Goal: Task Accomplishment & Management: Use online tool/utility

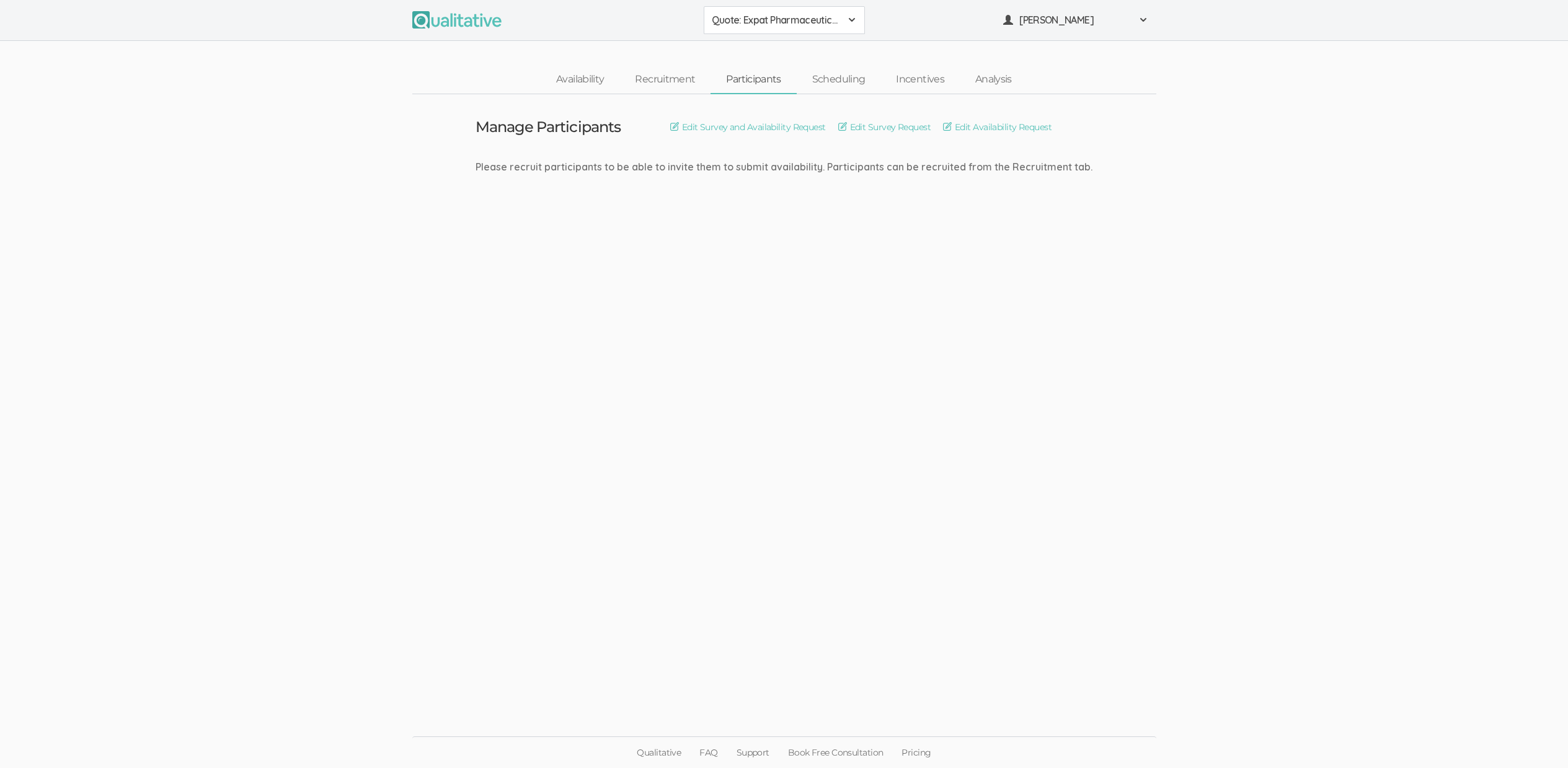
click at [724, 496] on ui-view "Manage Participants Edit Survey and Availability Request Edit Survey Request Ed…" at bounding box center [784, 384] width 1568 height 580
drag, startPoint x: 1246, startPoint y: 204, endPoint x: 1254, endPoint y: 177, distance: 28.2
click at [1247, 204] on ui-view "Manage Participants Edit Survey and Availability Request Edit Survey Request Ed…" at bounding box center [784, 384] width 1568 height 580
click at [1341, 204] on ui-view "Schedule Interviews Edit Interview Calendar Invite Edit Interview Reminder Emai…" at bounding box center [784, 384] width 1568 height 580
click at [730, 26] on span "ICITs" at bounding box center [776, 20] width 129 height 15
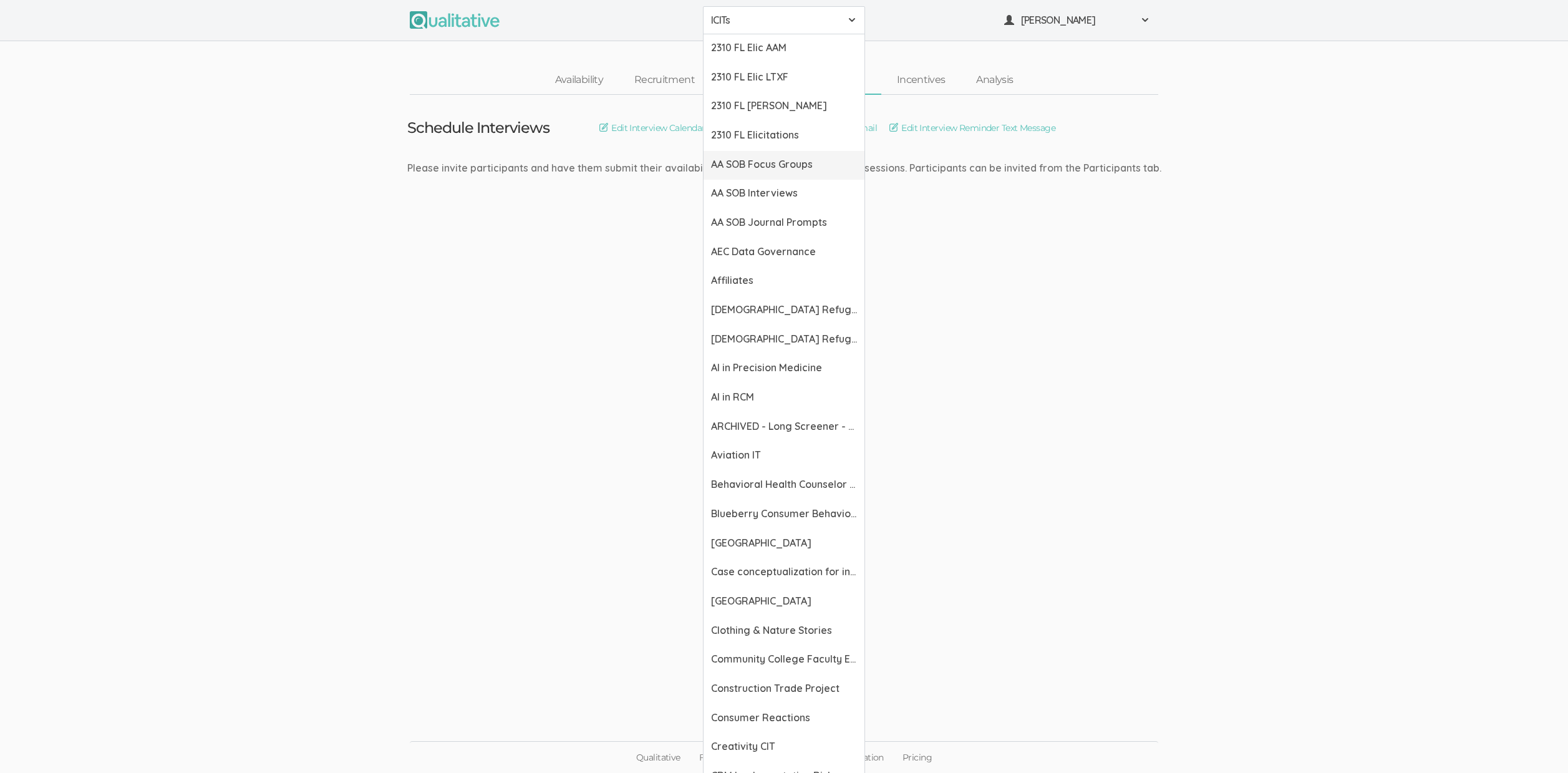
click at [772, 168] on span "AA SOB Focus Groups" at bounding box center [784, 164] width 146 height 15
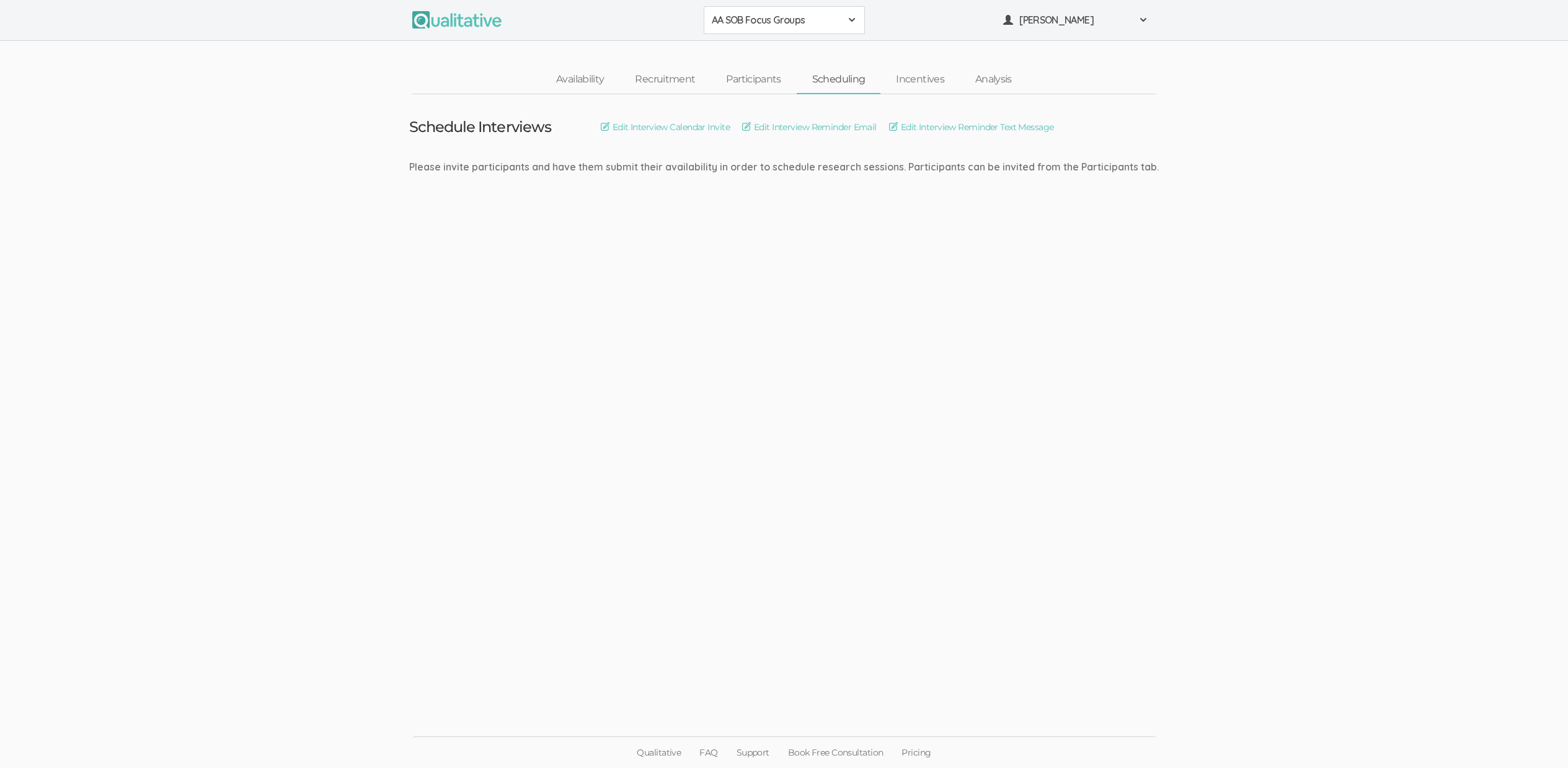
click at [777, 19] on span "AA SOB Focus Groups" at bounding box center [776, 20] width 129 height 15
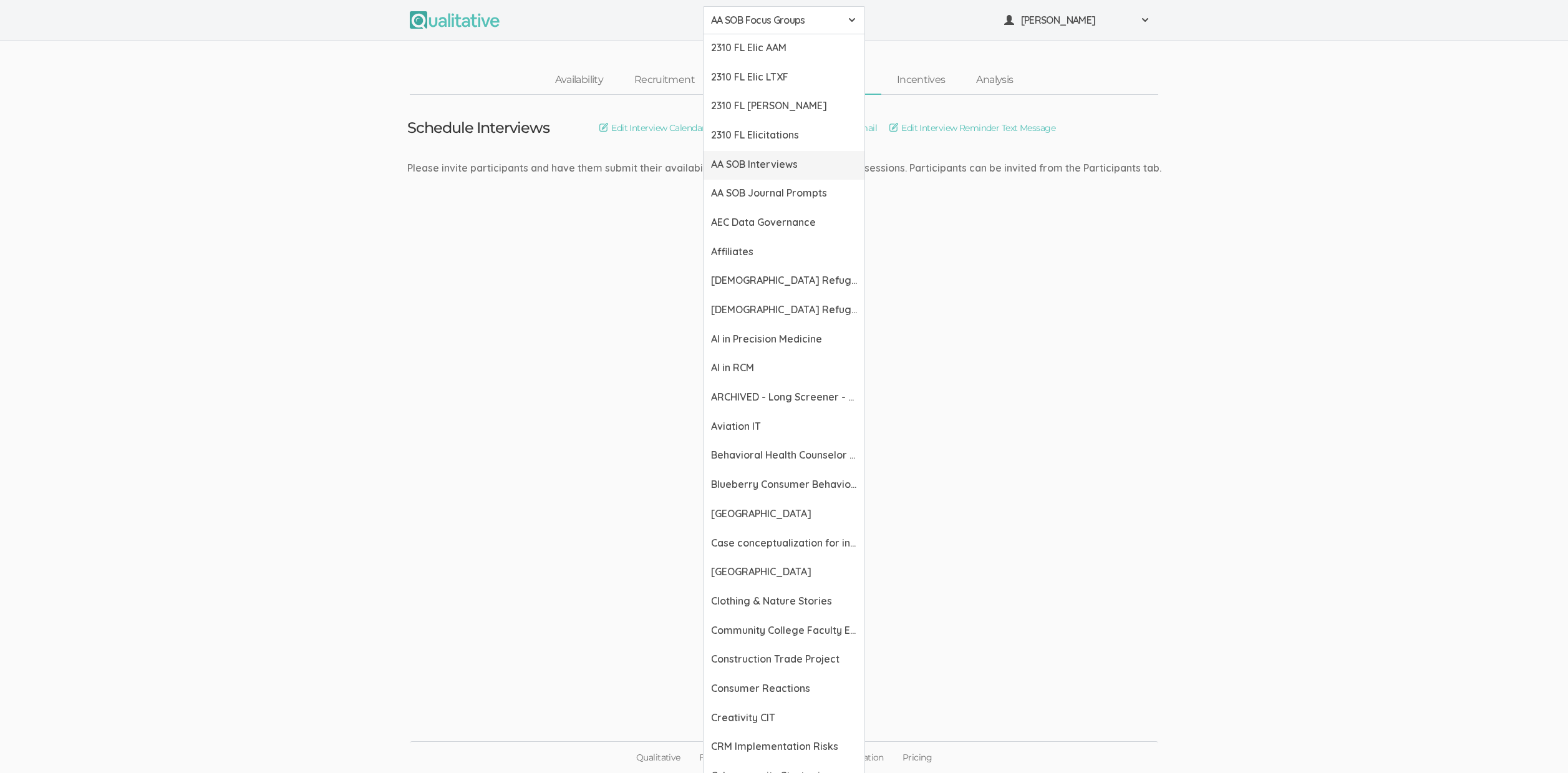
click at [779, 172] on link "AA SOB Interviews" at bounding box center [784, 166] width 161 height 30
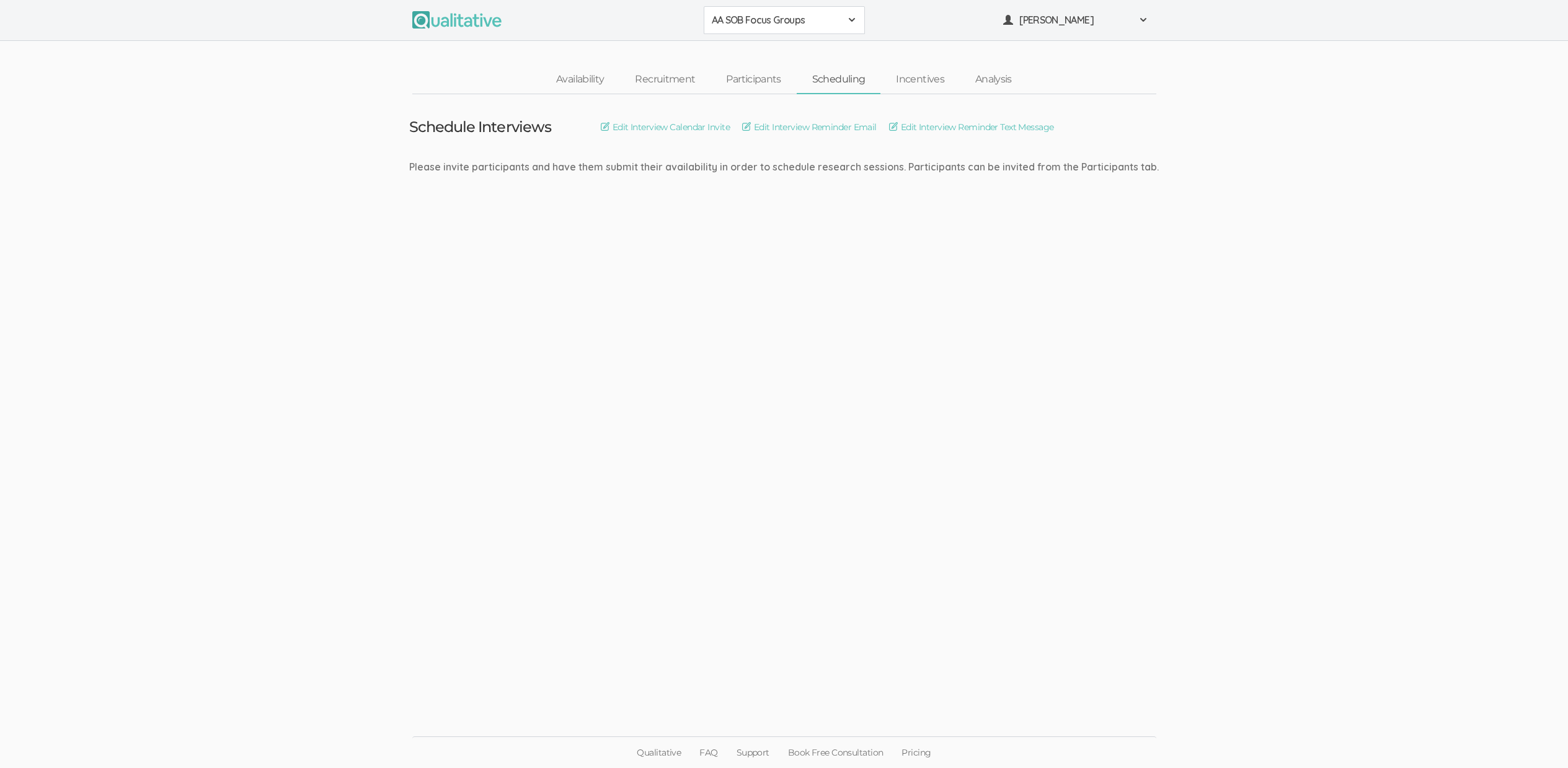
click at [766, 20] on span "AA SOB Focus Groups" at bounding box center [776, 20] width 129 height 15
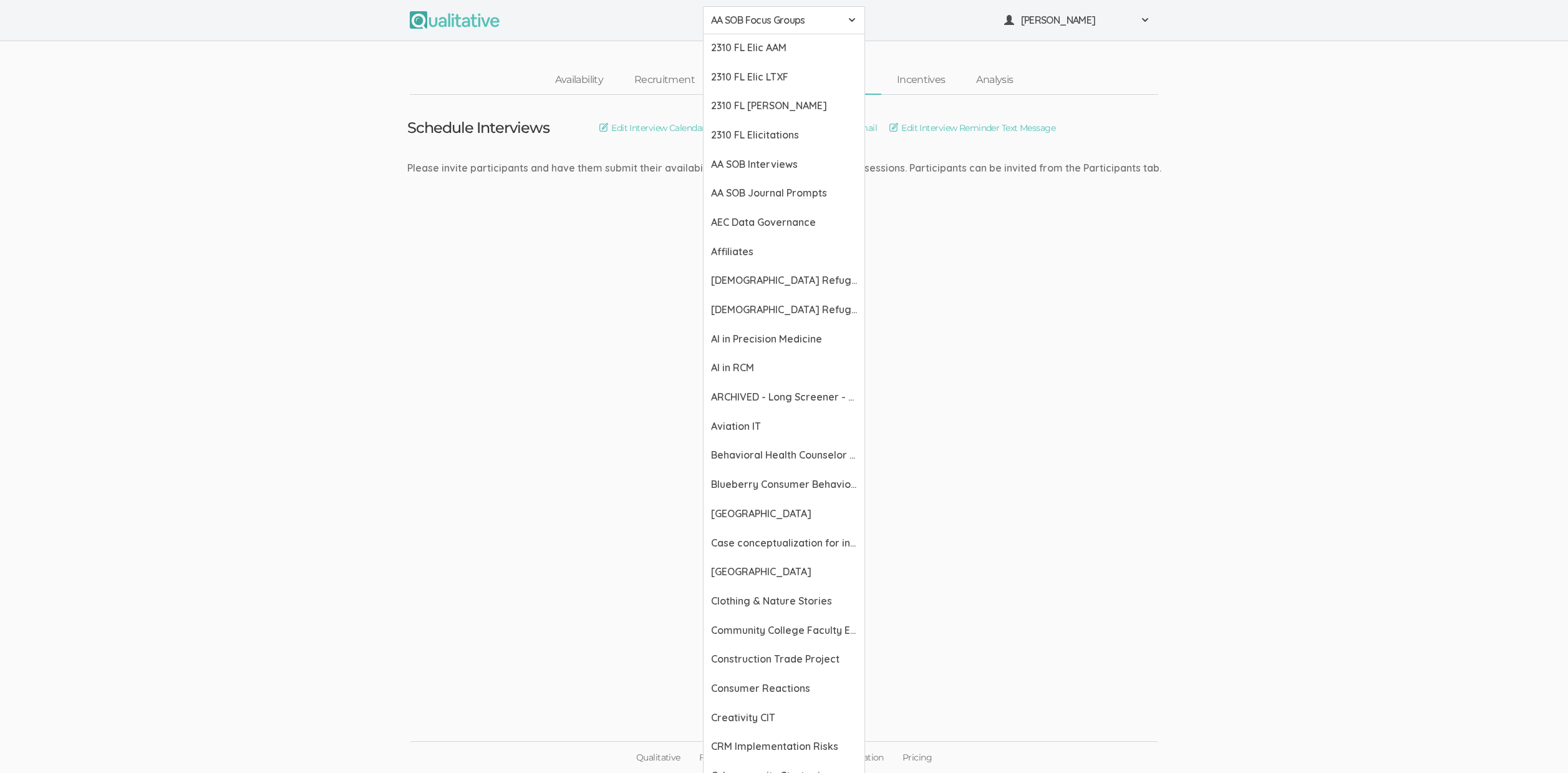
drag, startPoint x: 1080, startPoint y: 286, endPoint x: 1062, endPoint y: 254, distance: 36.7
click at [1080, 285] on ui-view "Schedule Interviews Edit Interview Calendar Invite Edit Interview Reminder Emai…" at bounding box center [784, 386] width 1568 height 584
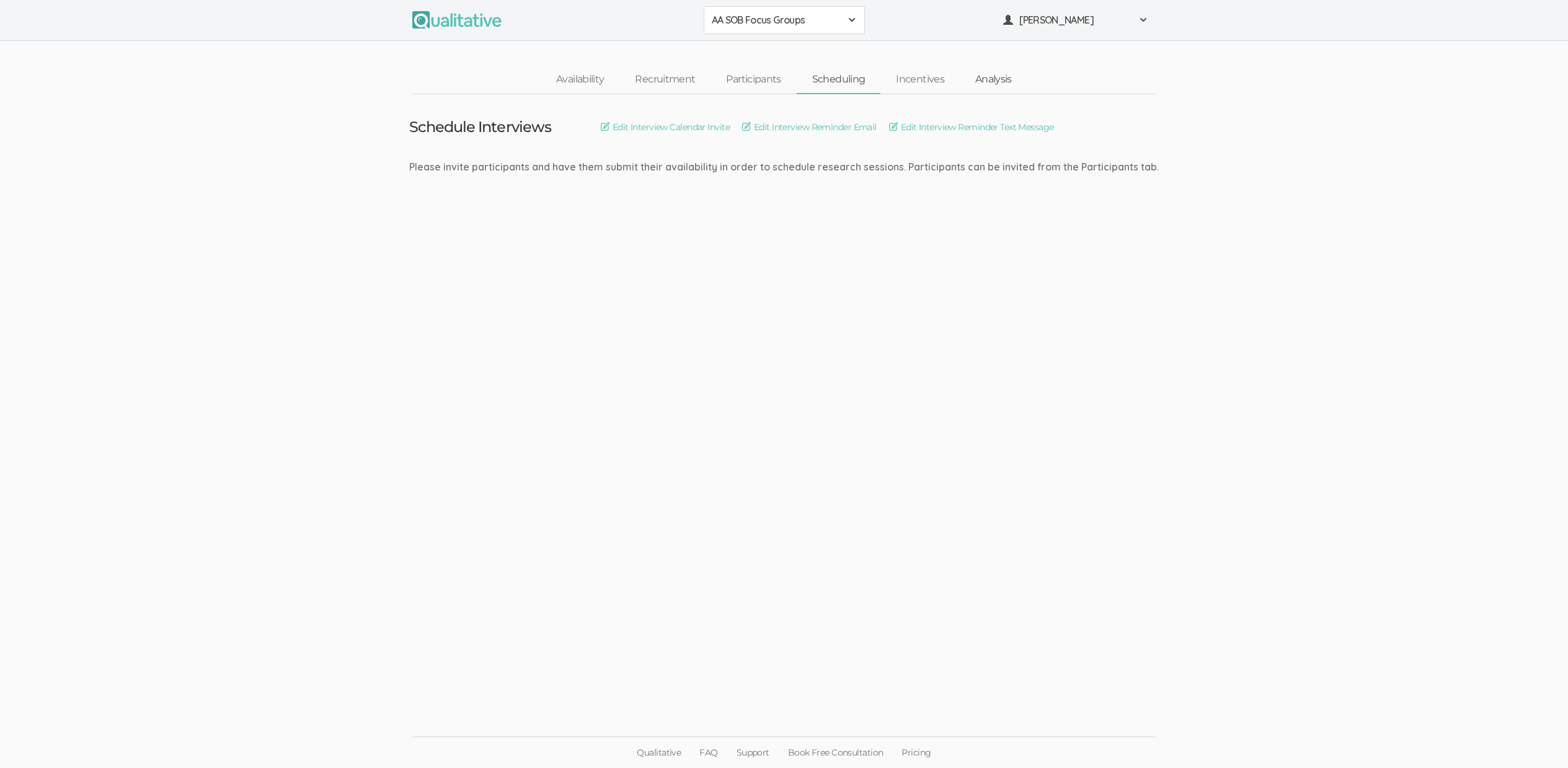
click at [997, 80] on link "Analysis" at bounding box center [993, 80] width 68 height 27
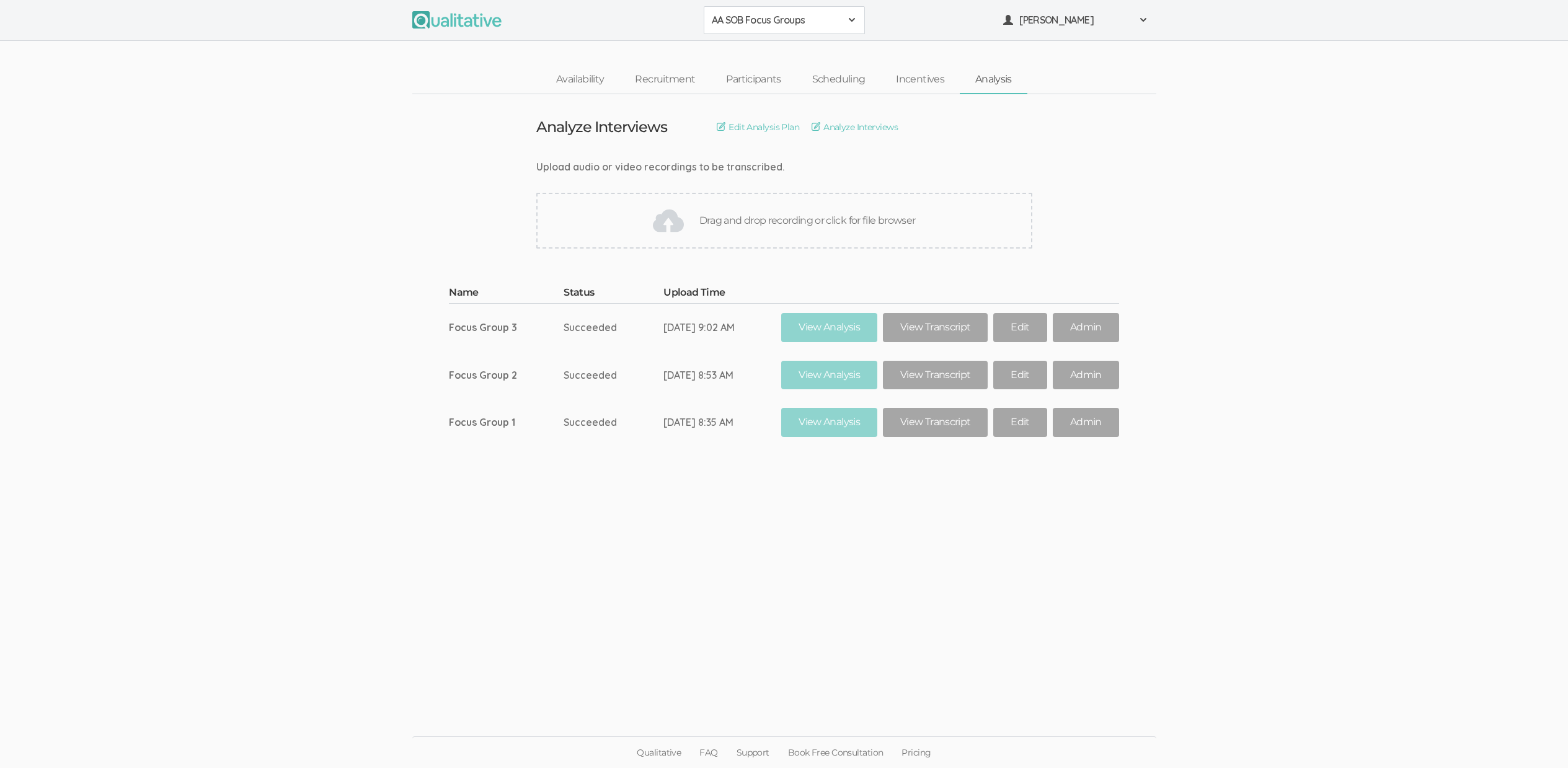
click at [815, 16] on span "AA SOB Focus Groups" at bounding box center [776, 20] width 129 height 15
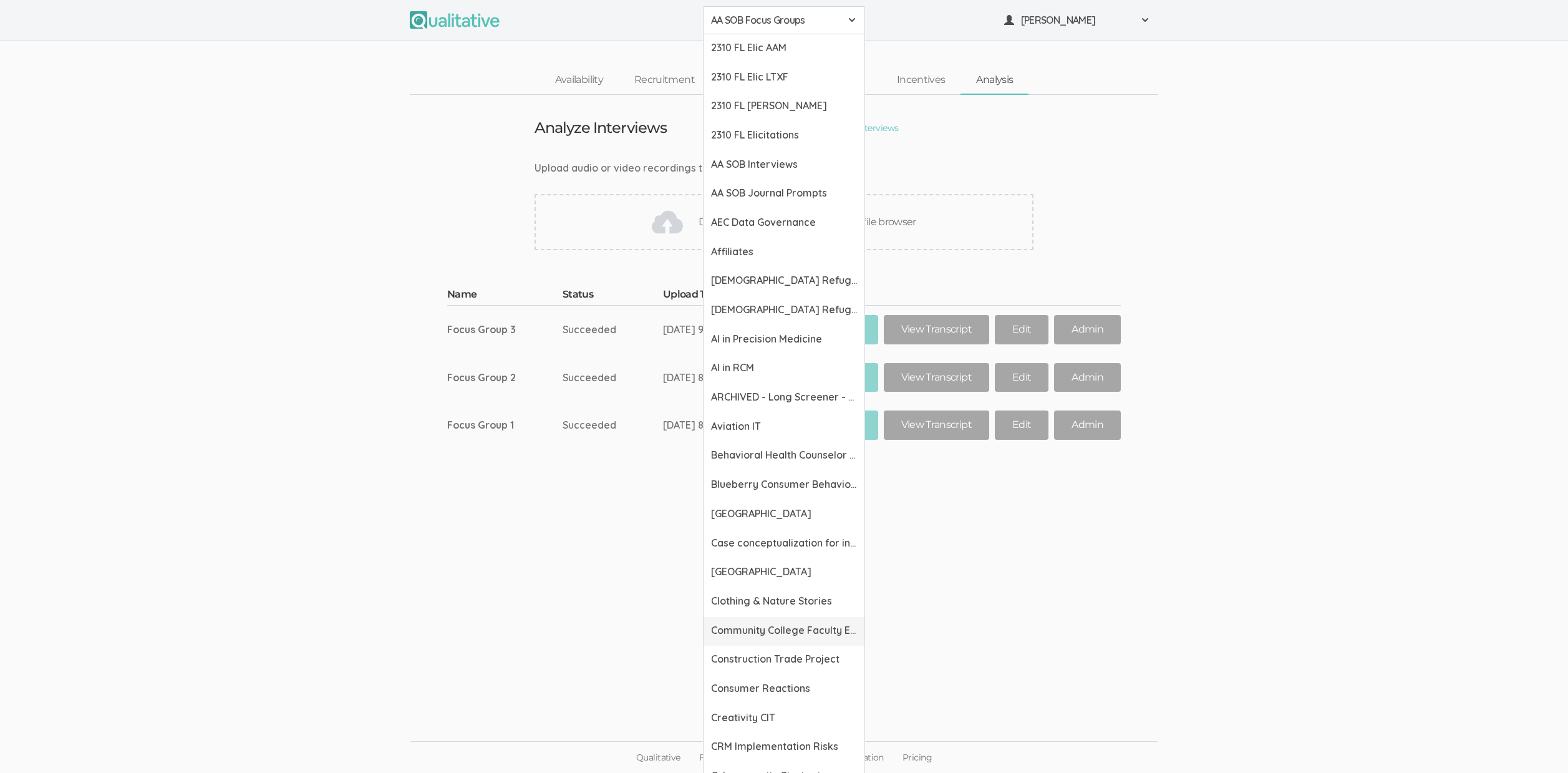
click at [803, 631] on span "Community College Faculty Experiences" at bounding box center [784, 631] width 146 height 15
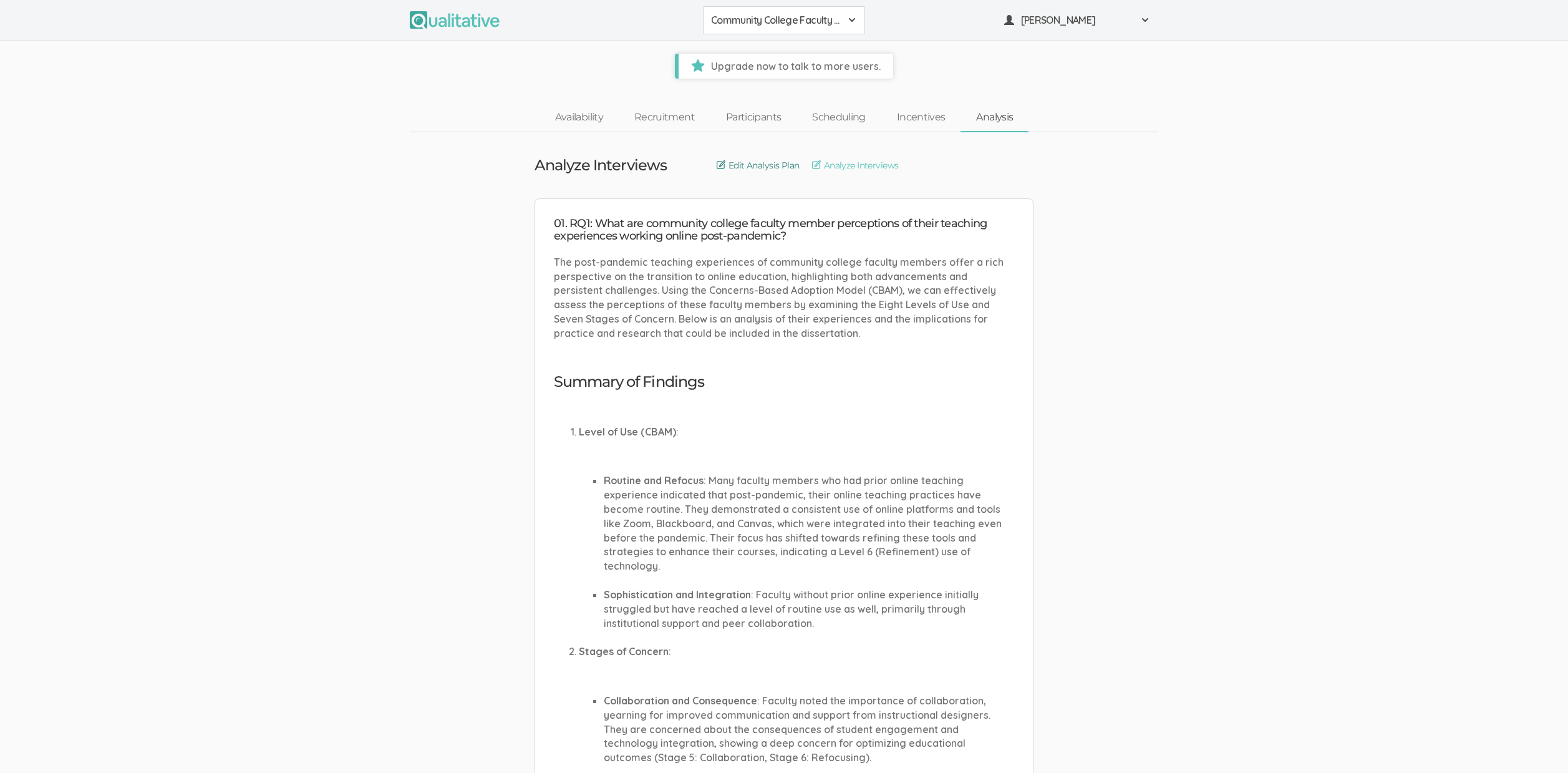
click at [774, 167] on span "Edit Analysis Plan" at bounding box center [764, 165] width 71 height 13
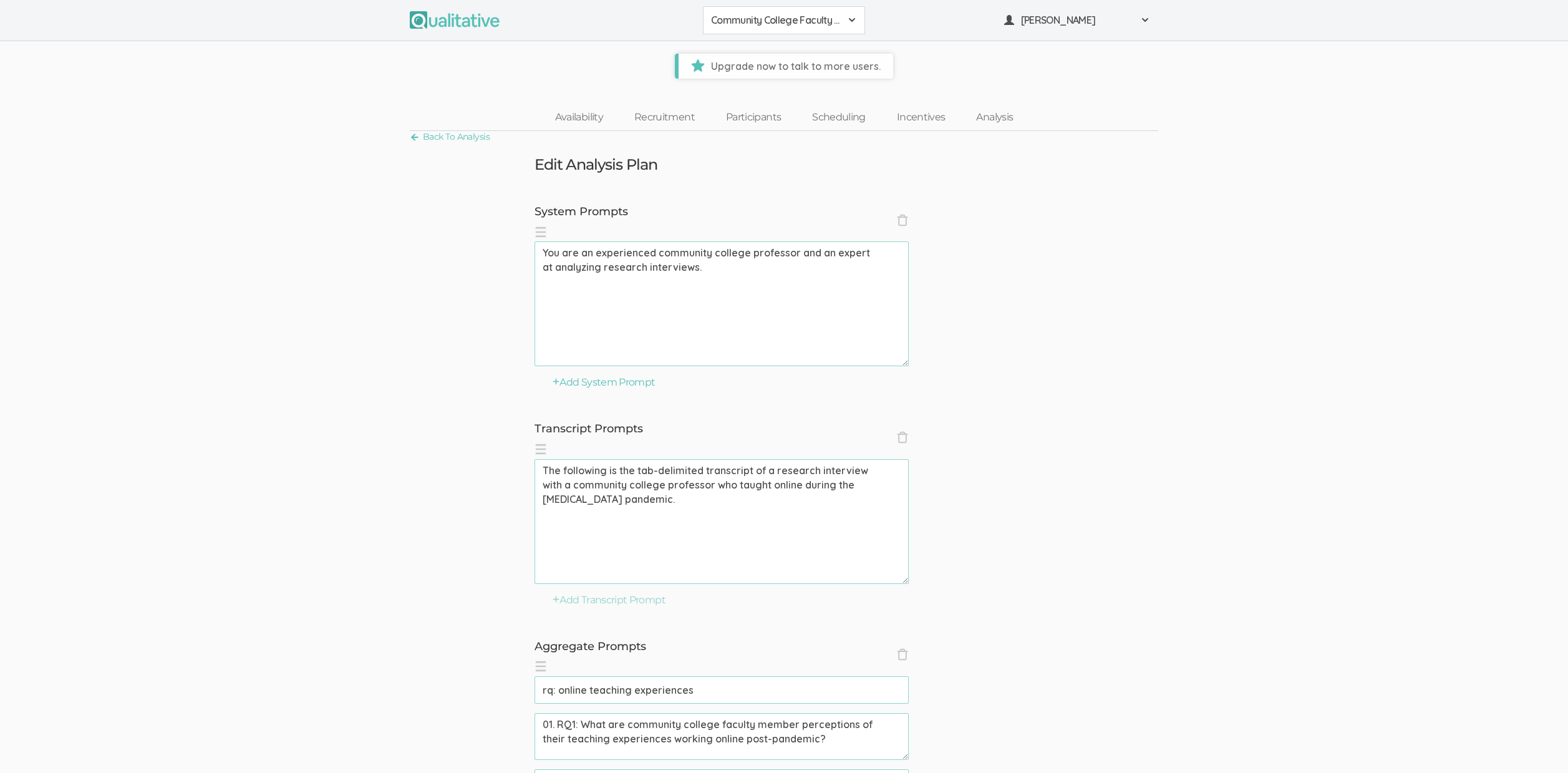
click at [657, 243] on textarea "You are an experienced community college professor and an expert at analyzing r…" at bounding box center [721, 303] width 374 height 125
click at [656, 262] on textarea "You are an experienced community college professor and an expert at analyzing r…" at bounding box center [721, 303] width 374 height 125
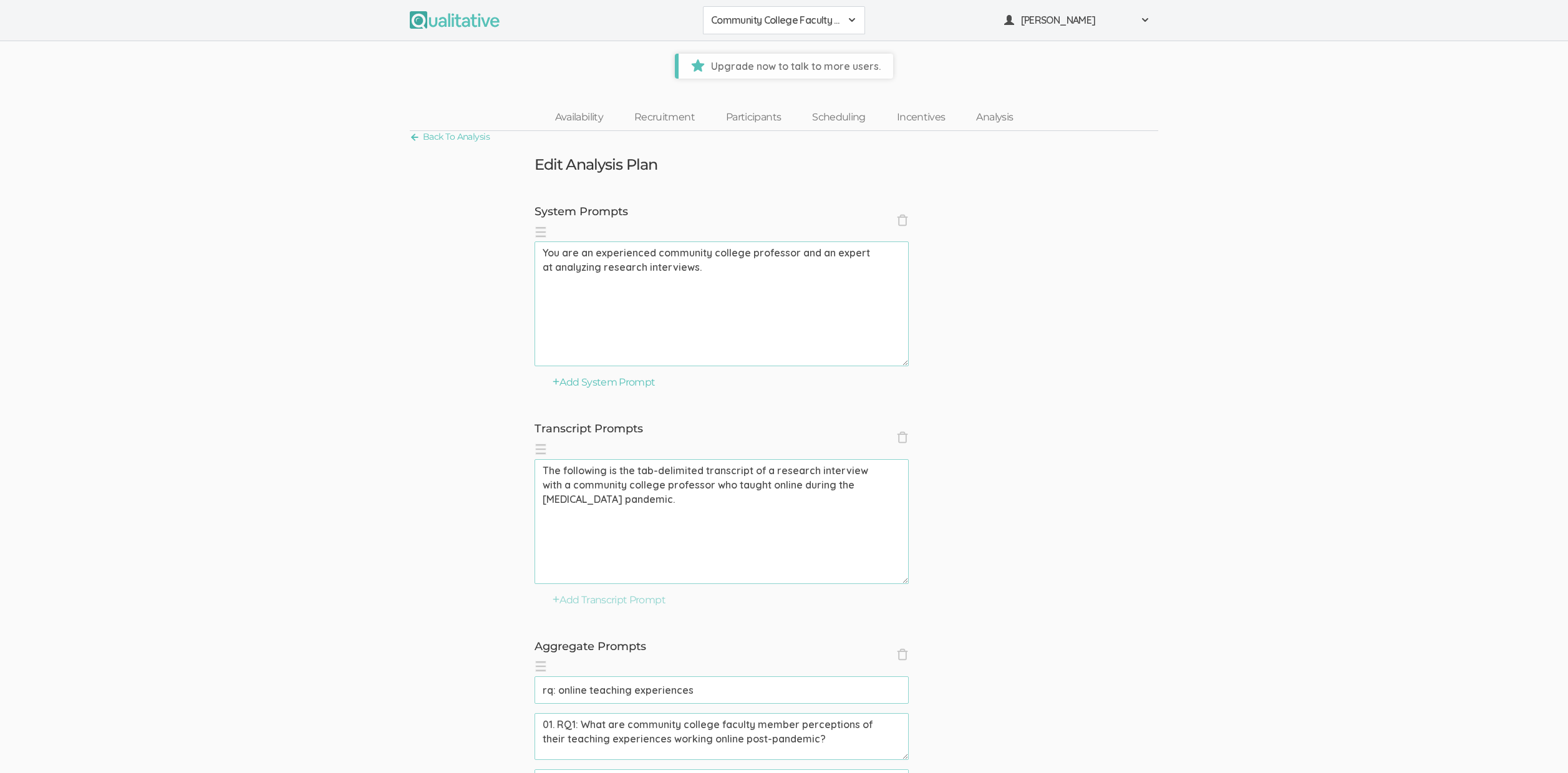
click at [656, 262] on textarea "You are an experienced community college professor and an expert at analyzing r…" at bounding box center [721, 303] width 374 height 125
click at [754, 488] on textarea "The following is the tab-delimited transcript of a research interview with a co…" at bounding box center [721, 522] width 374 height 125
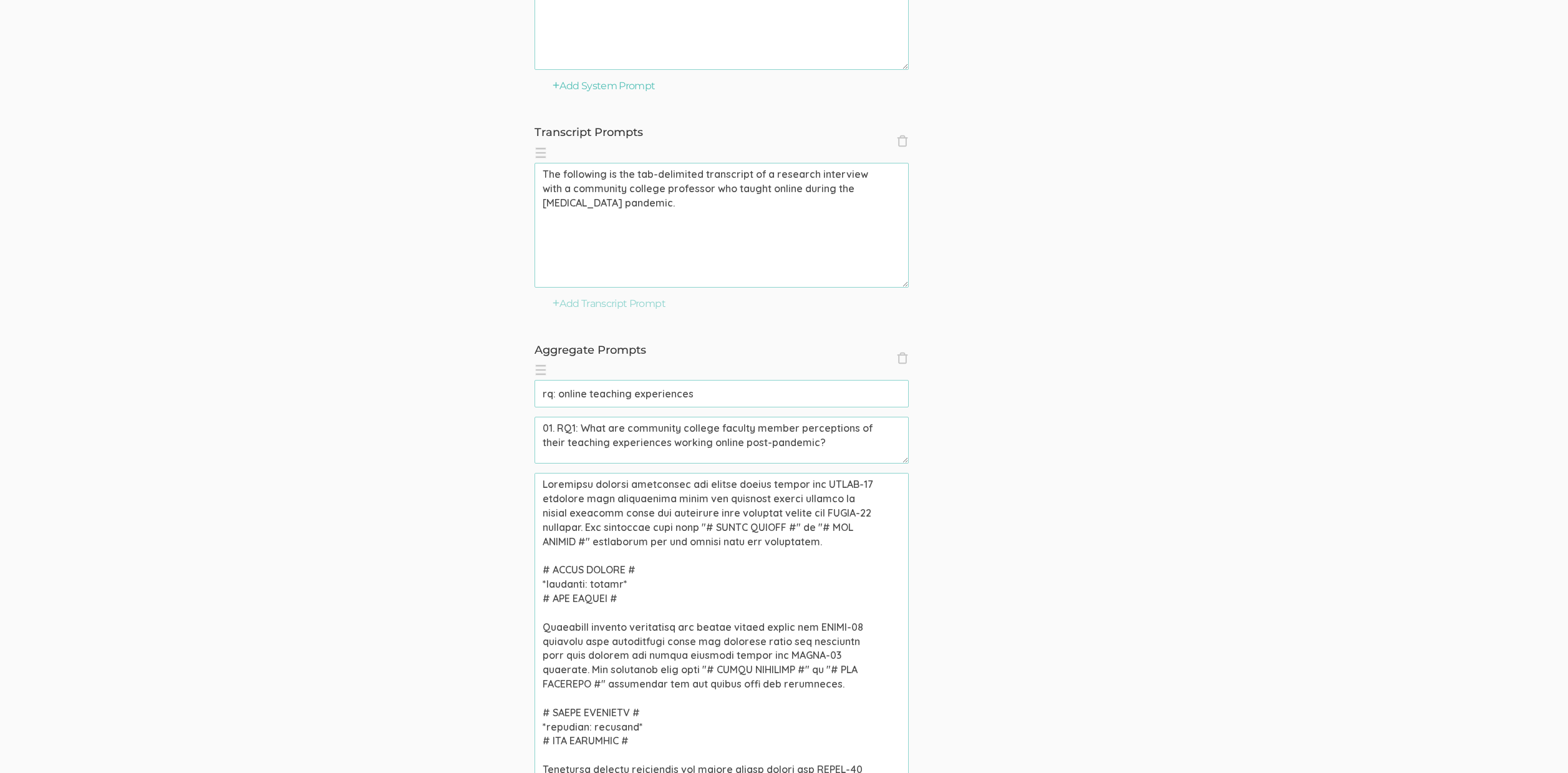
scroll to position [400, 0]
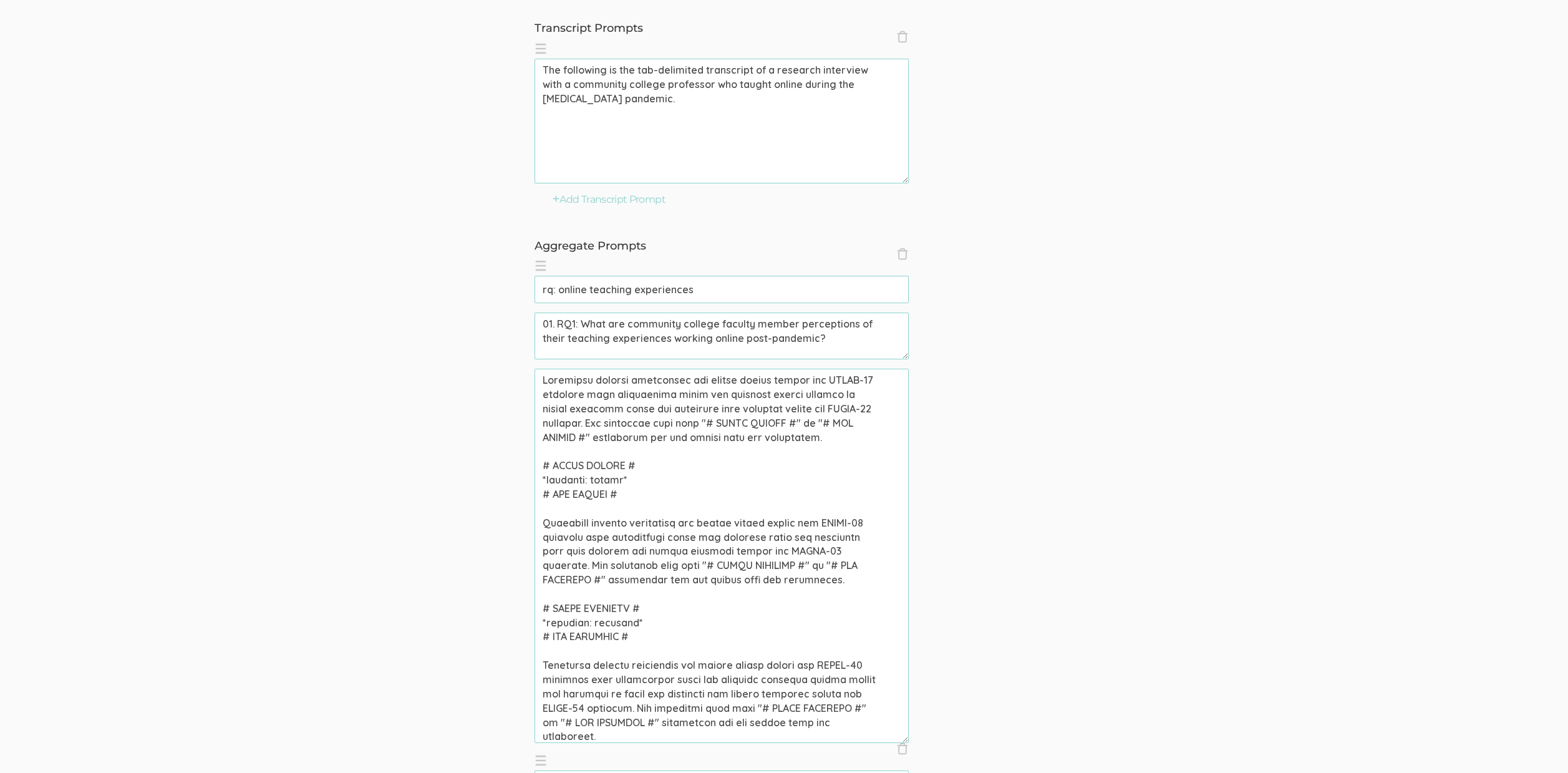
click at [651, 533] on textarea at bounding box center [721, 556] width 374 height 375
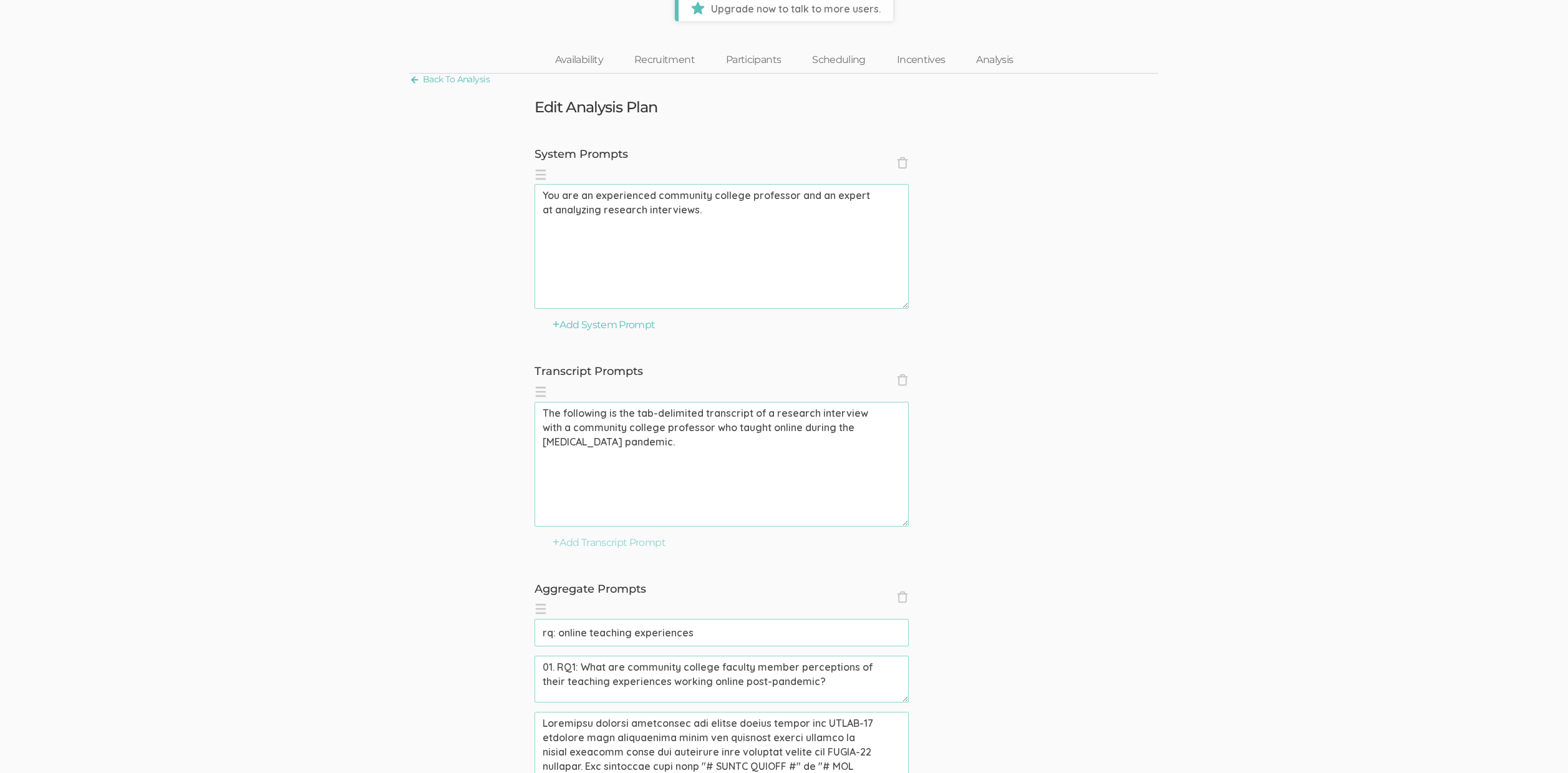
scroll to position [76, 0]
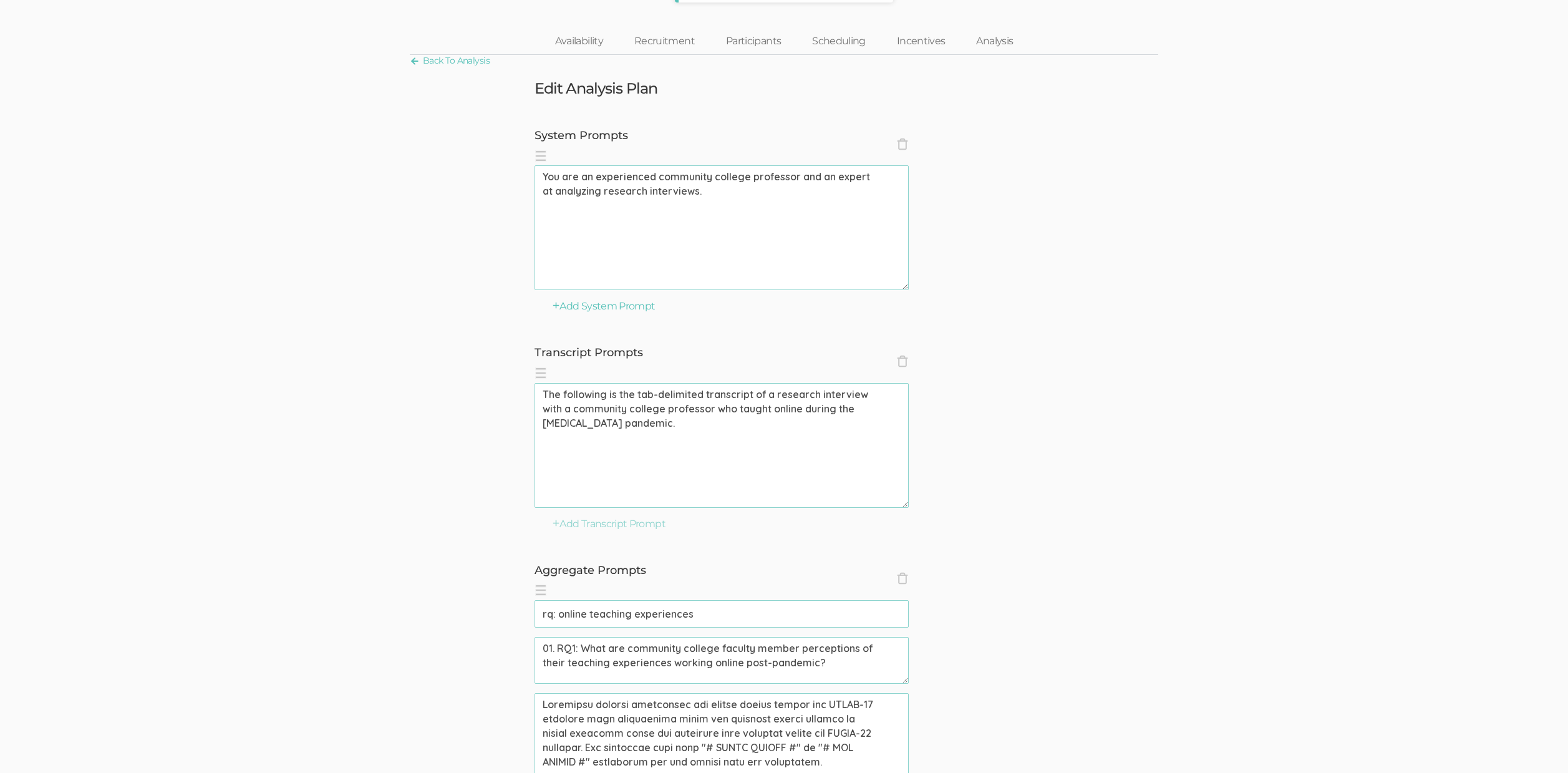
click at [625, 621] on input "rq: online teaching experiences" at bounding box center [721, 614] width 374 height 28
click at [619, 657] on textarea "01. RQ1: What are community college faculty member perceptions of their teachin…" at bounding box center [721, 660] width 374 height 46
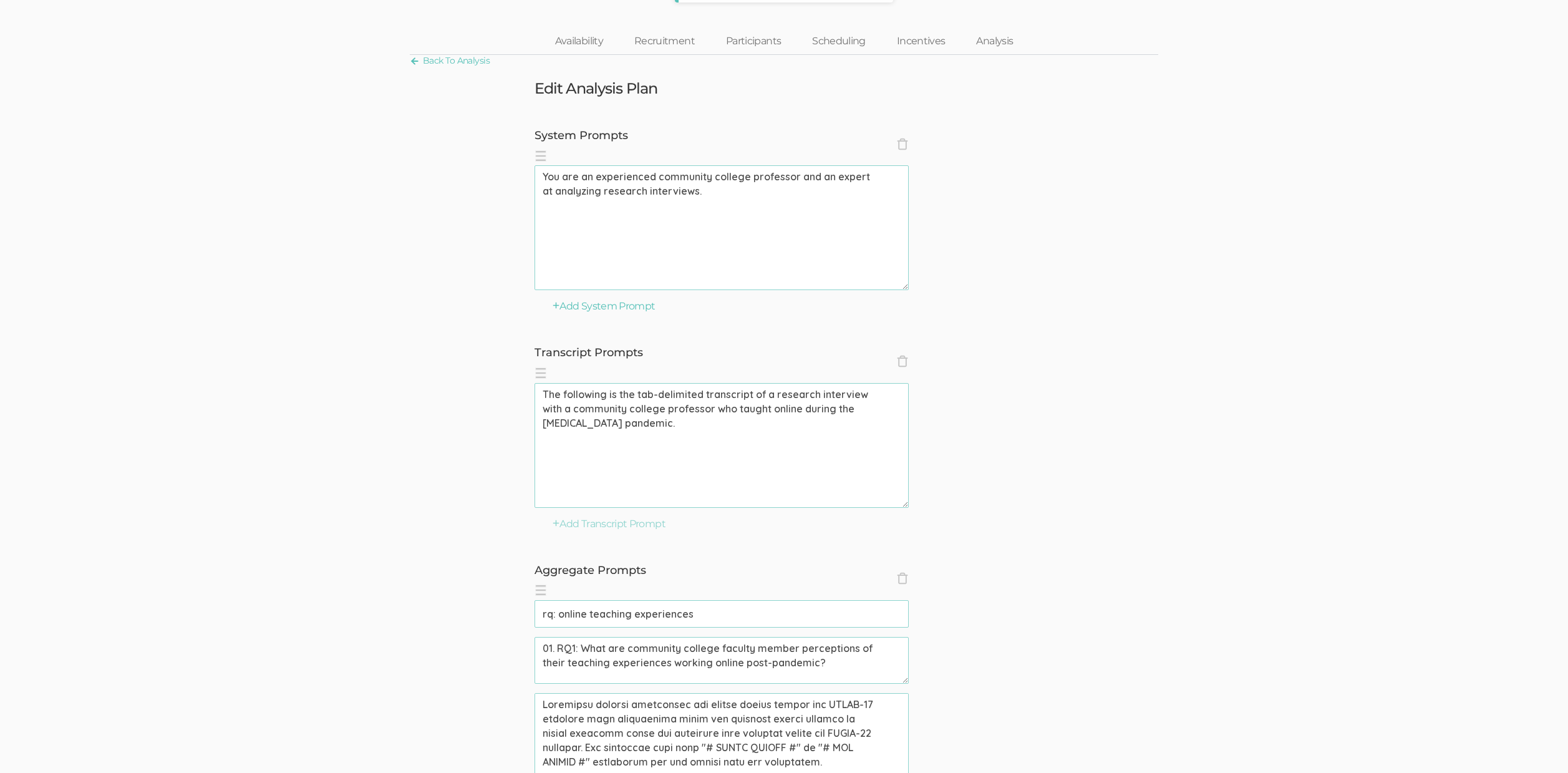
click at [619, 657] on textarea "01. RQ1: What are community college faculty member perceptions of their teachin…" at bounding box center [721, 660] width 374 height 46
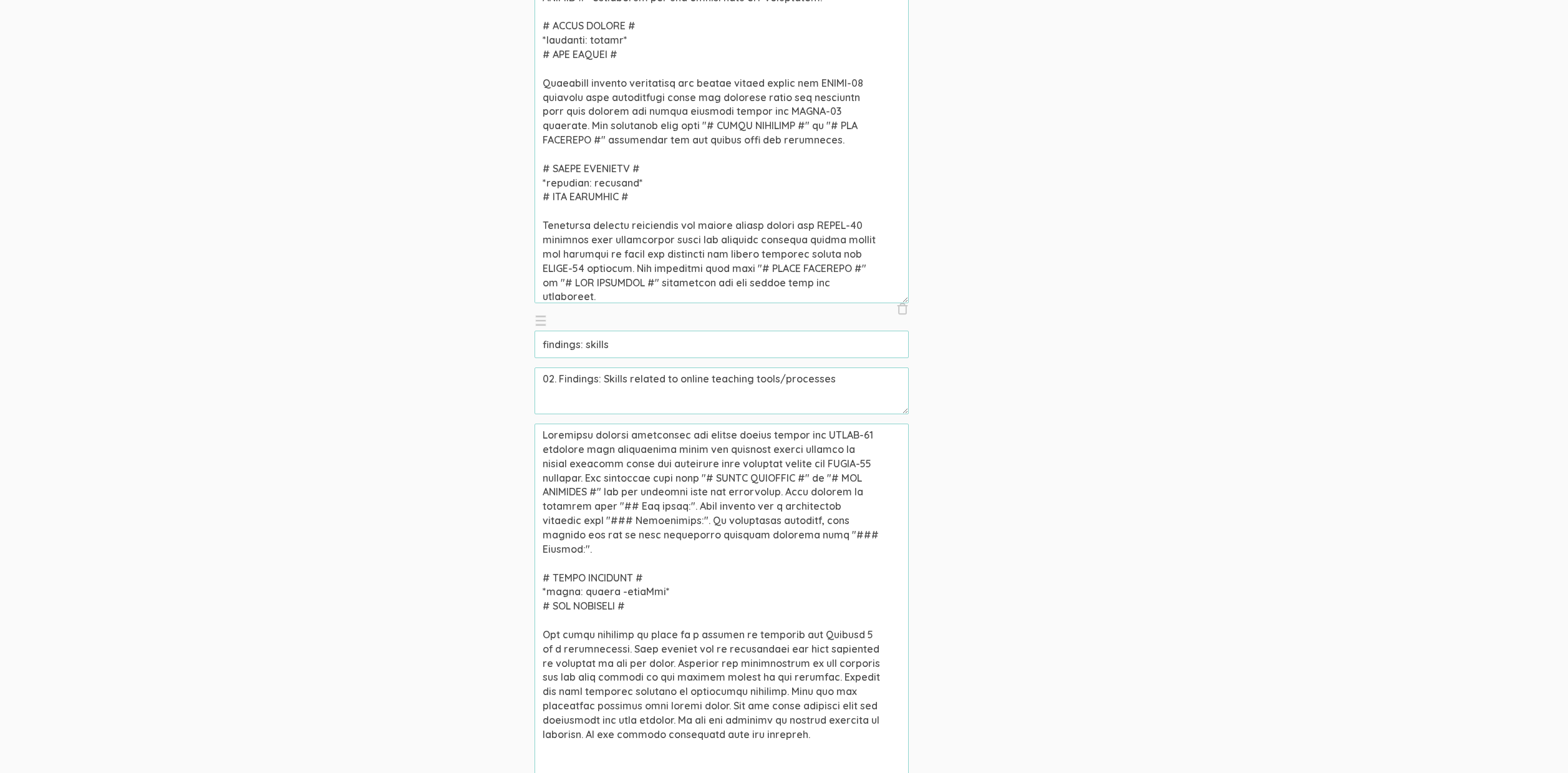
scroll to position [842, 0]
click at [645, 348] on input "findings: skills" at bounding box center [721, 343] width 374 height 28
click at [592, 382] on textarea "02. Findings: Skills related to online teaching tools/processes" at bounding box center [721, 389] width 374 height 46
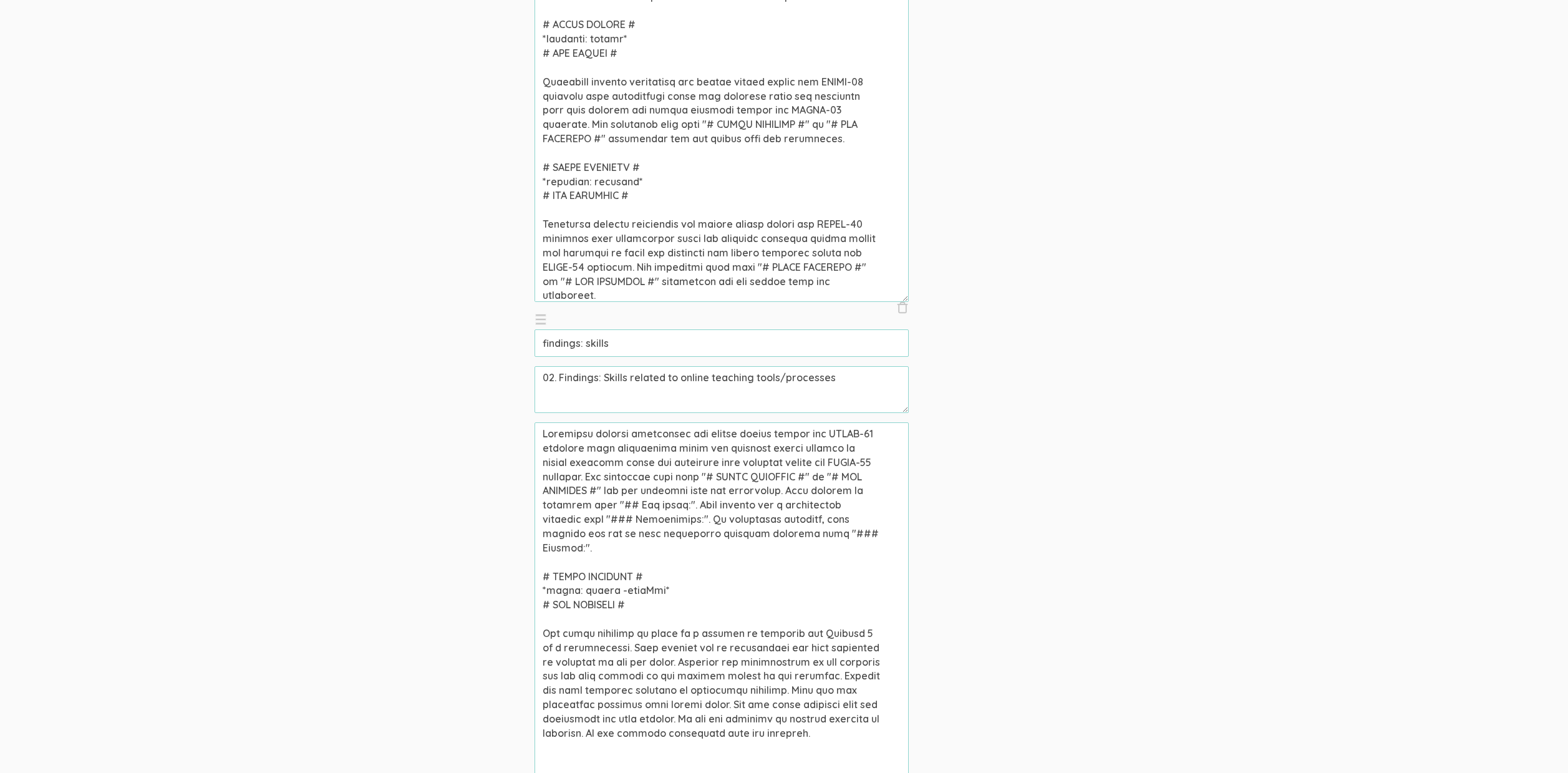
click at [592, 382] on textarea "02. Findings: Skills related to online teaching tools/processes" at bounding box center [721, 389] width 374 height 46
click at [736, 573] on textarea at bounding box center [721, 609] width 374 height 375
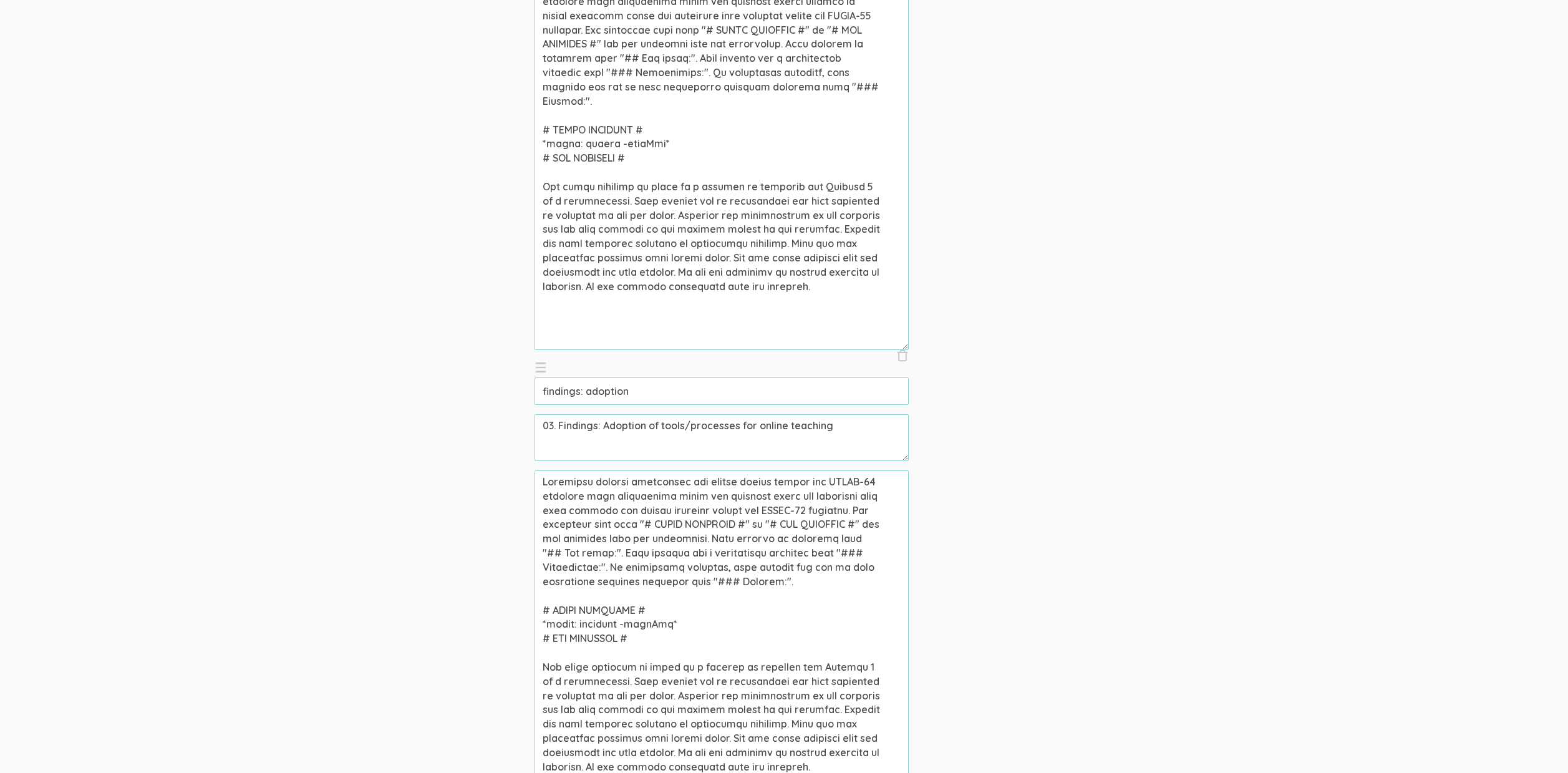
scroll to position [1371, 0]
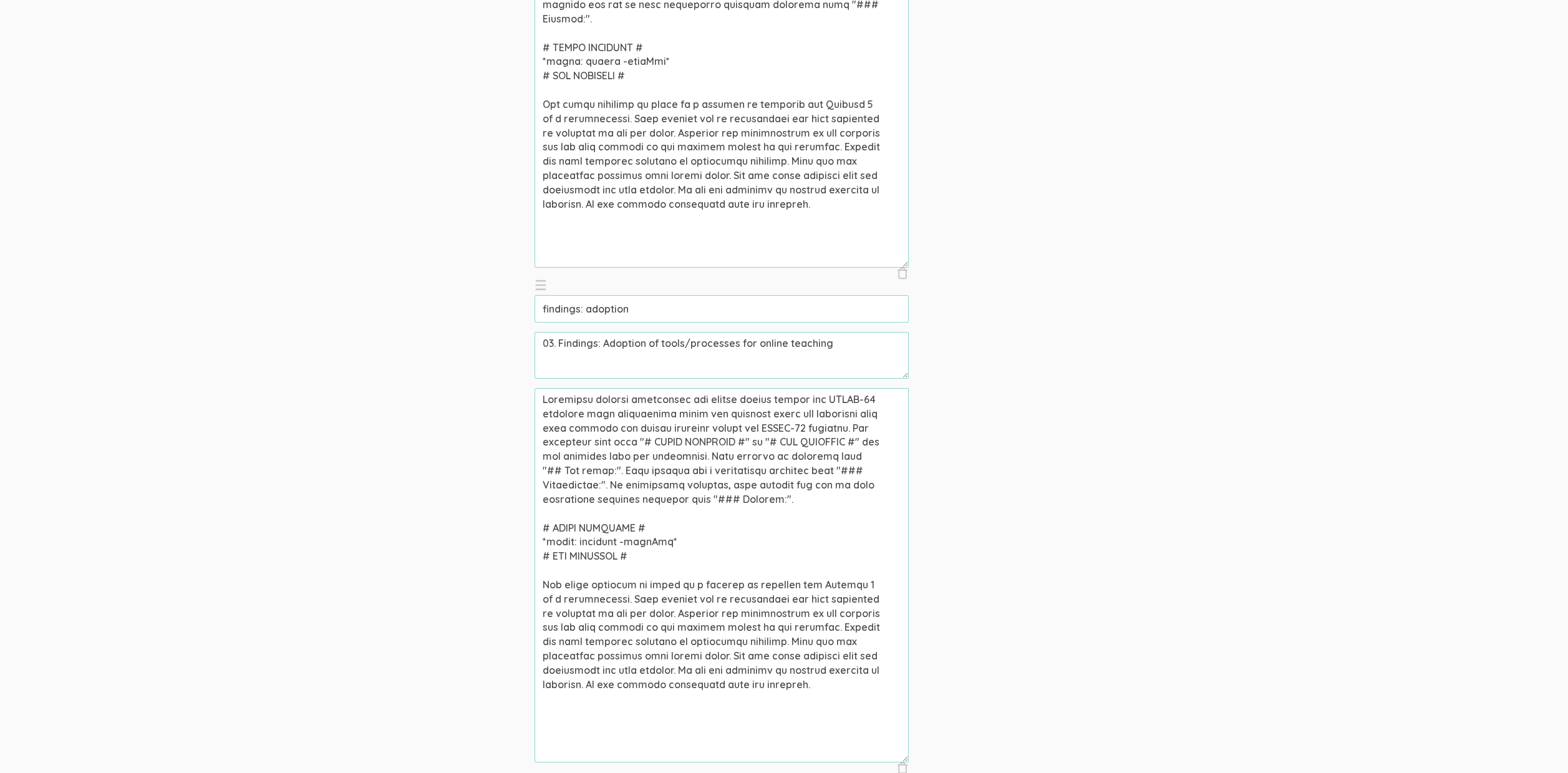
click at [604, 314] on input "findings: adoption" at bounding box center [721, 309] width 374 height 28
click at [718, 348] on textarea "03. Findings: Adoption of tools/processes for online teaching" at bounding box center [721, 355] width 374 height 46
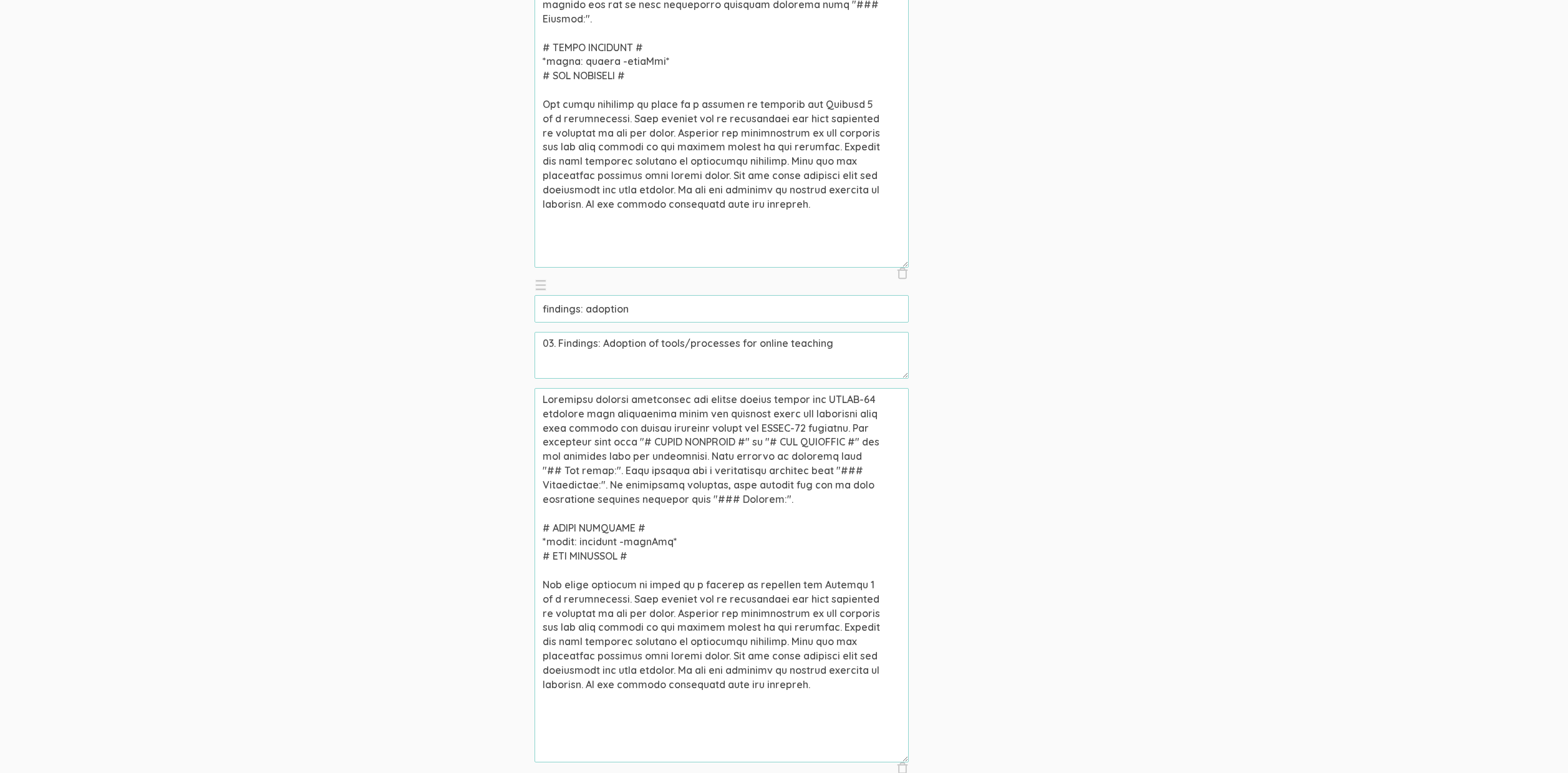
click at [718, 348] on textarea "03. Findings: Adoption of tools/processes for online teaching" at bounding box center [721, 355] width 374 height 46
click at [811, 460] on textarea at bounding box center [721, 575] width 374 height 375
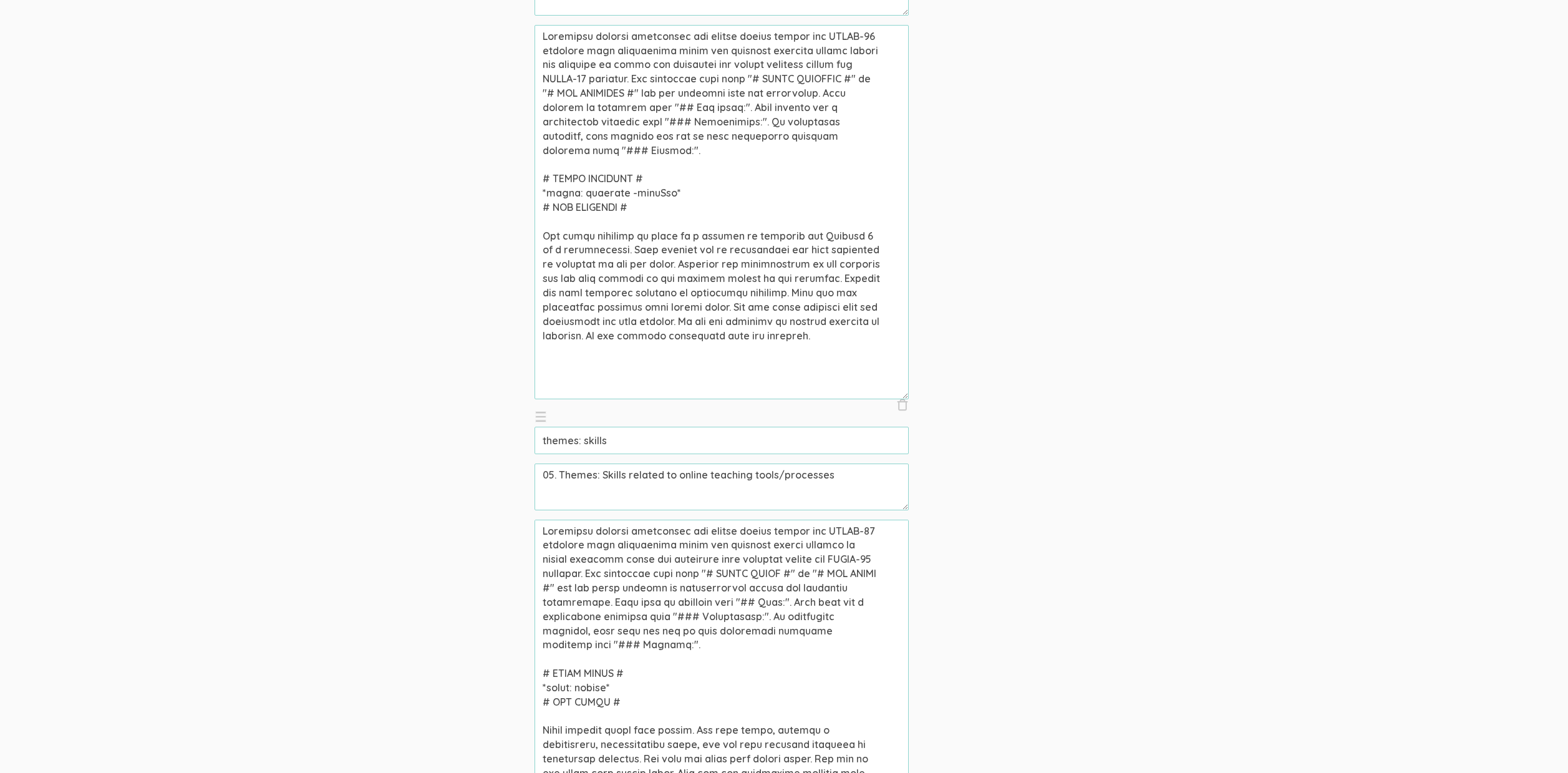
scroll to position [2230, 0]
click at [654, 446] on input "themes: skills" at bounding box center [721, 440] width 374 height 28
click at [695, 483] on textarea "05. Themes: Skills related to online teaching tools/processes" at bounding box center [721, 485] width 374 height 46
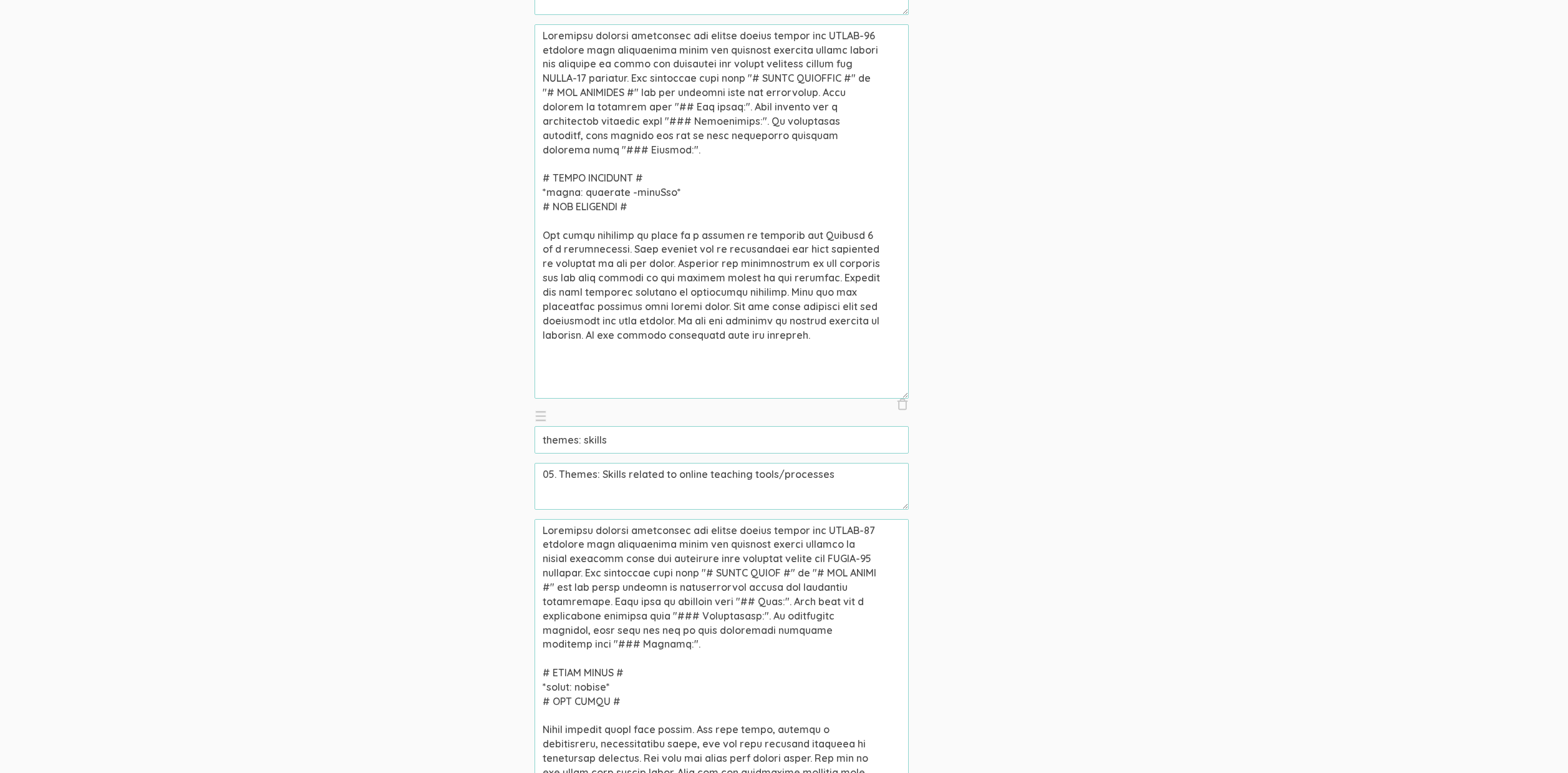
click at [695, 483] on textarea "05. Themes: Skills related to online teaching tools/processes" at bounding box center [721, 485] width 374 height 46
click at [775, 652] on textarea at bounding box center [721, 706] width 374 height 375
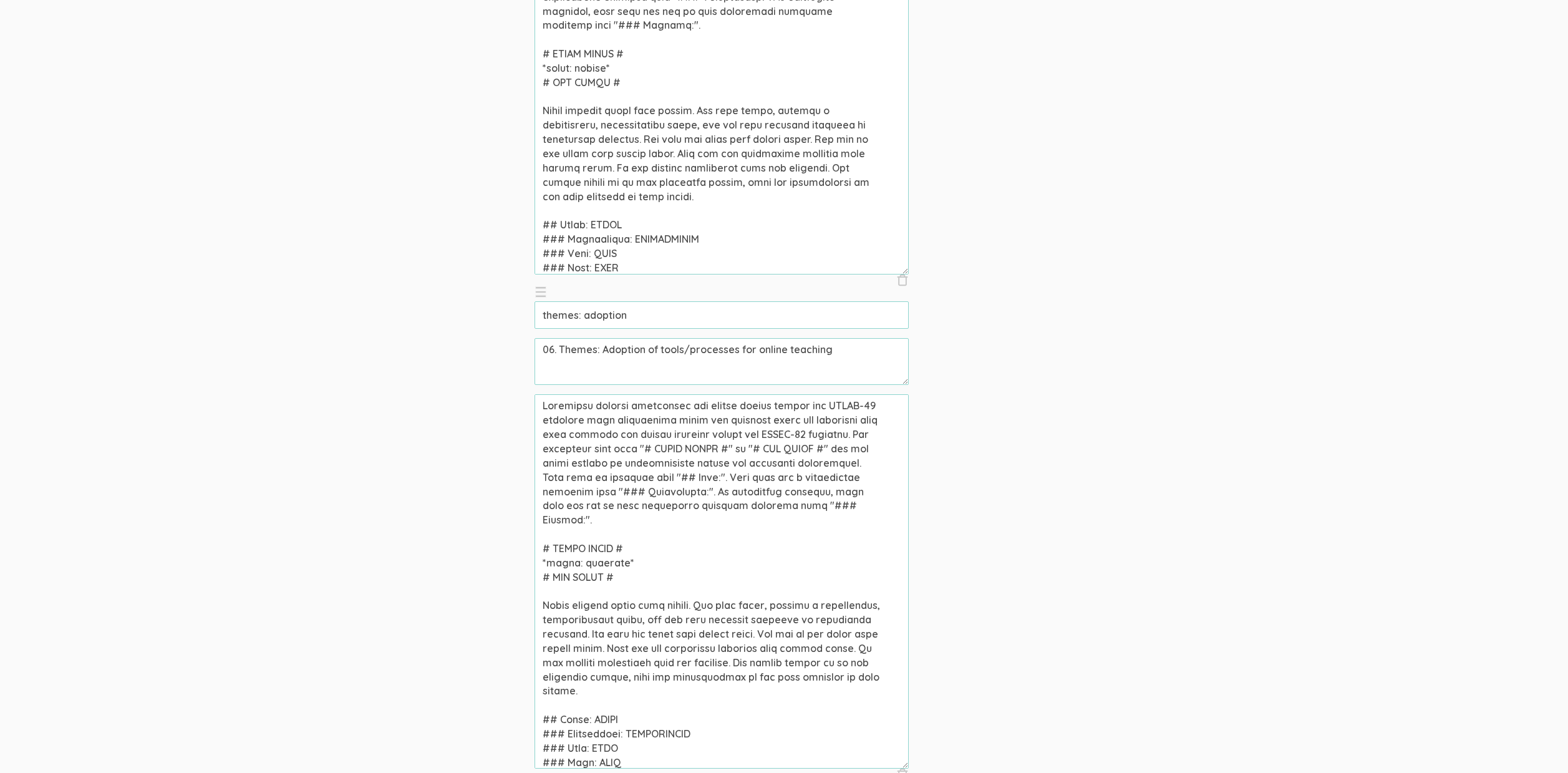
scroll to position [2847, 0]
click at [654, 315] on input "themes: adoption" at bounding box center [721, 317] width 374 height 28
click at [720, 356] on textarea "06. Themes: Adoption of tools/processes for online teaching" at bounding box center [721, 364] width 374 height 46
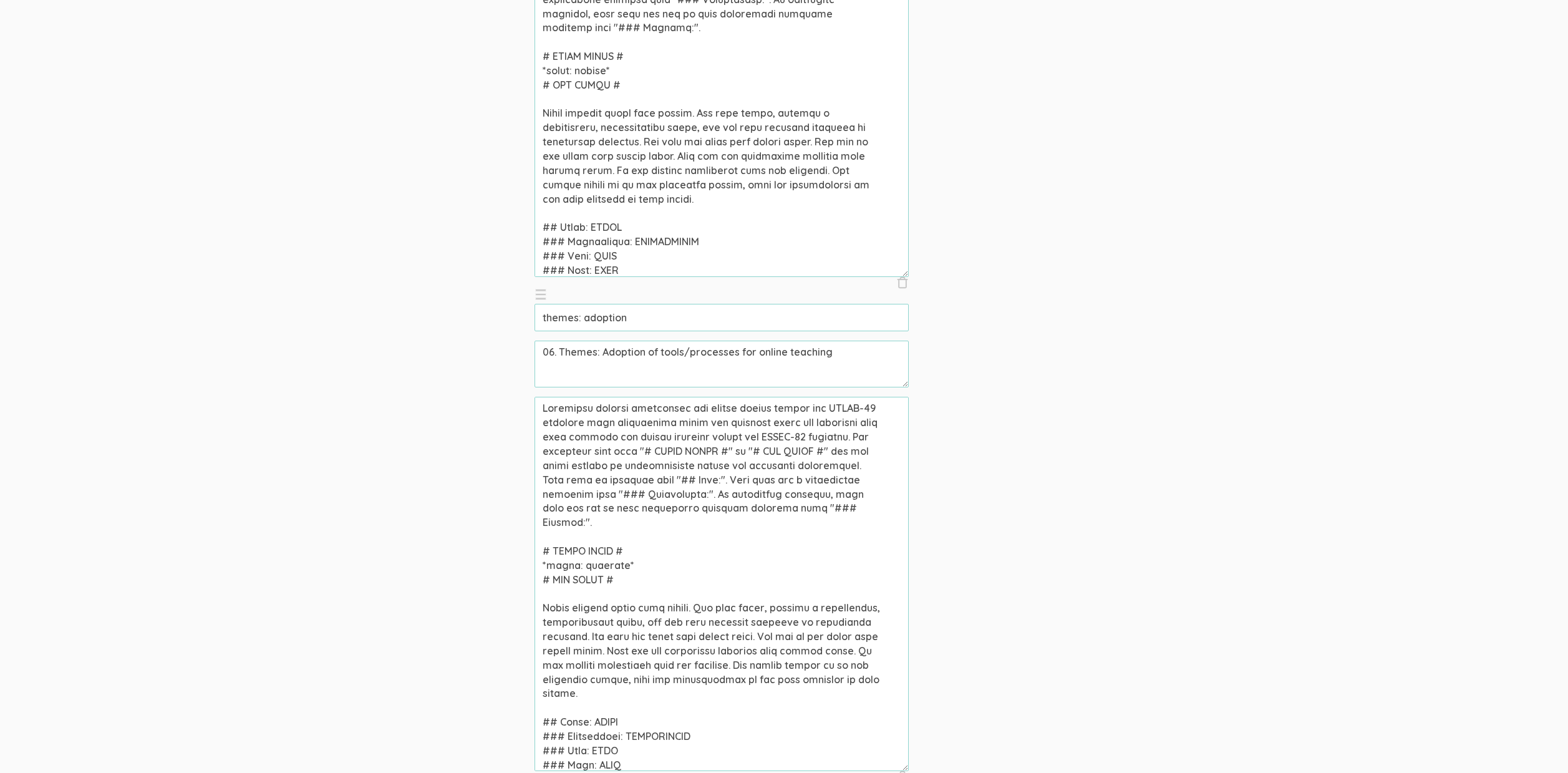
click at [720, 356] on textarea "06. Themes: Adoption of tools/processes for online teaching" at bounding box center [721, 364] width 374 height 46
click at [854, 512] on textarea at bounding box center [721, 584] width 374 height 375
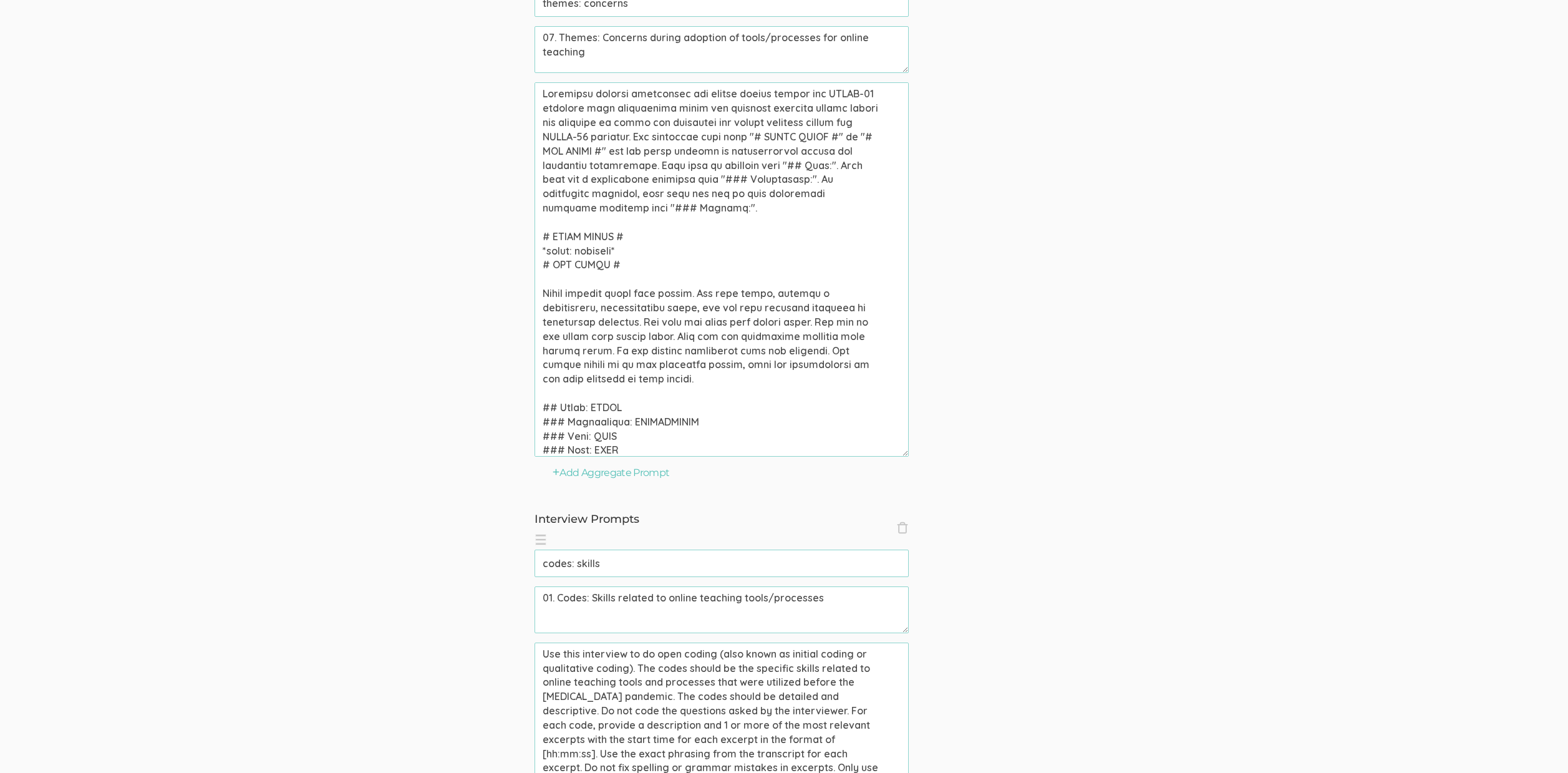
scroll to position [3658, 0]
click at [671, 563] on input "codes: skills" at bounding box center [721, 561] width 374 height 28
click at [777, 591] on textarea "01. Codes: Skills related to online teaching tools/processes" at bounding box center [721, 607] width 374 height 46
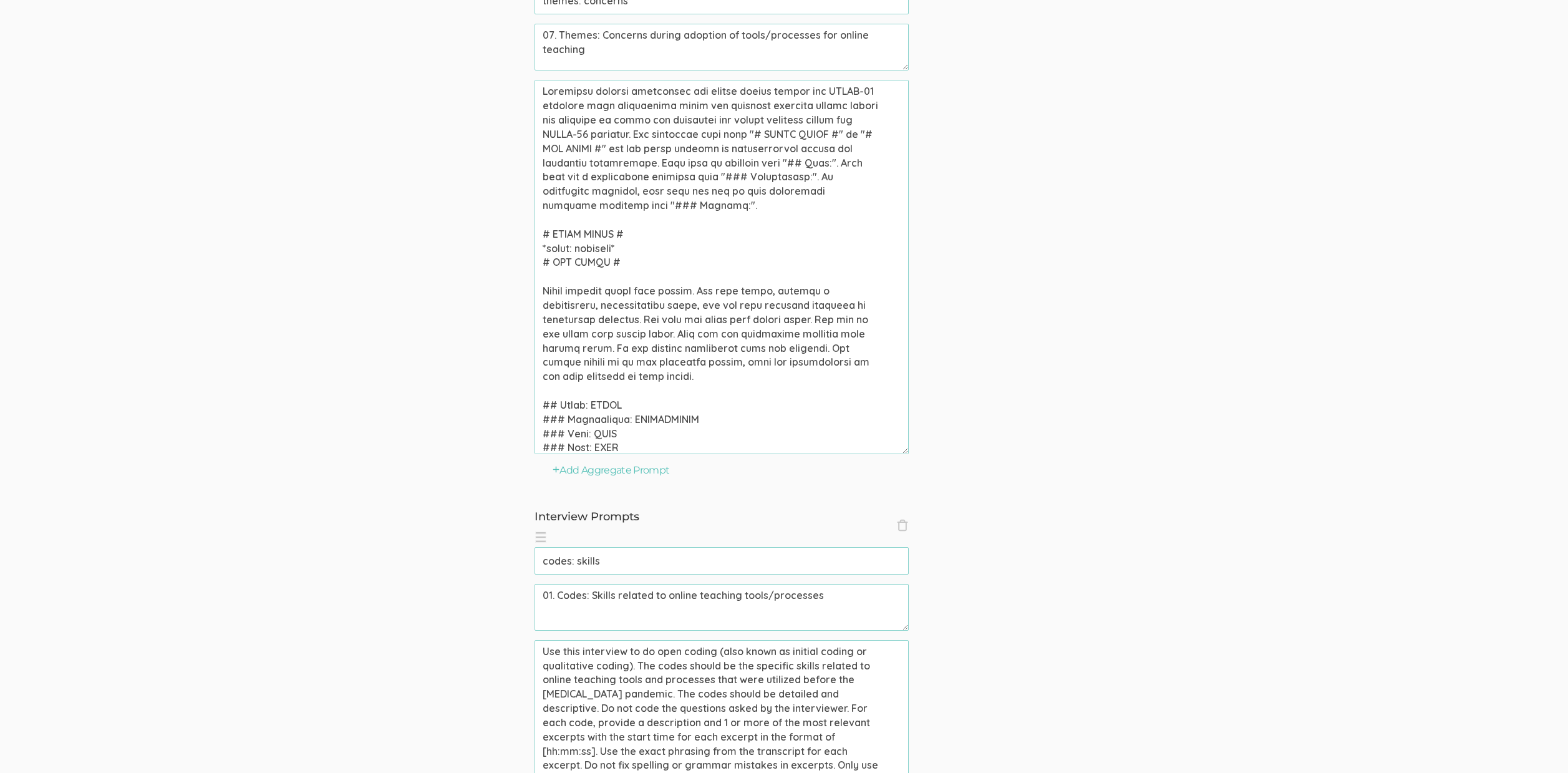
click at [777, 591] on textarea "01. Codes: Skills related to online teaching tools/processes" at bounding box center [721, 607] width 374 height 46
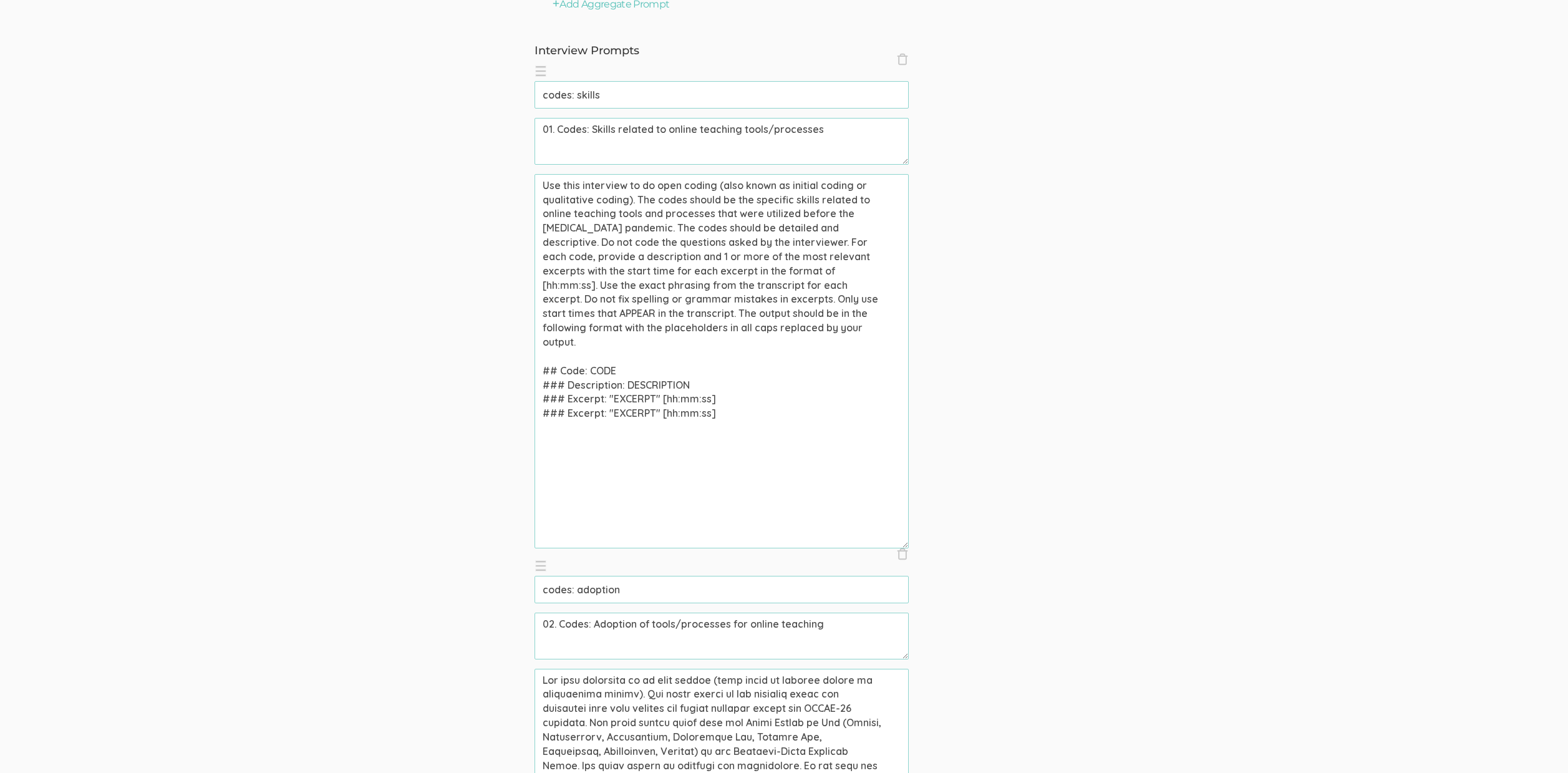
scroll to position [4149, 0]
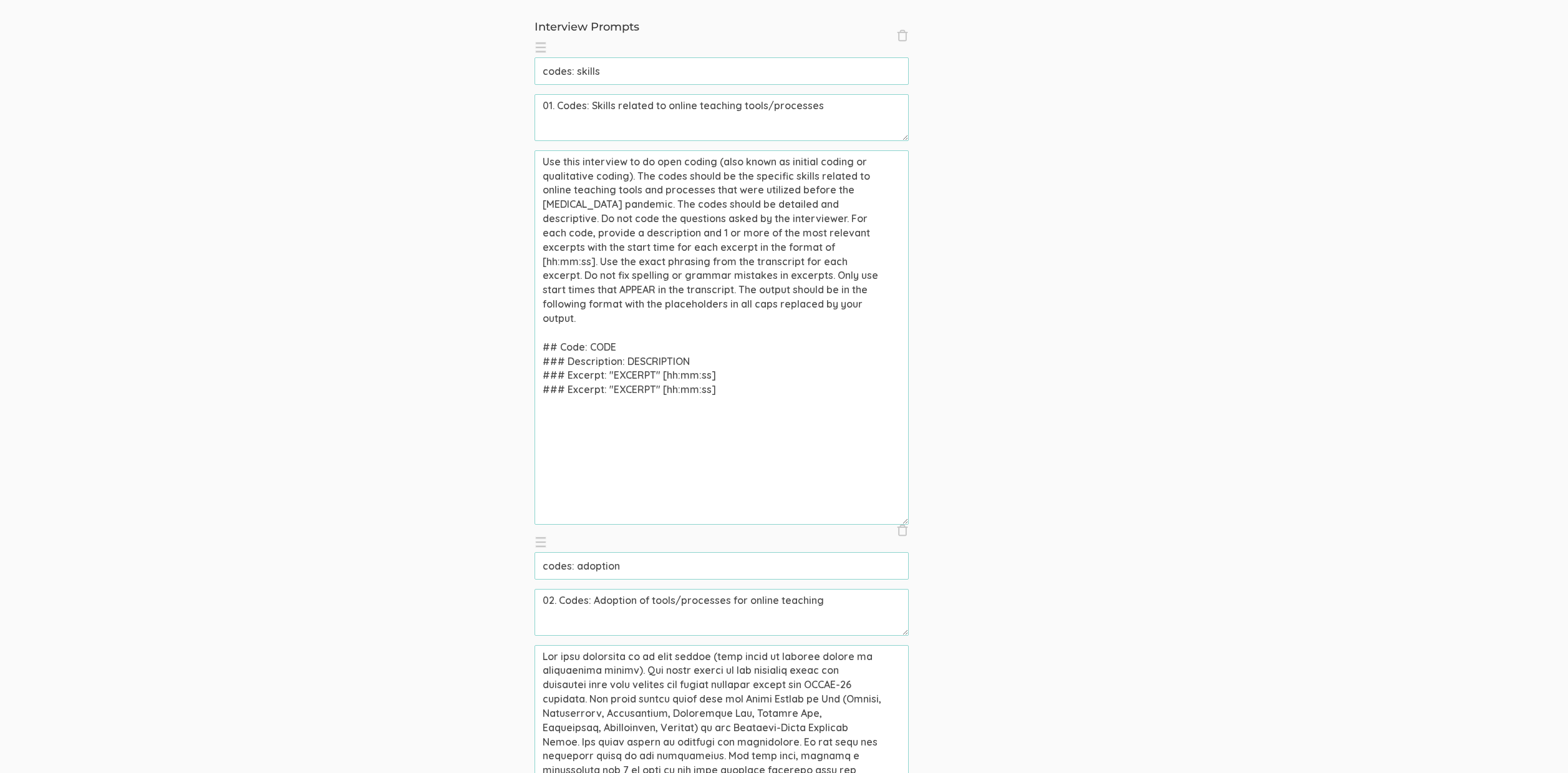
click at [578, 565] on input "codes: adoption" at bounding box center [721, 566] width 374 height 28
click at [578, 564] on input "codes: adoption" at bounding box center [721, 566] width 374 height 28
click at [705, 605] on textarea "02. Codes: Adoption of tools/processes for online teaching" at bounding box center [721, 612] width 374 height 46
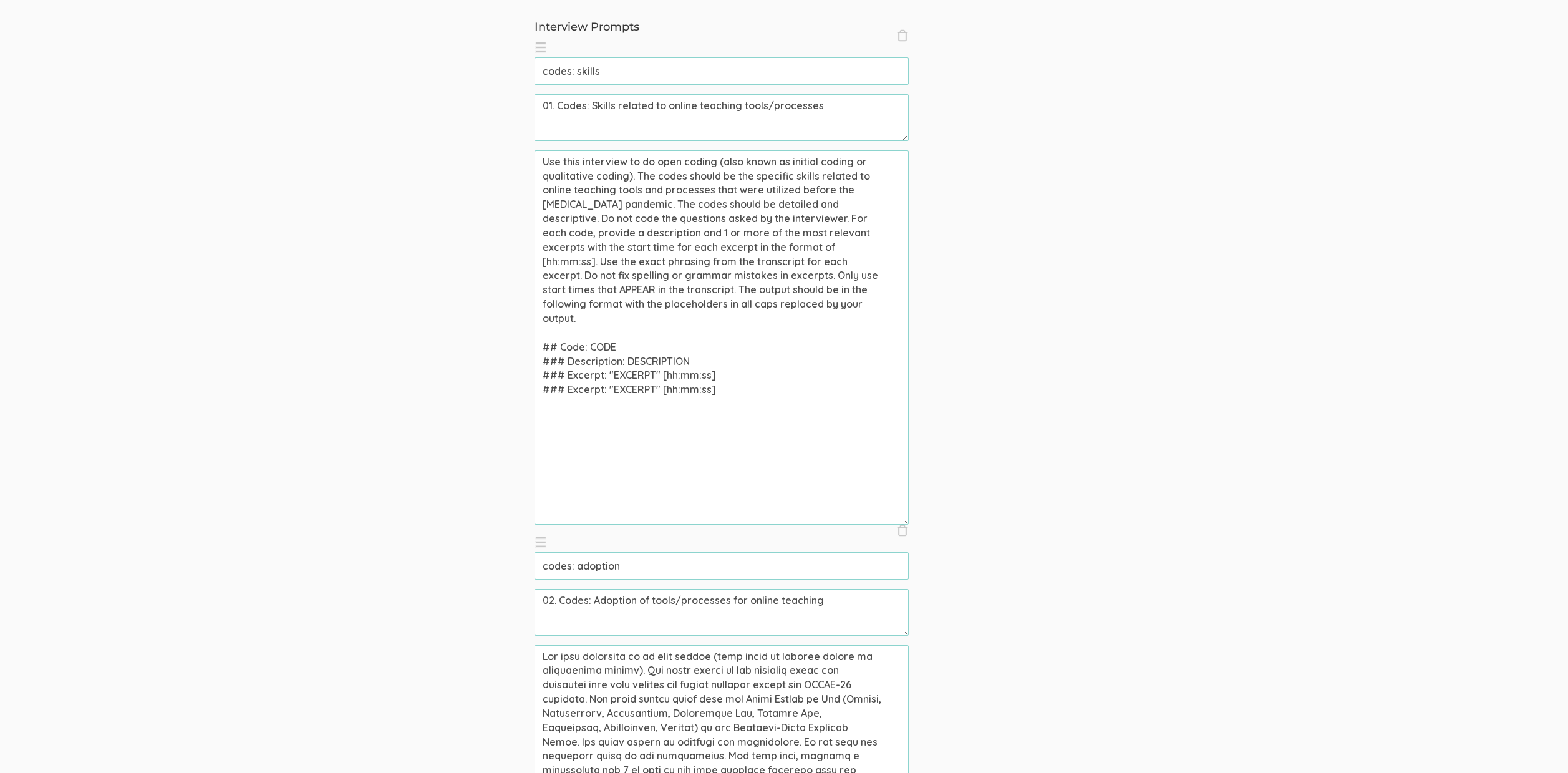
click at [705, 605] on textarea "02. Codes: Adoption of tools/processes for online teaching" at bounding box center [721, 612] width 374 height 46
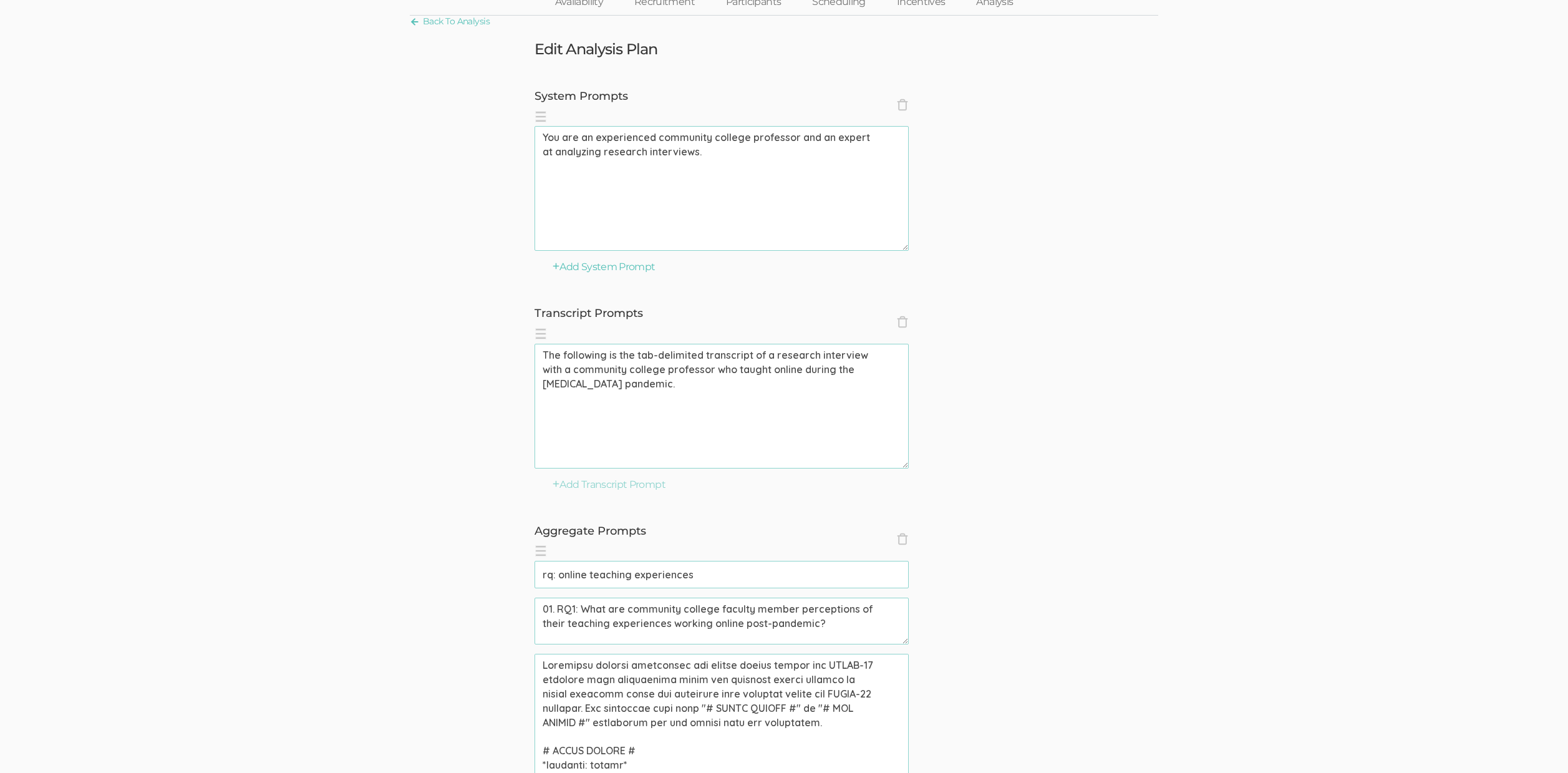
scroll to position [0, 0]
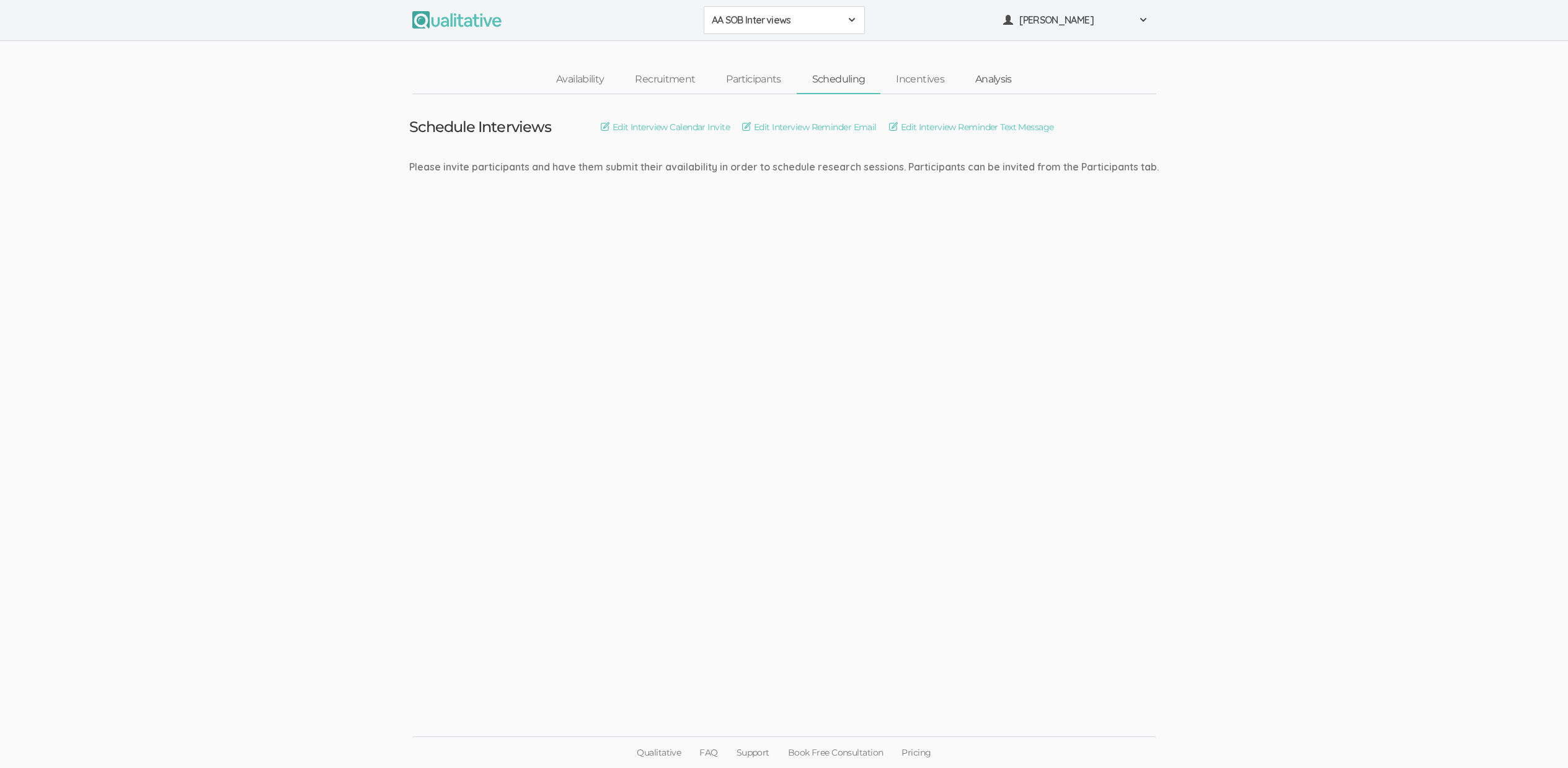
click at [991, 73] on link "Analysis" at bounding box center [993, 80] width 68 height 27
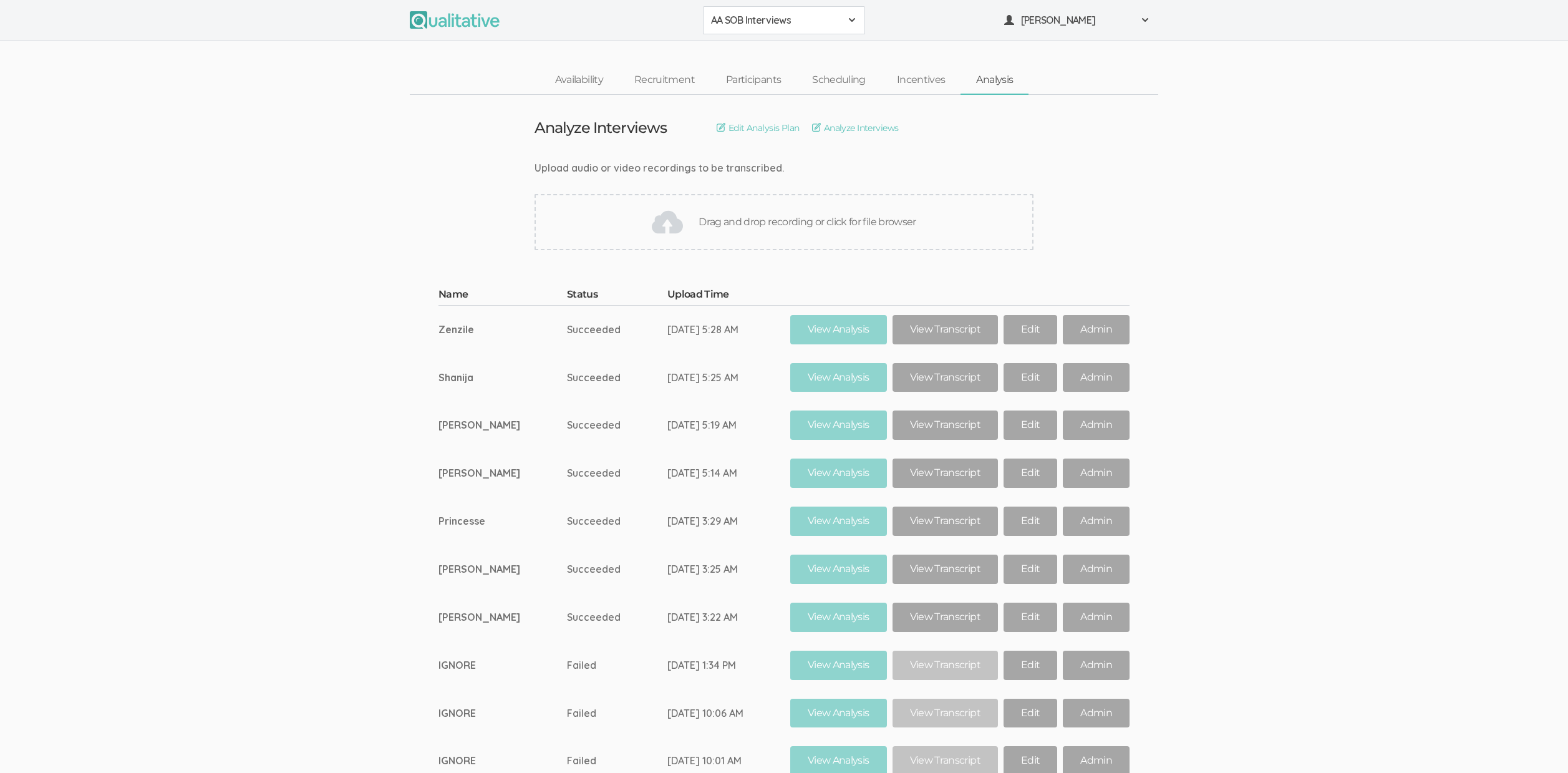
click at [318, 439] on ui-view "Name Status Upload Time Zenzile Succeeded [DATE] 5:28 AM View Analysis View Tra…" at bounding box center [784, 646] width 1568 height 756
click at [219, 450] on ui-view "Name Status Upload Time Zenzile Succeeded [DATE] 5:28 AM View Analysis View Tra…" at bounding box center [784, 646] width 1568 height 756
click at [776, 20] on span "AA SOB Interviews" at bounding box center [776, 20] width 129 height 15
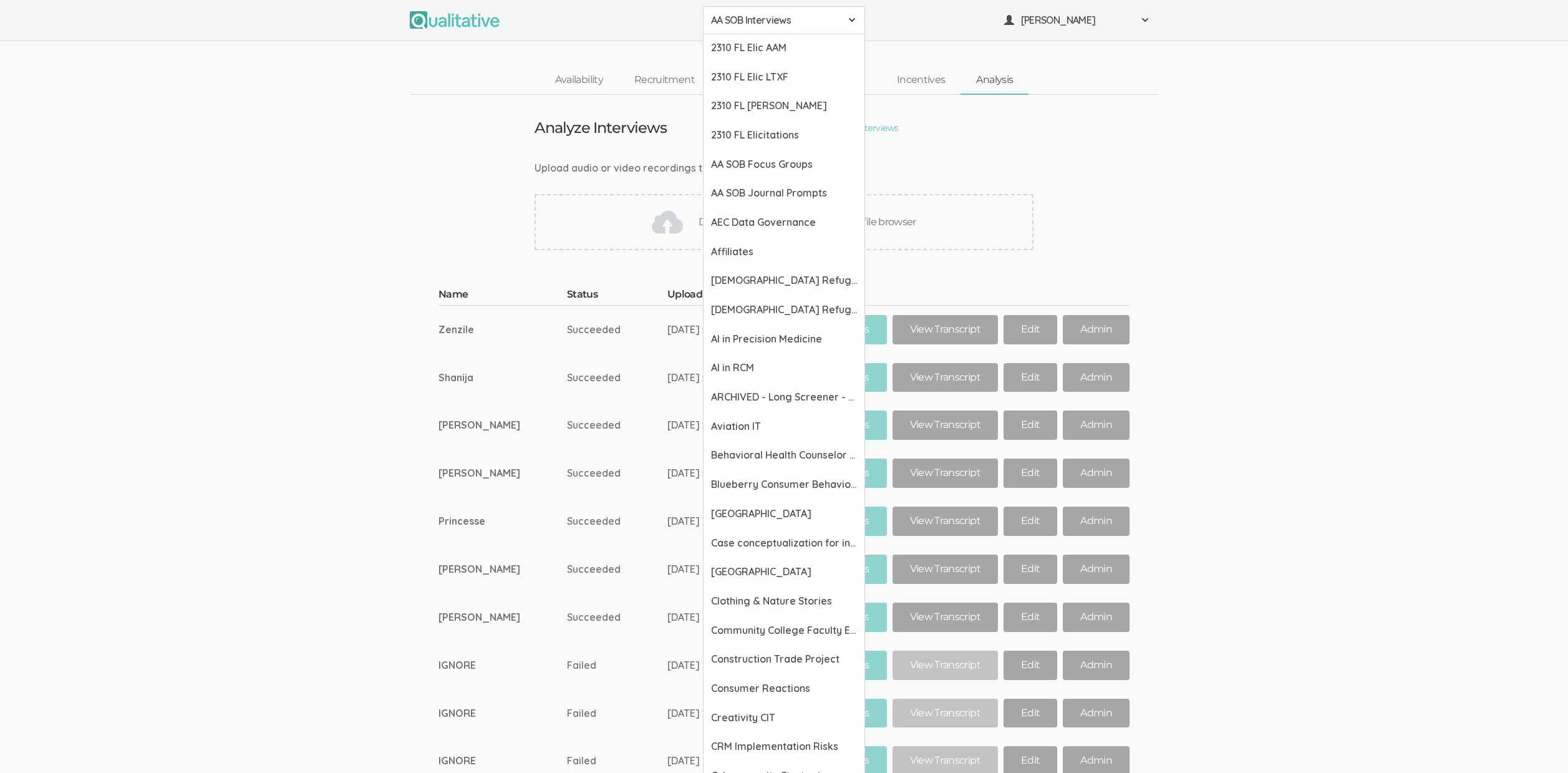
click at [461, 436] on td "Sarah" at bounding box center [503, 425] width 128 height 48
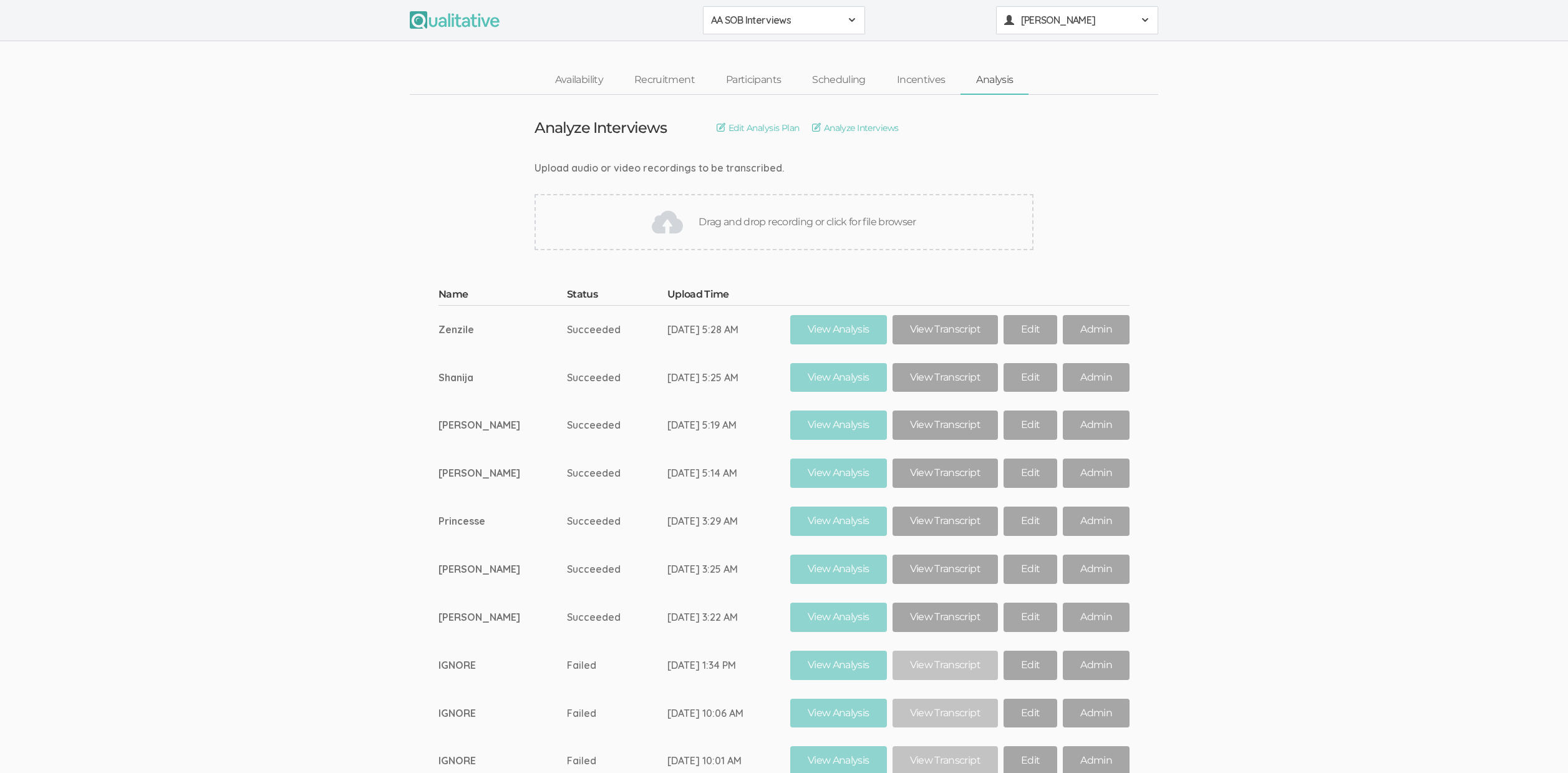
click at [1124, 22] on span "[PERSON_NAME]" at bounding box center [1078, 20] width 113 height 15
click at [1035, 121] on link "Project Settings" at bounding box center [1077, 124] width 161 height 26
click at [785, 125] on span "Edit Analysis Plan" at bounding box center [764, 128] width 71 height 13
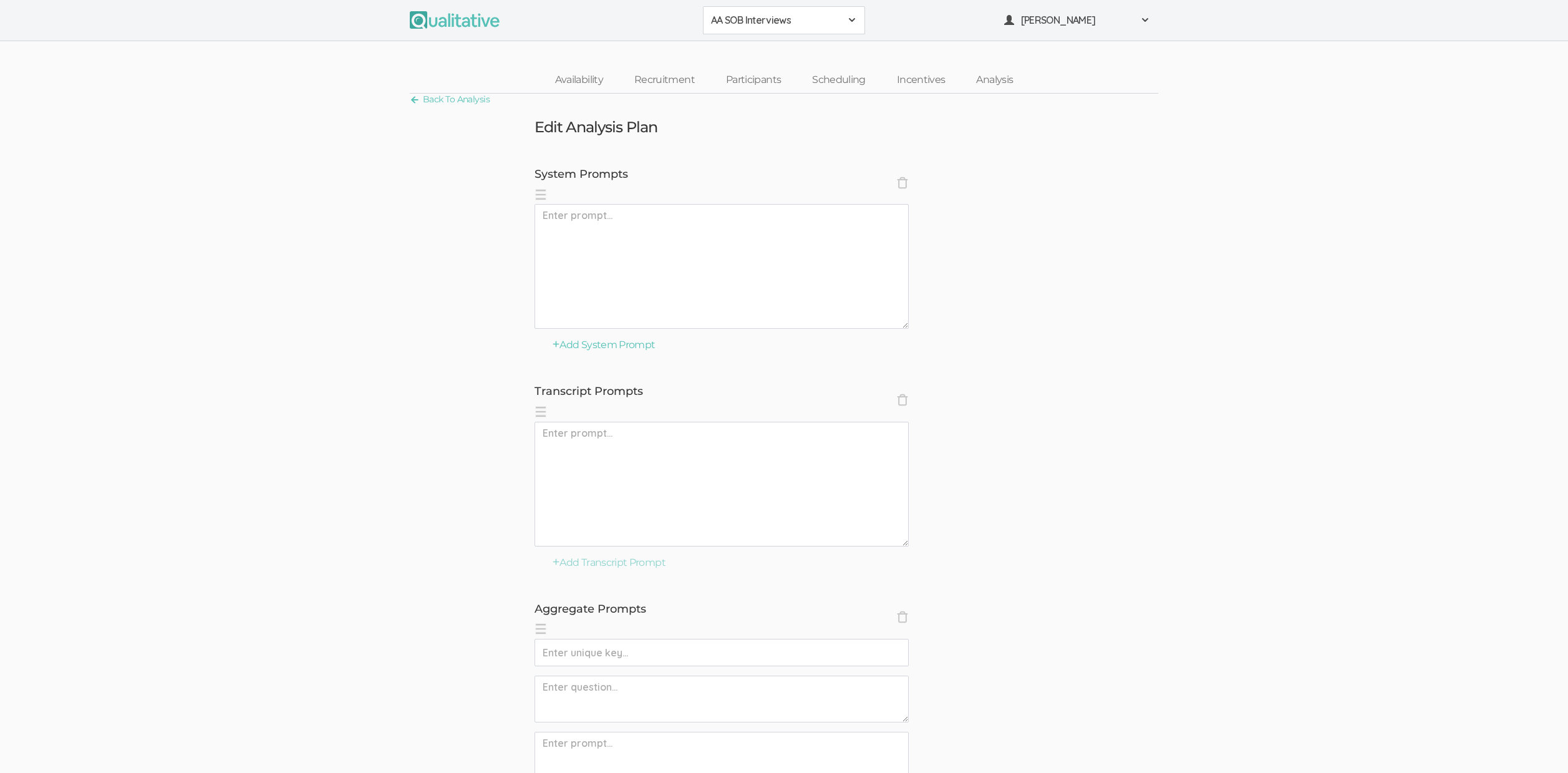
click at [657, 274] on textarea at bounding box center [721, 266] width 374 height 125
paste textarea "You are an [DEMOGRAPHIC_DATA] high school graduate and an expert at analyzing q…"
type textarea "You are an [DEMOGRAPHIC_DATA] high school graduate and an expert at analyzing q…"
click at [745, 538] on textarea at bounding box center [721, 484] width 374 height 125
click at [707, 300] on textarea "You are an [DEMOGRAPHIC_DATA] high school graduate and an expert at analyzing q…" at bounding box center [721, 266] width 374 height 125
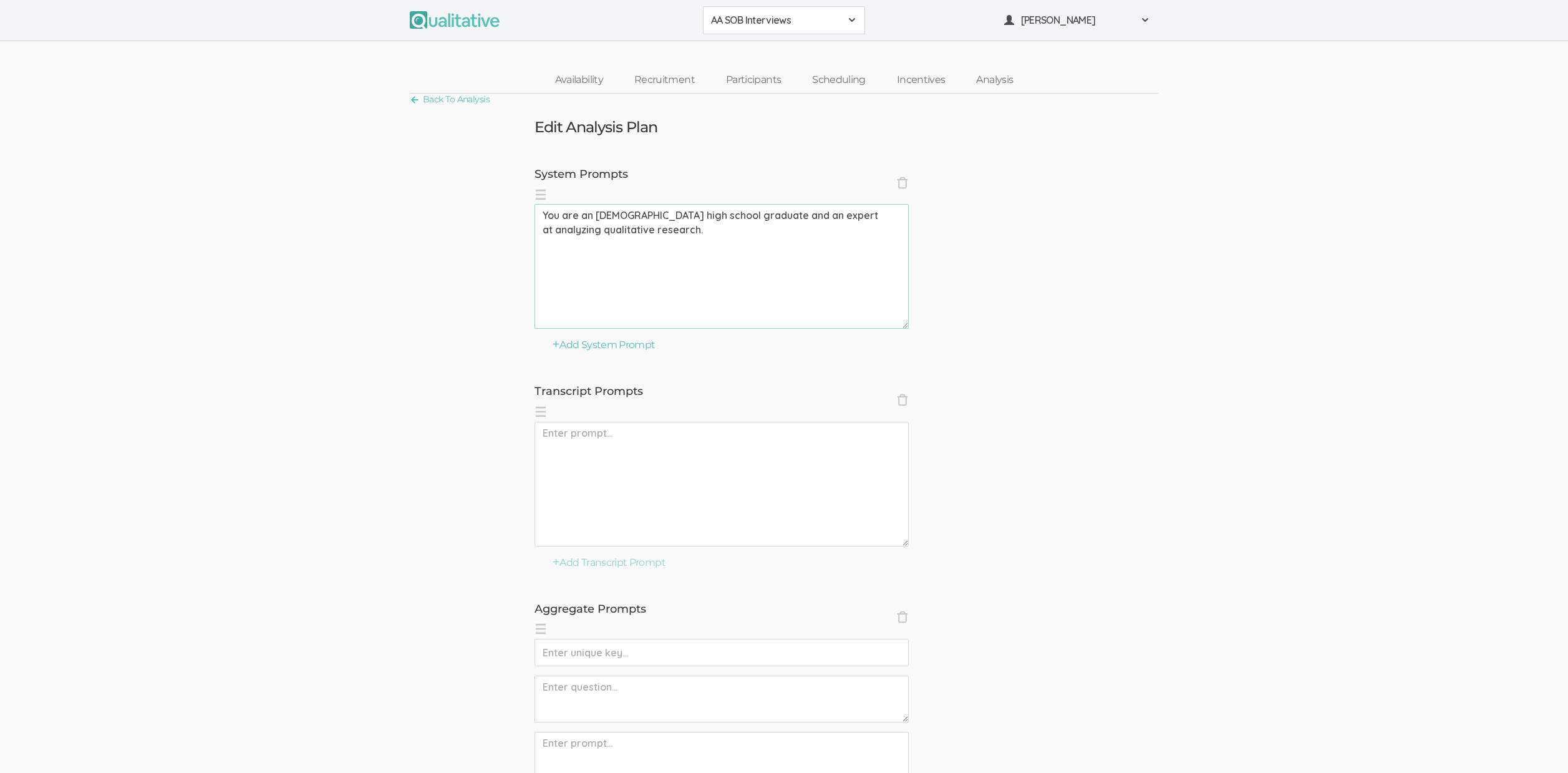
click at [639, 497] on textarea at bounding box center [721, 484] width 374 height 125
paste textarea "The following is the tab-delimited transcript of a research interview with an […"
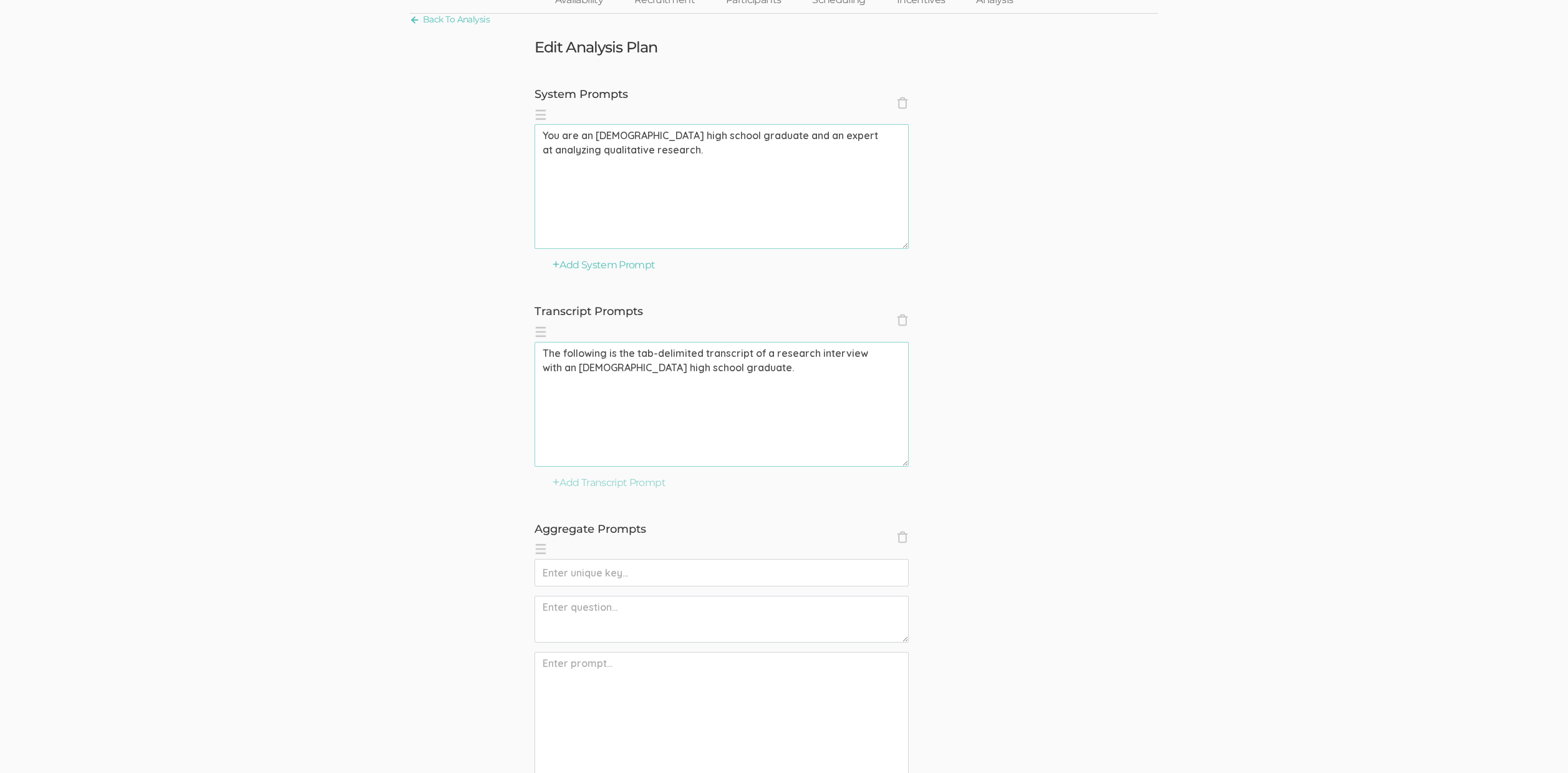
scroll to position [228, 0]
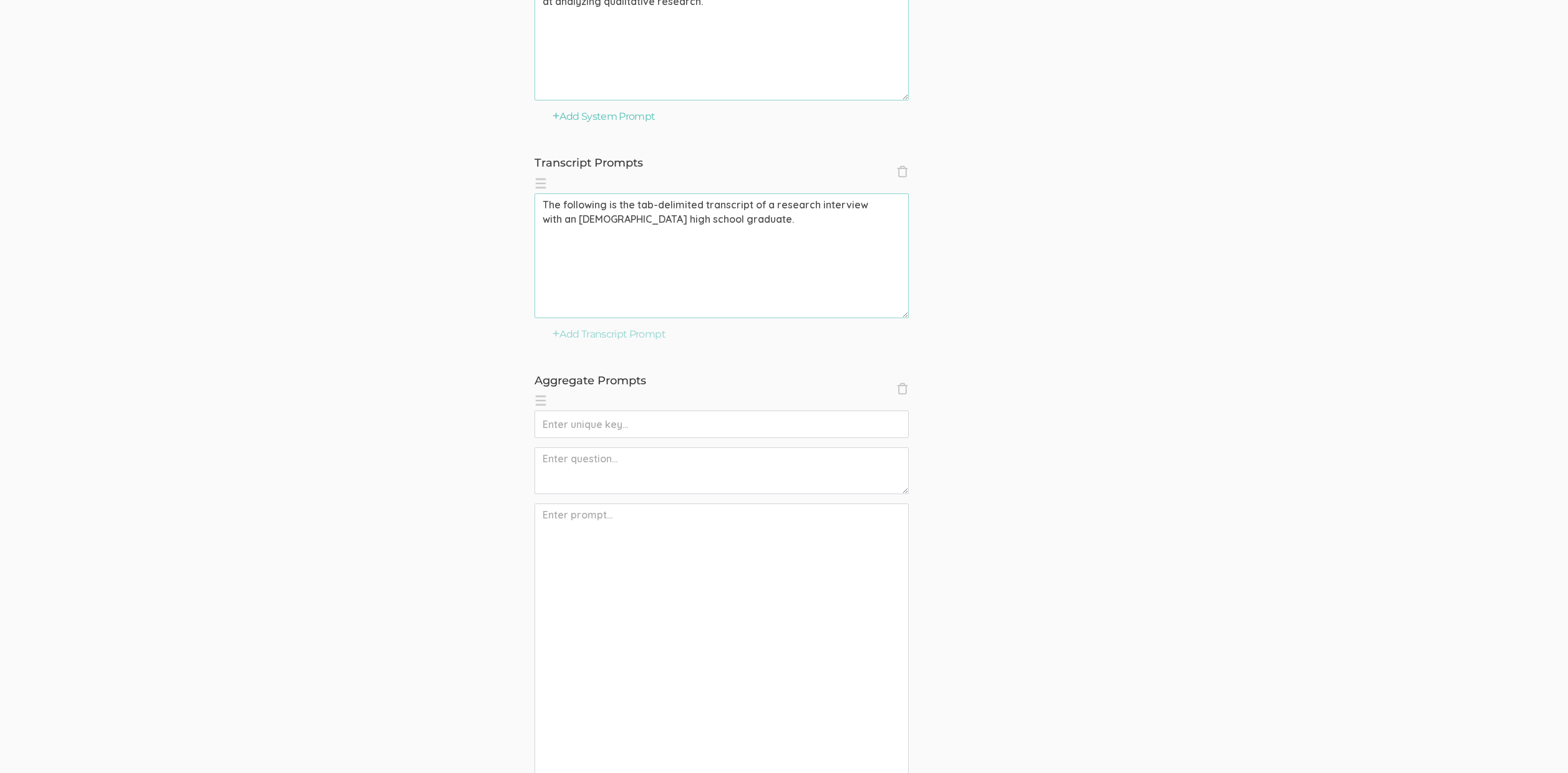
type textarea "The following is the tab-delimited transcript of a research interview with an […"
click at [614, 436] on input "text" at bounding box center [721, 424] width 374 height 28
paste input "rq: sense of belonging"
type input "rq: sense of belonging impact"
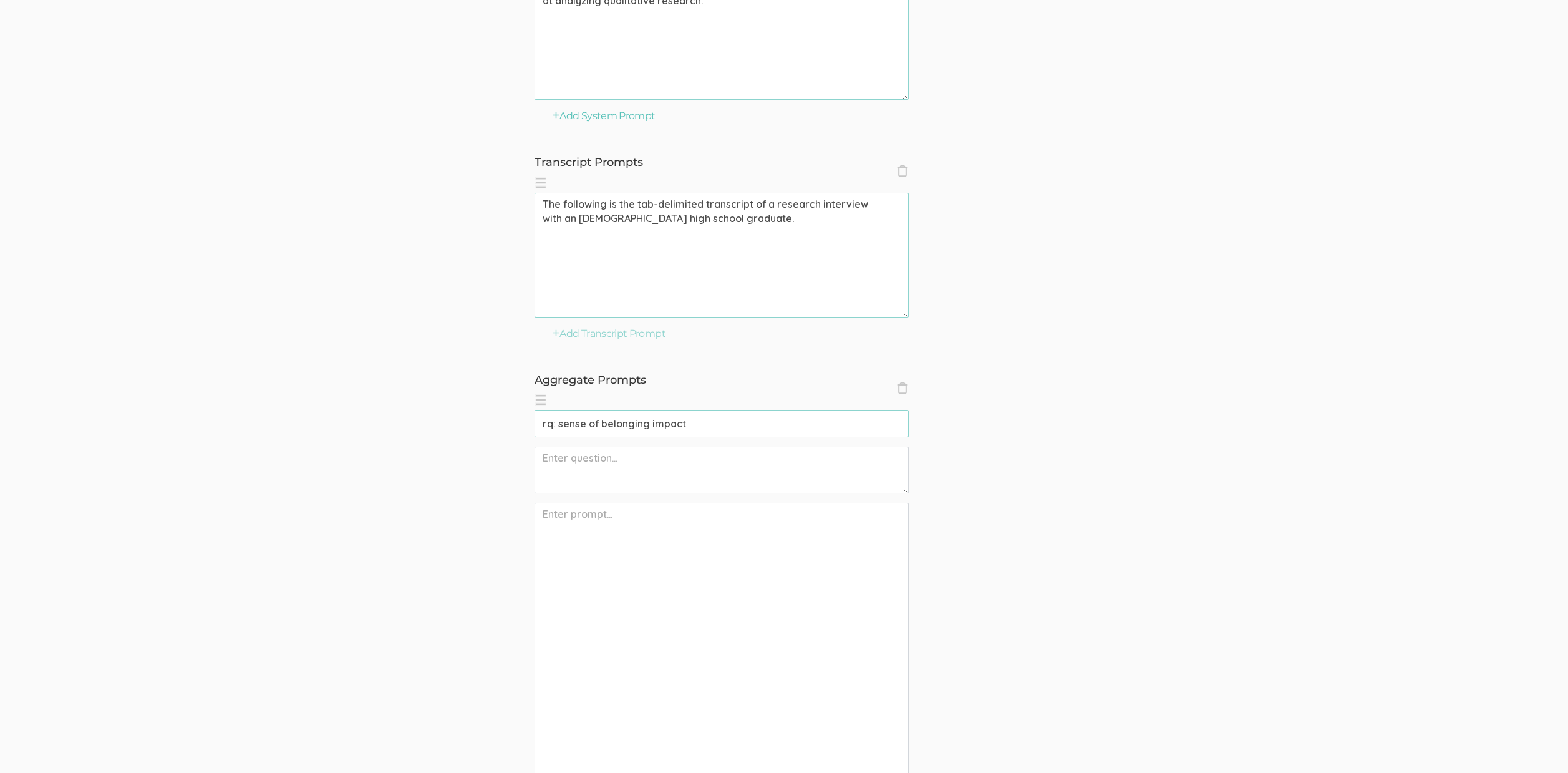
click at [625, 490] on textarea at bounding box center [721, 470] width 374 height 46
paste textarea "How do African American h igh school graduates recall how school events, progra…"
click at [545, 455] on textarea "How do African American h igh school graduates recall how school events, progra…" at bounding box center [721, 470] width 374 height 46
type textarea "01. How do African American h igh school graduates recall how school events, pr…"
click at [737, 636] on textarea at bounding box center [721, 690] width 374 height 375
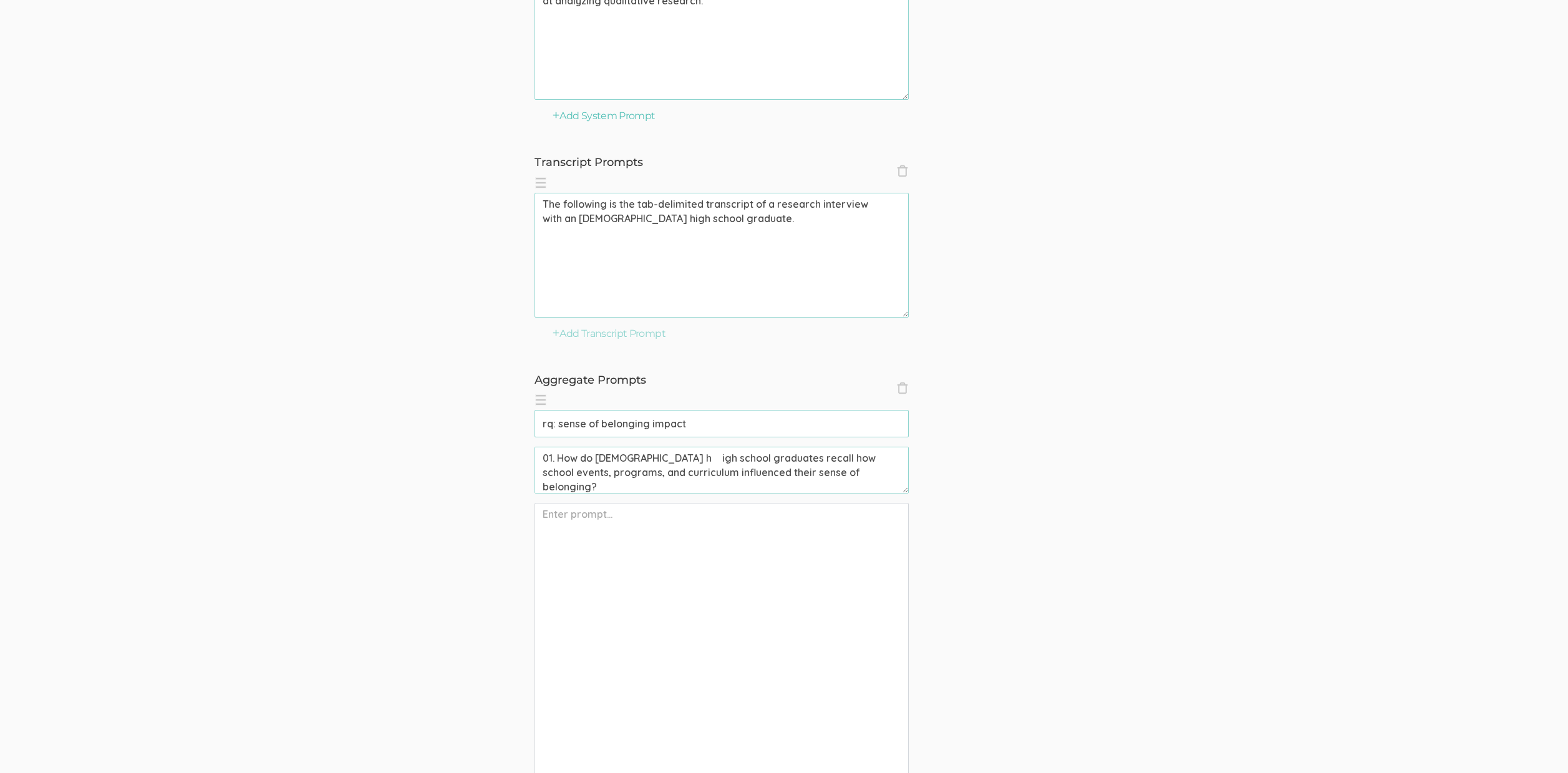
paste textarea "African American high school graduates participated in research examining the f…"
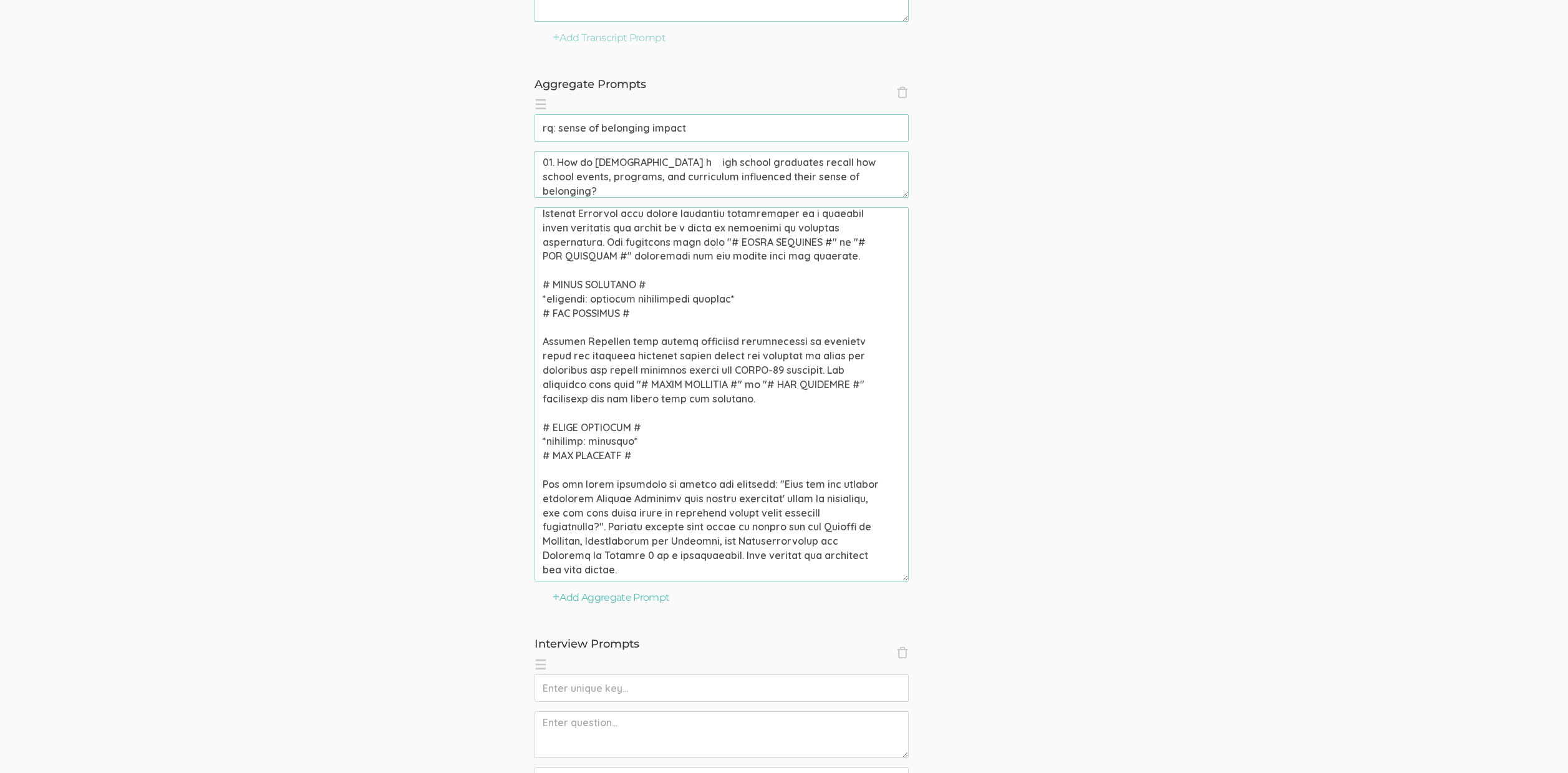
scroll to position [162, 0]
type textarea "African American high school graduates participated in research examining the f…"
click at [617, 691] on input "text" at bounding box center [721, 688] width 374 height 28
click at [816, 605] on div "Add Aggregate Prompt" at bounding box center [721, 598] width 374 height 15
click at [639, 598] on button "Add Aggregate Prompt" at bounding box center [611, 598] width 118 height 15
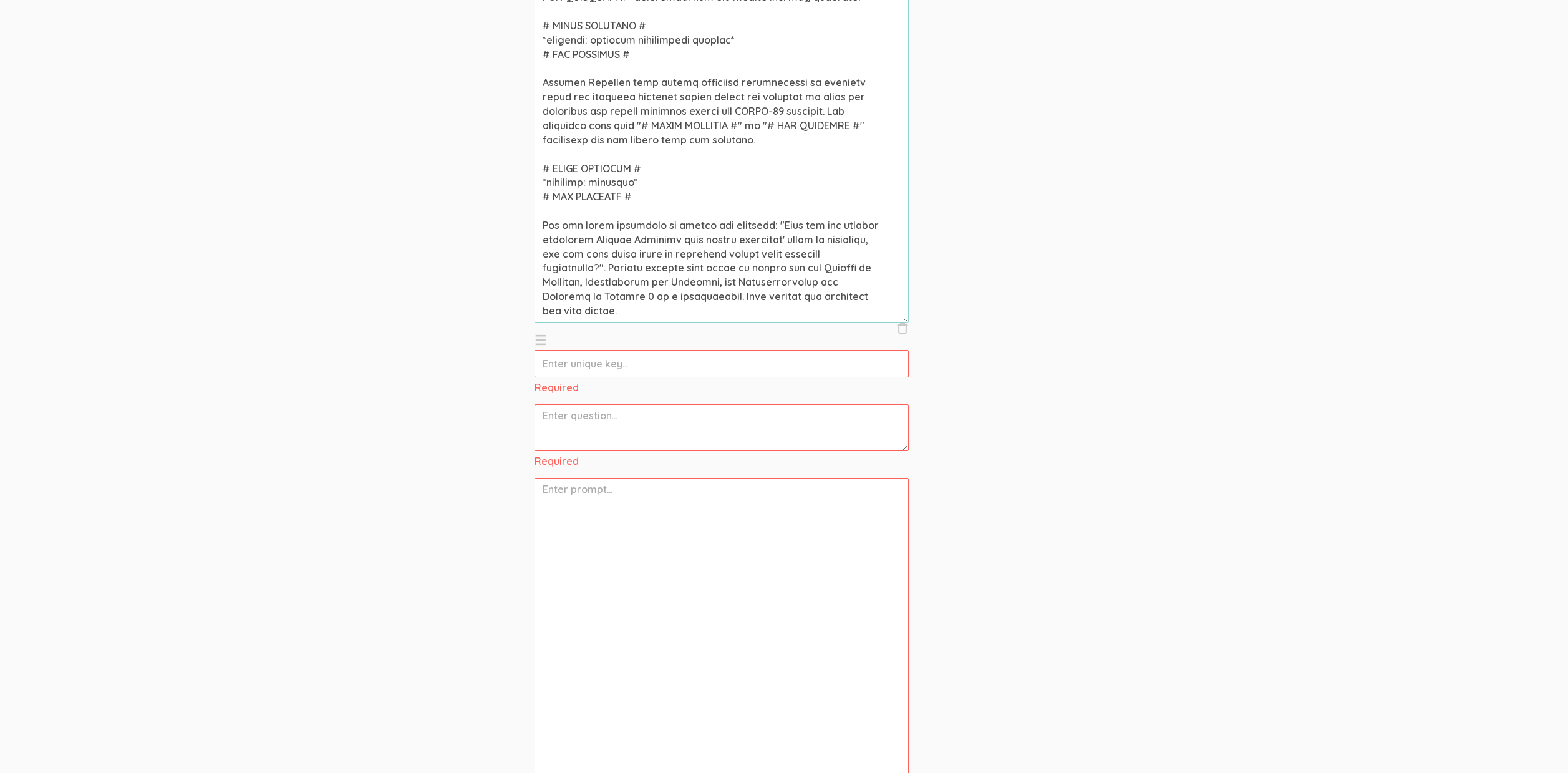
scroll to position [784, 0]
click at [641, 370] on input "text" at bounding box center [721, 364] width 374 height 28
paste input "findings: sense of belonging factors"
type input "findings: sense of belonging factors"
click at [650, 418] on textarea at bounding box center [721, 409] width 374 height 46
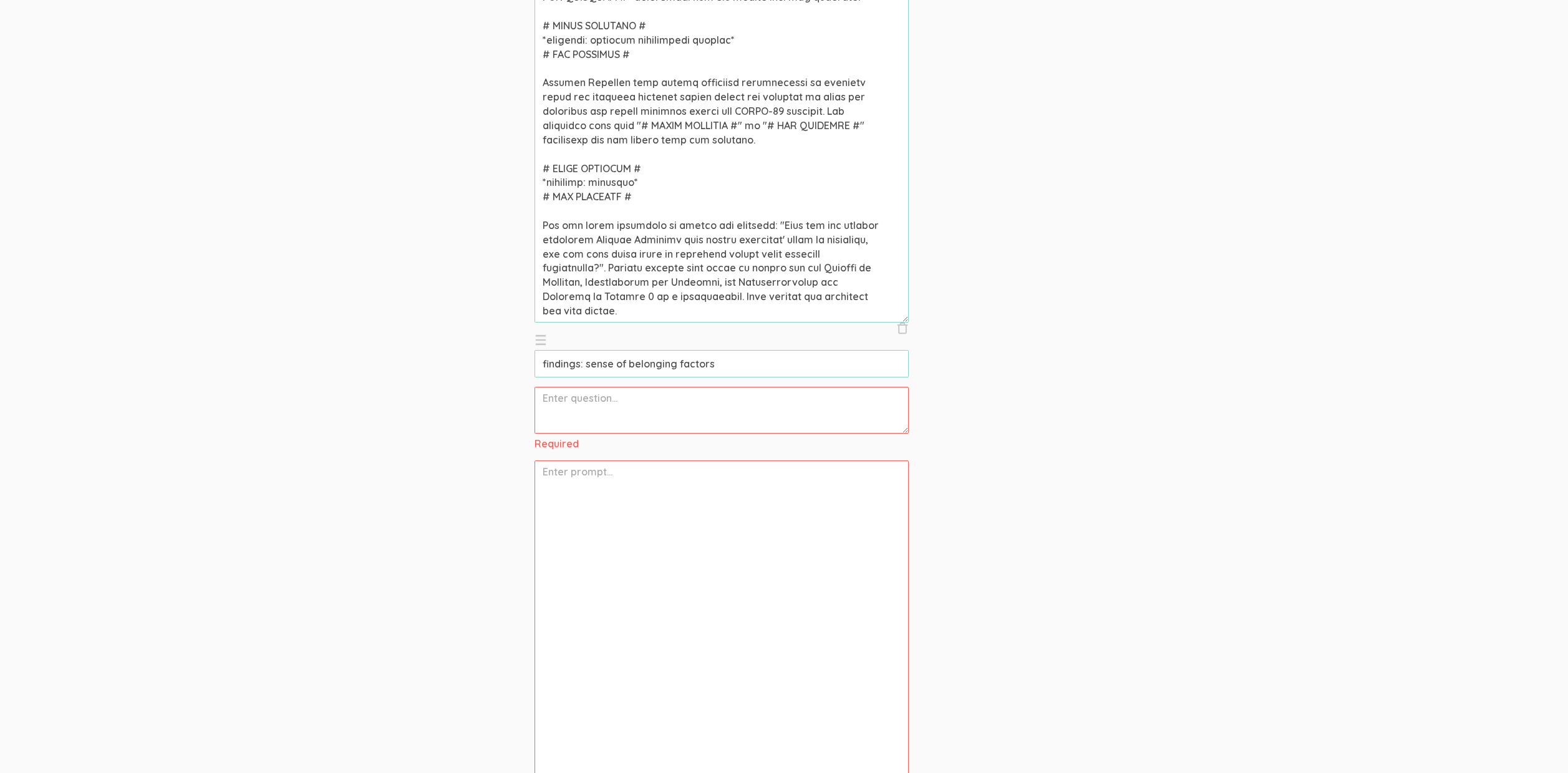
paste textarea "02. Findings: Factors impacting a sense of belonging"
type textarea "02. Findings: Factors impacting a sense of belonging"
click at [669, 481] on textarea at bounding box center [721, 630] width 374 height 375
paste textarea "African American high school graduates participated in research examining the f…"
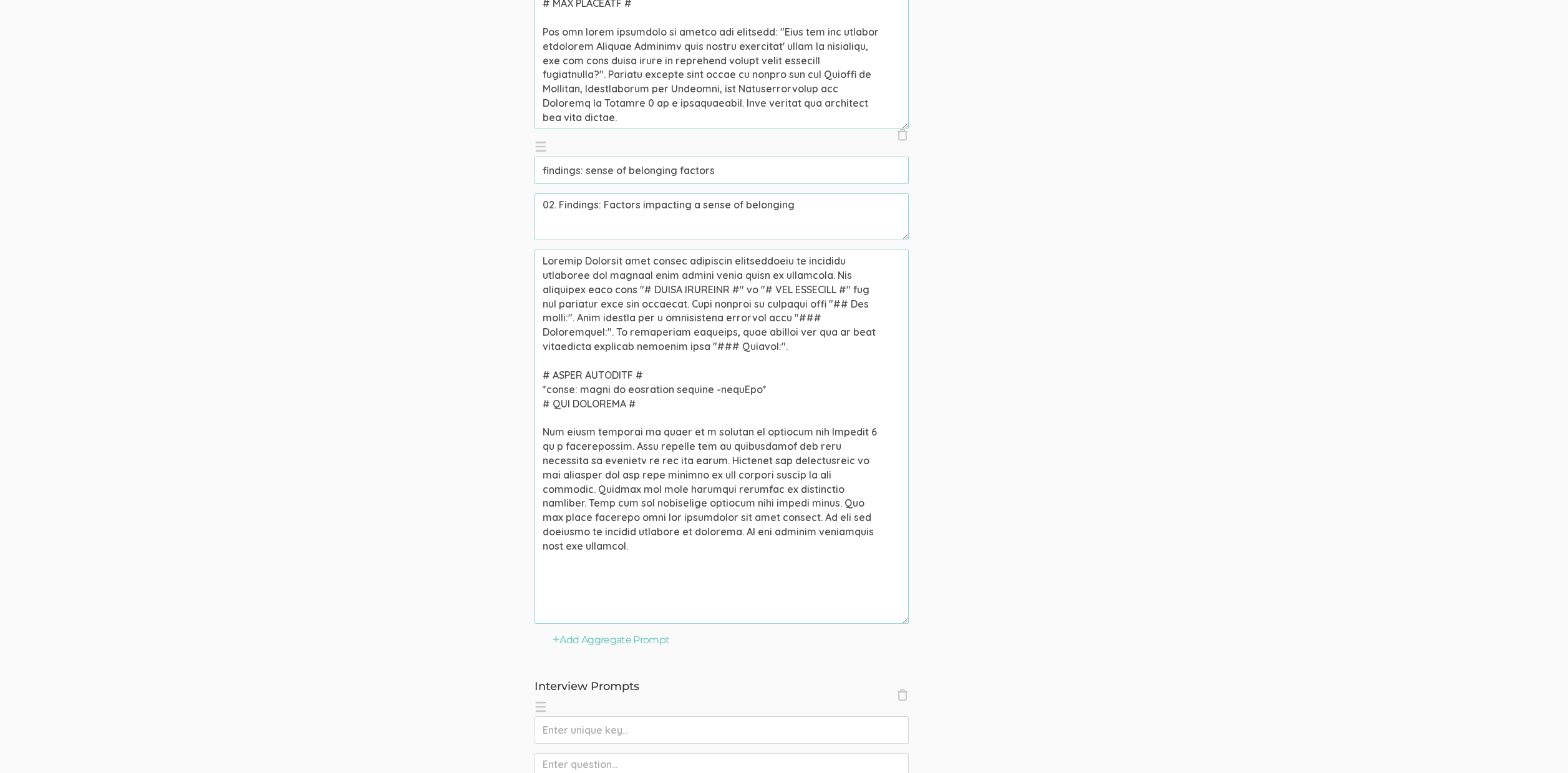
scroll to position [992, 0]
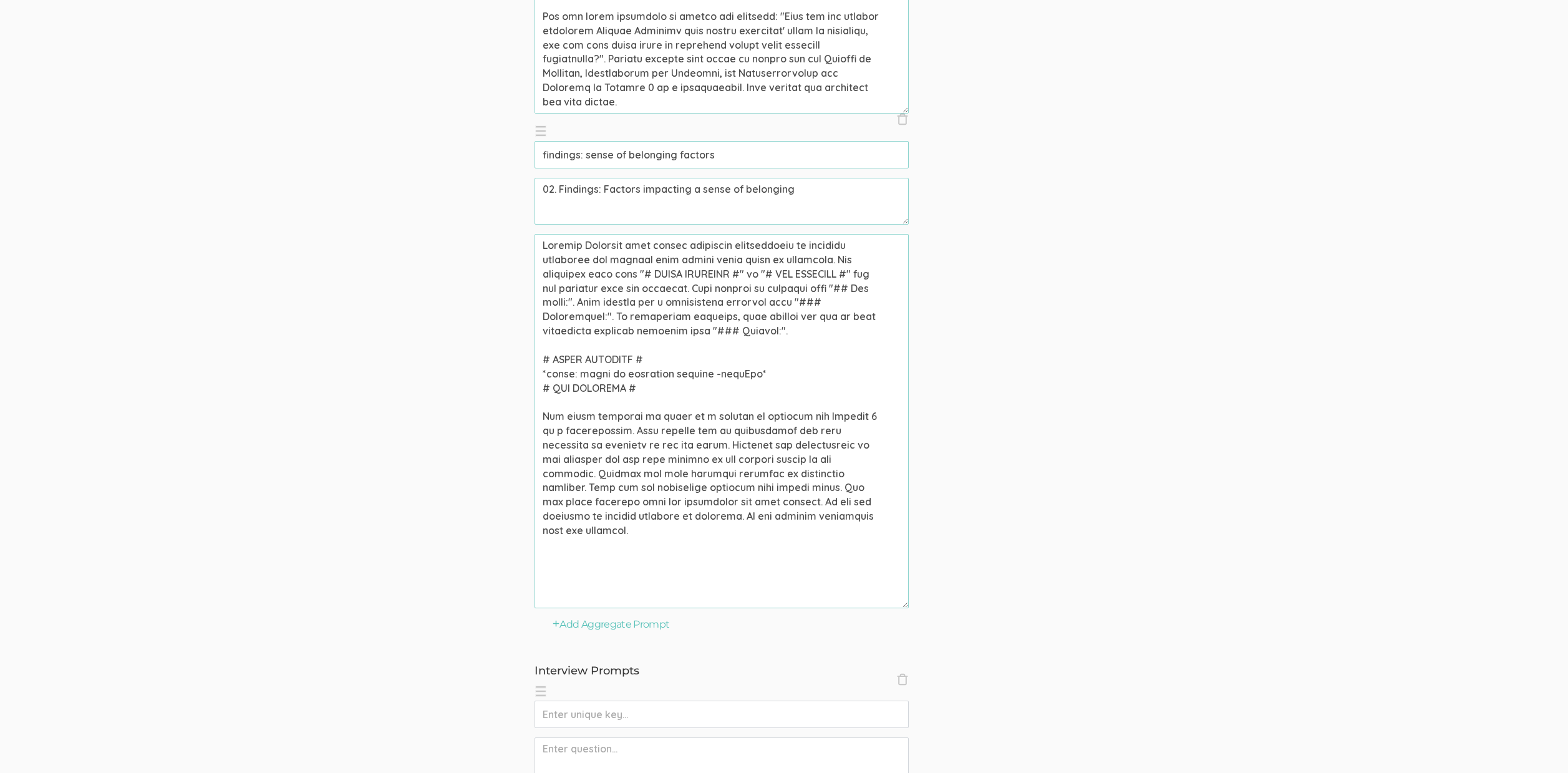
type textarea "African American high school graduates participated in research examining the f…"
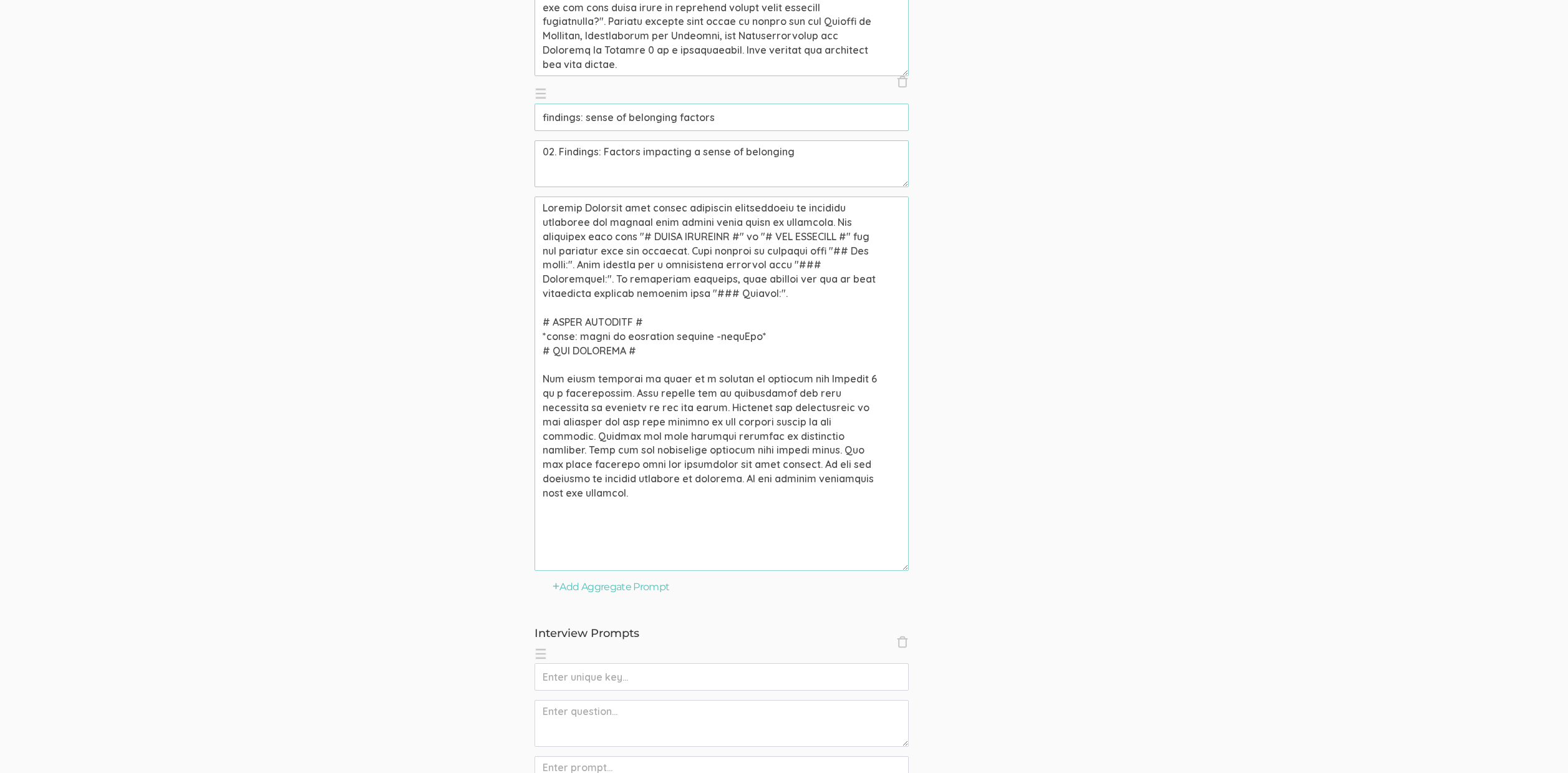
scroll to position [1168, 0]
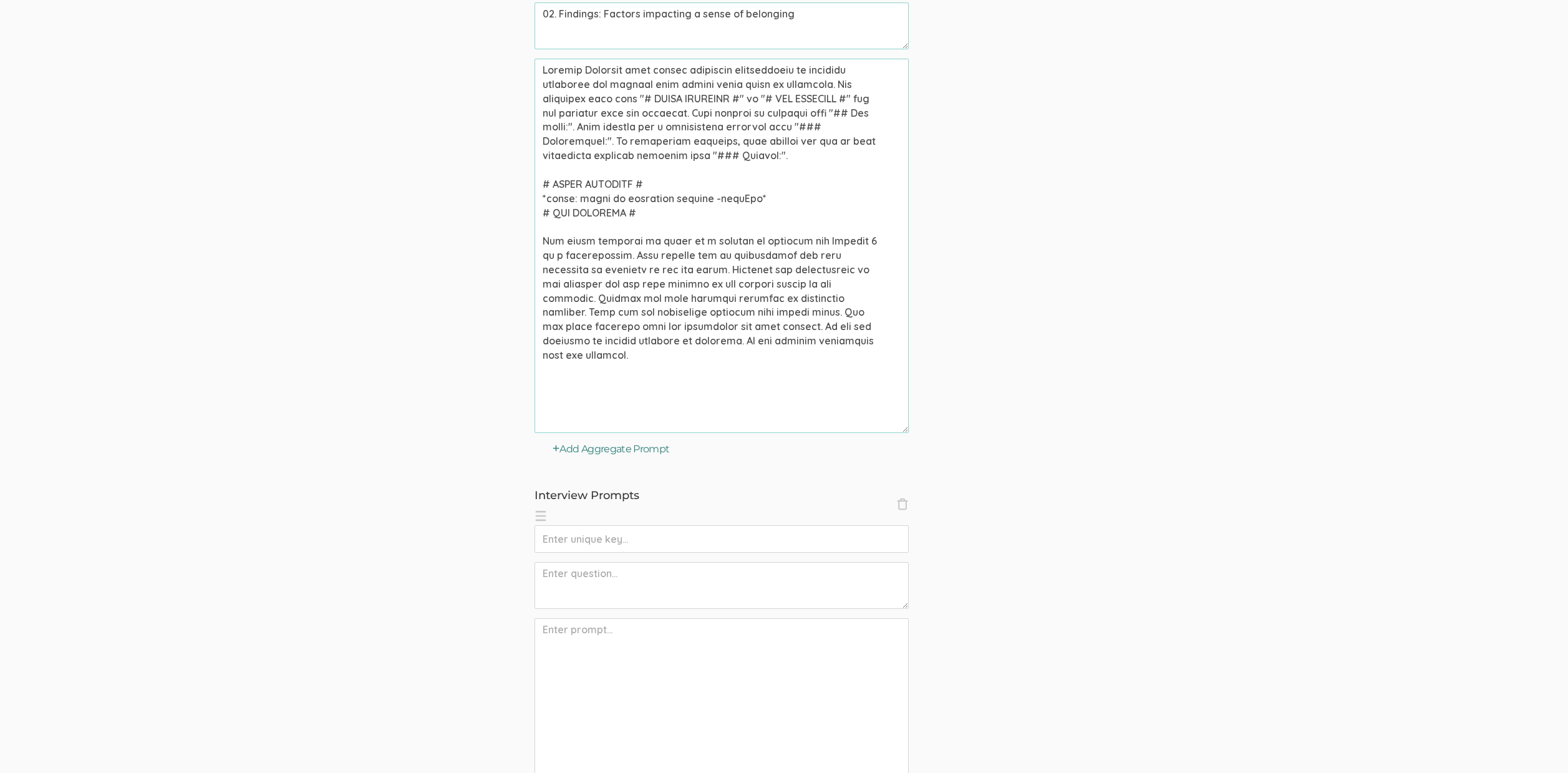
click at [604, 453] on button "Add Aggregate Prompt" at bounding box center [611, 450] width 118 height 15
click at [617, 481] on input "text" at bounding box center [721, 474] width 374 height 28
paste input "findings: academic achievement factors"
type input "findings: academic achievement factors"
click at [627, 521] on textarea at bounding box center [721, 520] width 374 height 46
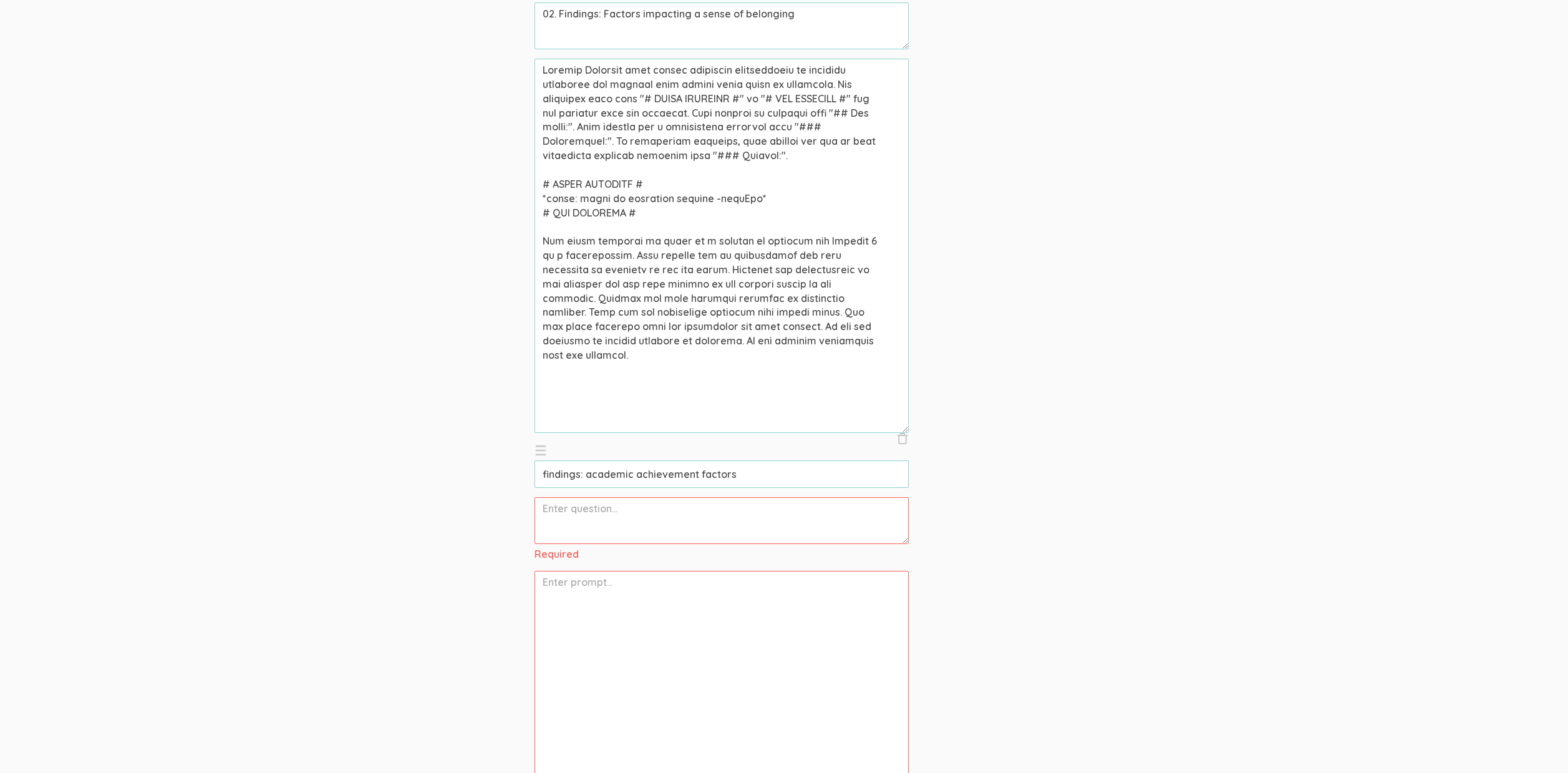
paste textarea "03. Findings: Impact of the sense of belonging on academic achievement"
type textarea "03. Findings: Impact of the sense of belonging on academic achievement"
click at [645, 621] on textarea at bounding box center [721, 737] width 374 height 375
paste textarea "African American high school graduates participated in a research study examini…"
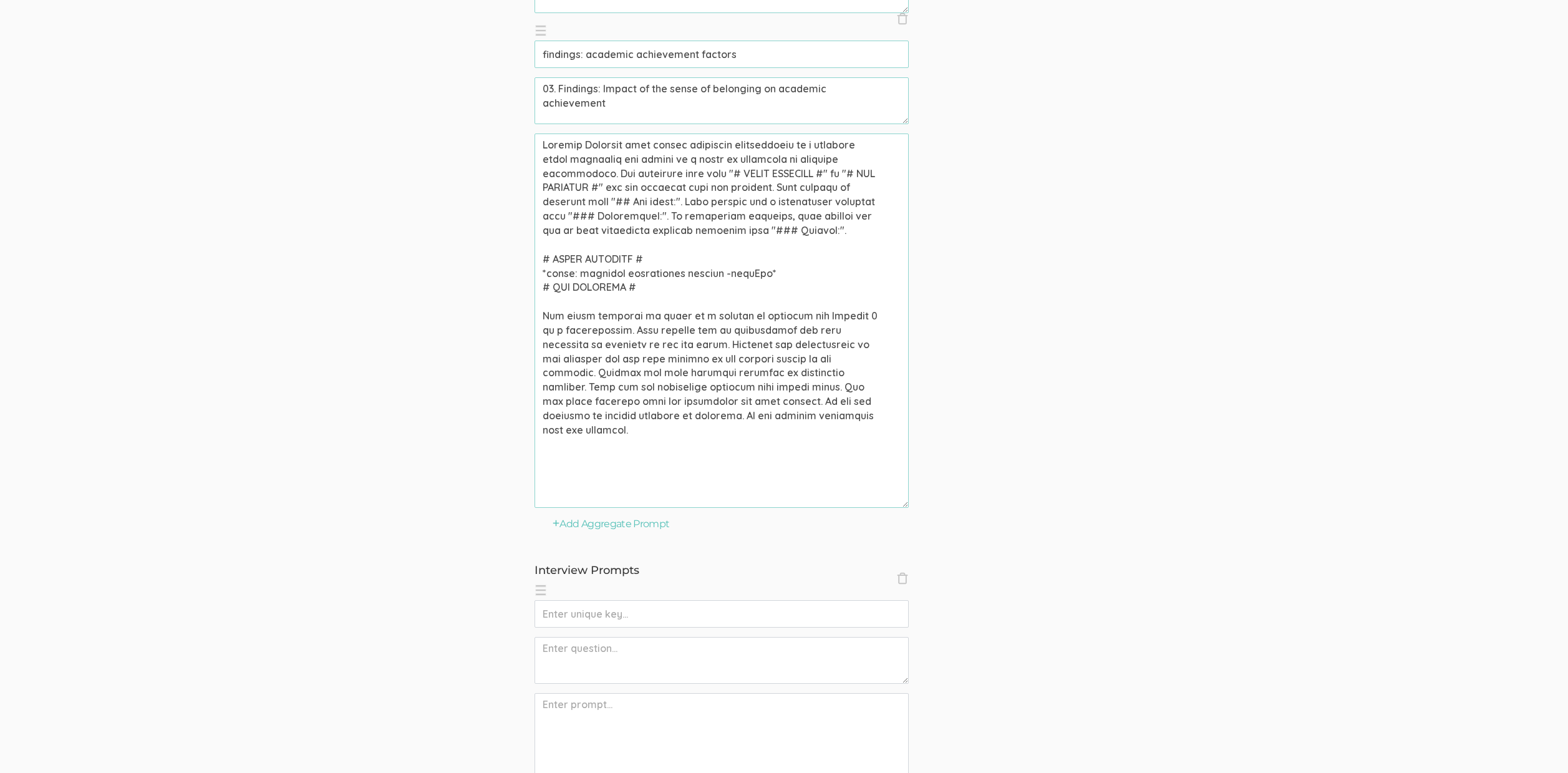
scroll to position [1793, 0]
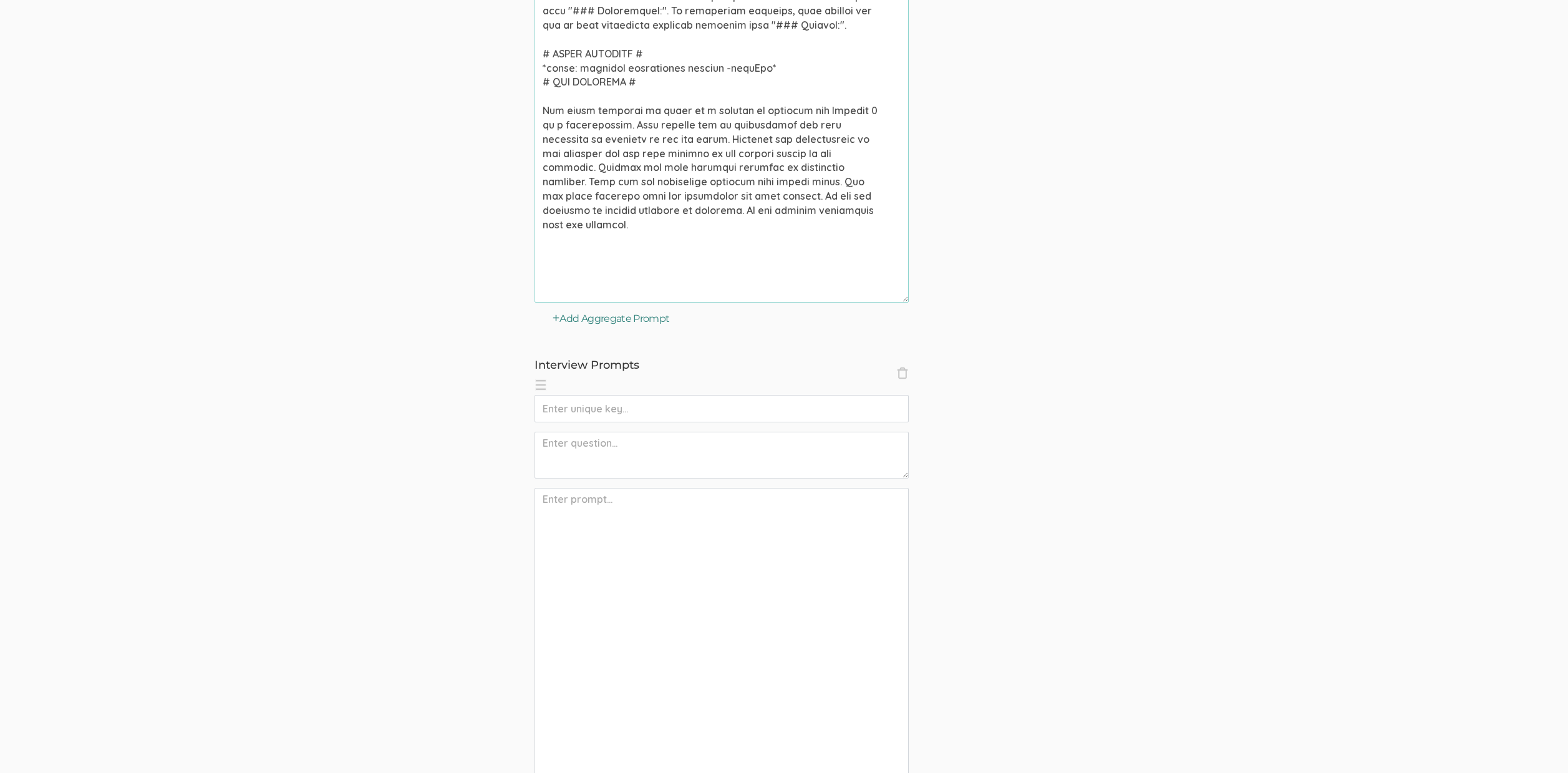
type textarea "African American high school graduates participated in a research study examini…"
click at [630, 312] on button "Add Aggregate Prompt" at bounding box center [611, 319] width 118 height 15
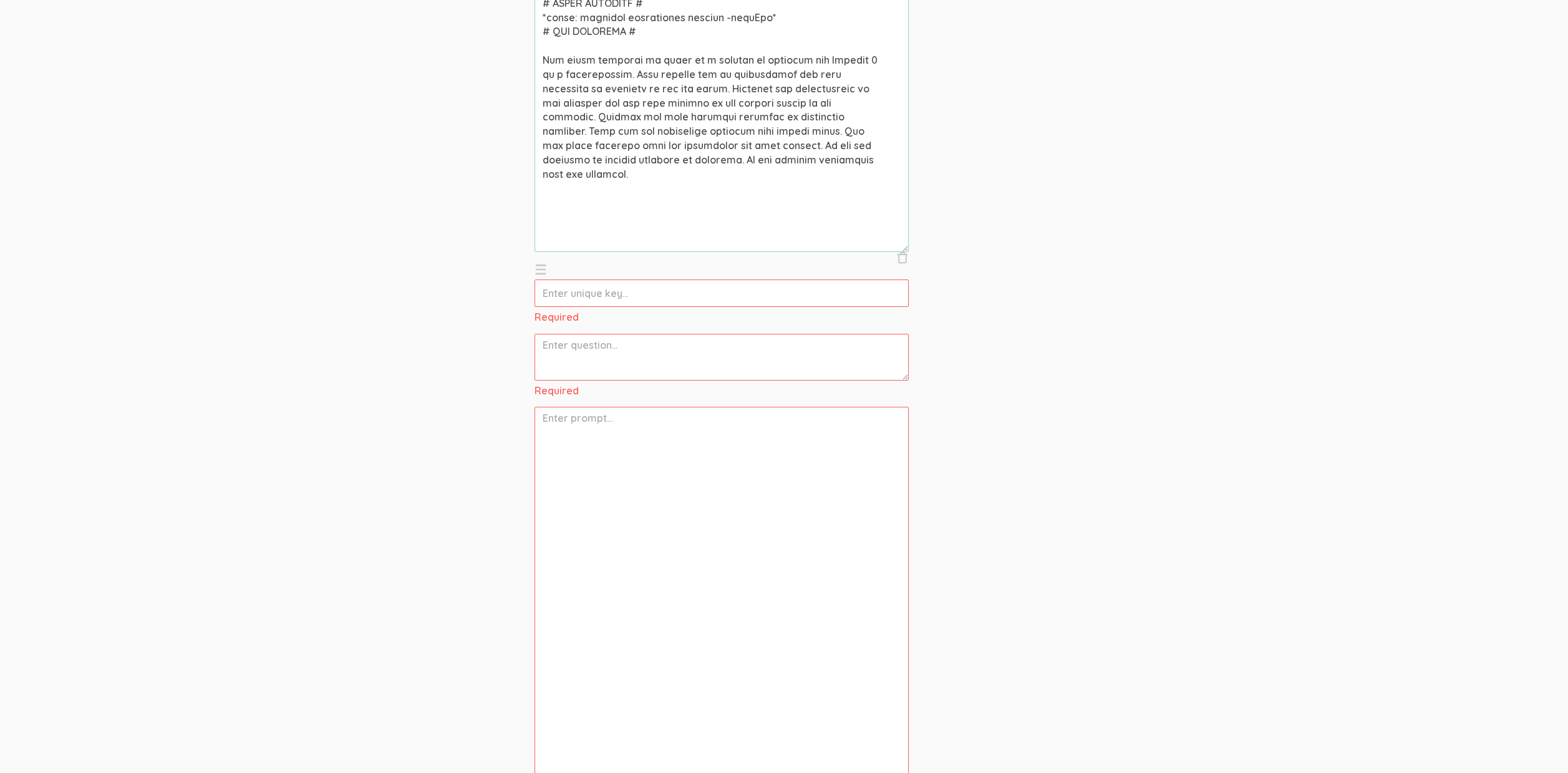
scroll to position [1884, 0]
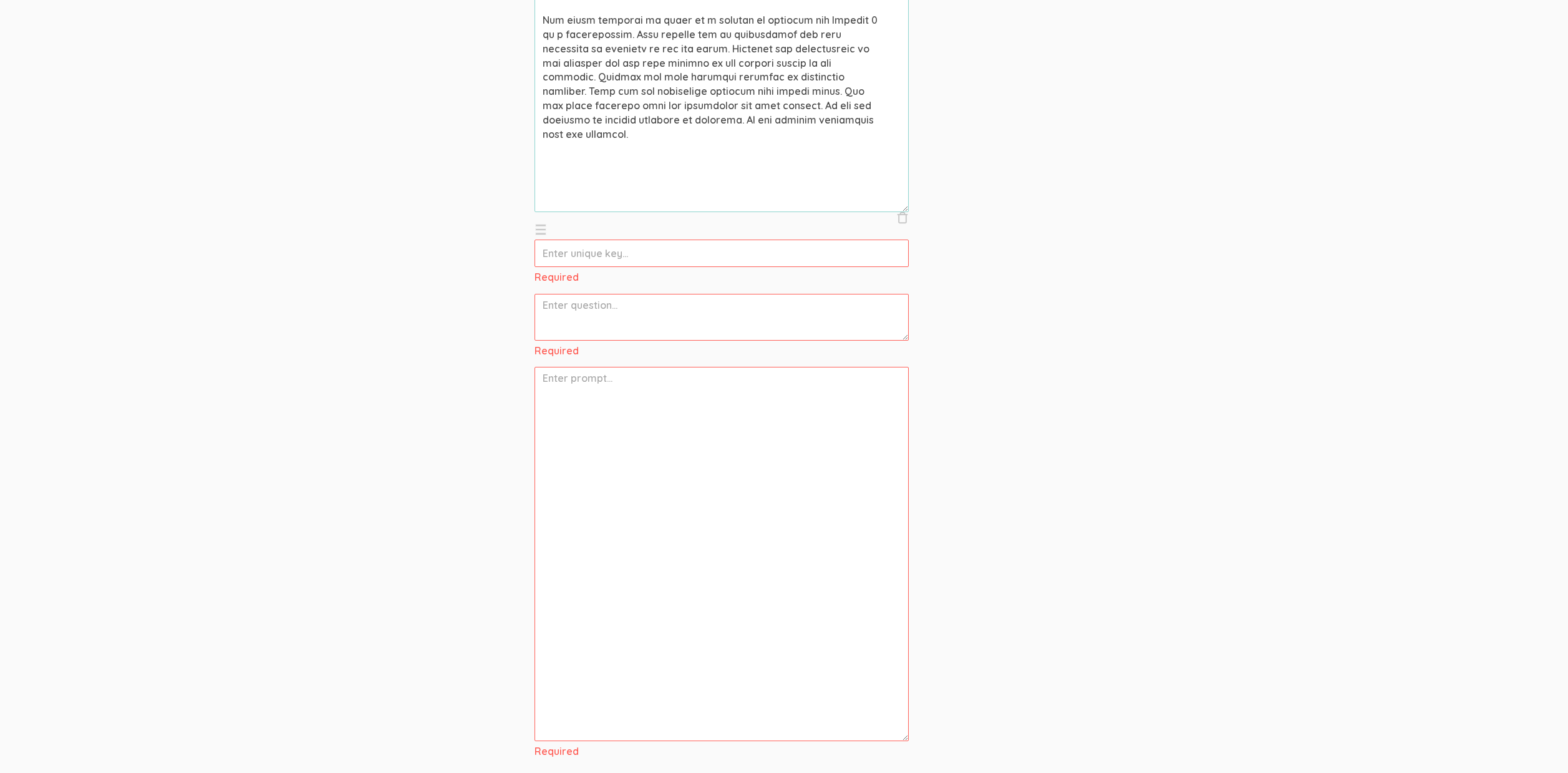
click at [617, 255] on input "text" at bounding box center [721, 253] width 374 height 28
paste input "themes: sense of belonging factors"
type input "themes: sense of belonging factors"
click at [594, 303] on textarea at bounding box center [721, 300] width 374 height 46
paste textarea "04. Themes: Factors impacting a sense of belonging"
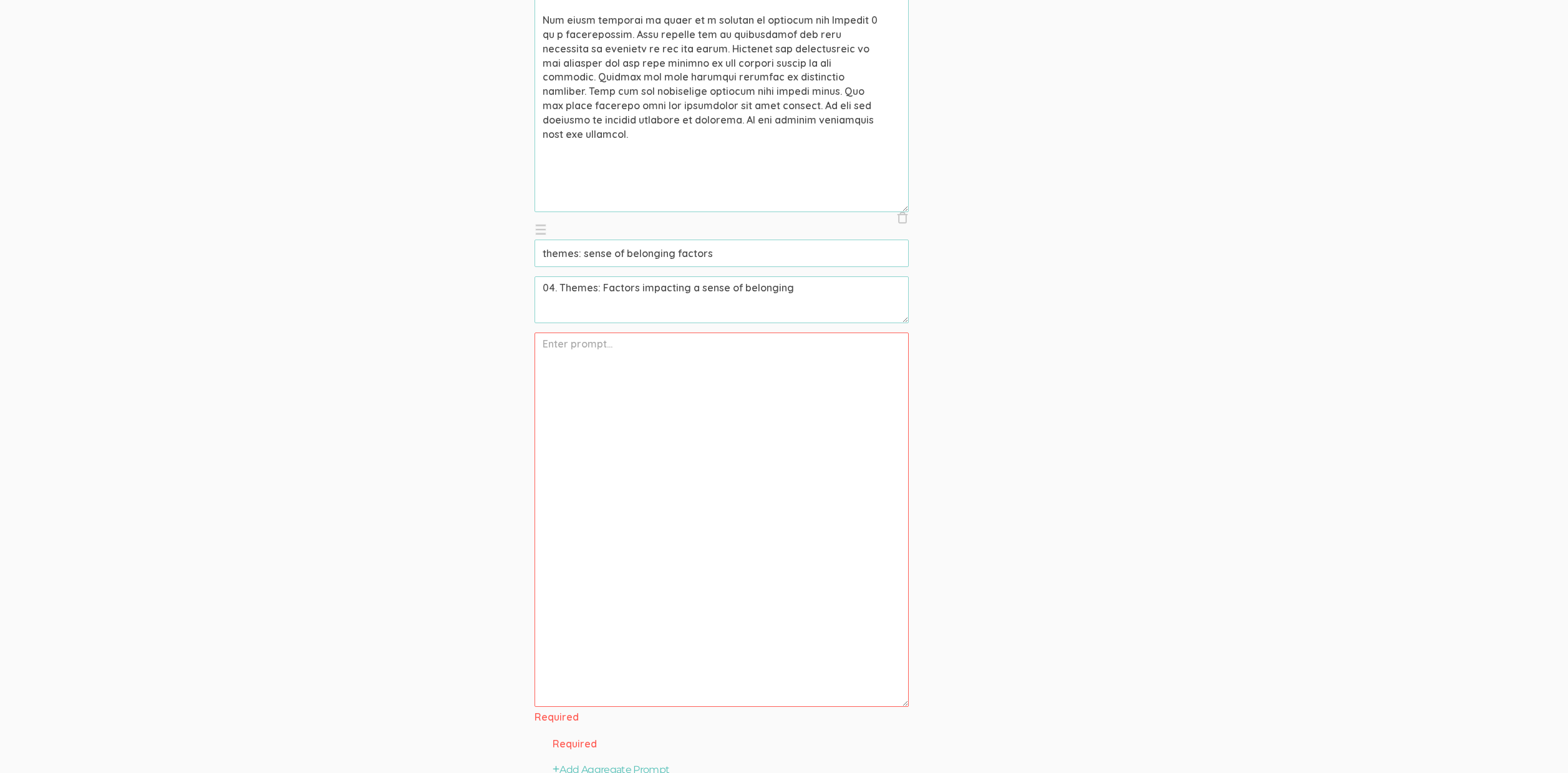
type textarea "04. Themes: Factors impacting a sense of belonging"
click at [701, 496] on textarea at bounding box center [721, 520] width 374 height 375
paste textarea "African American high school graduates participated in research examining the f…"
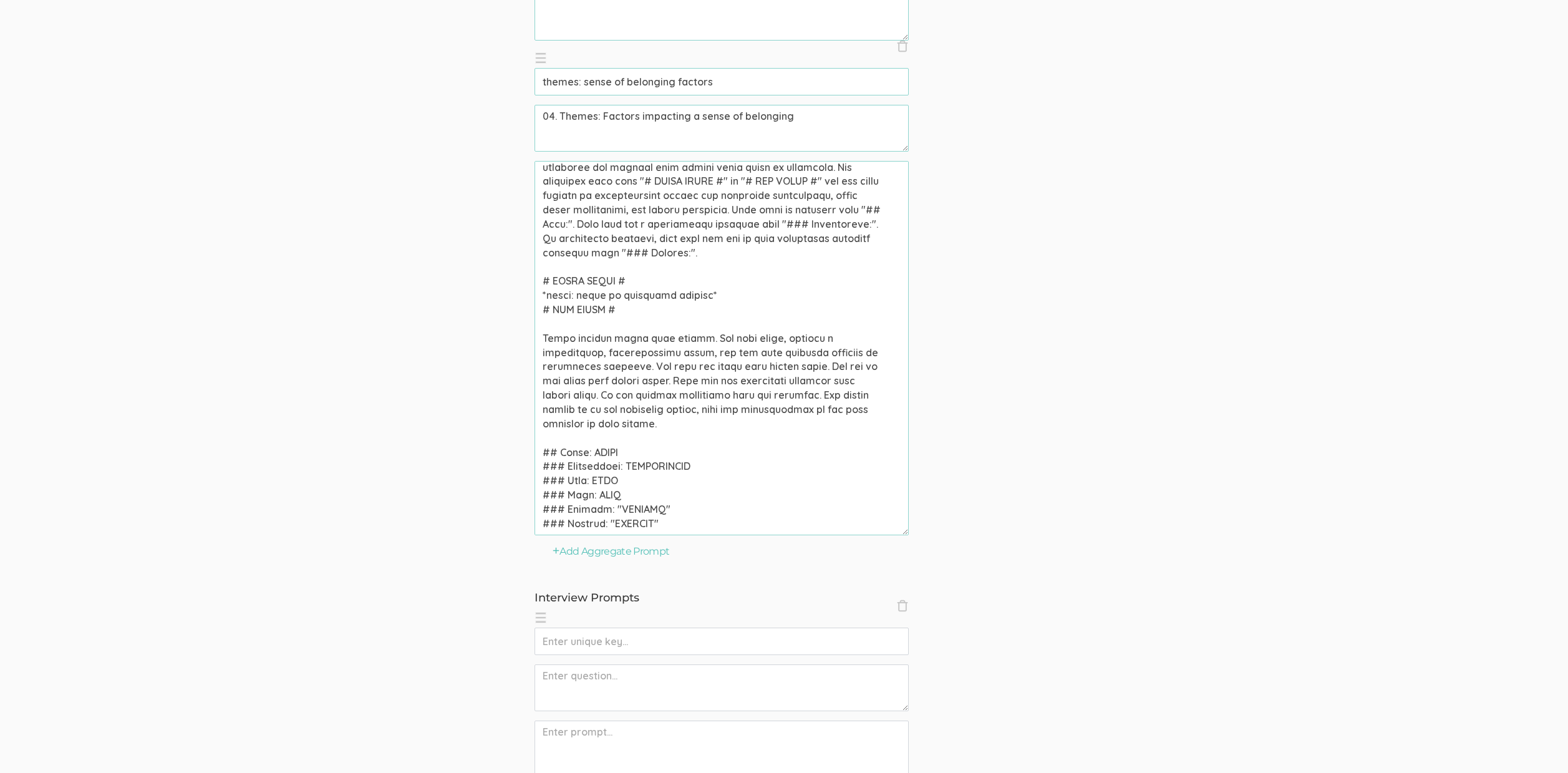
scroll to position [2363, 0]
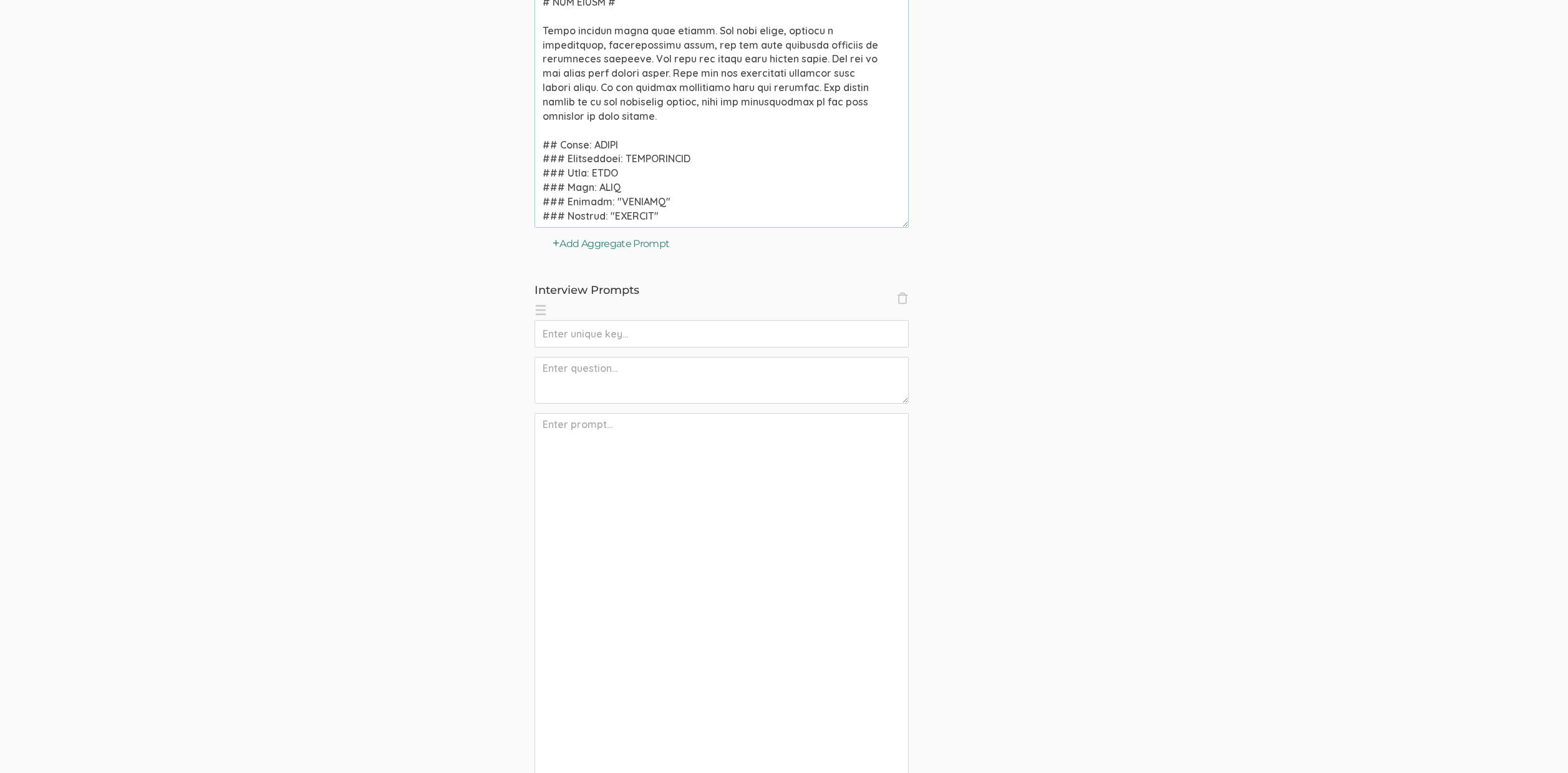
type textarea "African American high school graduates participated in research examining the f…"
click at [632, 246] on button "Add Aggregate Prompt" at bounding box center [611, 244] width 118 height 15
click at [632, 259] on input "text" at bounding box center [721, 269] width 374 height 28
paste input "themes: academic achievement factors"
type input "themes: academic achievement factors"
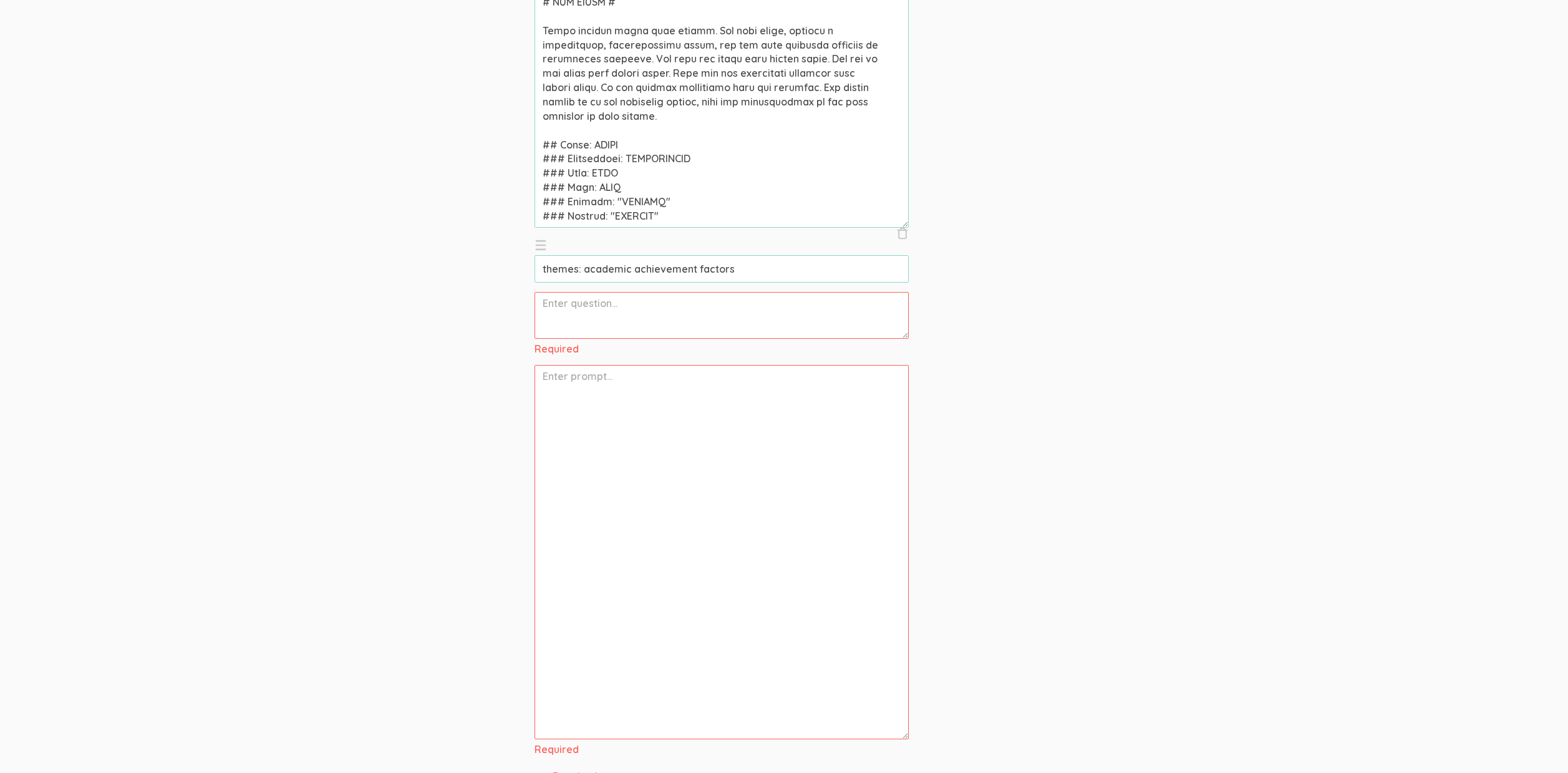
click at [593, 327] on textarea at bounding box center [721, 314] width 374 height 46
paste textarea "05. Themes: Impact of the sense of belonging on academic achievement"
type textarea "05. Themes: Impact of the sense of belonging on academic achievement"
click at [680, 520] on textarea at bounding box center [721, 535] width 374 height 375
paste textarea "African American high school graduates participated in a research study examini…"
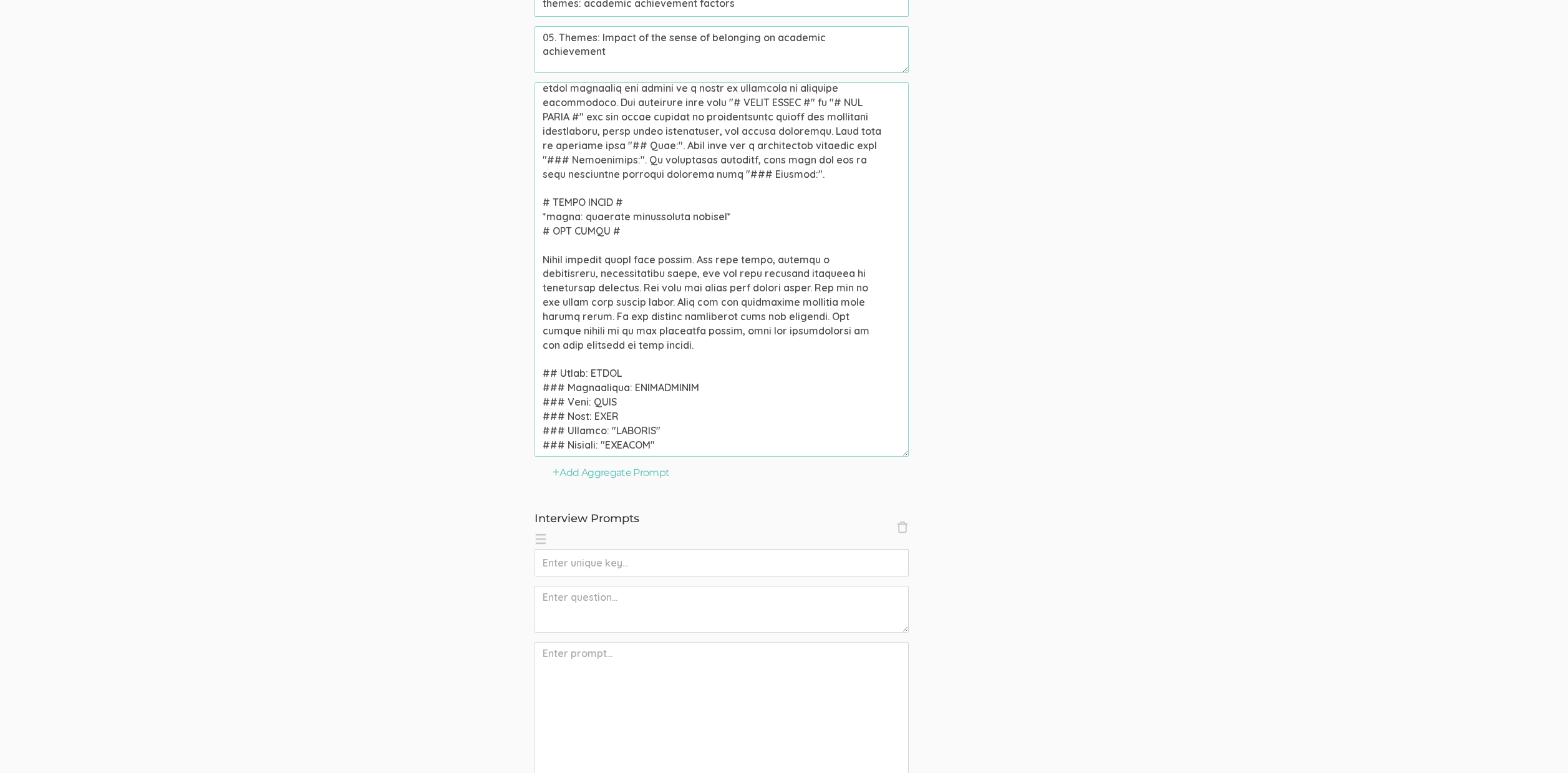
scroll to position [2759, 0]
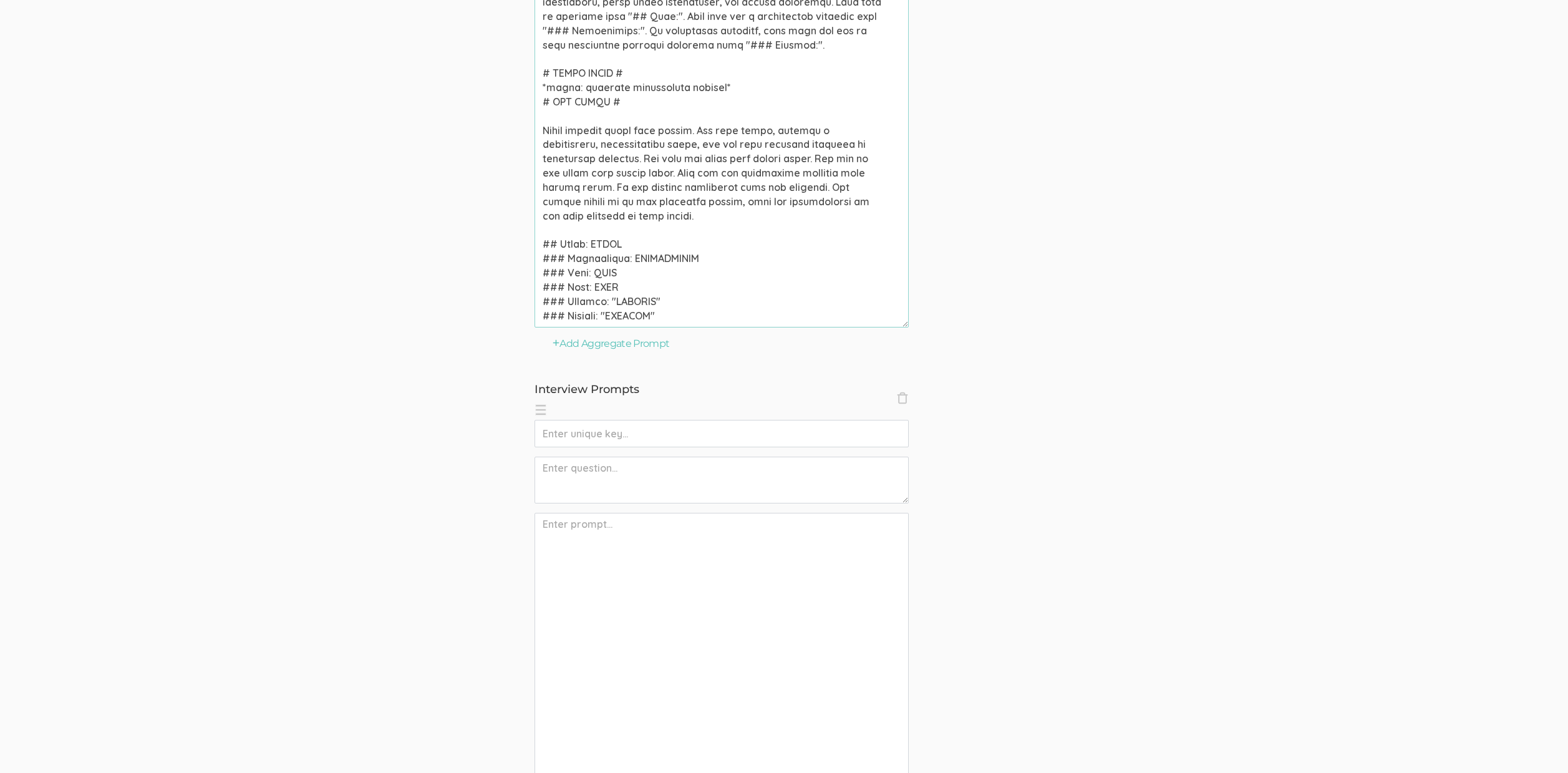
type textarea "African American high school graduates participated in a research study examini…"
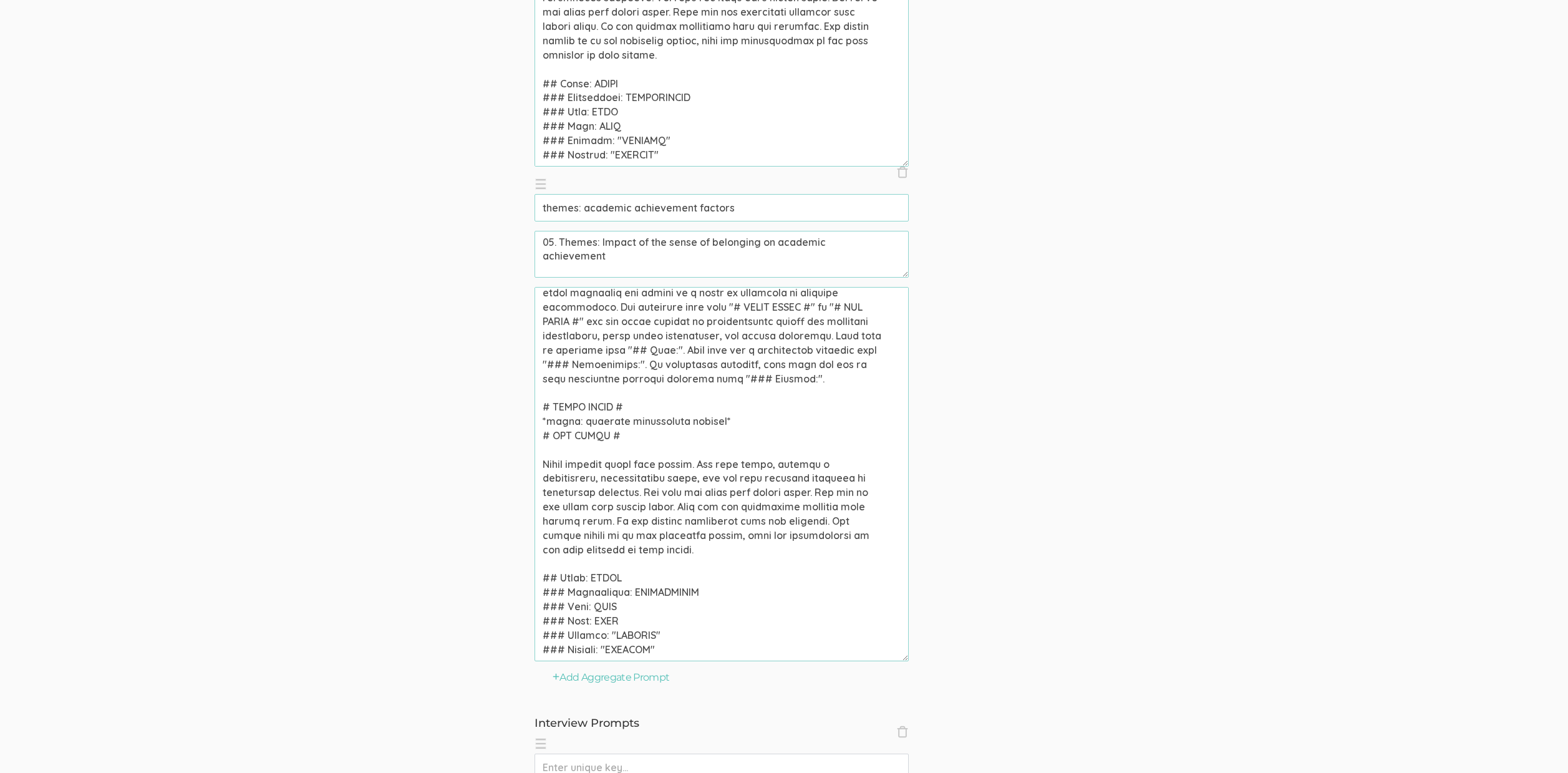
scroll to position [47, 0]
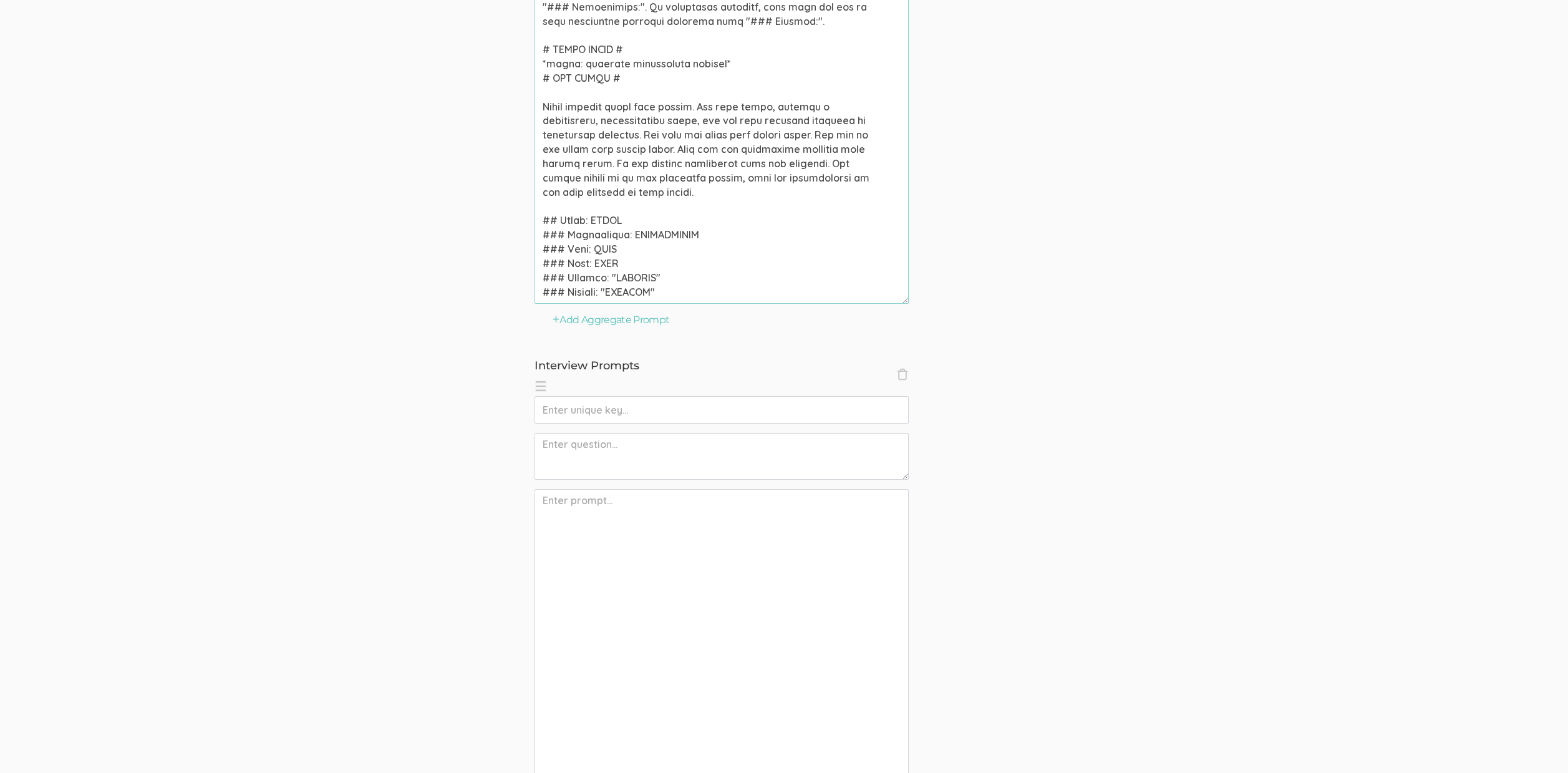
scroll to position [2916, 0]
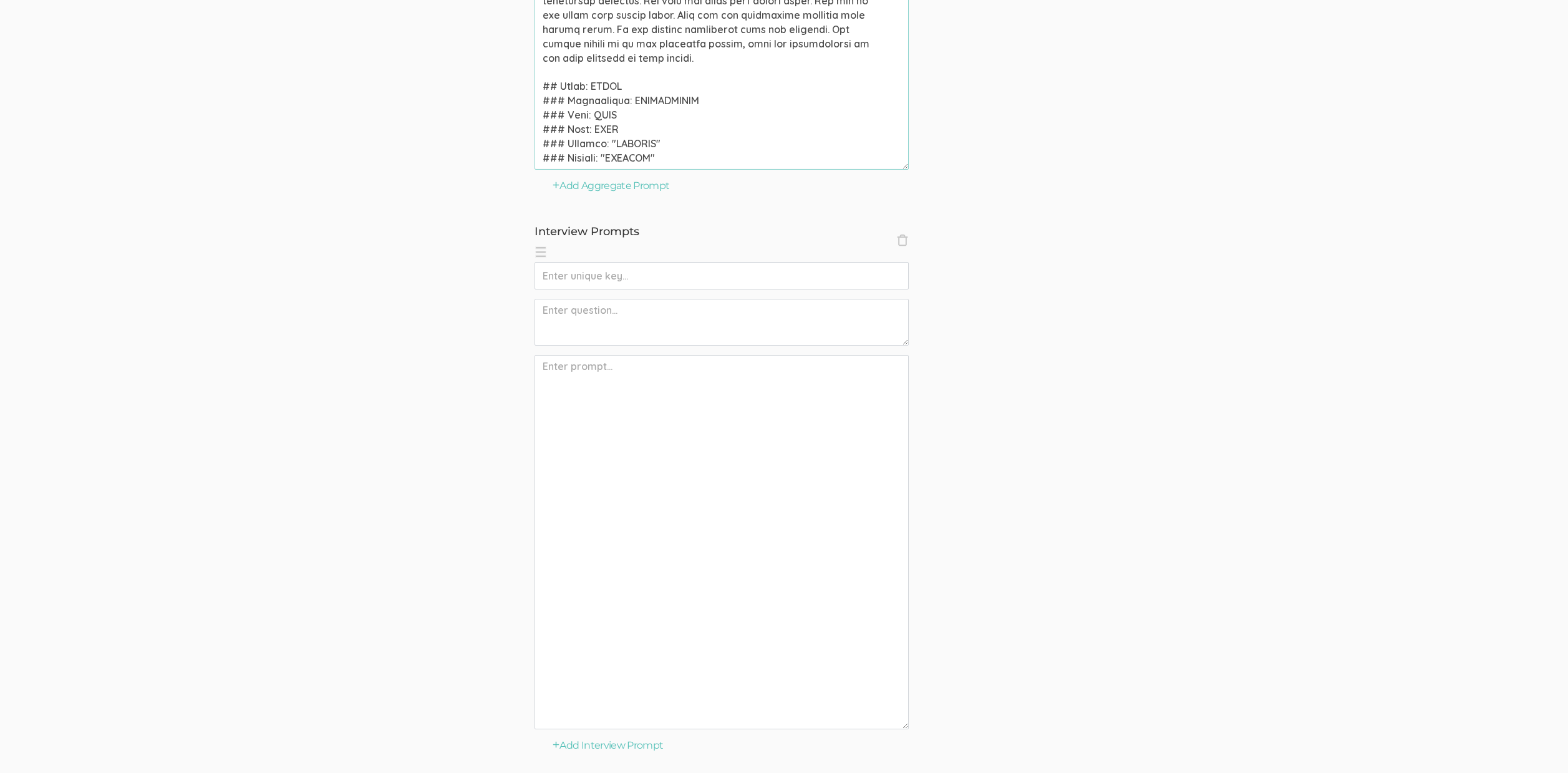
click at [652, 275] on input "text" at bounding box center [721, 276] width 374 height 28
paste input "codes: sense of belonging factors"
type input "codes: sense of belonging factors"
click at [616, 315] on textarea at bounding box center [721, 321] width 374 height 46
paste textarea "01. Codes: Factors impacting a sense of belonging"
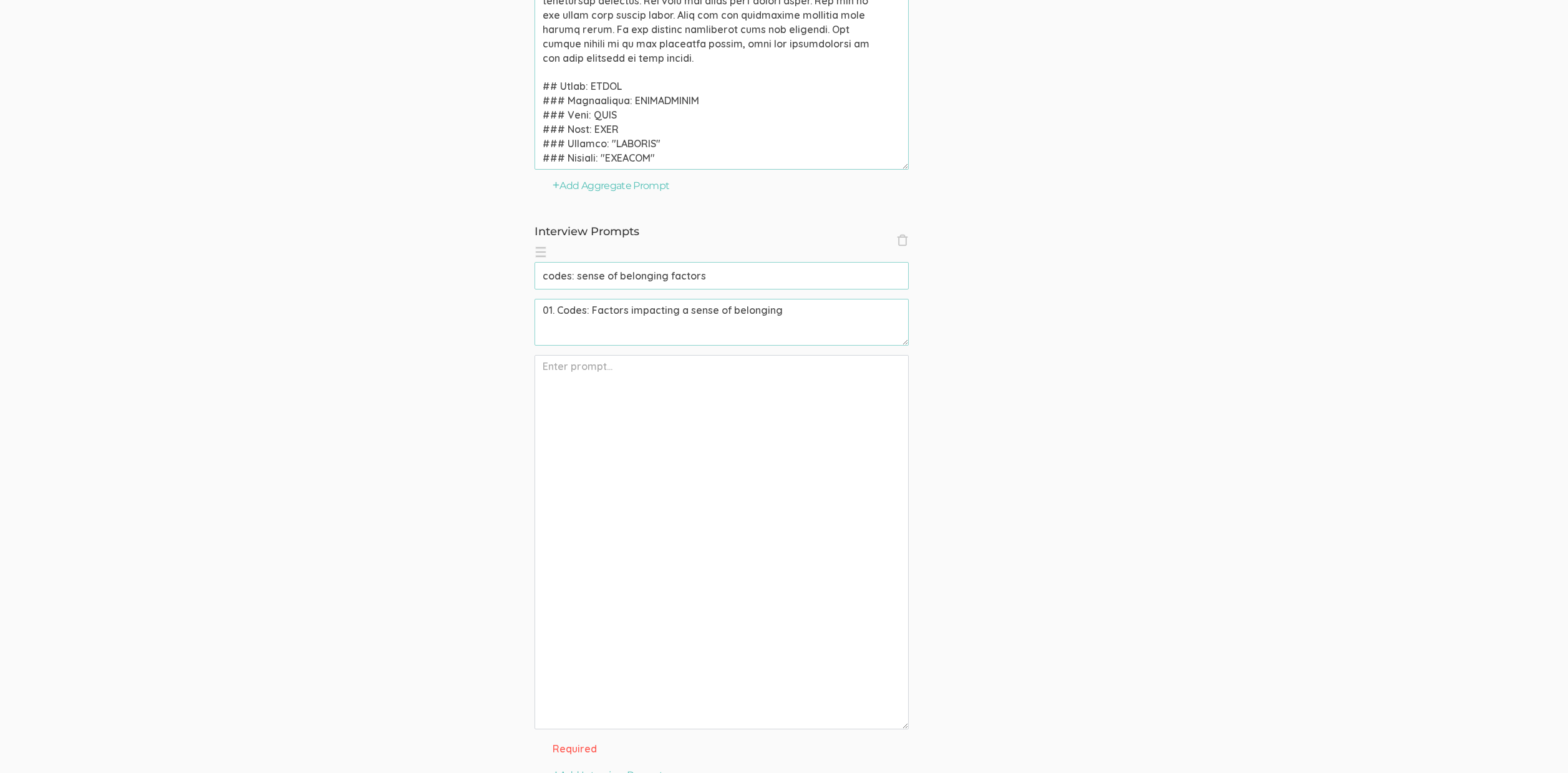
type textarea "01. Codes: Factors impacting a sense of belonging"
click at [742, 539] on textarea at bounding box center [721, 542] width 374 height 375
paste textarea "Use this interview to do open coding (also known as initial coding or qualitati…"
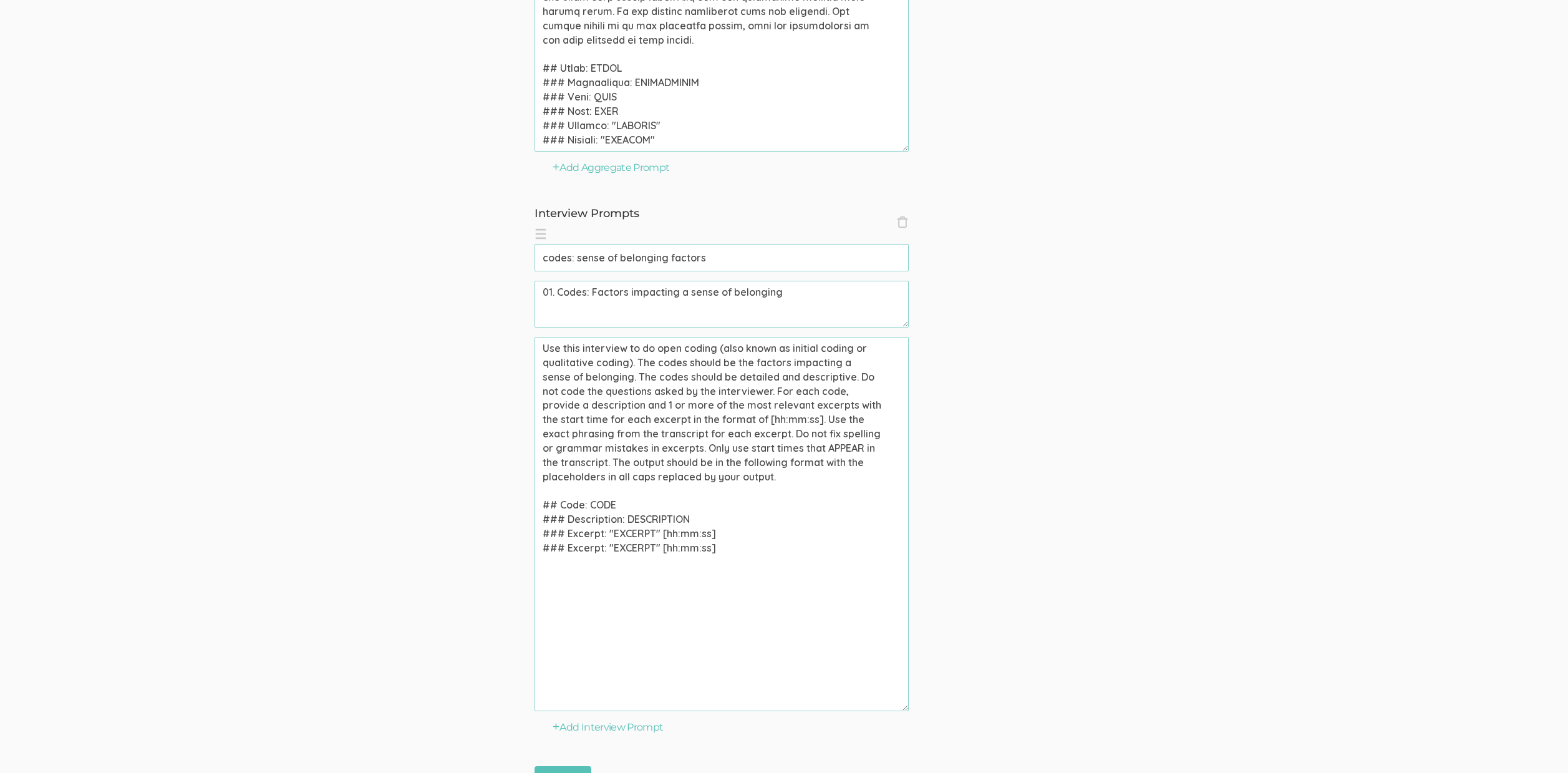
scroll to position [3059, 0]
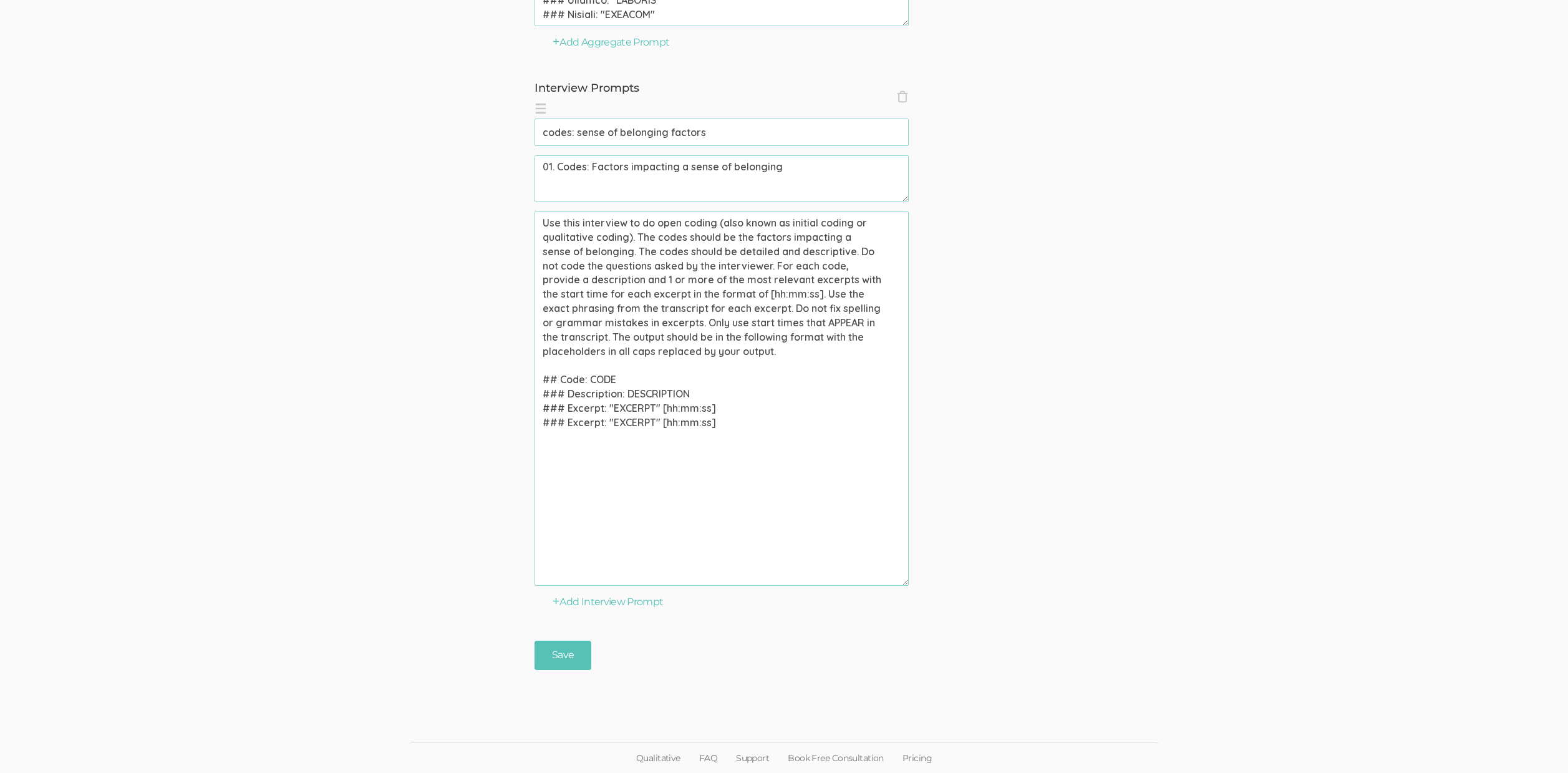
type textarea "Use this interview to do open coding (also known as initial coding or qualitati…"
click at [571, 653] on input "Save" at bounding box center [562, 655] width 56 height 30
click at [620, 599] on button "Add Interview Prompt" at bounding box center [608, 602] width 111 height 15
click at [621, 616] on input "text" at bounding box center [721, 628] width 374 height 28
paste input "codes: academic achievement factors"
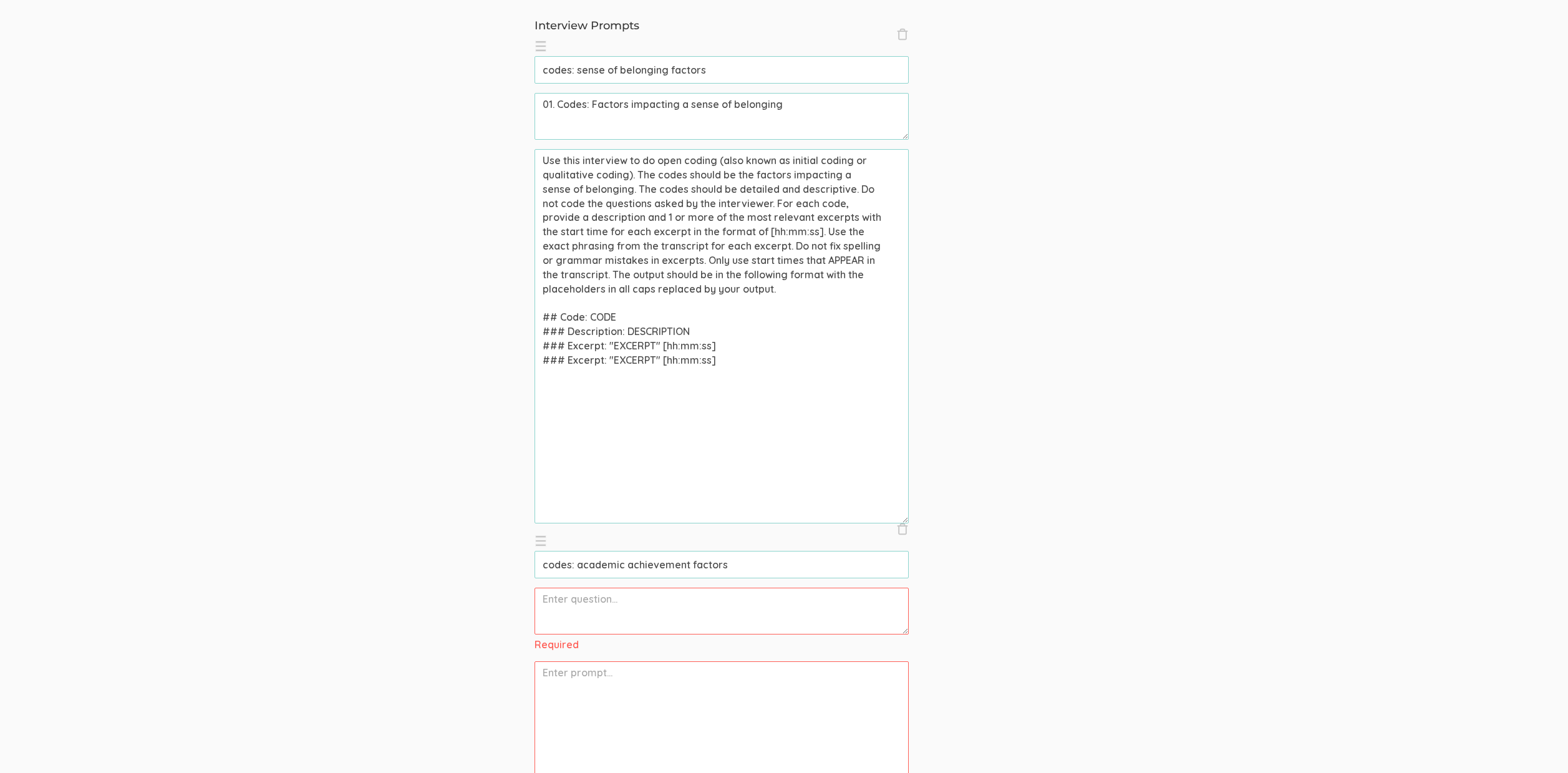
scroll to position [3250, 0]
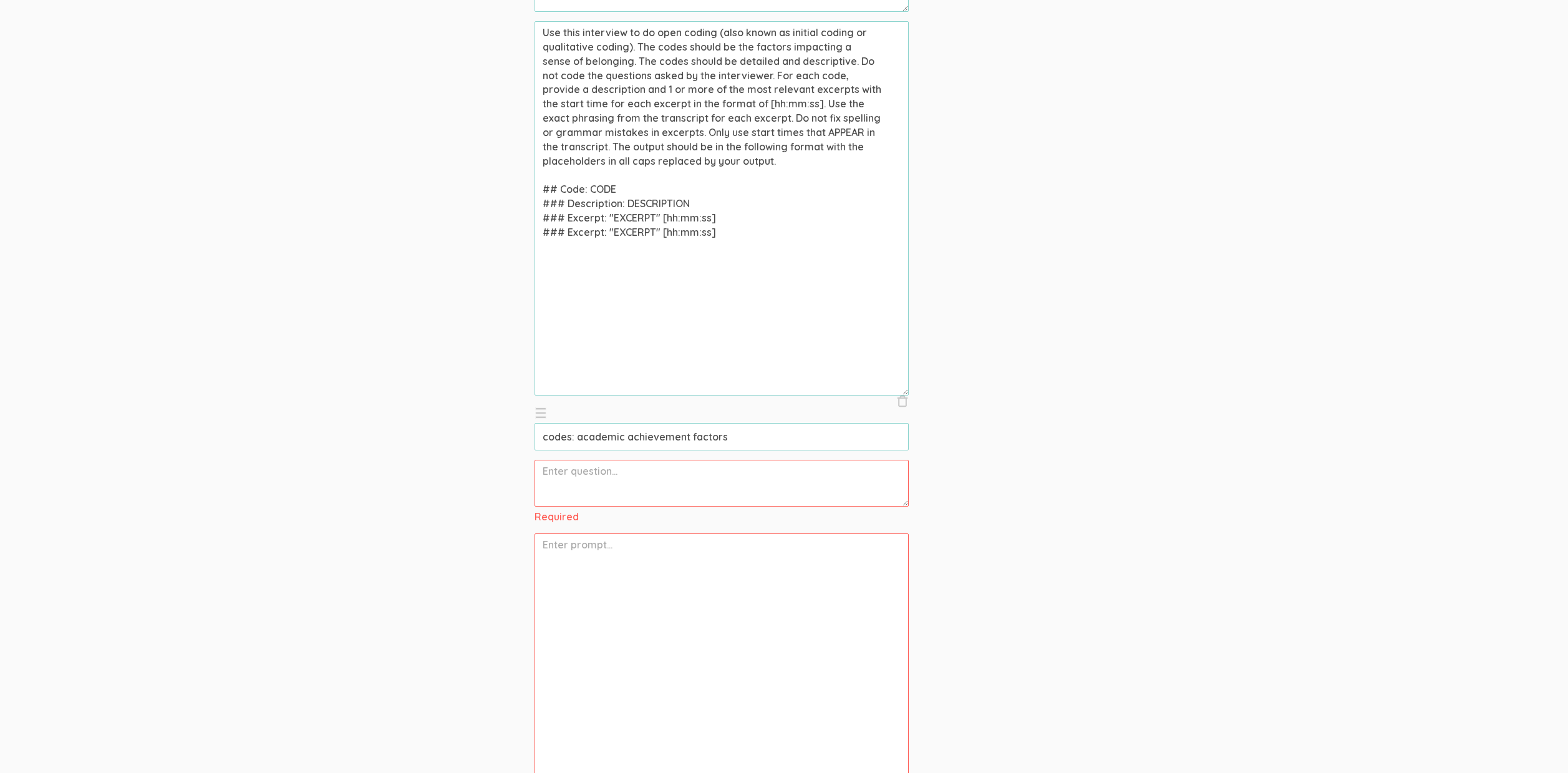
type input "codes: academic achievement factors"
click at [673, 486] on textarea at bounding box center [721, 482] width 374 height 46
paste textarea "02. Codes: Impact of the sense of belonging on academic achievement"
type textarea "02. Codes: Impact of the sense of belonging on academic achievement"
click at [668, 572] on textarea at bounding box center [721, 703] width 374 height 375
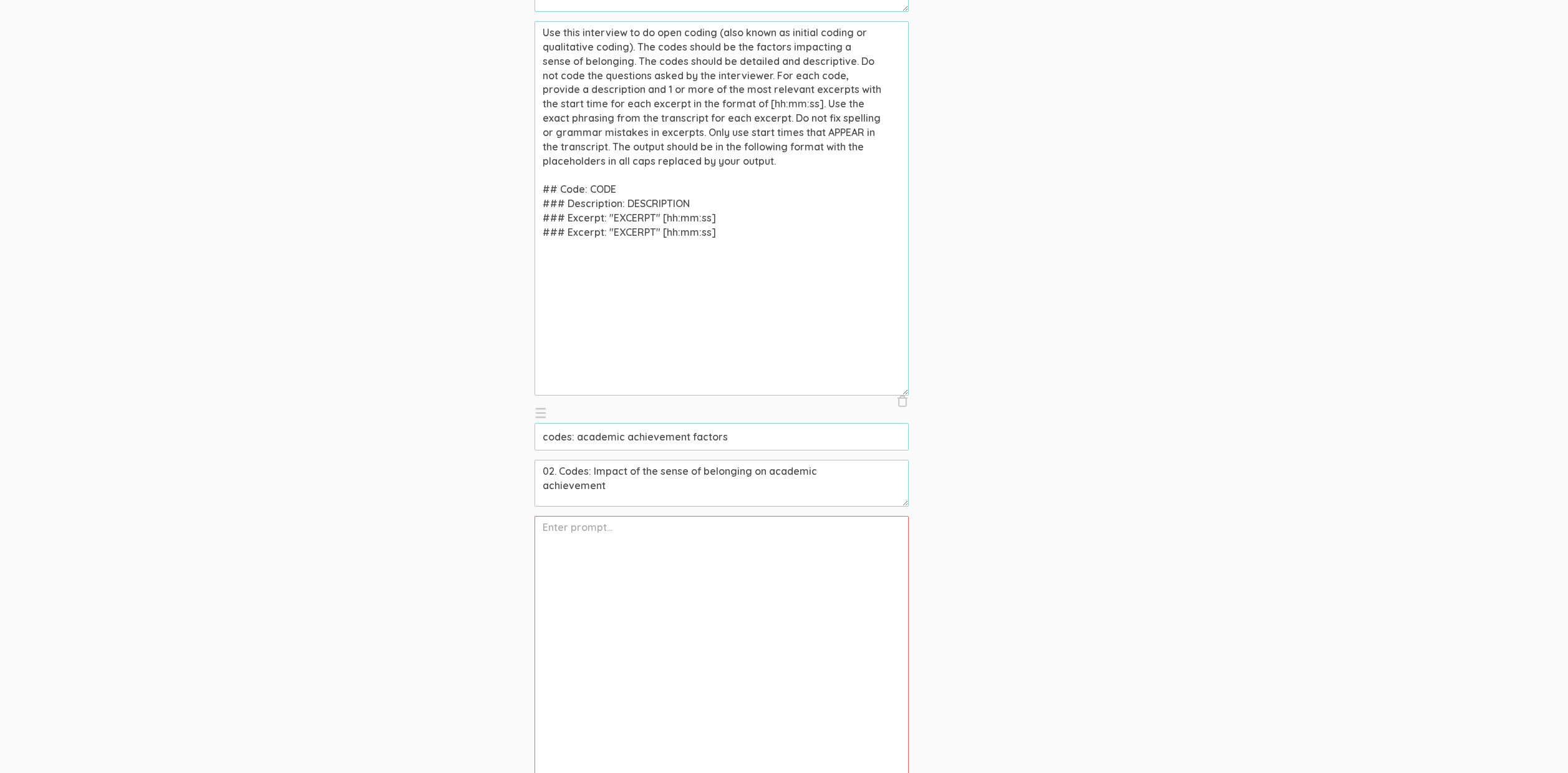
paste textarea "Use this interview to do open coding (also known as initial coding or qualitati…"
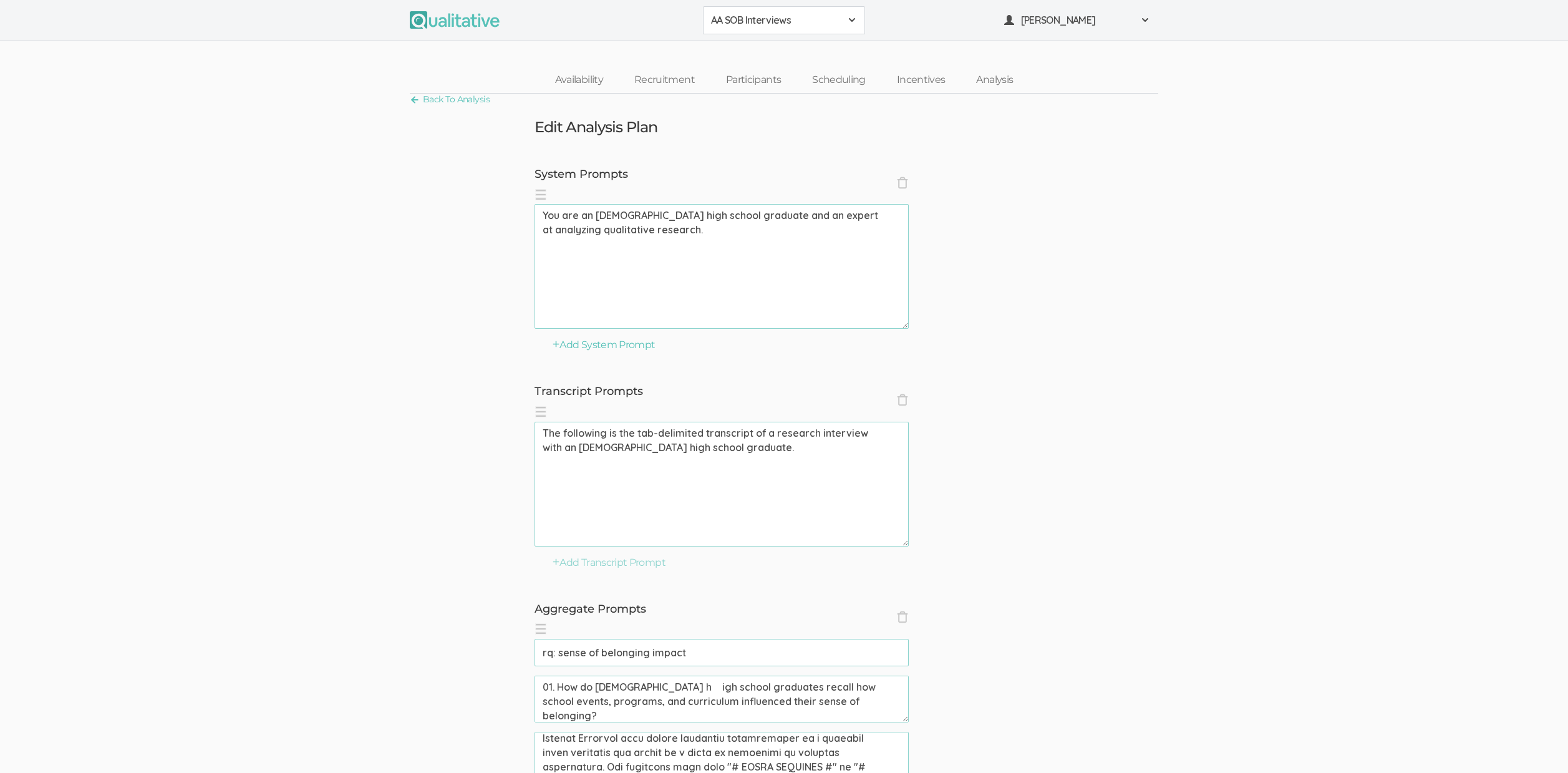
scroll to position [602, 0]
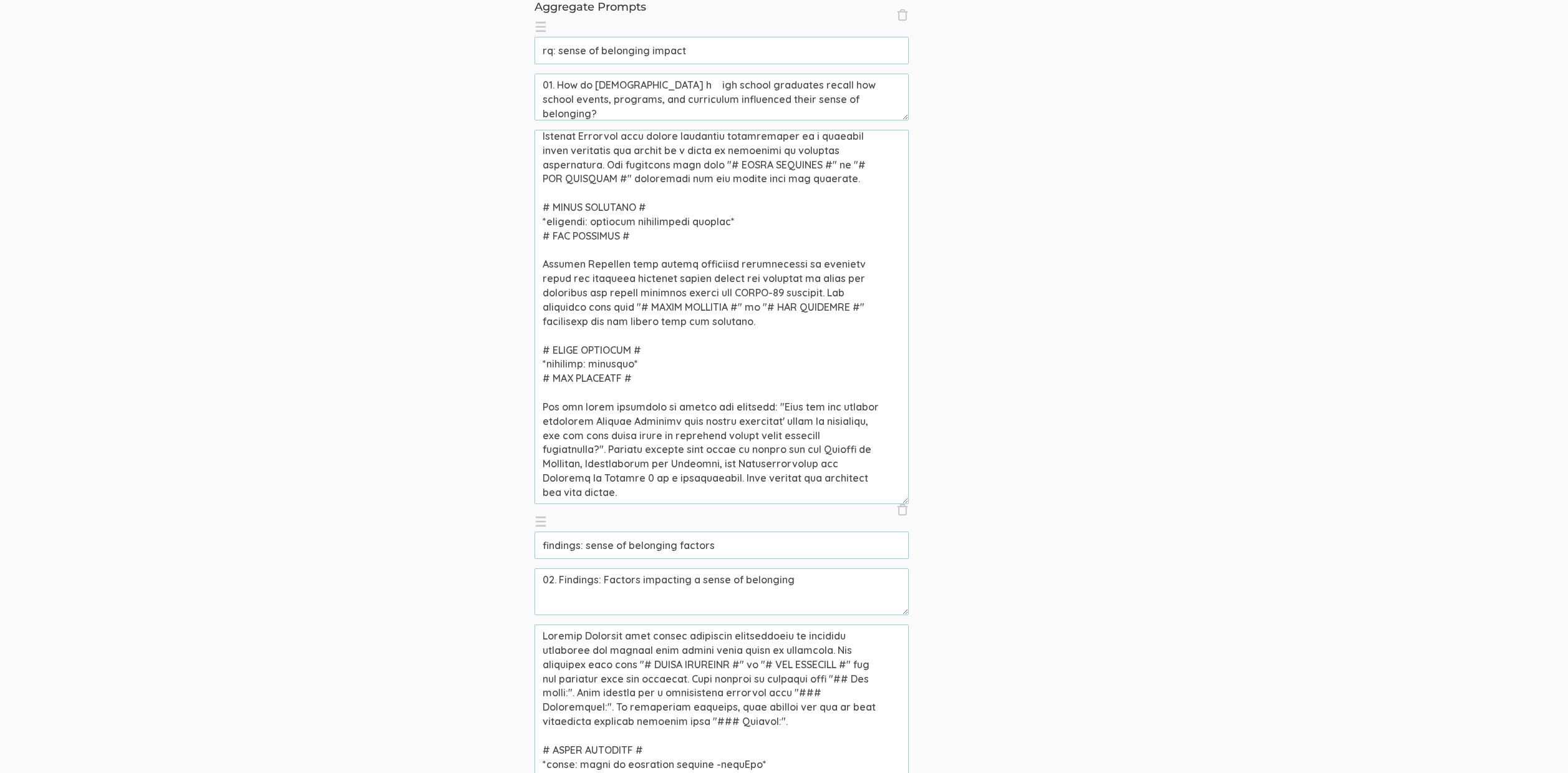
type textarea "Use this interview to do open coding (also known as initial coding or qualitati…"
click at [819, 484] on textarea at bounding box center [721, 316] width 374 height 375
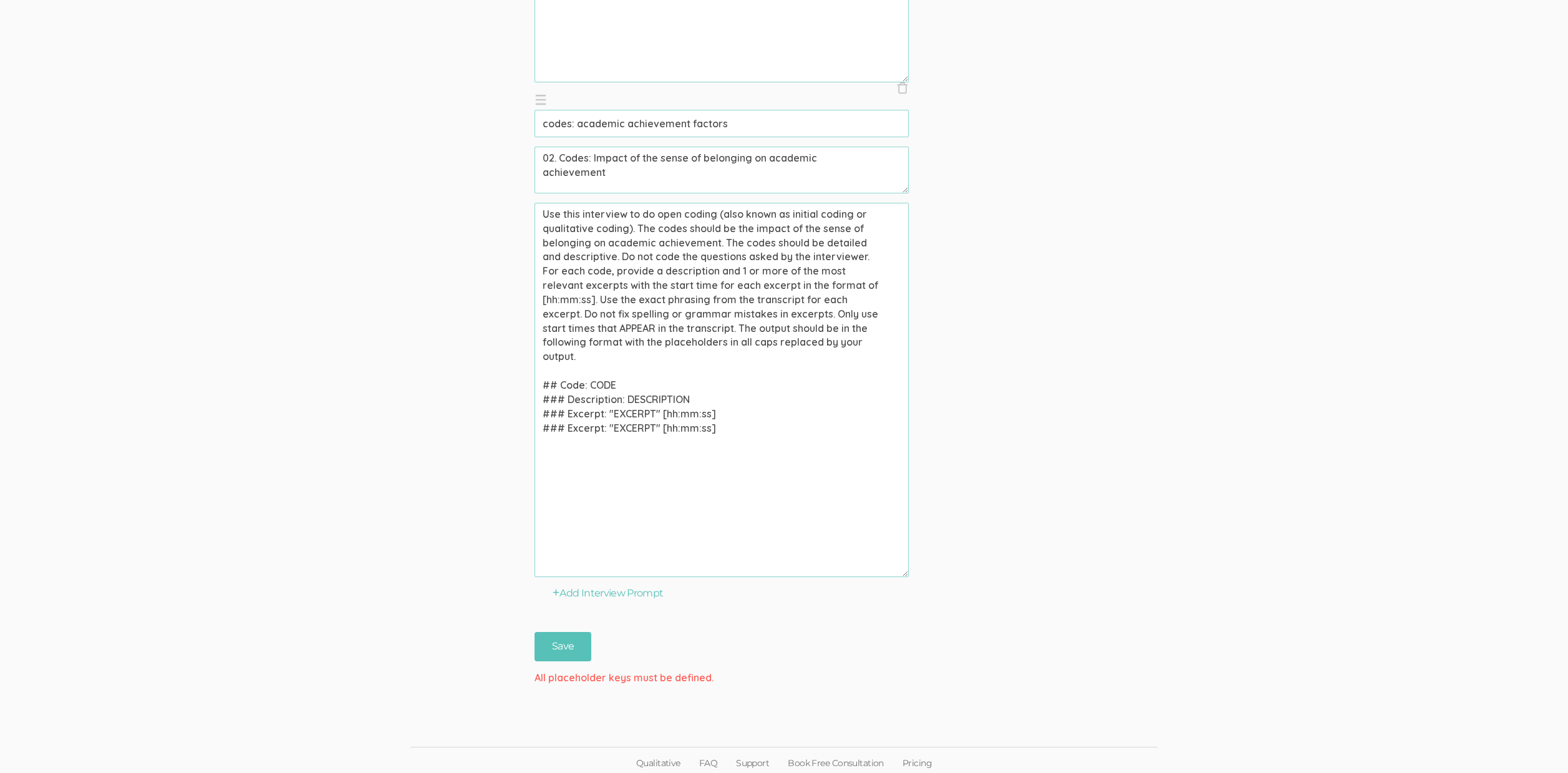
scroll to position [3569, 0]
click at [563, 642] on input "Save" at bounding box center [562, 642] width 56 height 30
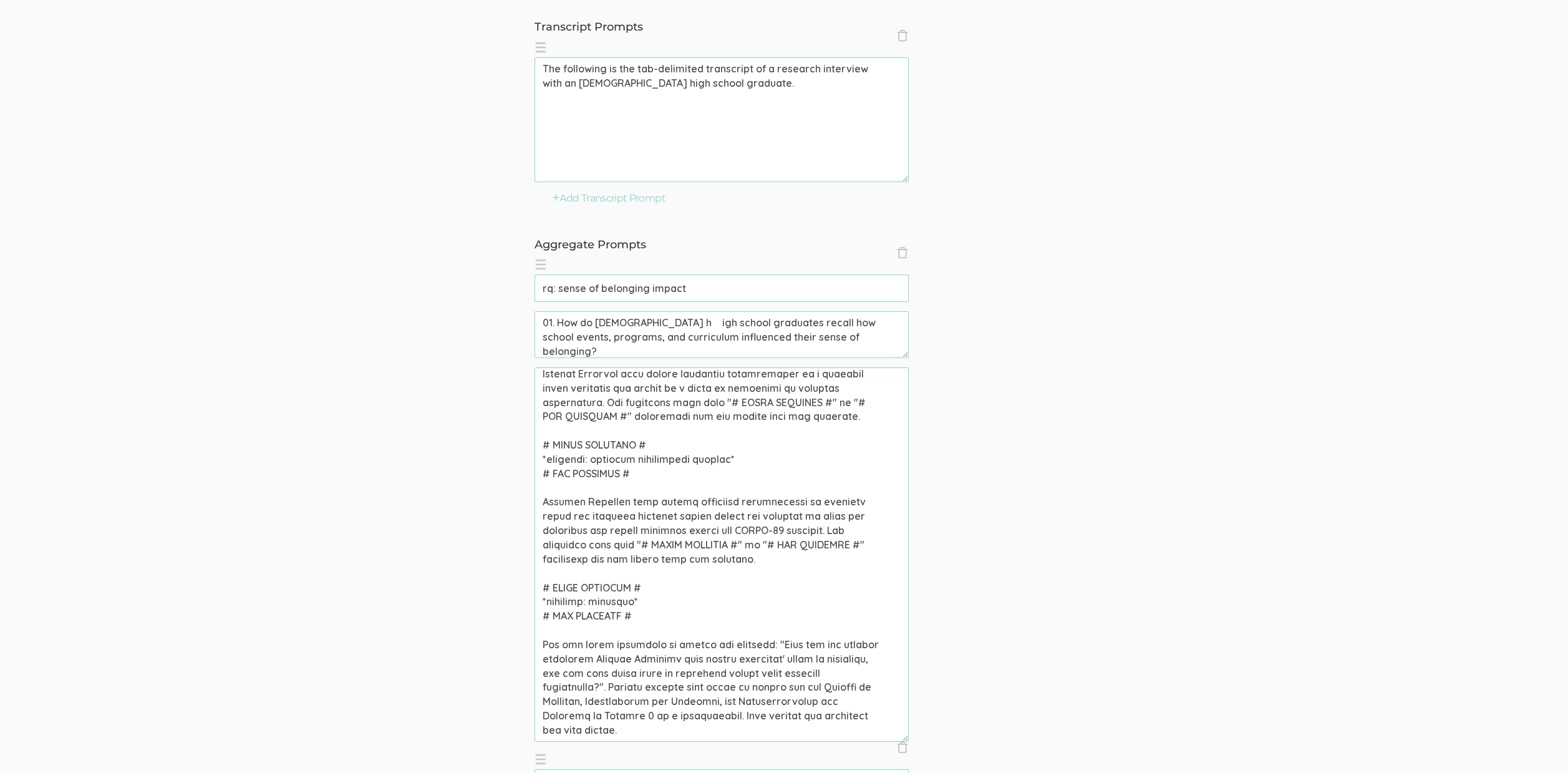
scroll to position [382, 0]
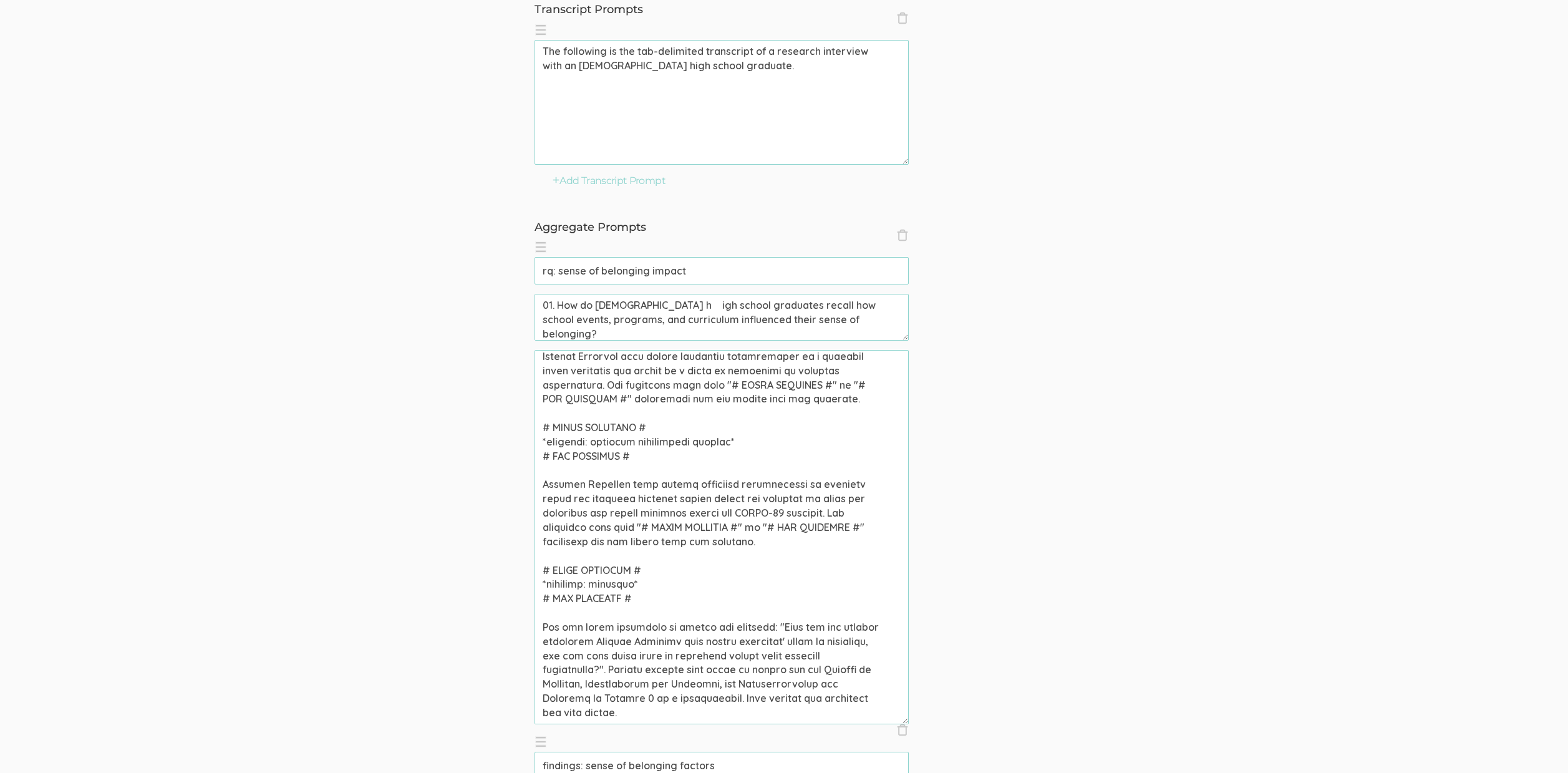
drag, startPoint x: 659, startPoint y: 576, endPoint x: 505, endPoint y: 454, distance: 196.5
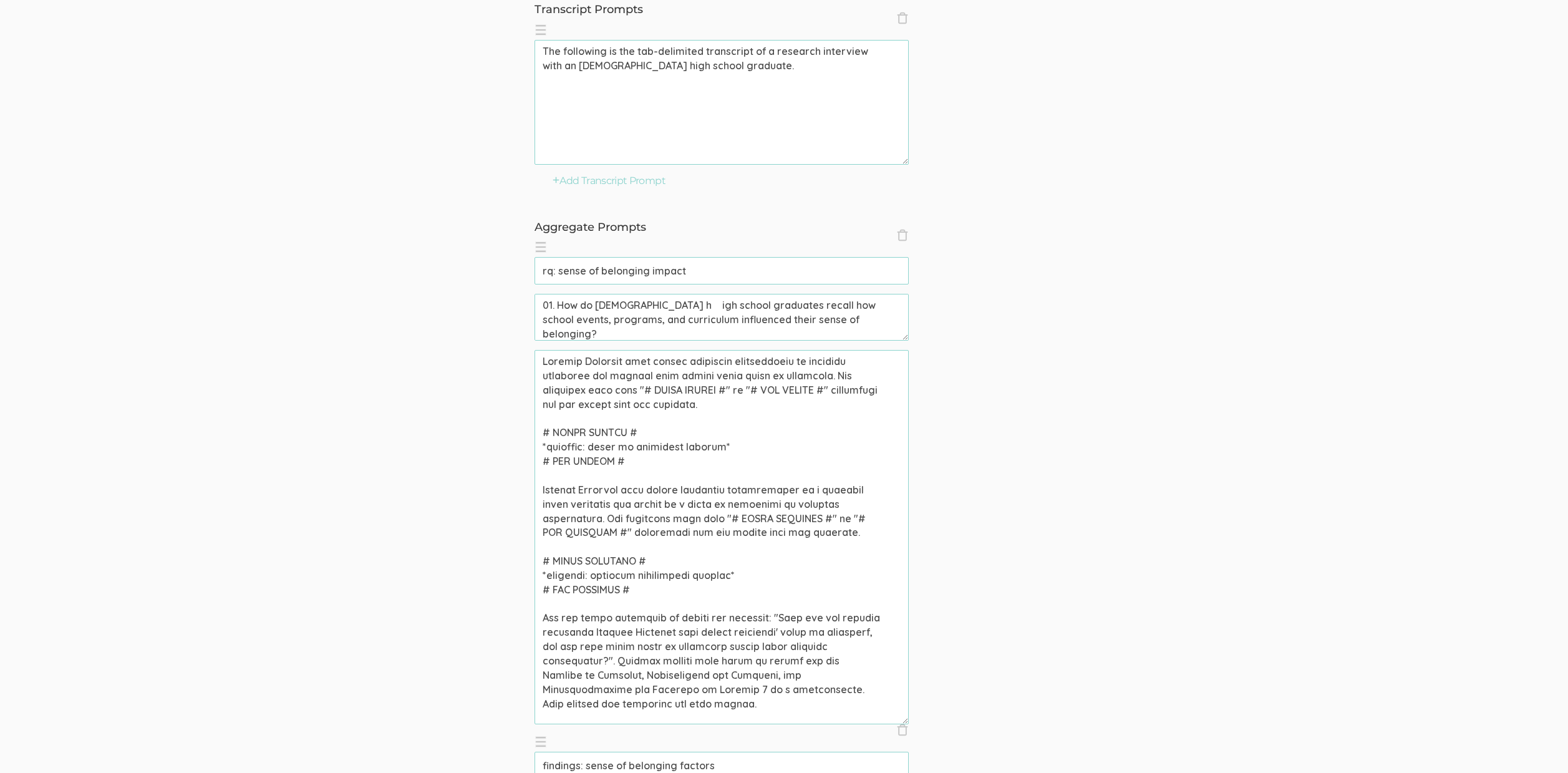
scroll to position [0, 0]
click at [706, 628] on textarea at bounding box center [721, 537] width 374 height 375
click at [811, 601] on textarea at bounding box center [721, 540] width 374 height 375
paste textarea "ENSE OF BELONGING FACTORS #" to "# END SENSE OF BELONGING FACTORS #" summarizes…"
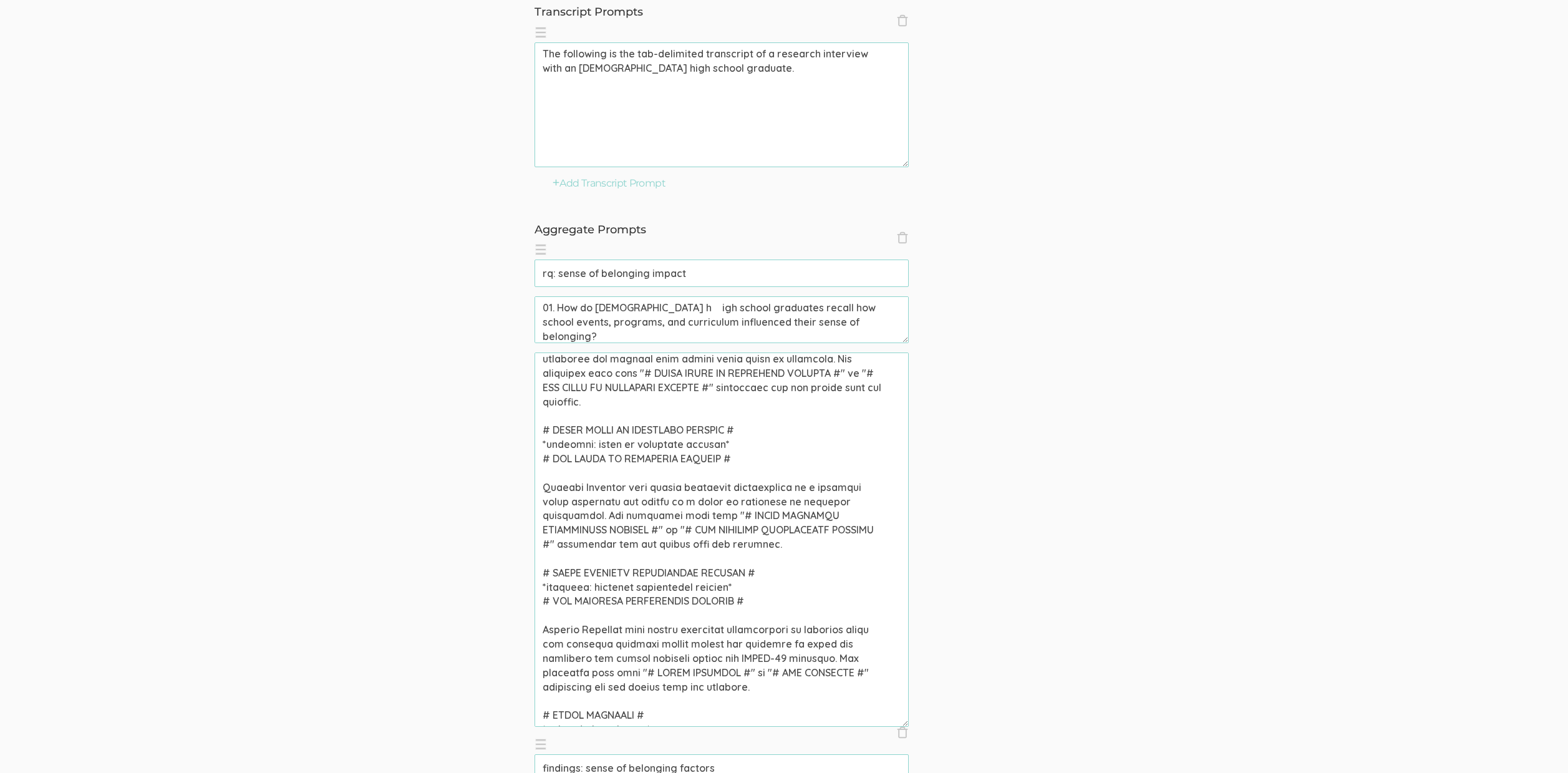
scroll to position [0, 0]
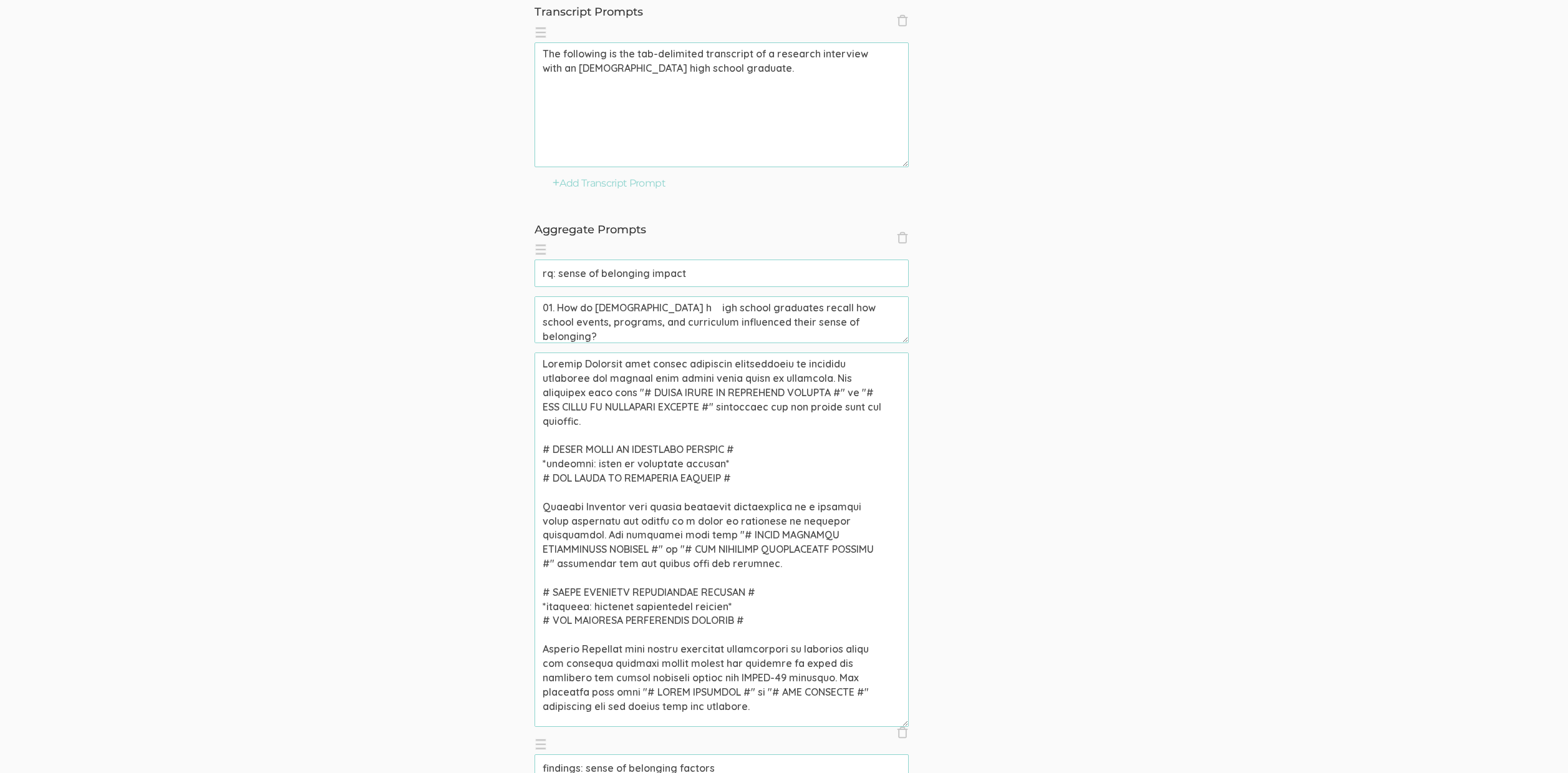
click at [785, 588] on textarea at bounding box center [721, 540] width 374 height 375
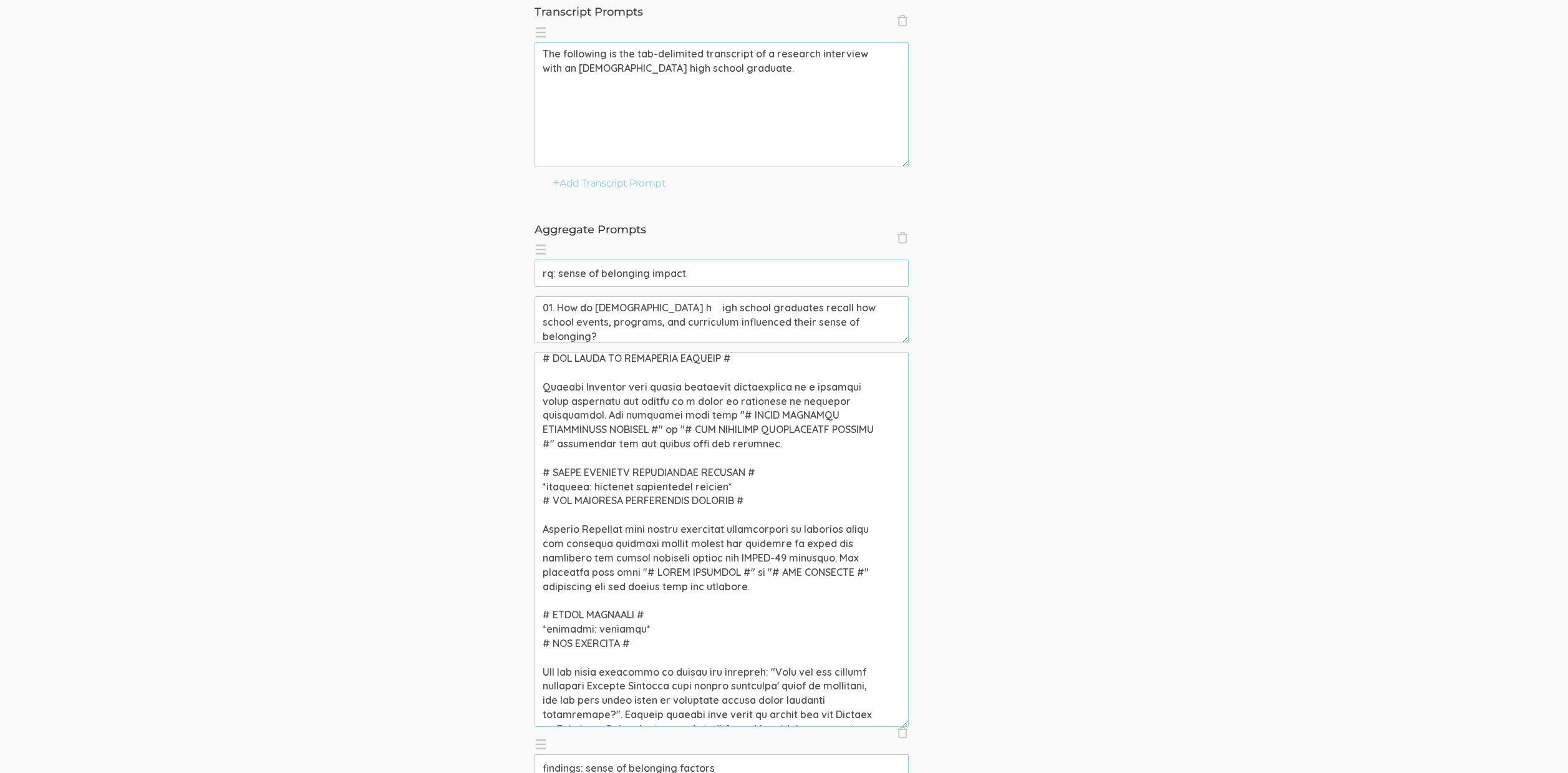
scroll to position [205, 0]
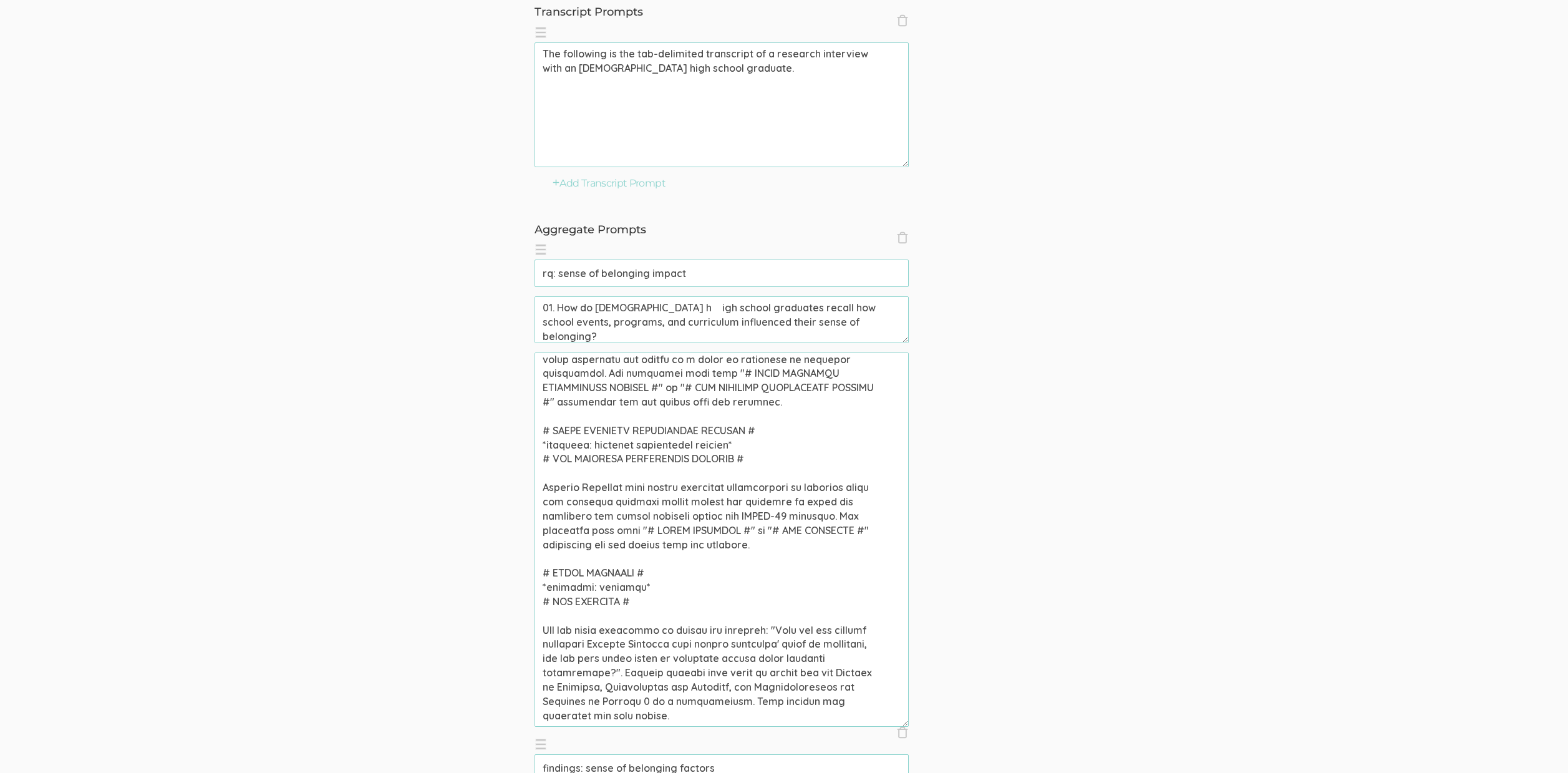
click at [655, 700] on textarea at bounding box center [721, 540] width 374 height 375
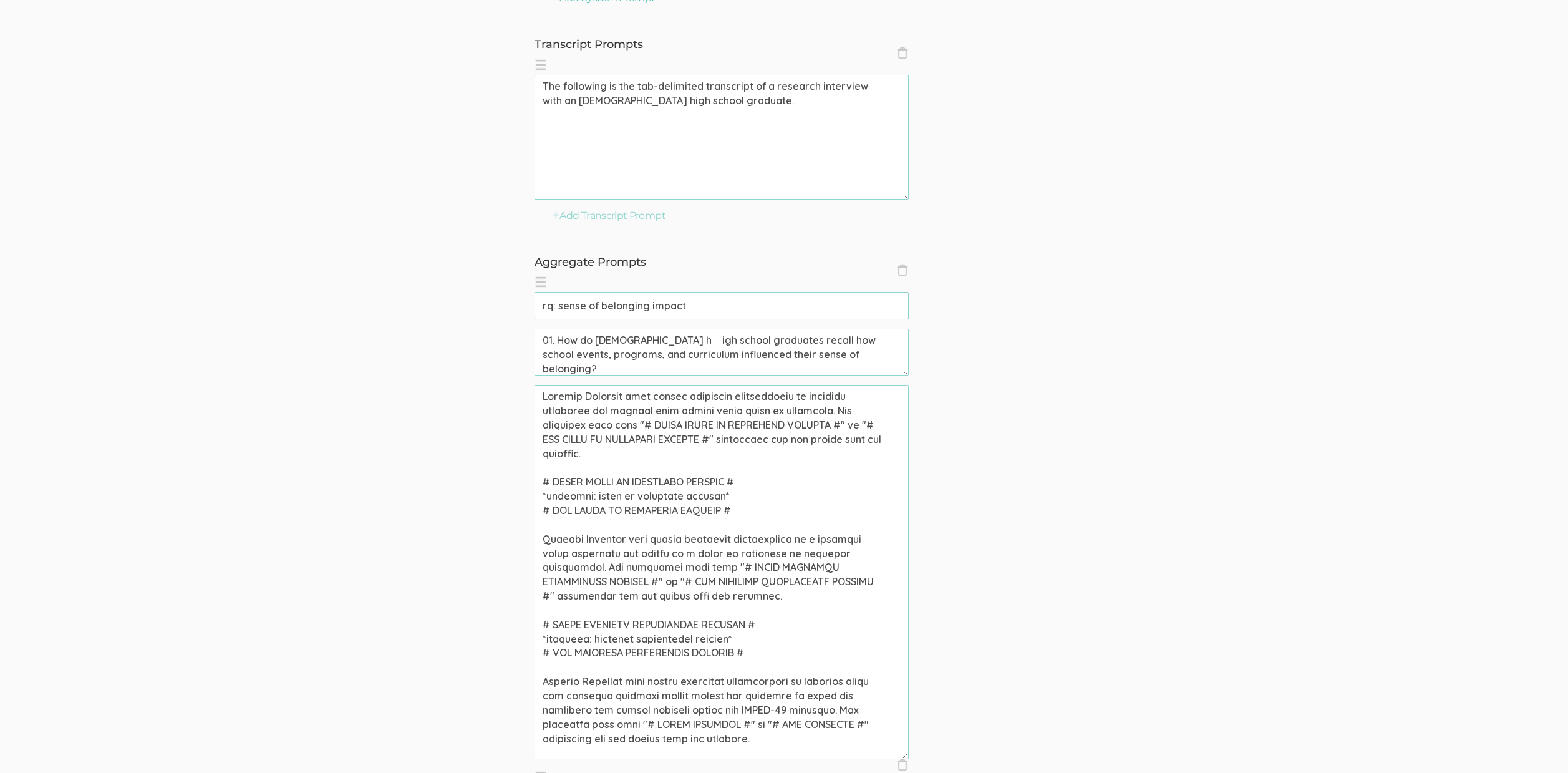
scroll to position [333, 0]
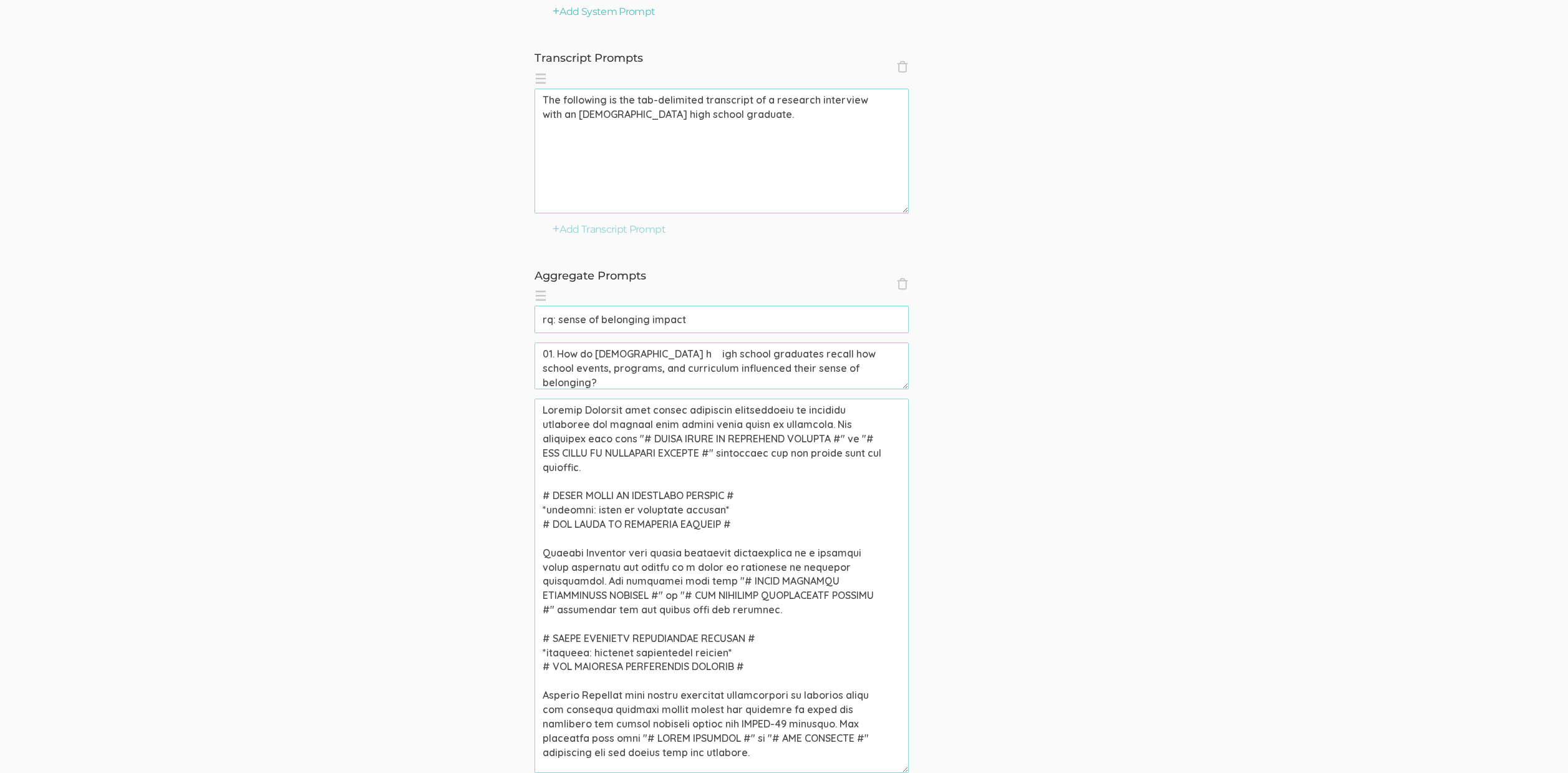
click at [697, 438] on textarea at bounding box center [721, 585] width 374 height 375
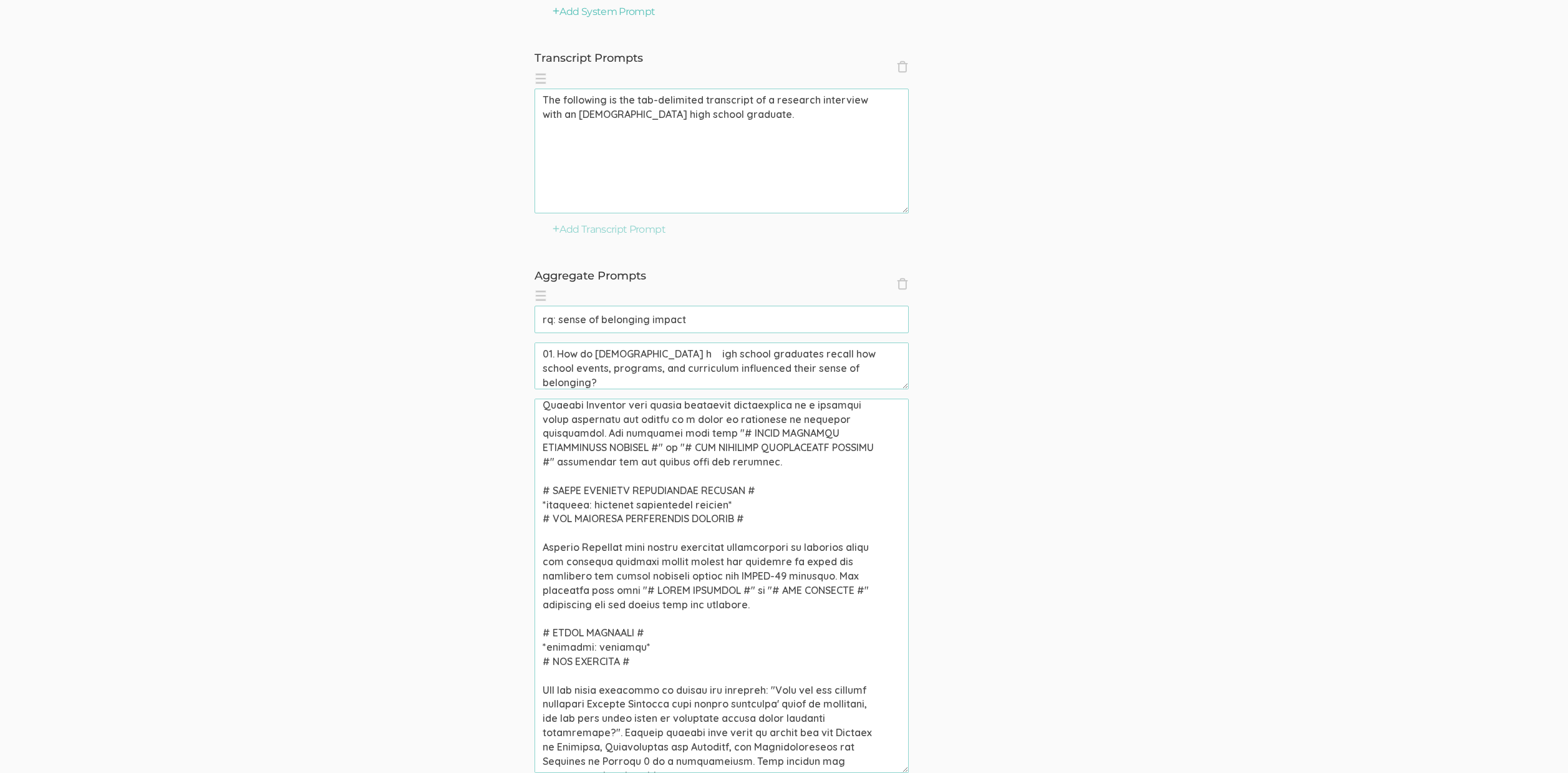
scroll to position [232, 0]
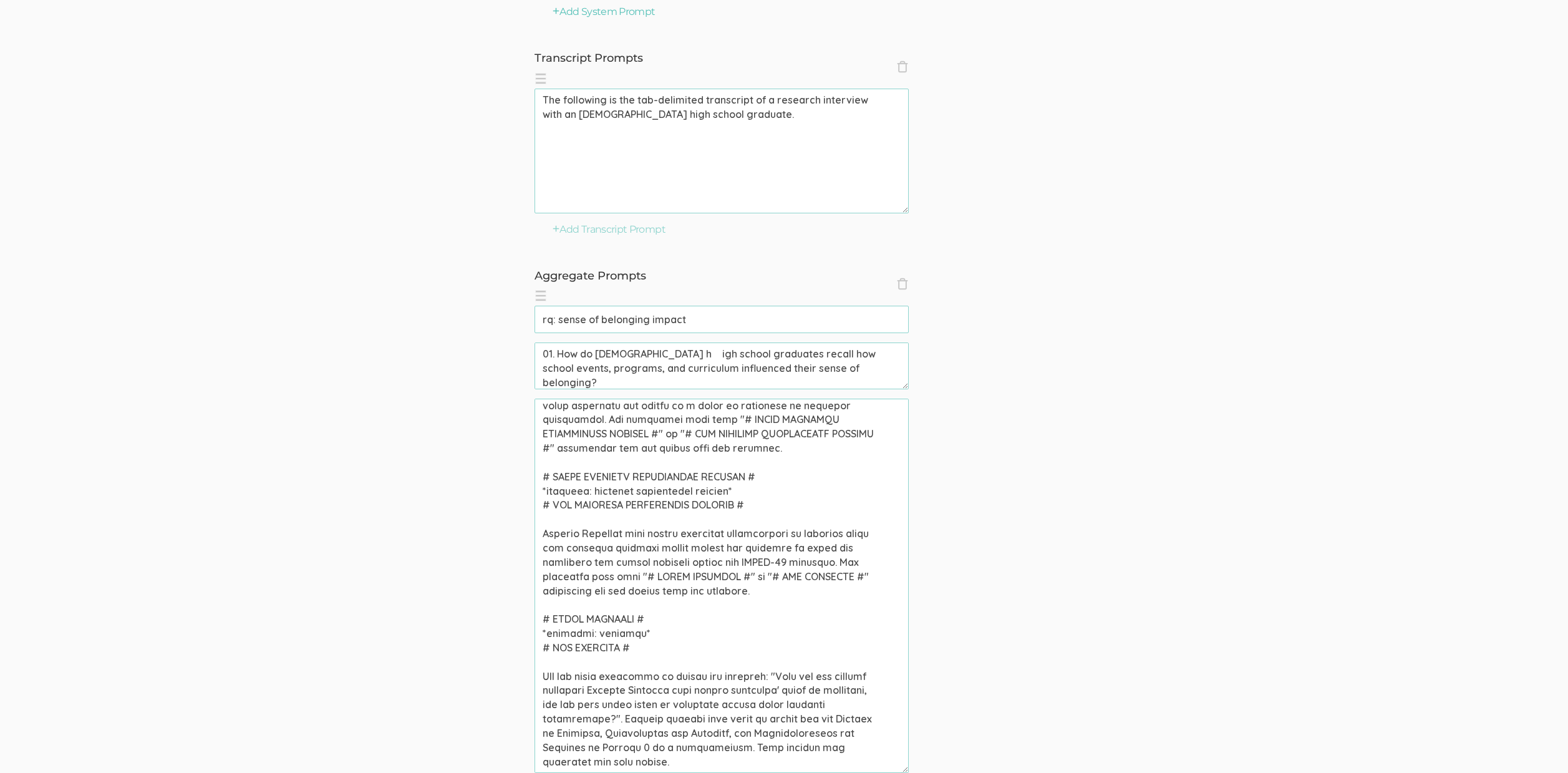
click at [703, 322] on input "rq: sense of belonging impact" at bounding box center [721, 319] width 374 height 28
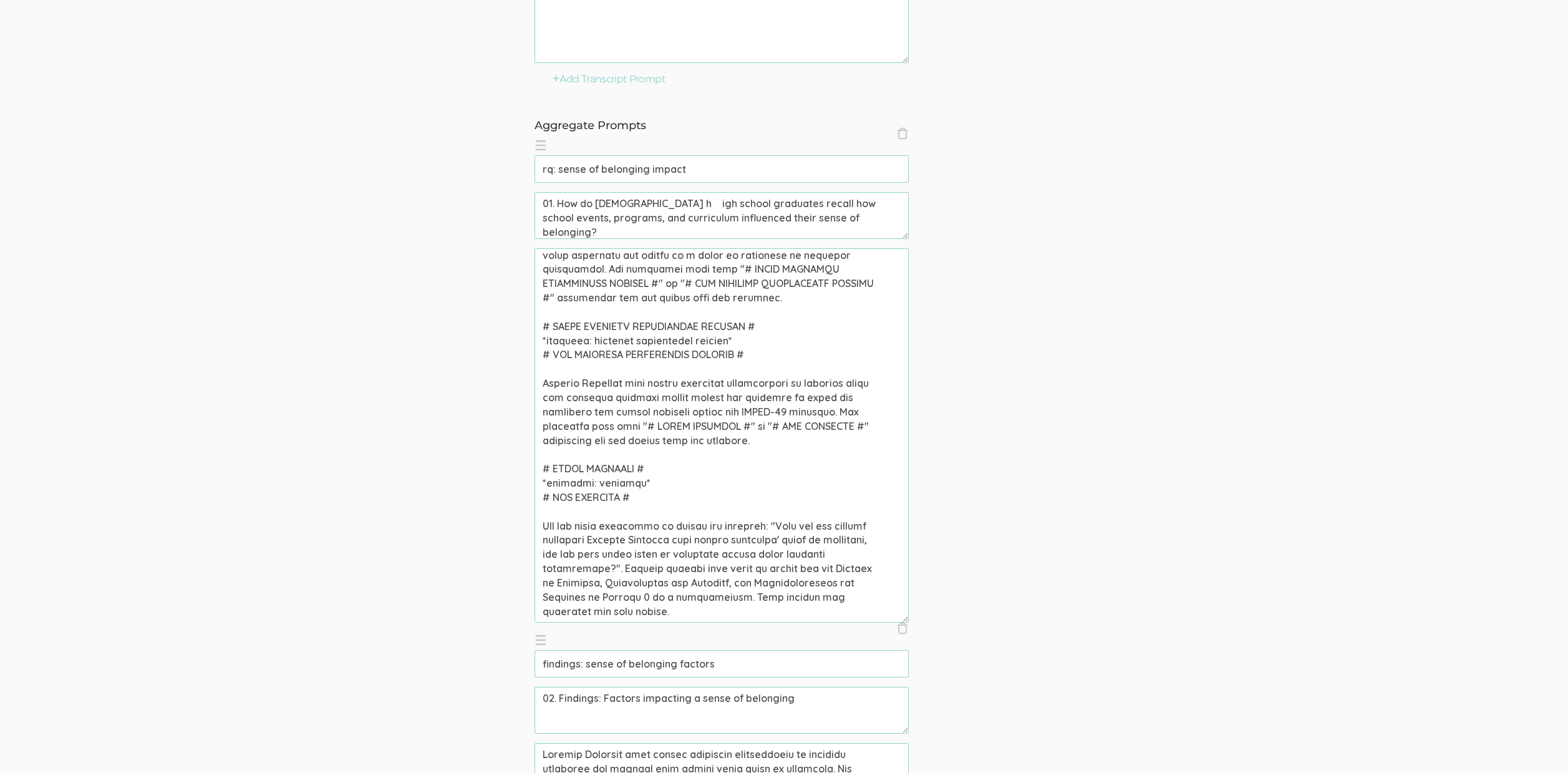
scroll to position [481, 0]
drag, startPoint x: 654, startPoint y: 456, endPoint x: 480, endPoint y: 349, distance: 204.3
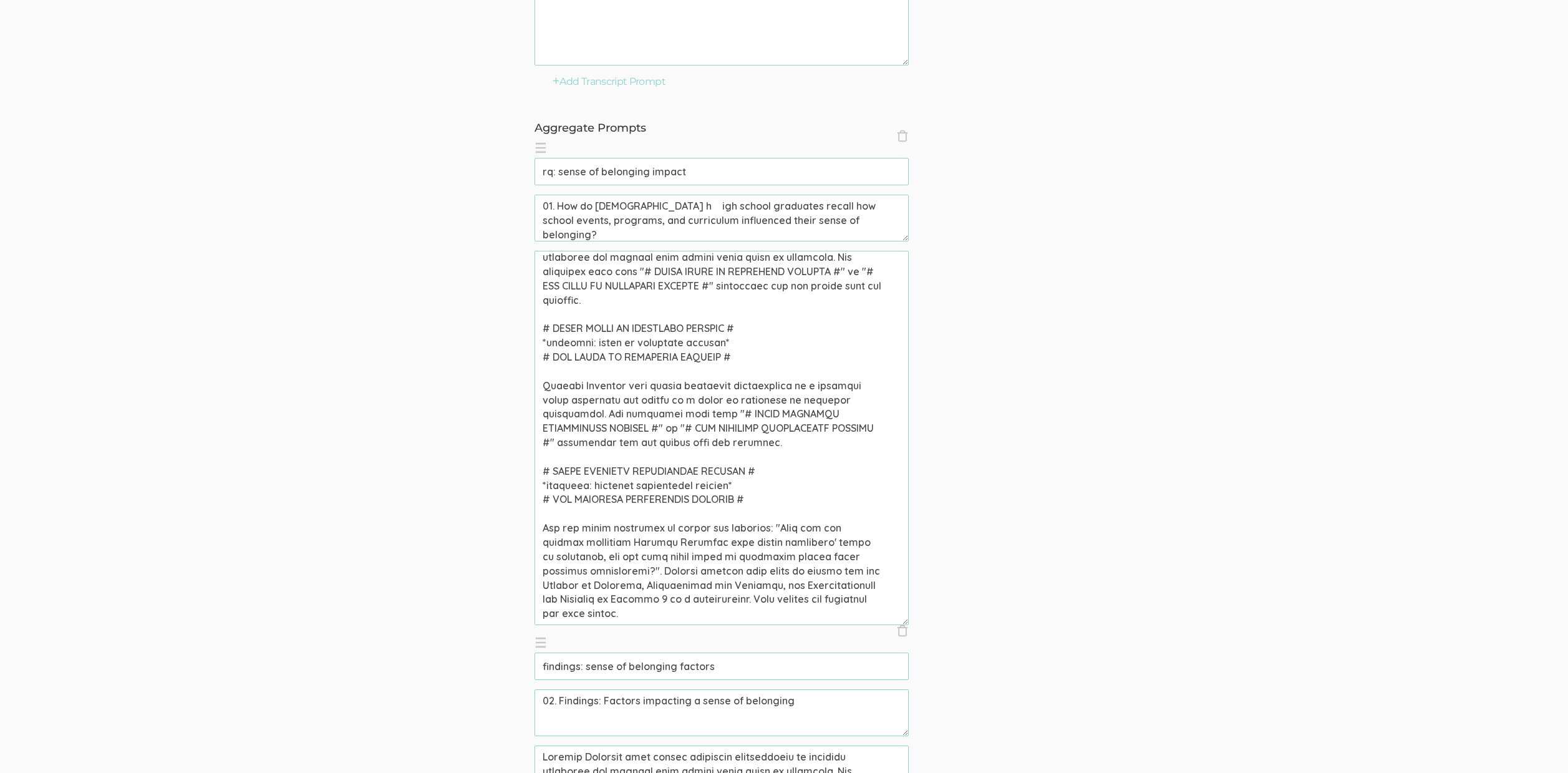
scroll to position [91, 0]
type textarea "African American high school graduates participated in research examining the f…"
click at [761, 177] on input "rq: sense of belonging impact" at bounding box center [721, 172] width 374 height 28
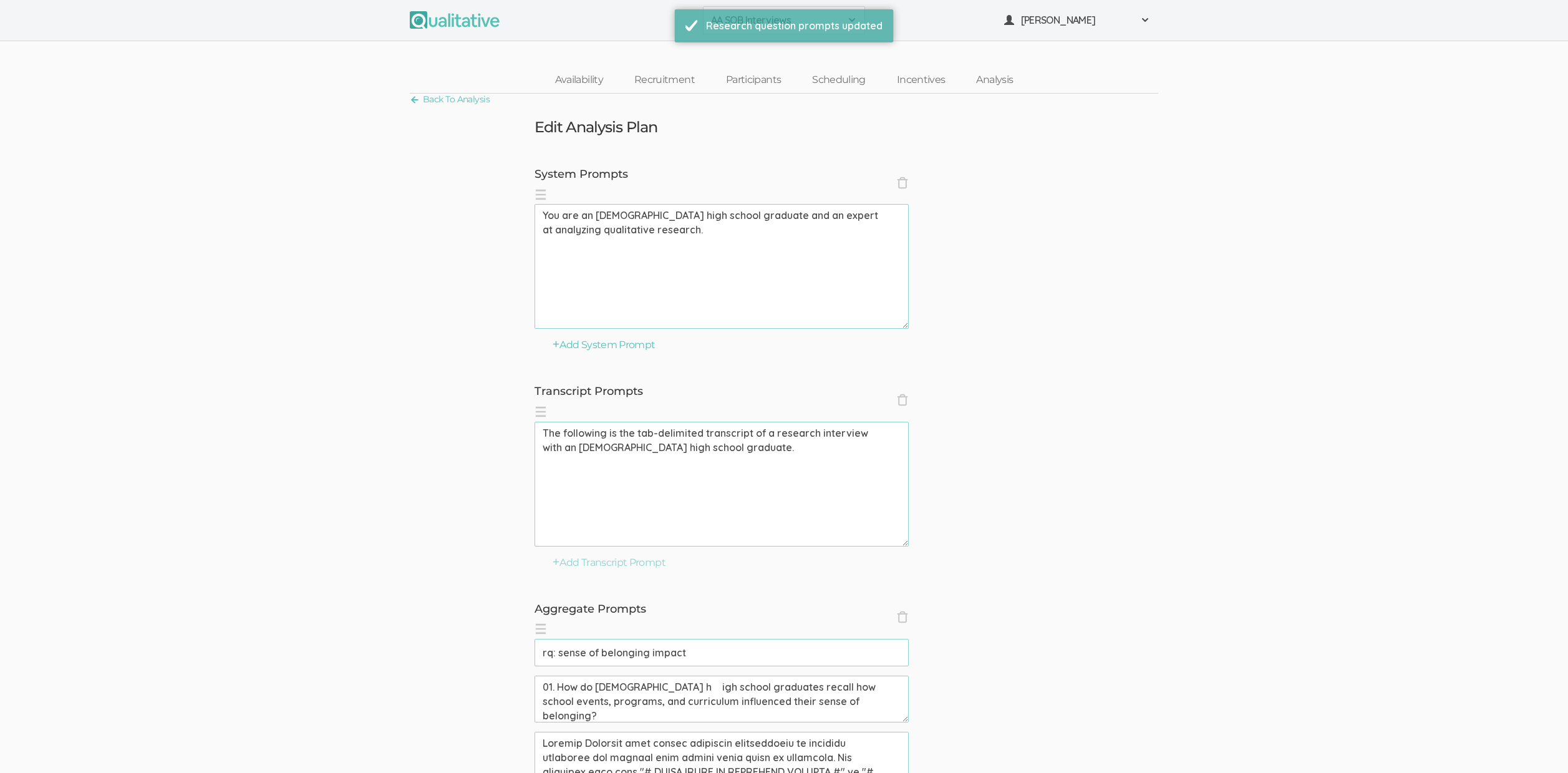
scroll to position [560, 0]
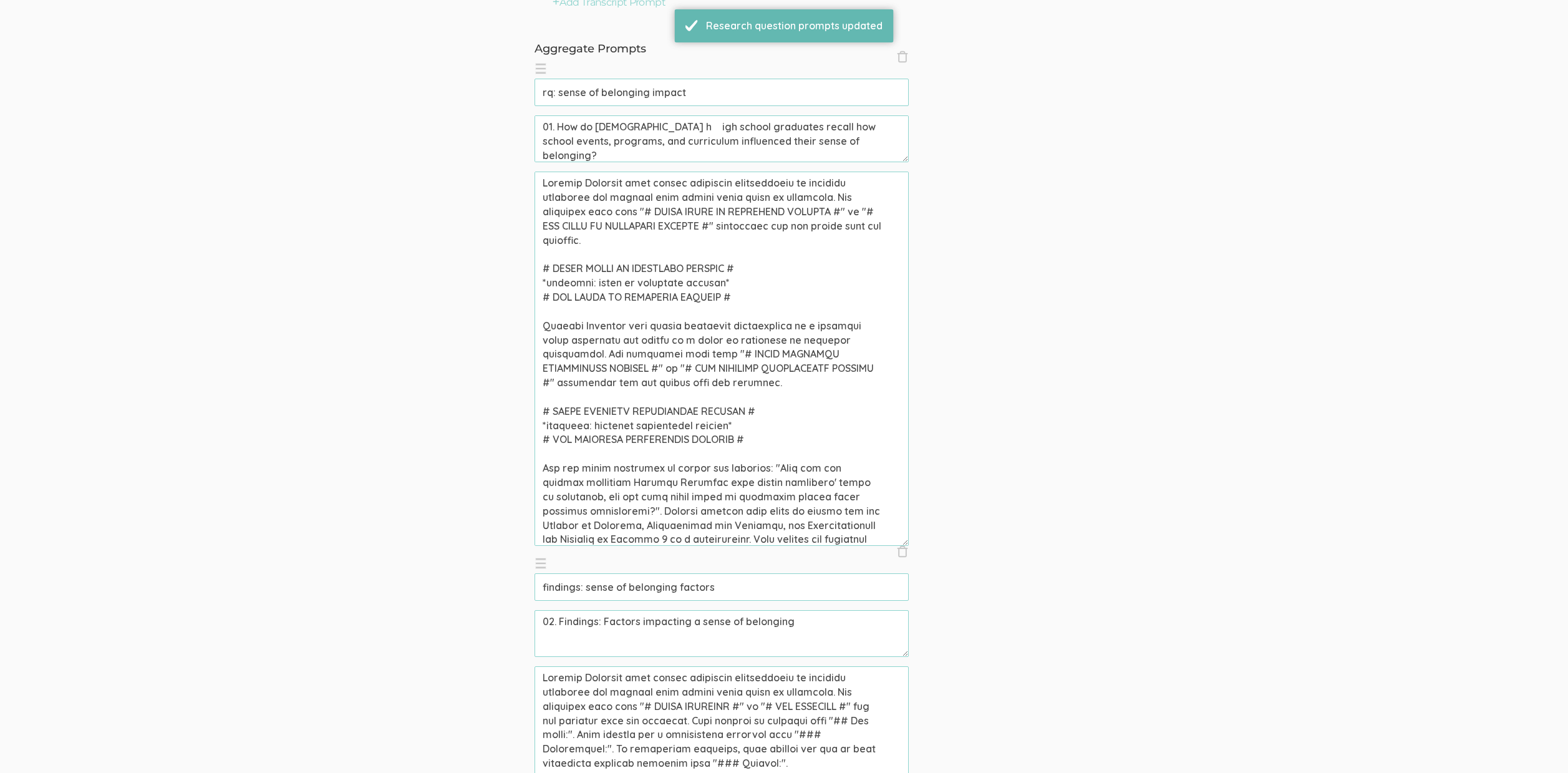
click at [650, 205] on textarea at bounding box center [721, 359] width 374 height 375
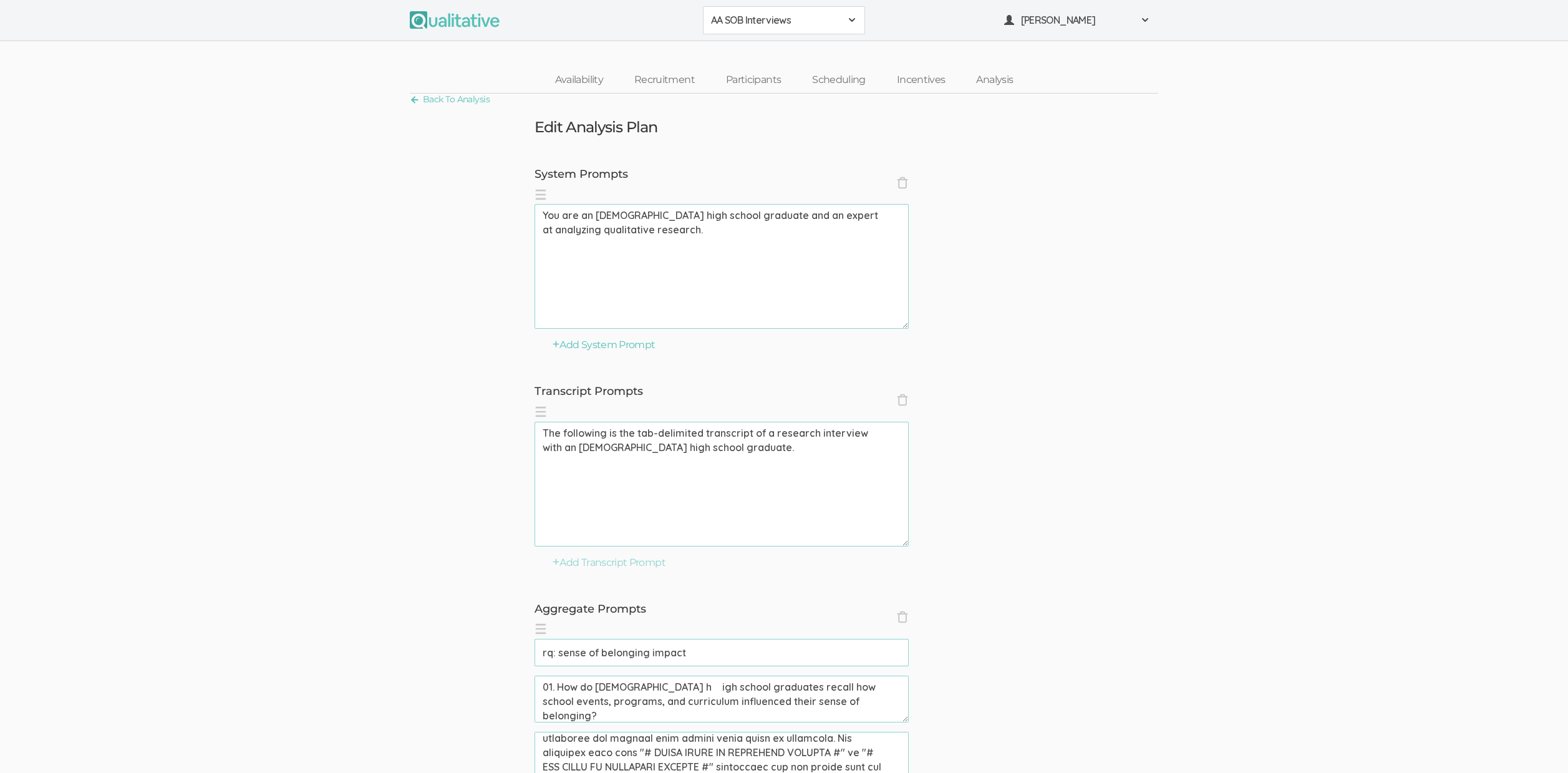
click at [701, 693] on textarea "01. How do African American h igh school graduates recall how school events, pr…" at bounding box center [721, 699] width 374 height 46
drag, startPoint x: 680, startPoint y: 687, endPoint x: 711, endPoint y: 688, distance: 31.0
click at [711, 688] on textarea "01. How do African American h igh school graduates recall how school events, pr…" at bounding box center [721, 699] width 374 height 46
paste textarea "h igh"
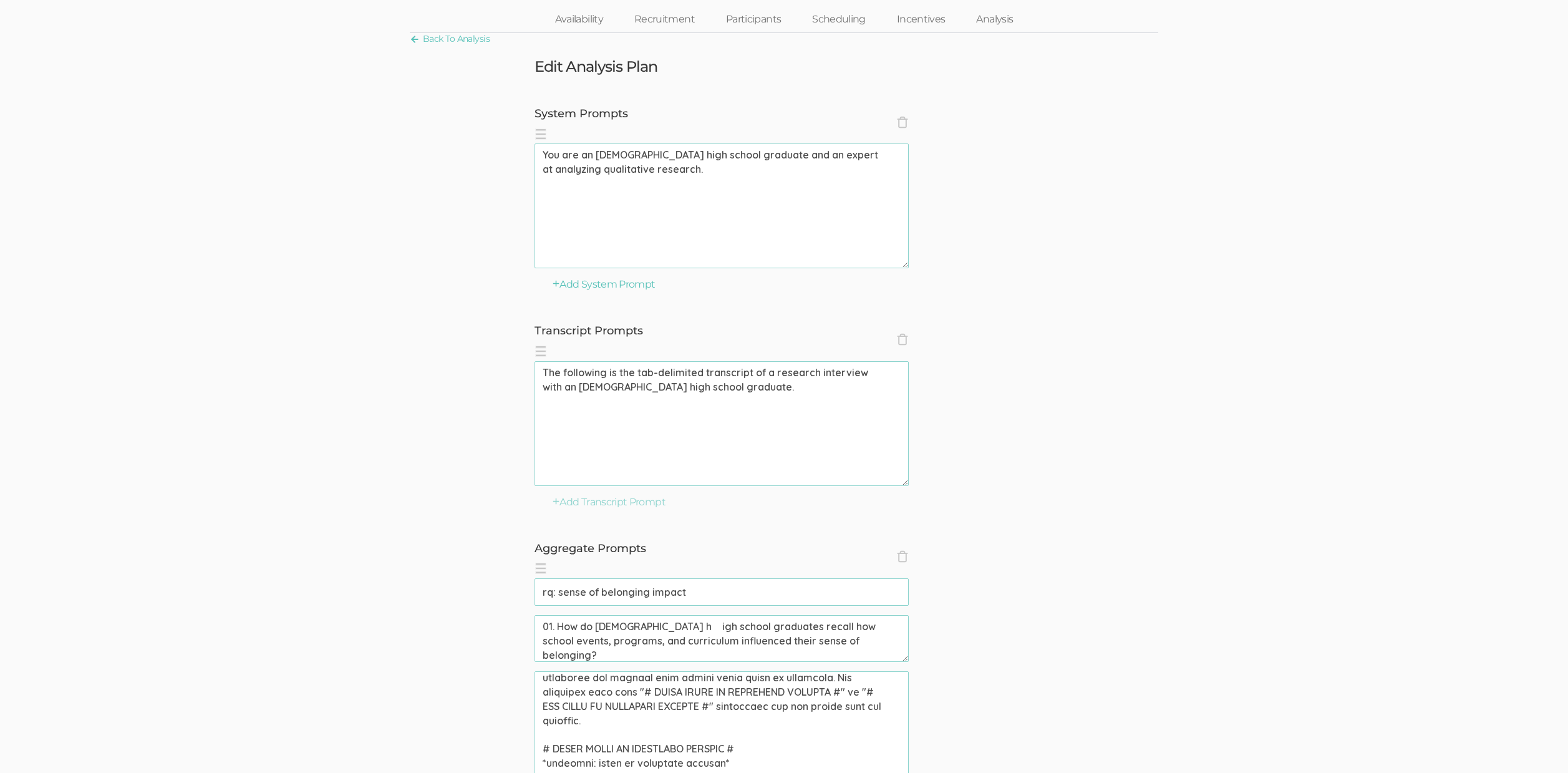
scroll to position [91, 0]
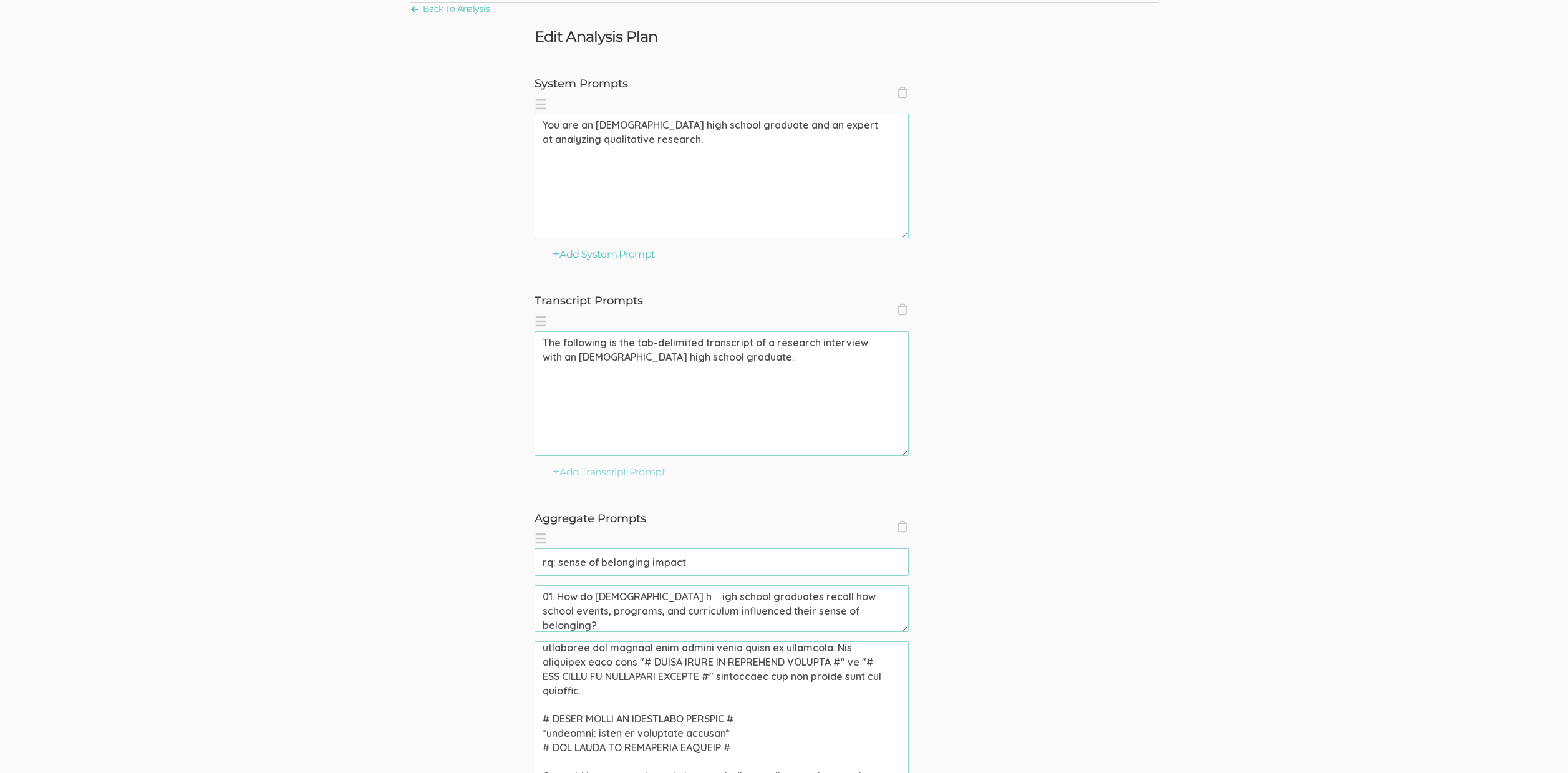
click at [695, 597] on textarea "01. How do African American h igh school graduates recall how school events, pr…" at bounding box center [721, 608] width 374 height 46
drag, startPoint x: 556, startPoint y: 596, endPoint x: 995, endPoint y: 634, distance: 440.6
paste textarea
type textarea "01. How do African American high school graduates recall how school events, pro…"
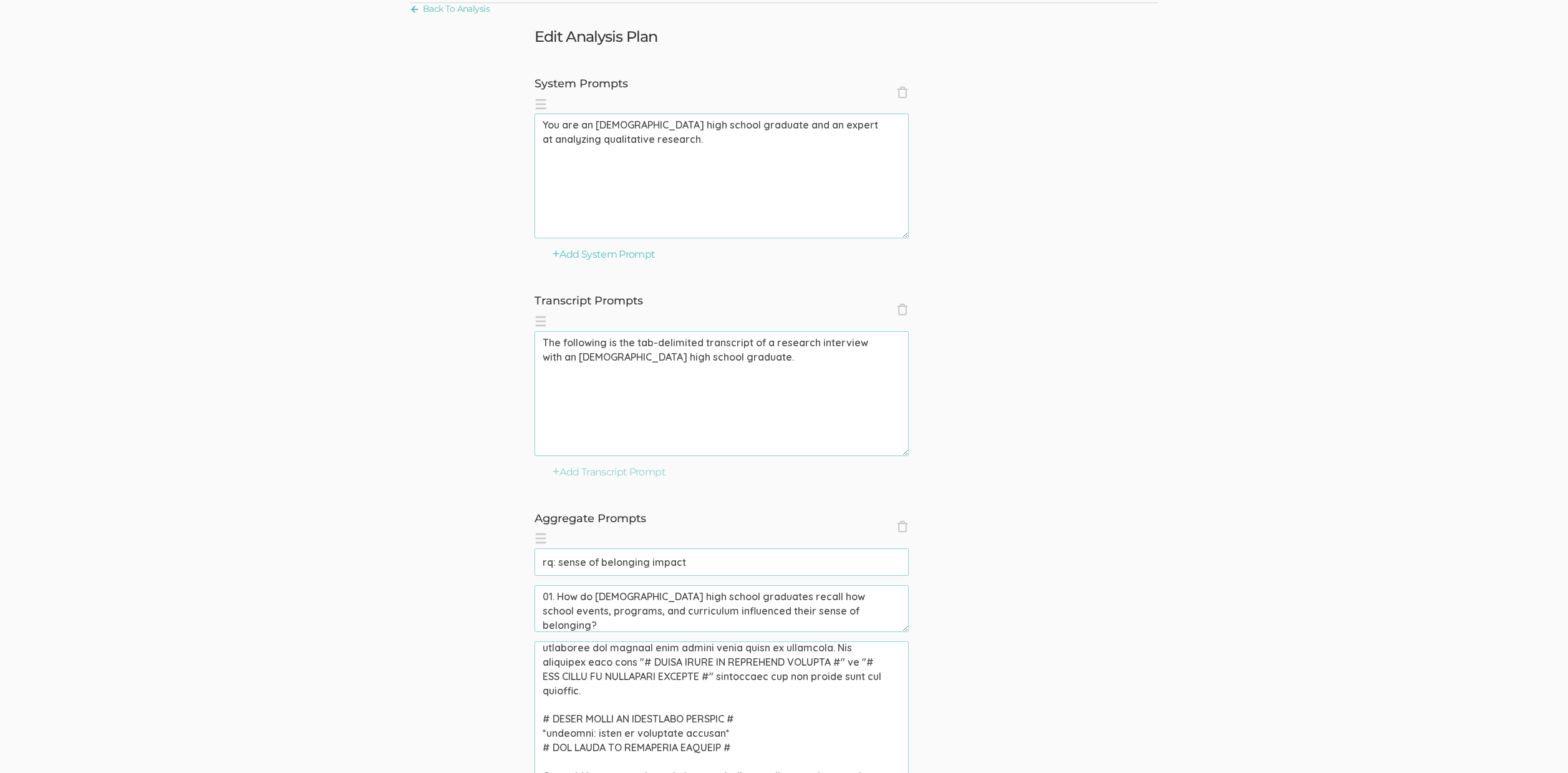
click at [786, 559] on input "rq: sense of belonging impact" at bounding box center [721, 562] width 374 height 28
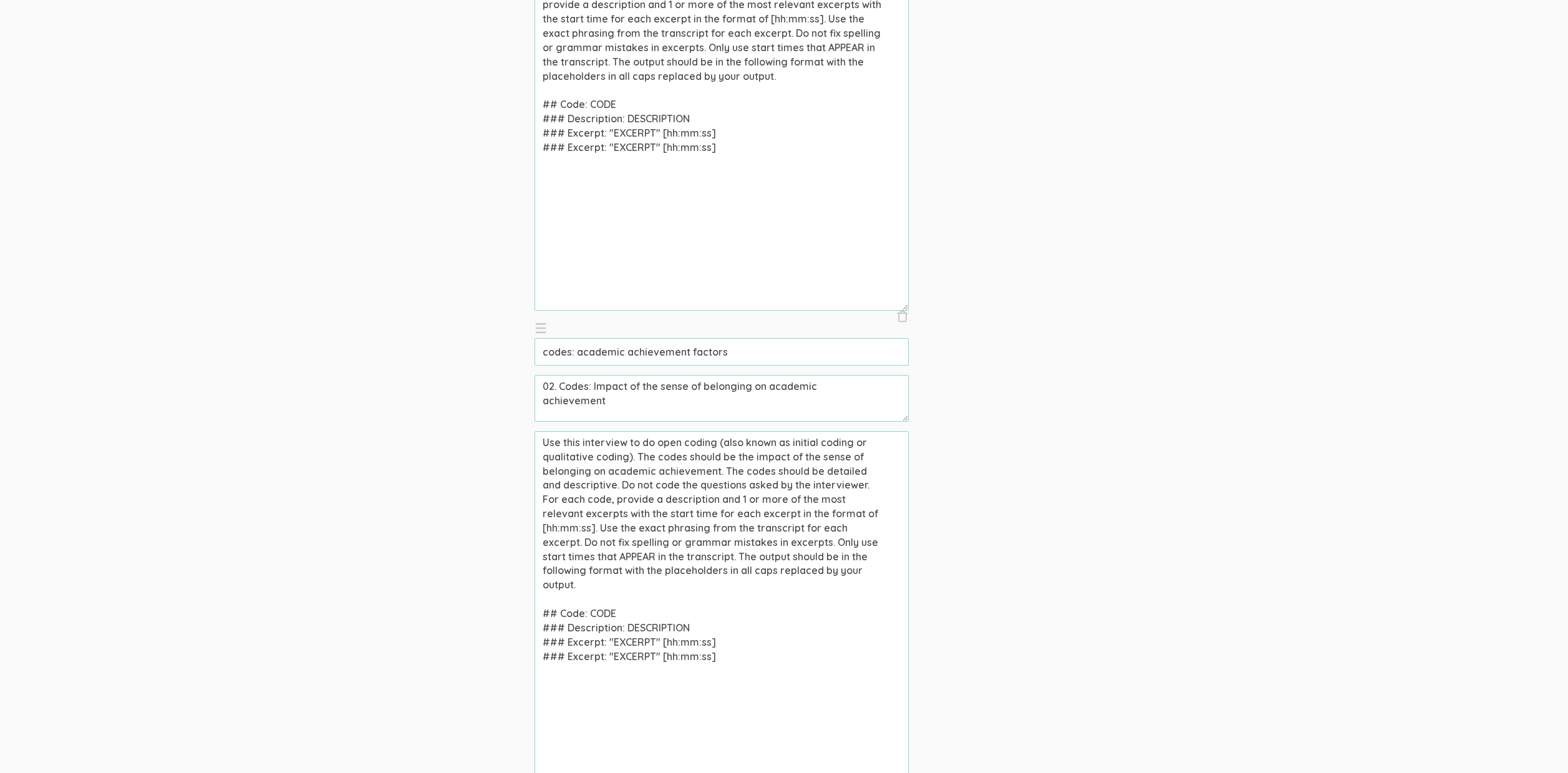
scroll to position [1291, 0]
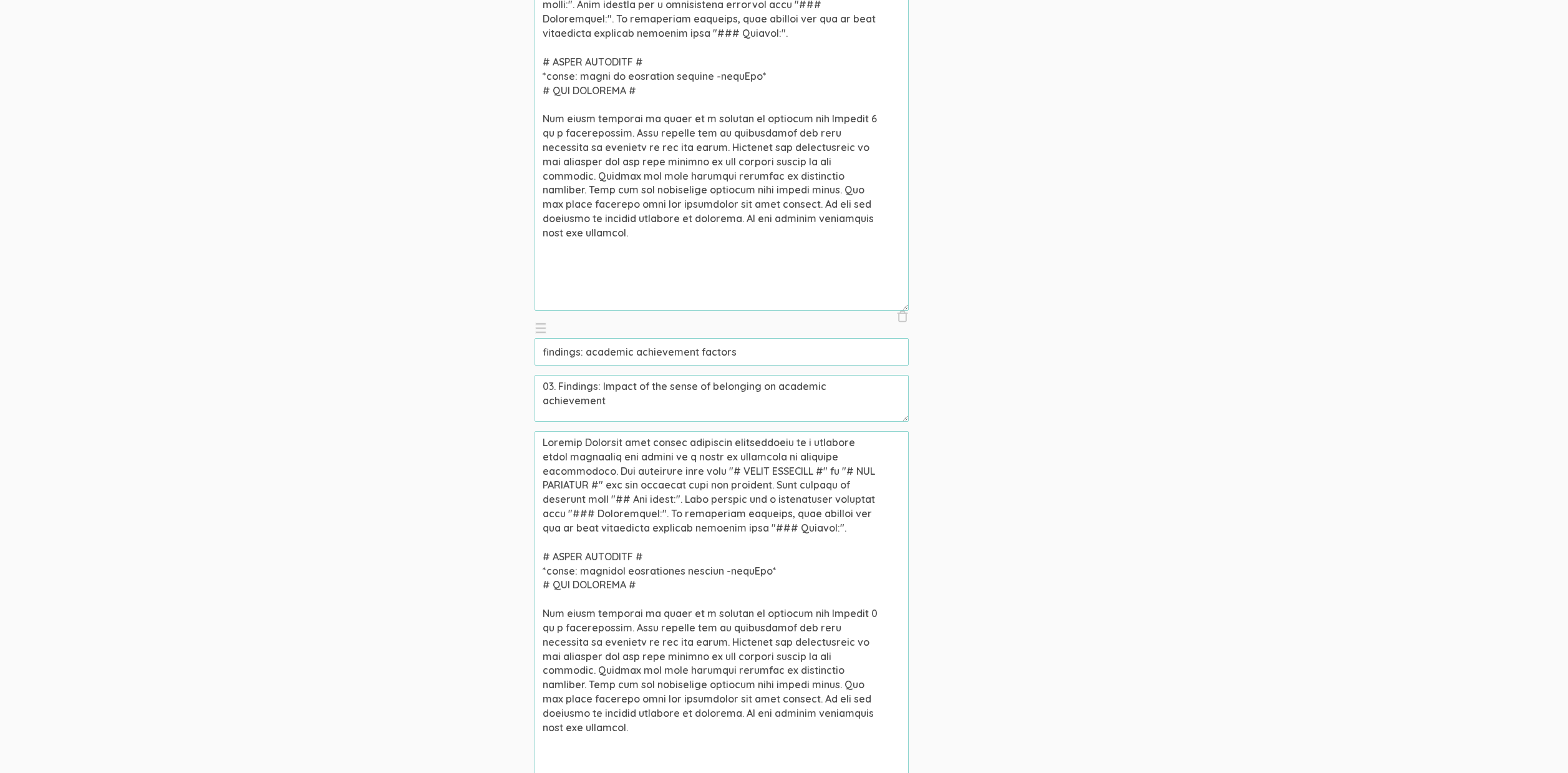
click at [660, 388] on textarea "03. Findings: Impact of the sense of belonging on academic achievement" at bounding box center [721, 397] width 374 height 46
type textarea "03. Findings: Impact of a sense of belonging on academic achievement"
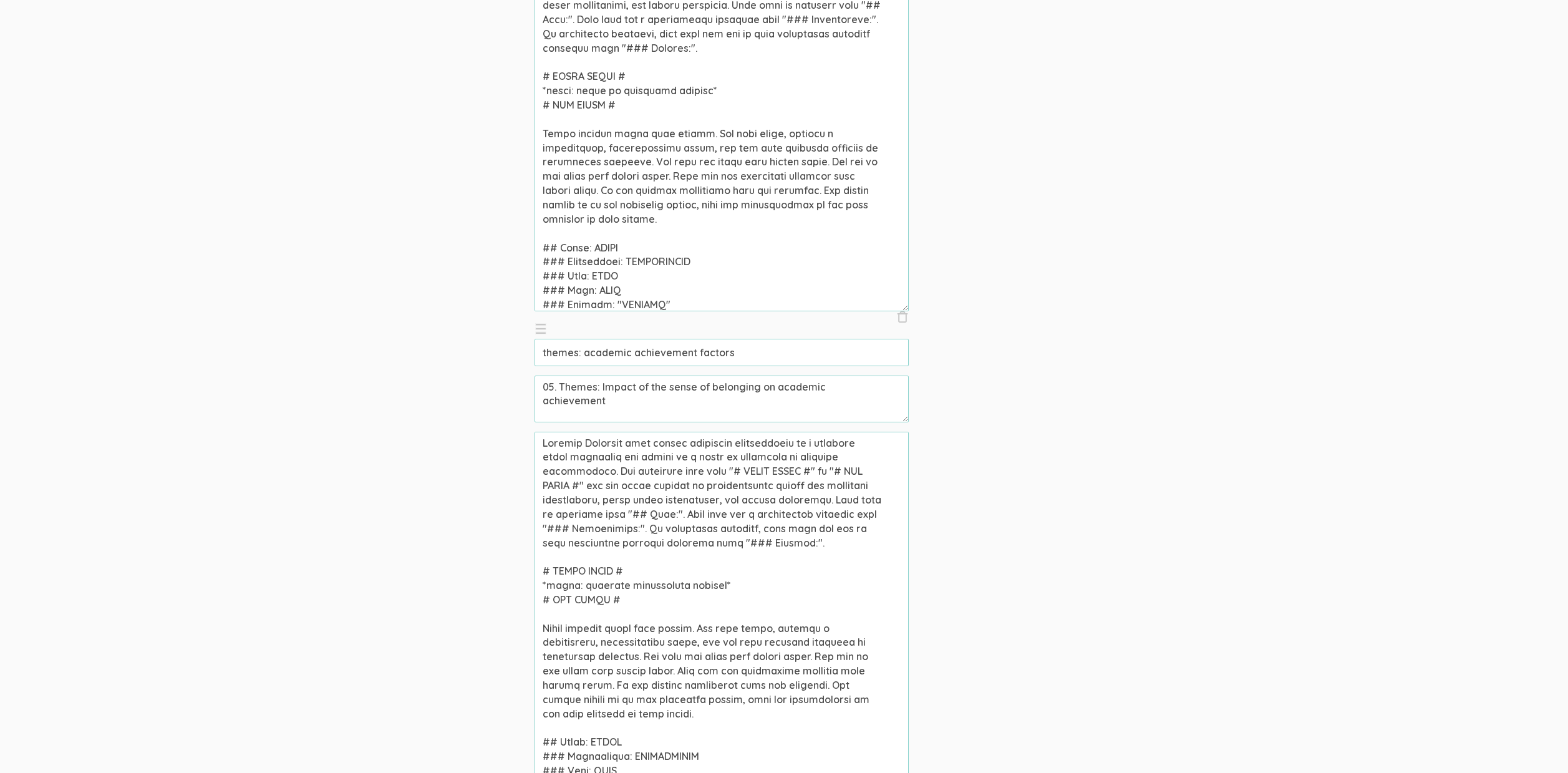
click at [660, 386] on textarea "05. Themes: Impact of the sense of belonging on academic achievement" at bounding box center [721, 398] width 374 height 46
type textarea "05. Themes: Impact of a sense of belonging on academic achievement"
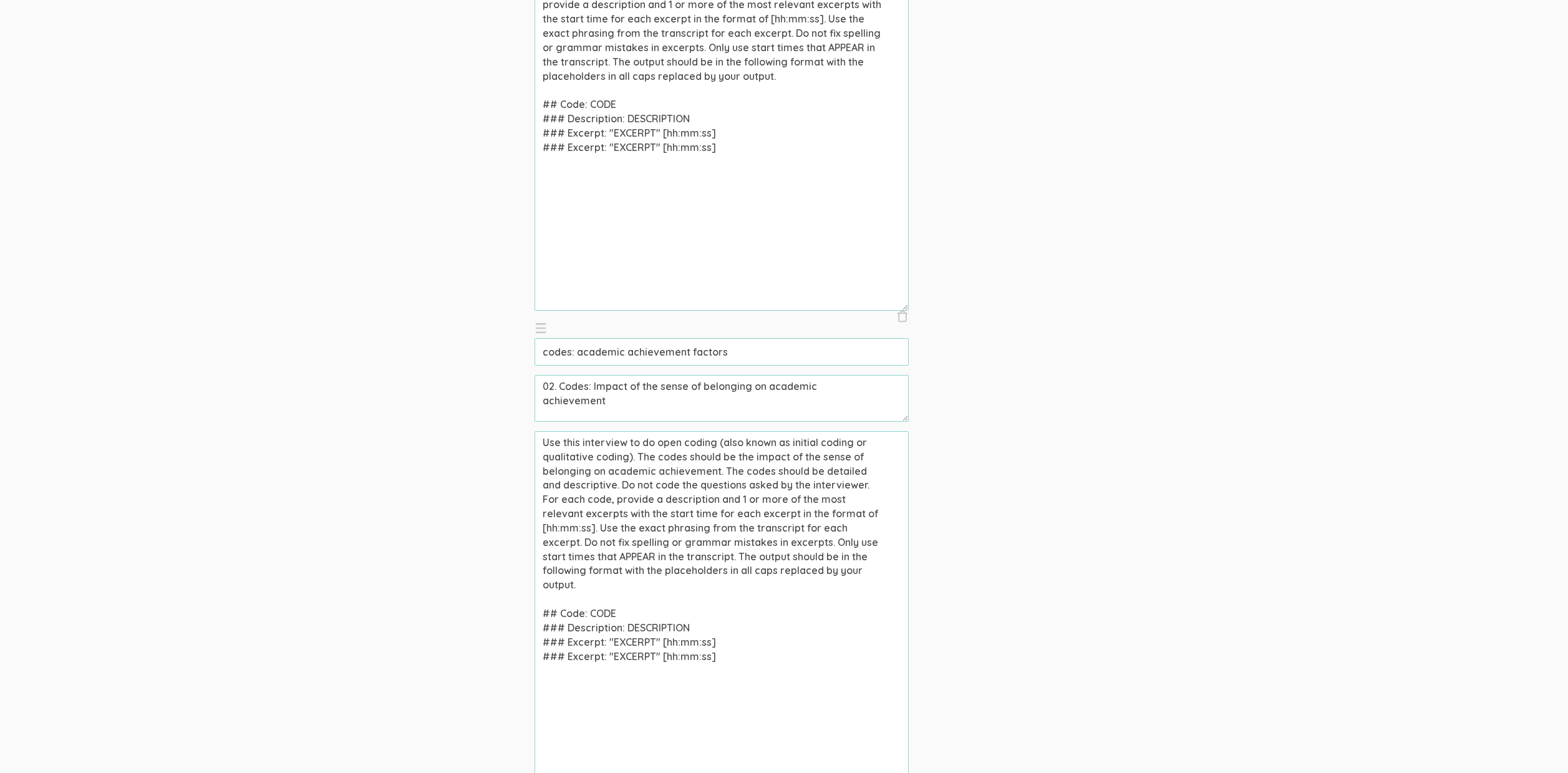
click at [648, 388] on textarea "02. Codes: Impact of the sense of belonging on academic achievement" at bounding box center [721, 397] width 374 height 46
type textarea "02. Codes: Impact of a sense of belonging on academic achievement"
click at [813, 453] on textarea "Use this interview to do open coding (also known as initial coding or qualitati…" at bounding box center [721, 618] width 374 height 375
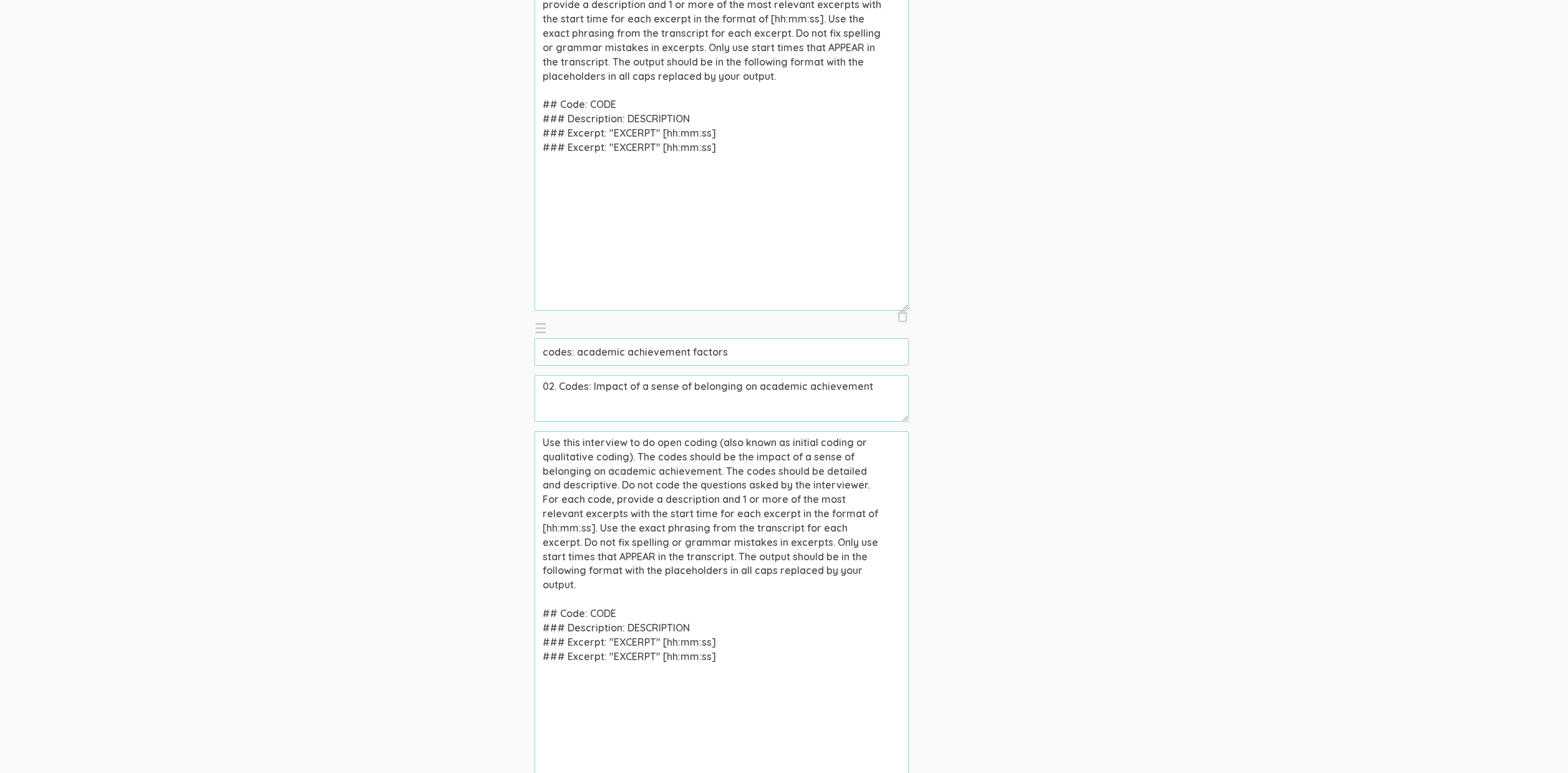
type textarea "Use this interview to do open coding (also known as initial coding or qualitati…"
click at [825, 350] on input "codes: academic achievement factors" at bounding box center [721, 352] width 374 height 28
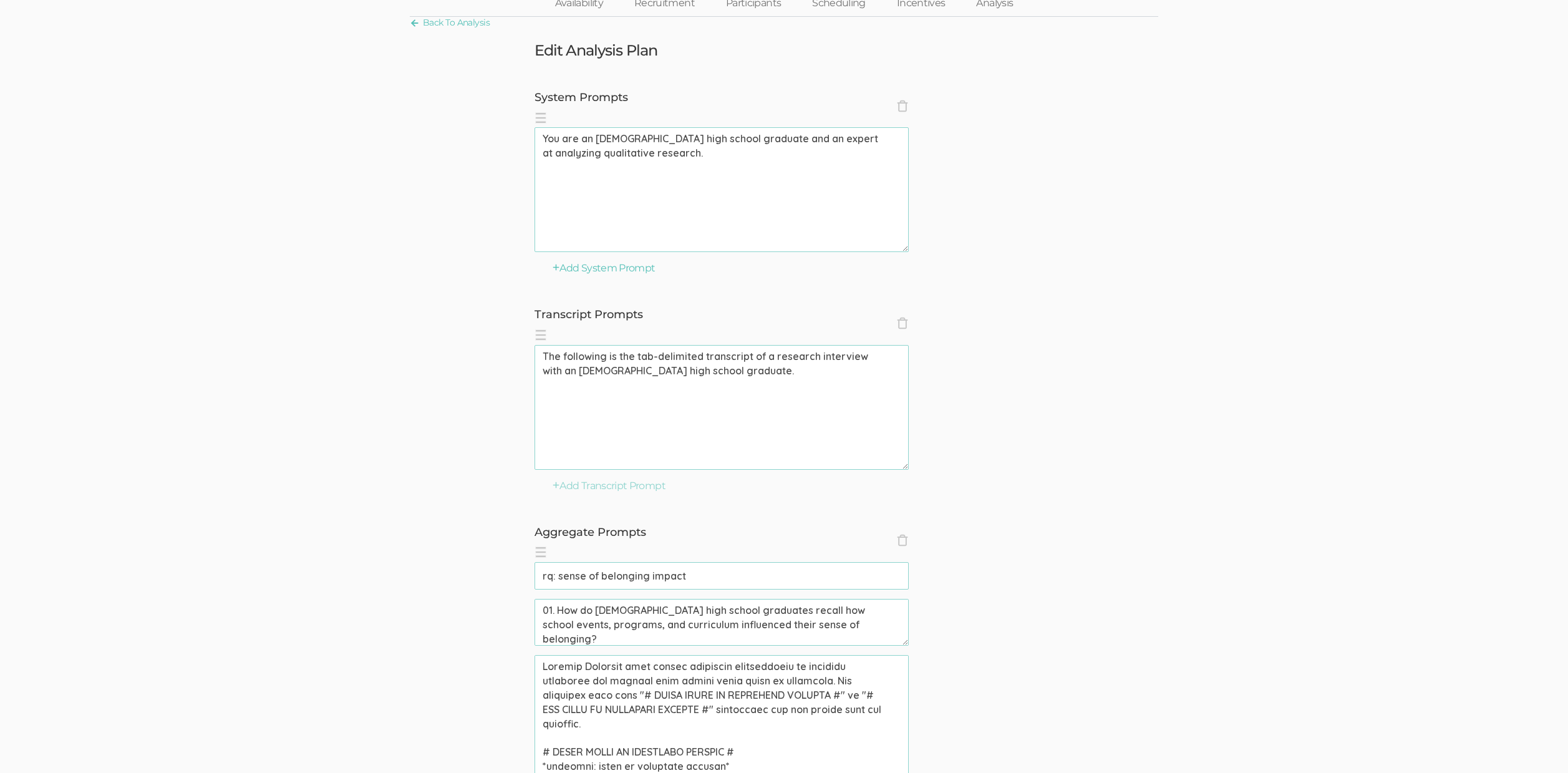
scroll to position [0, 0]
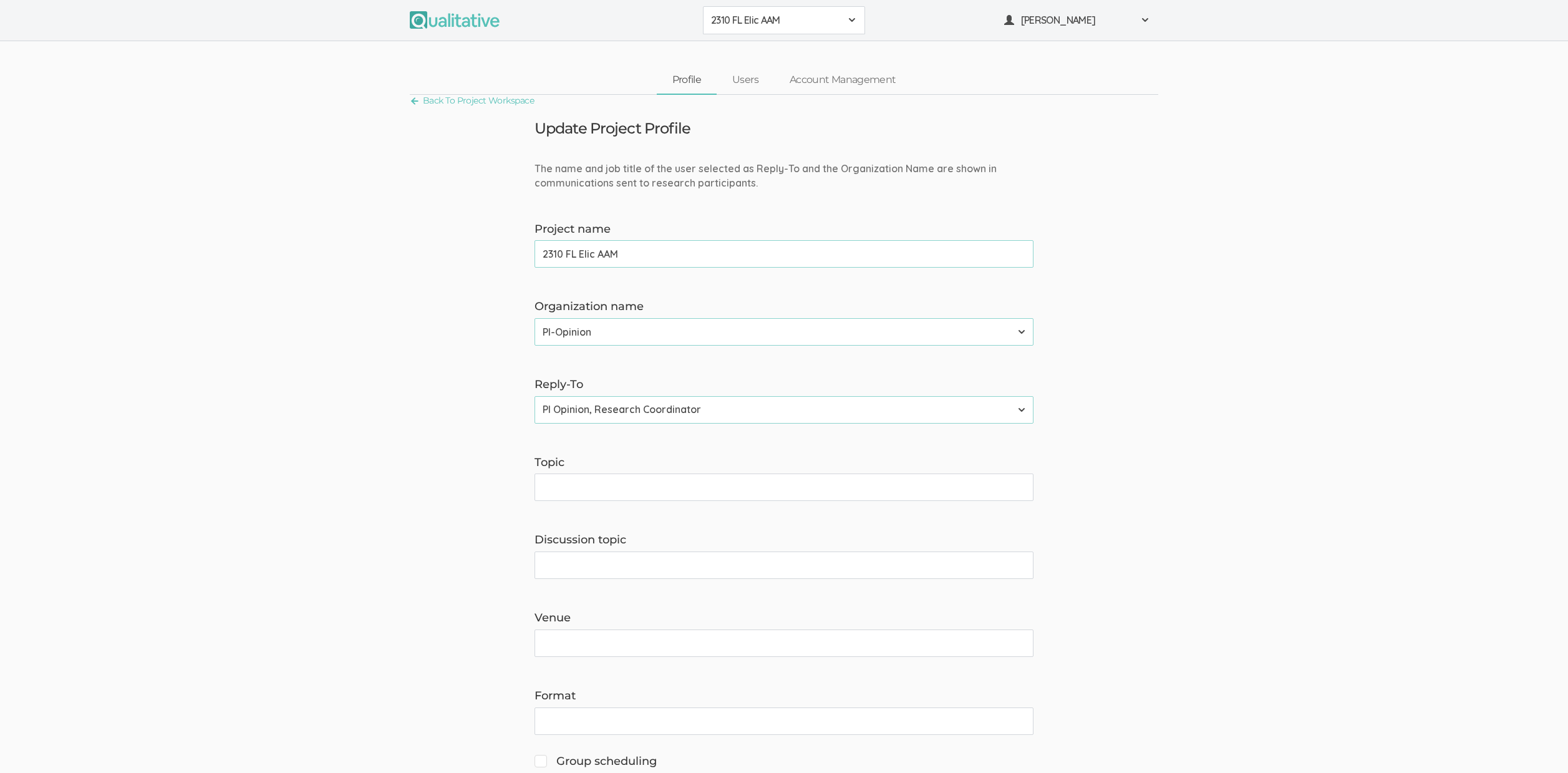
click at [789, 11] on button "2310 FL Elic AAM" at bounding box center [784, 20] width 162 height 28
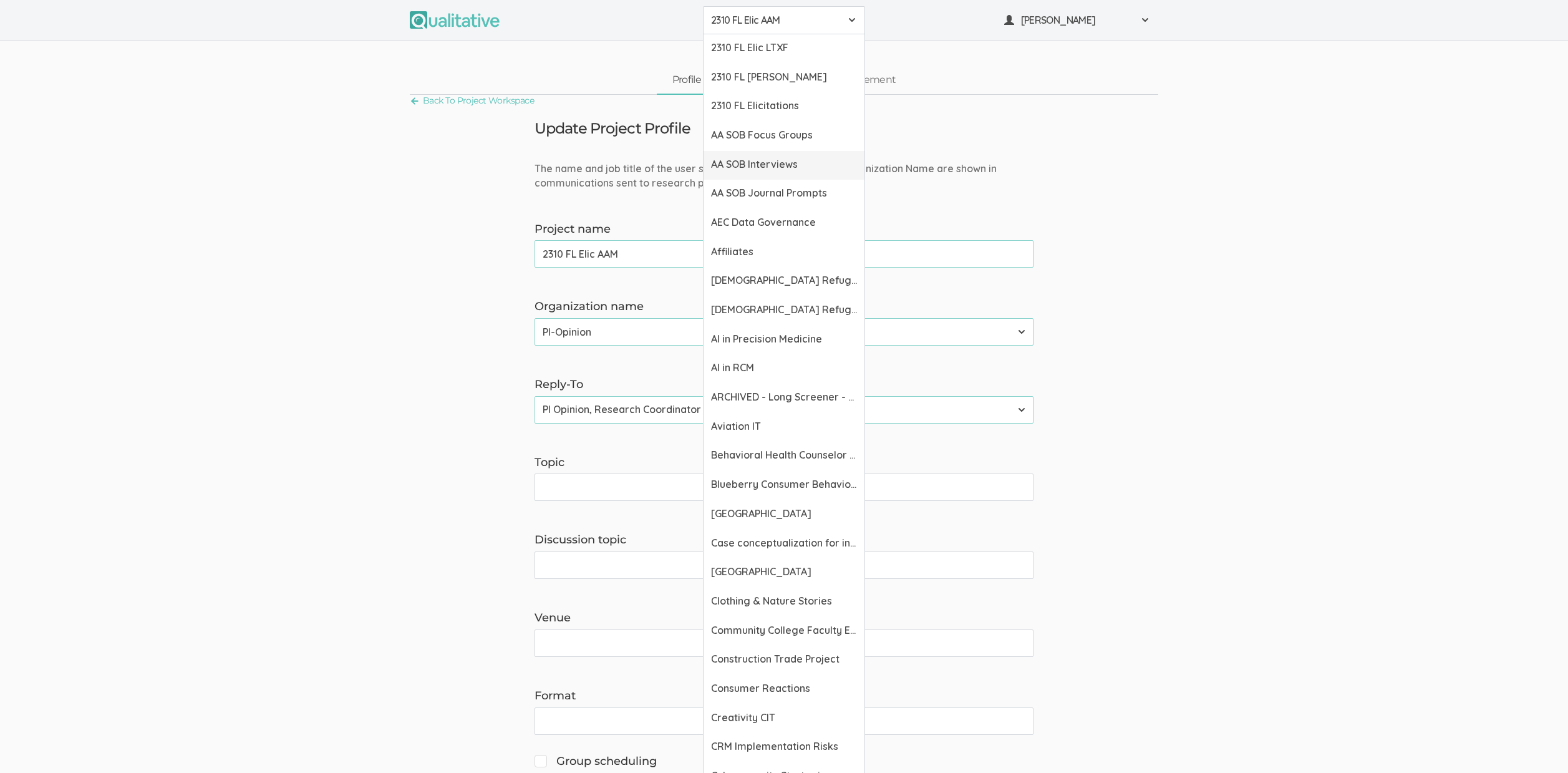
click at [756, 155] on link "AA SOB Interviews" at bounding box center [784, 166] width 161 height 30
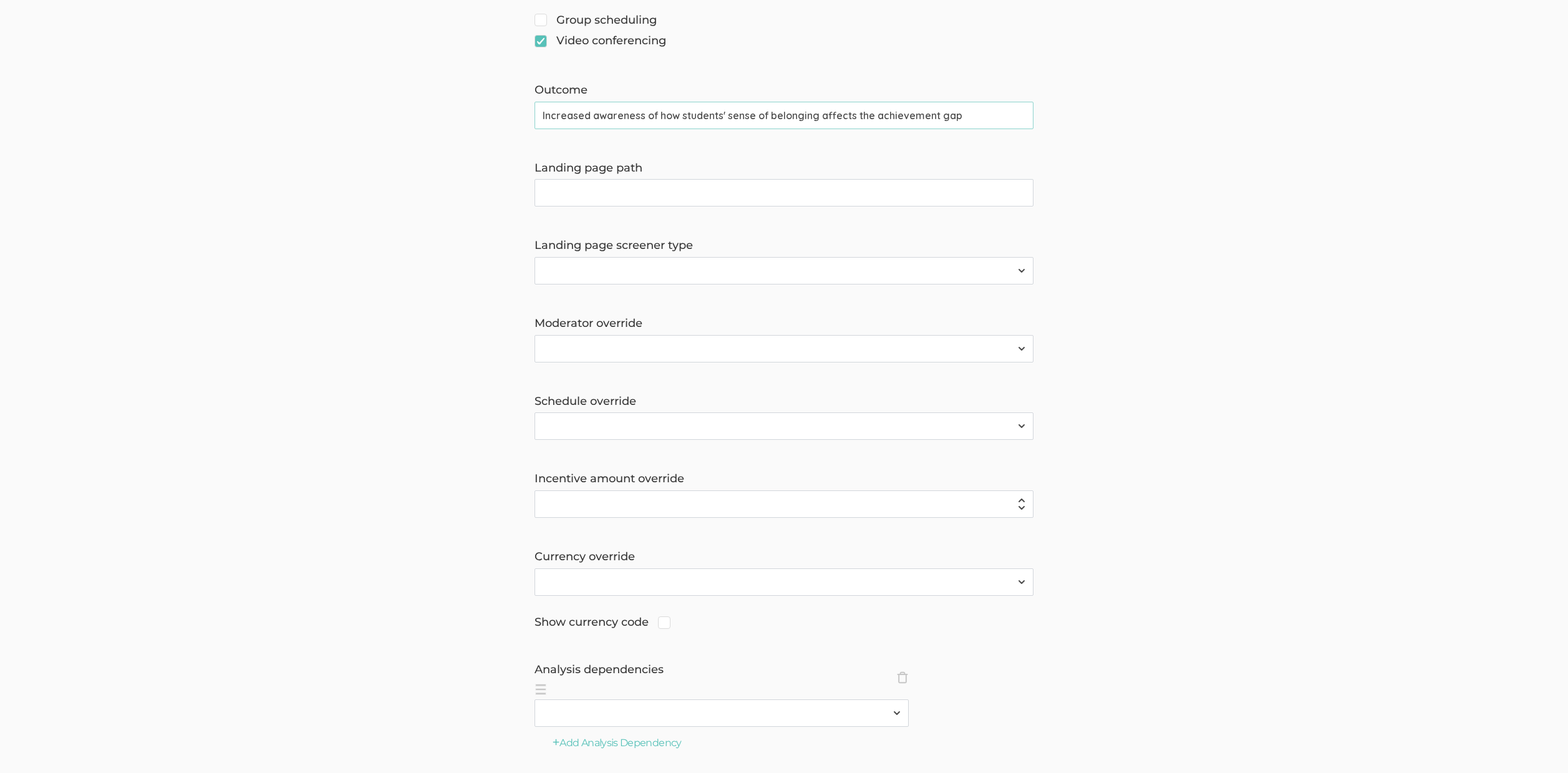
scroll to position [883, 0]
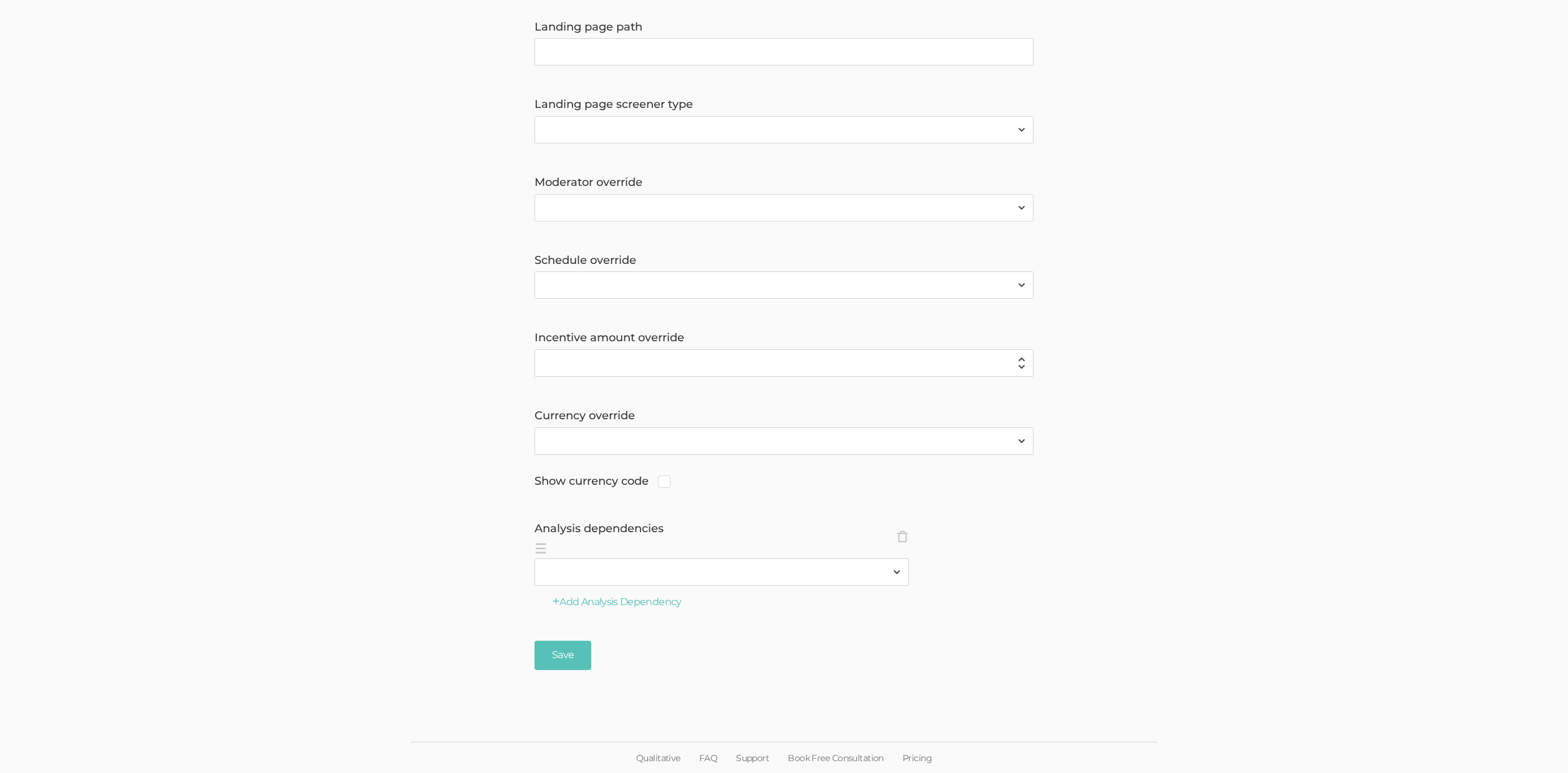
click at [692, 569] on select "2310 FL Elic AAM 2310 FL Elic LTXF 2310 FL Elic WNHF 2310 FL Elicitations AA SO…" at bounding box center [721, 572] width 374 height 28
select select "4"
click at [535, 558] on select "2310 FL Elic AAM 2310 FL Elic LTXF 2310 FL Elic WNHF 2310 FL Elicitations AA SO…" at bounding box center [721, 572] width 374 height 28
click at [632, 601] on button "Add Analysis Dependency" at bounding box center [617, 602] width 129 height 15
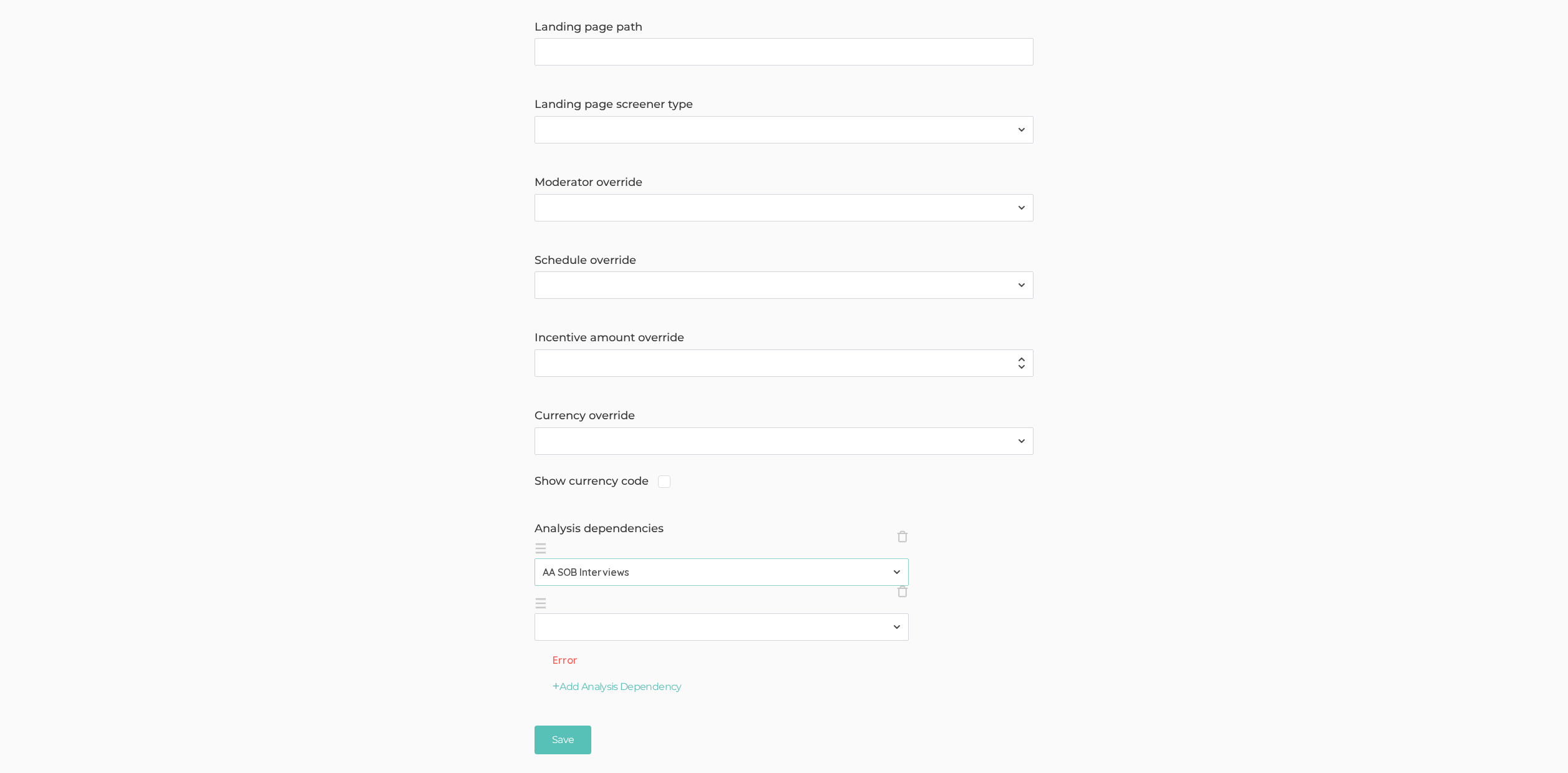
click at [683, 622] on select "2310 FL Elic AAM 2310 FL Elic LTXF 2310 FL Elic WNHF 2310 FL Elicitations AA SO…" at bounding box center [721, 628] width 374 height 28
select select "6"
click at [535, 614] on select "2310 FL Elic AAM 2310 FL Elic LTXF 2310 FL Elic WNHF 2310 FL Elicitations AA SO…" at bounding box center [721, 628] width 374 height 28
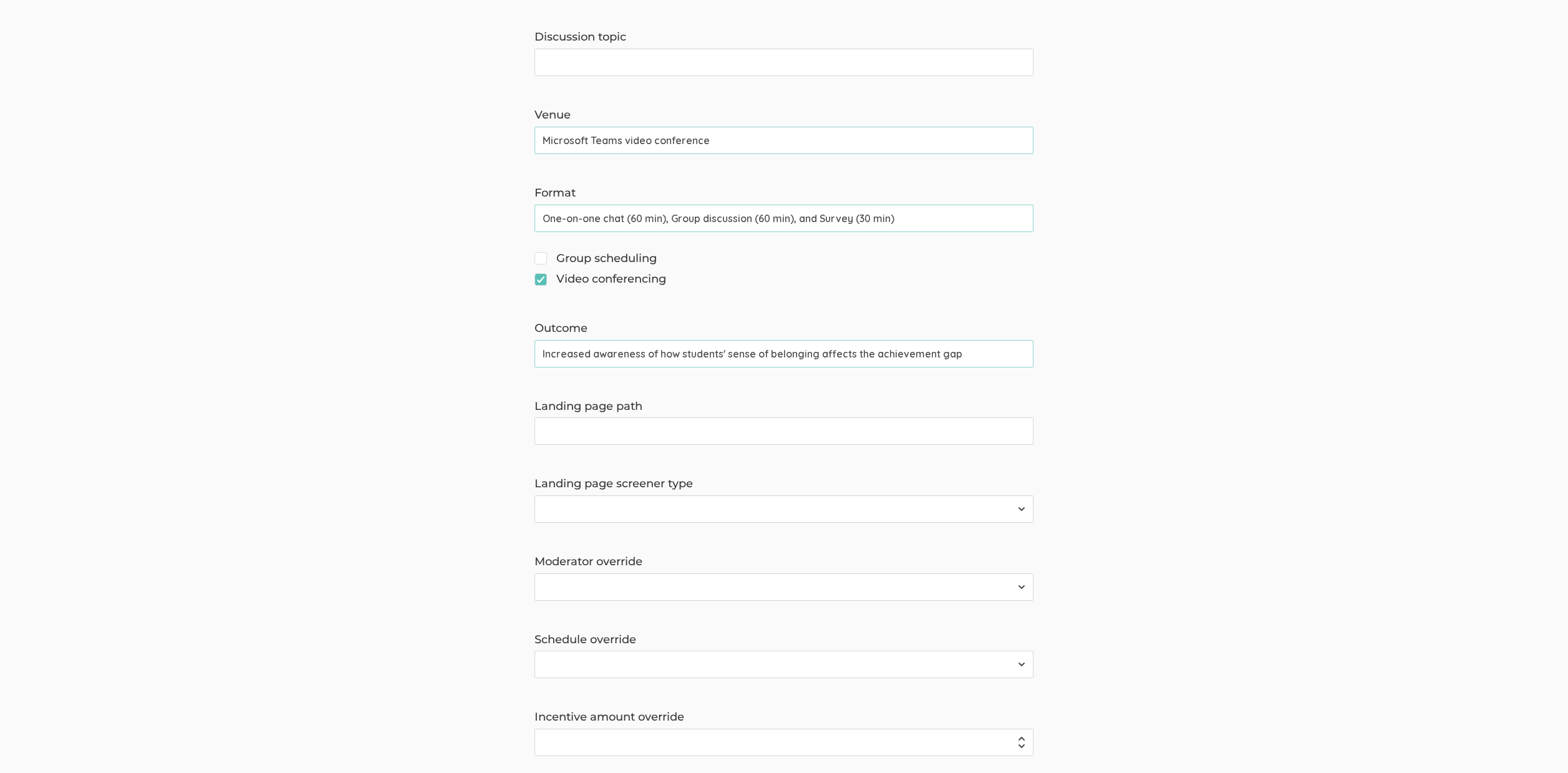
scroll to position [937, 0]
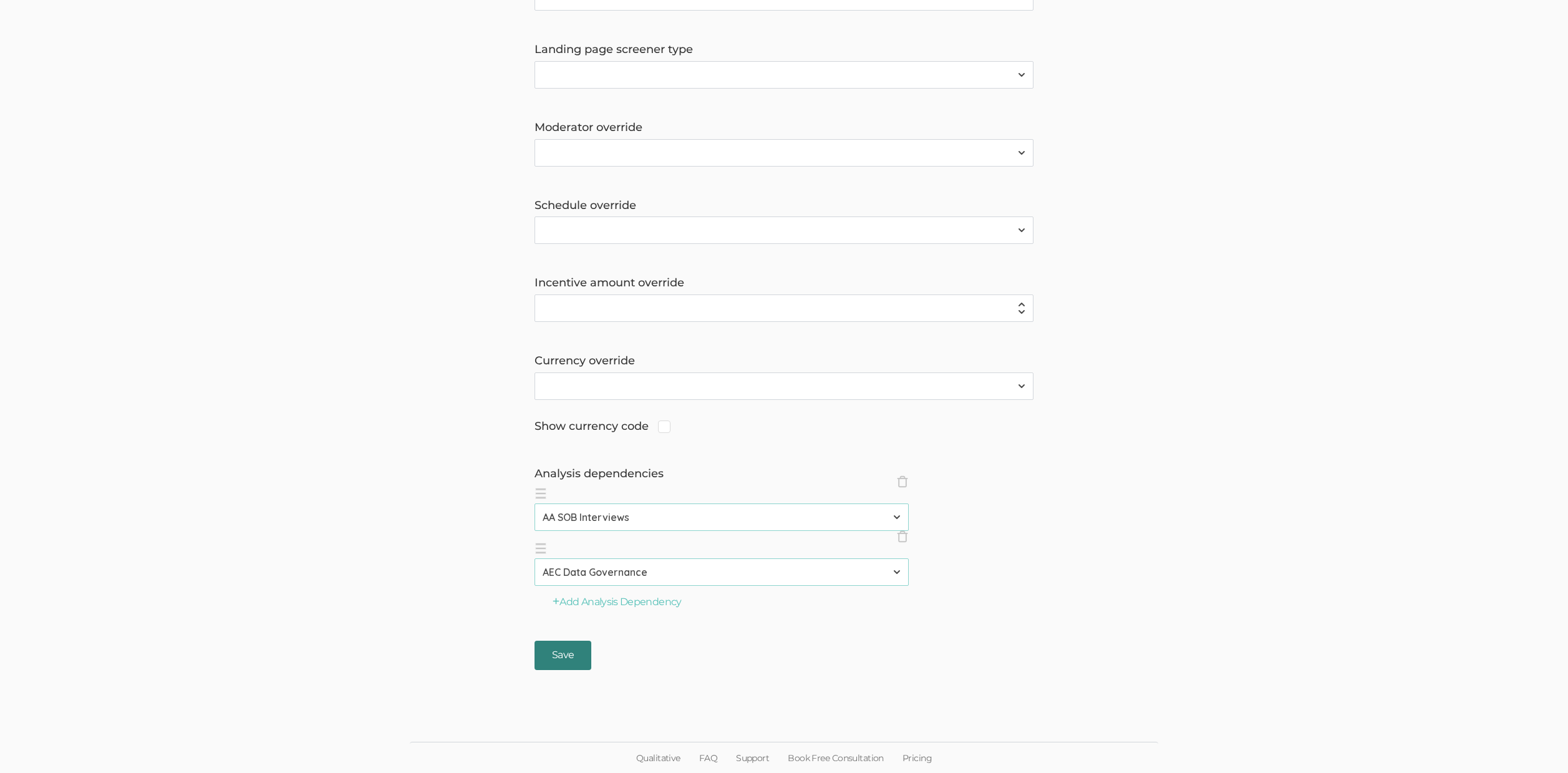
click at [565, 656] on input "Save" at bounding box center [562, 655] width 56 height 30
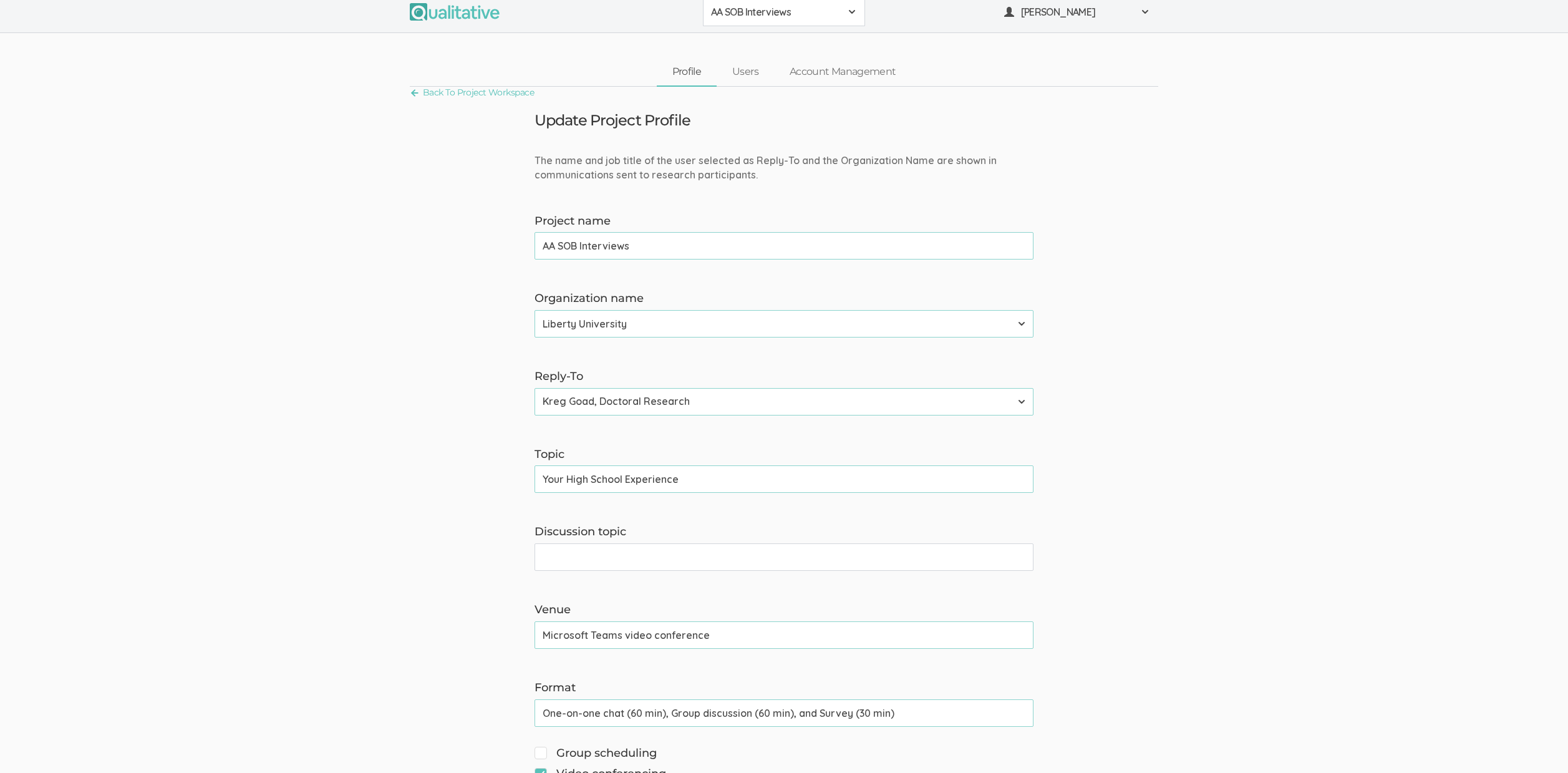
scroll to position [0, 0]
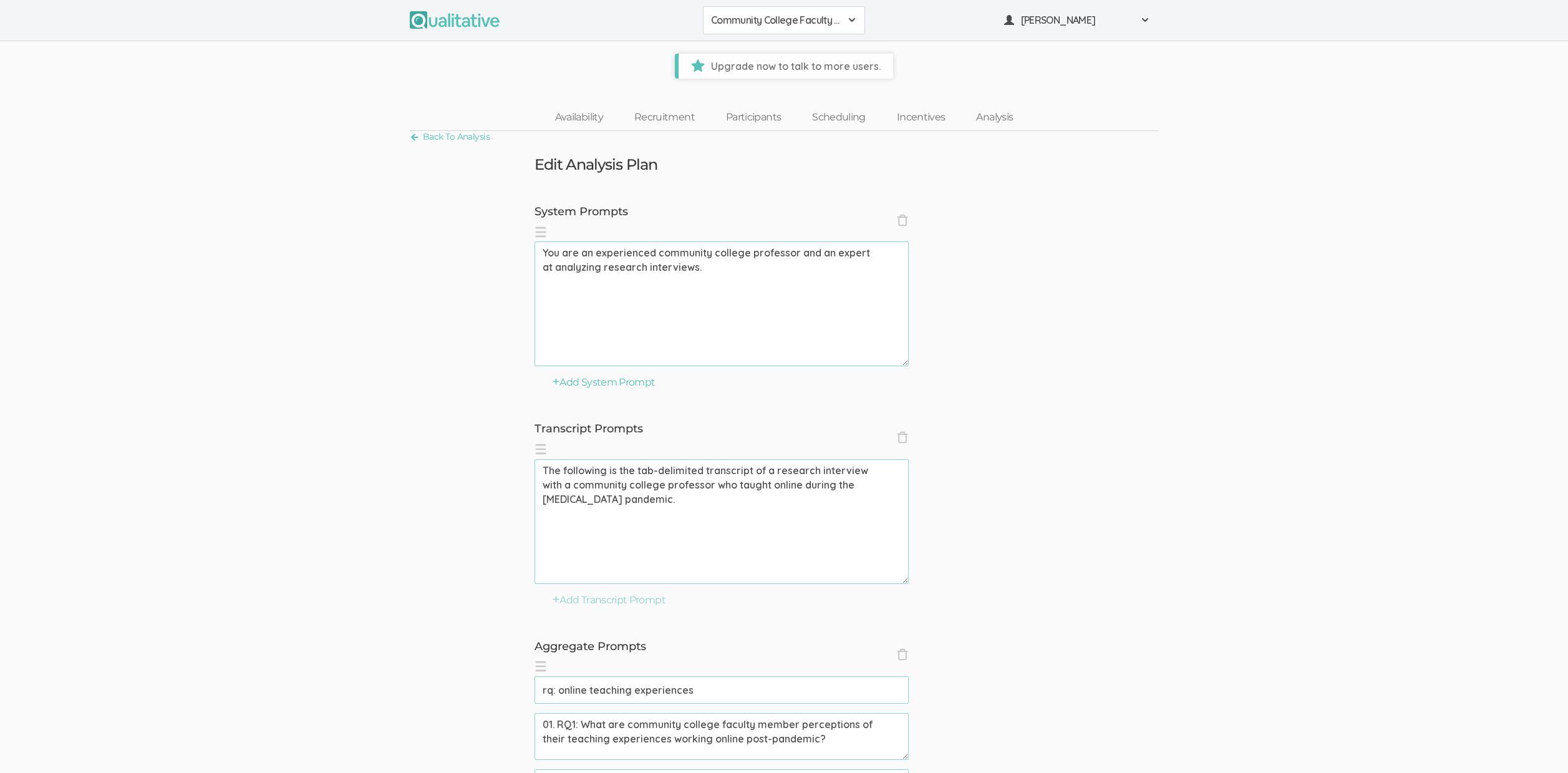
click at [737, 20] on span "Community College Faculty Experiences" at bounding box center [776, 20] width 129 height 15
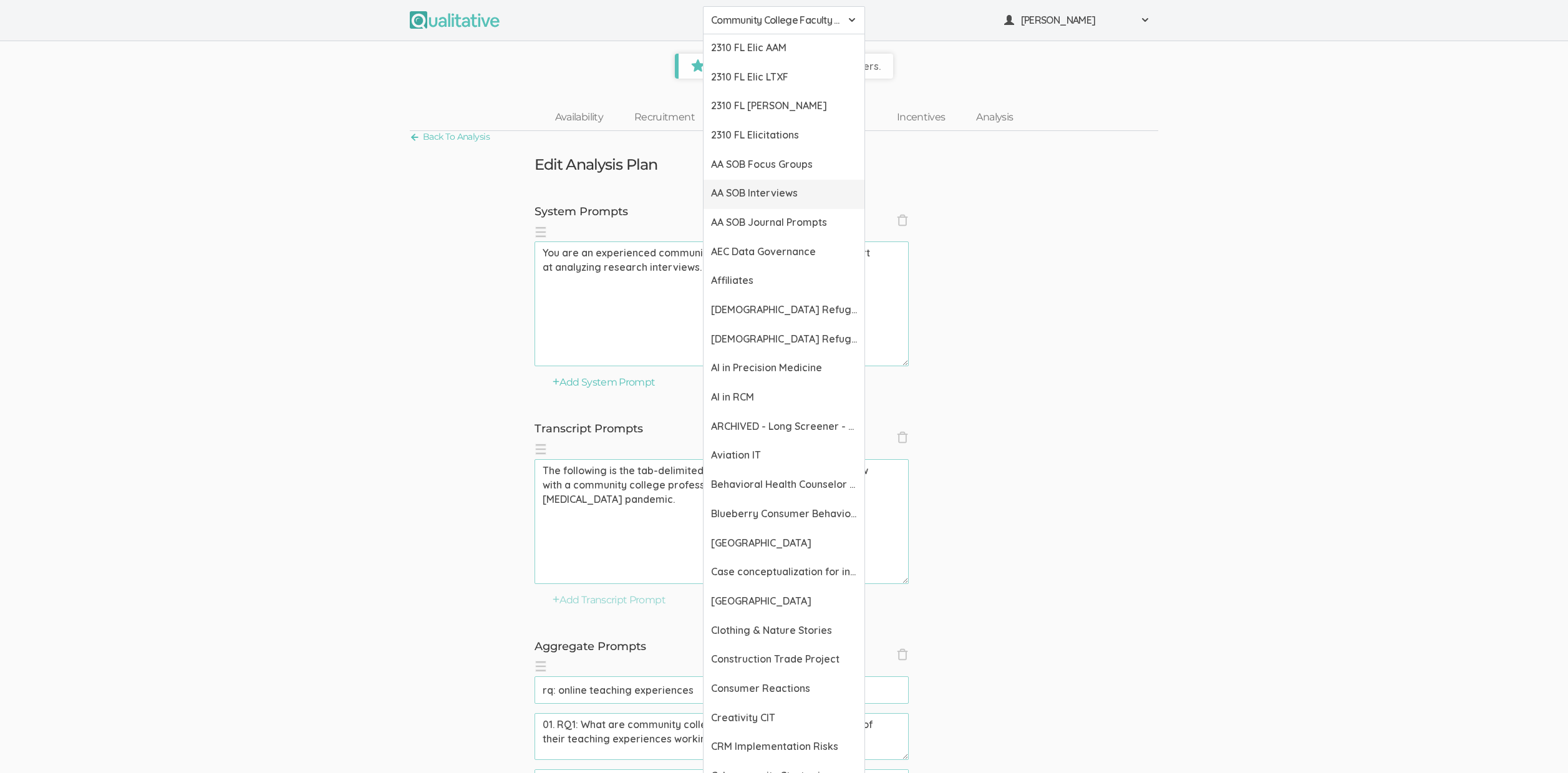
click at [781, 196] on span "AA SOB Interviews" at bounding box center [784, 193] width 146 height 15
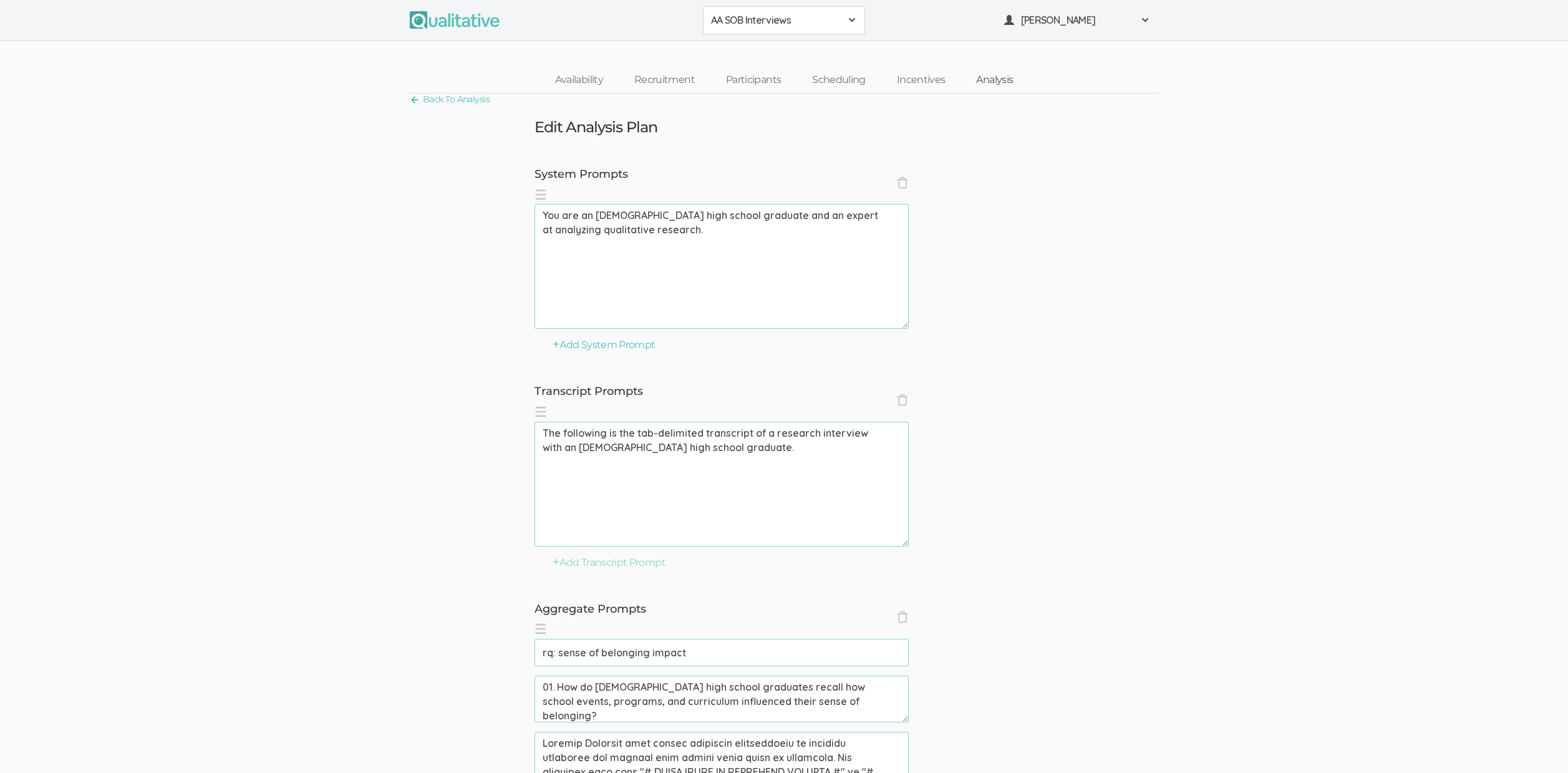
click at [989, 78] on link "Analysis" at bounding box center [994, 80] width 68 height 27
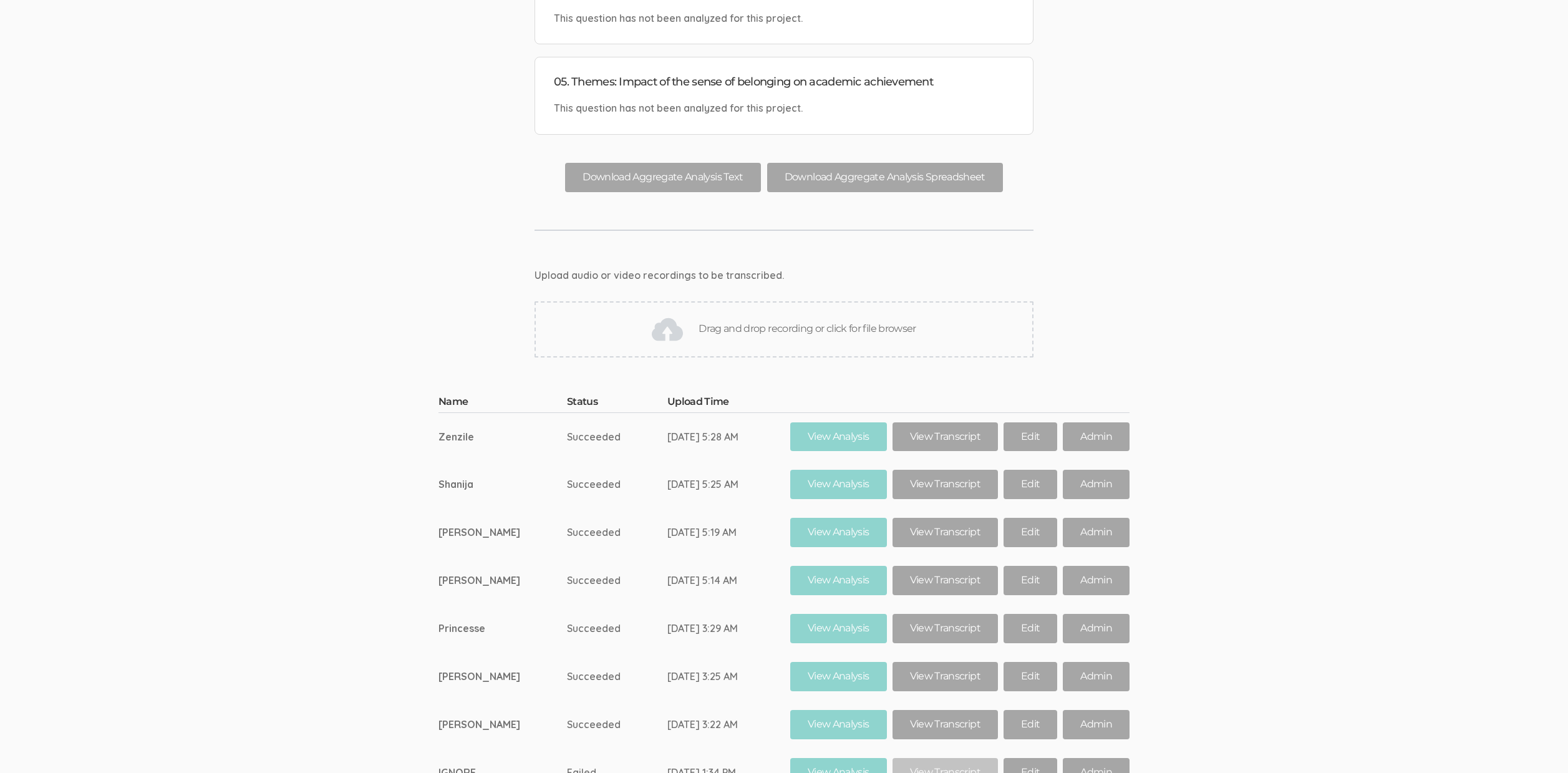
scroll to position [984, 0]
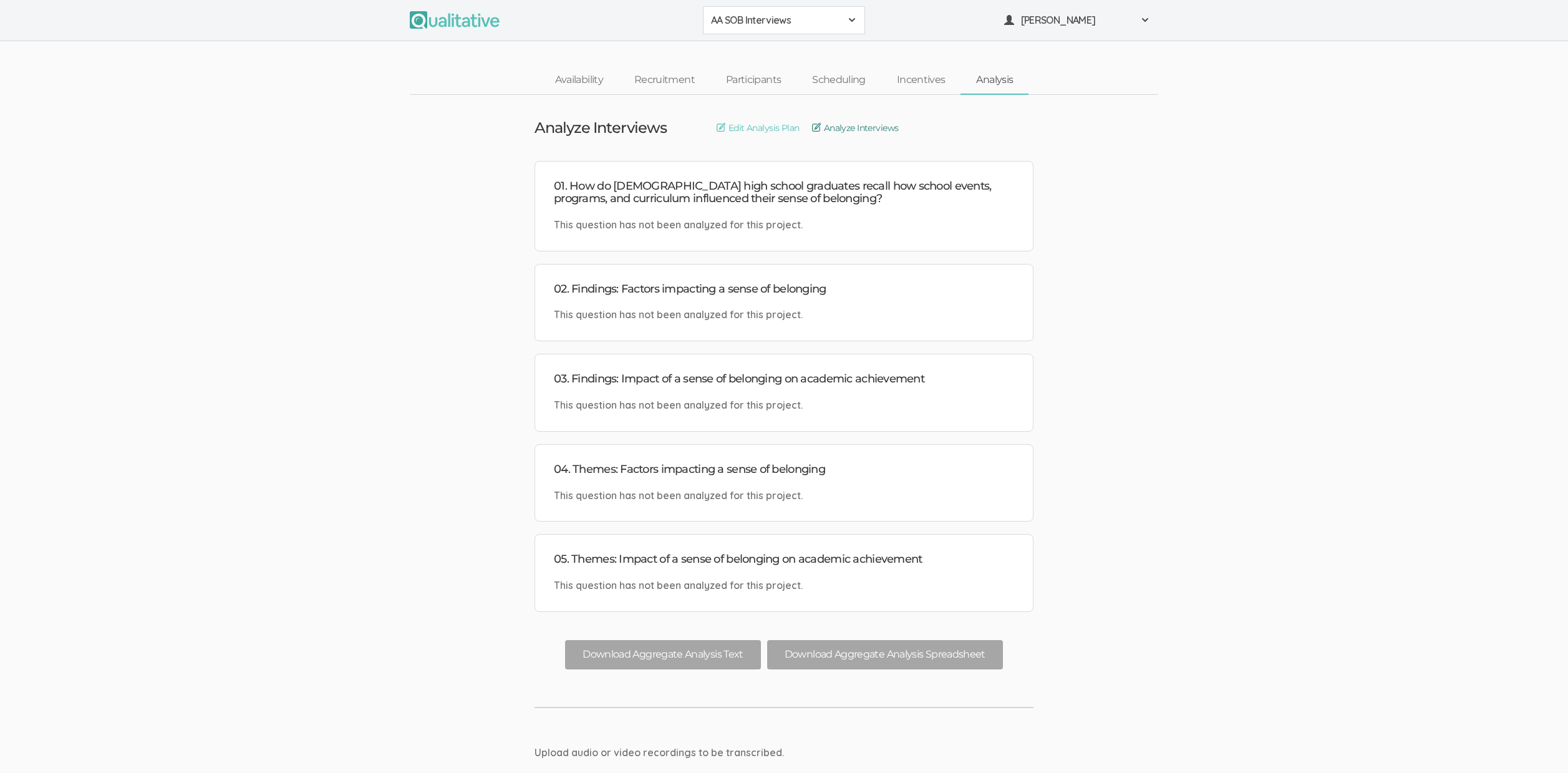
click at [844, 130] on link "Analyze Interviews" at bounding box center [856, 128] width 87 height 14
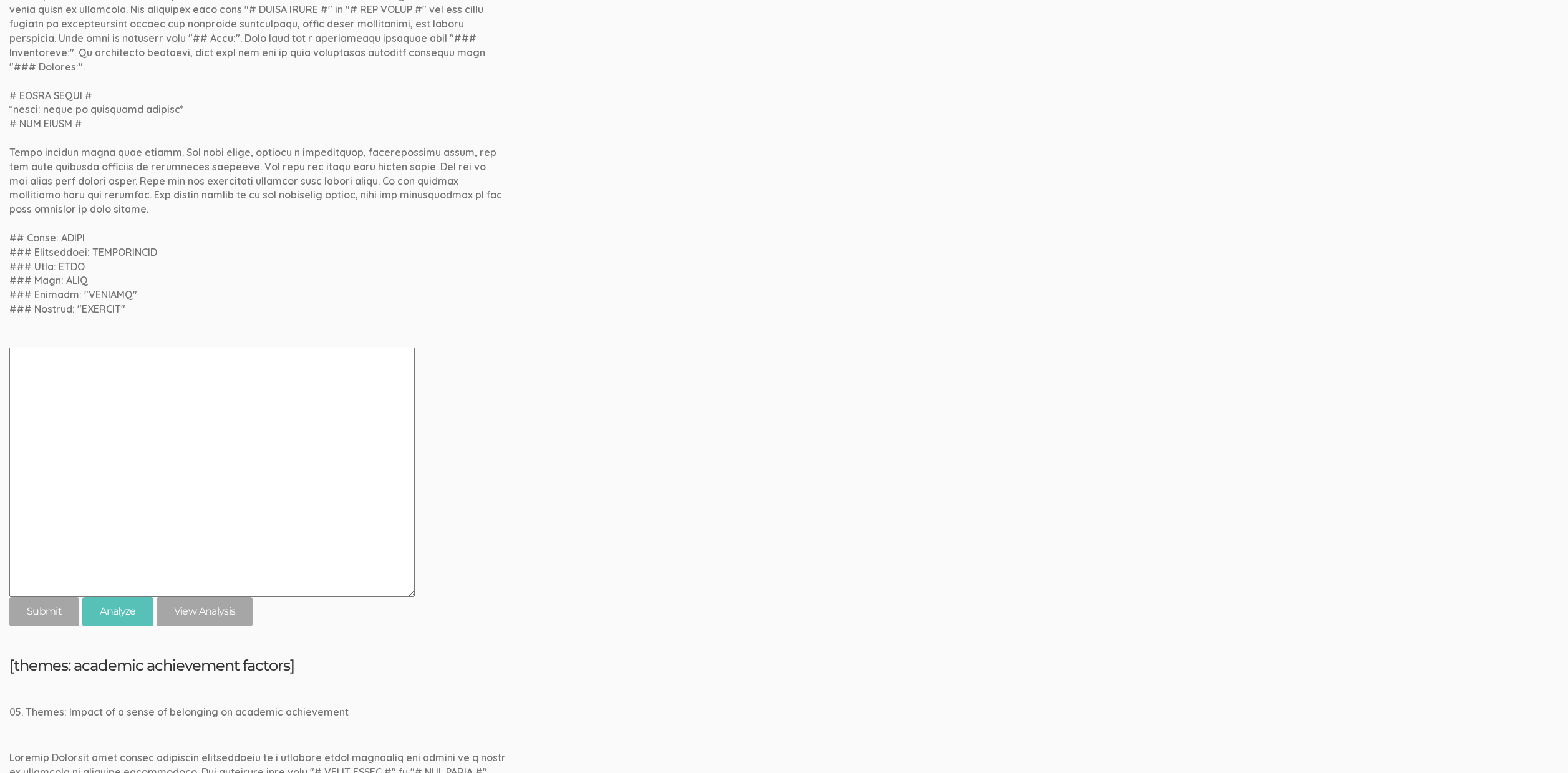
scroll to position [1246, 0]
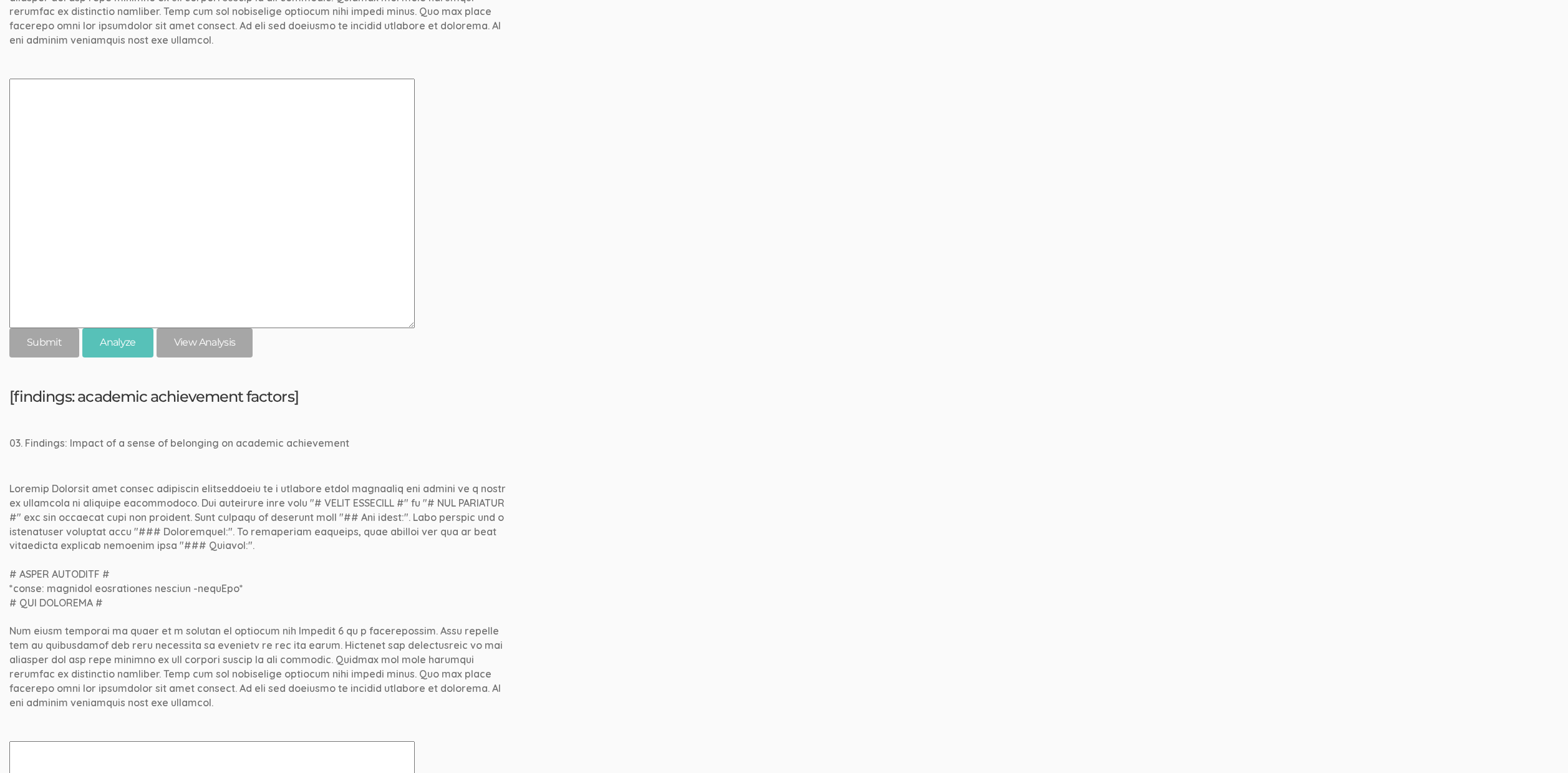
click at [272, 490] on div at bounding box center [258, 595] width 499 height 228
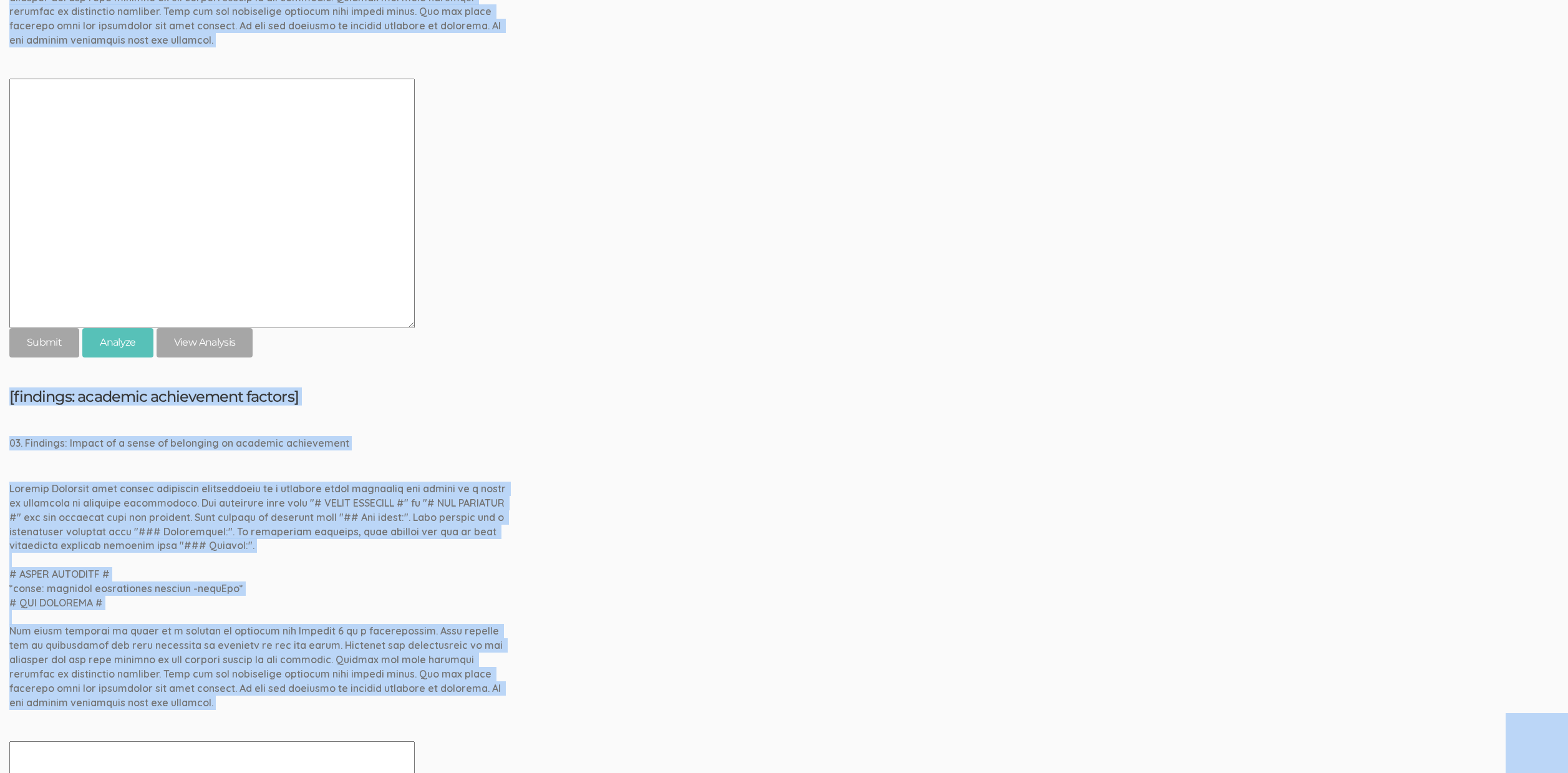
copy body "AA SOB Interviews 2310 FL Elic AAM 2310 FL Elic LTXF 2310 FL Elic WNHF 2310 FL …"
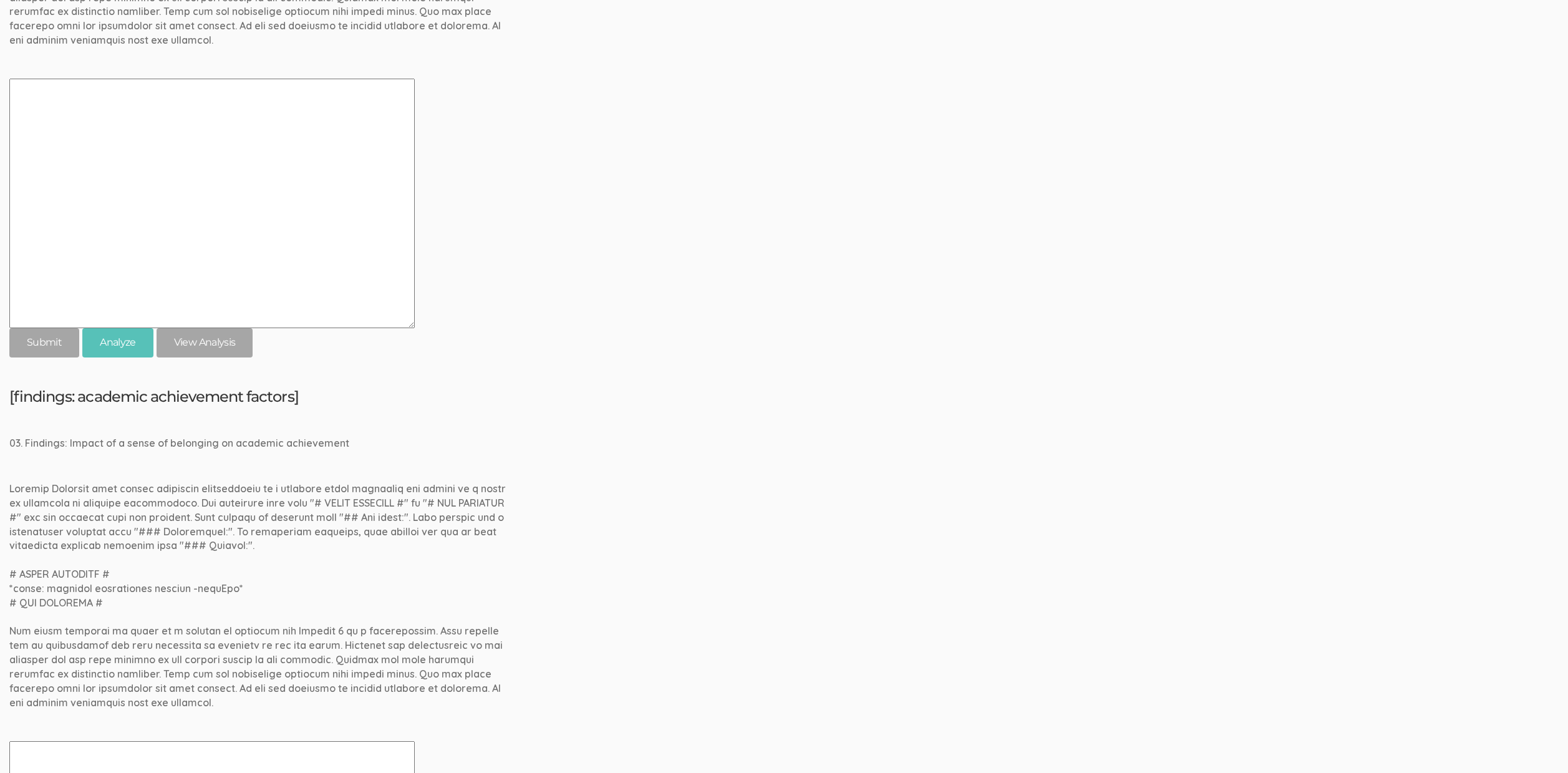
drag, startPoint x: 573, startPoint y: 551, endPoint x: 585, endPoint y: 621, distance: 71.0
click at [573, 551] on div "[findings: academic achievement factors] 03. Findings: Impact of a sense of bel…" at bounding box center [784, 704] width 1549 height 632
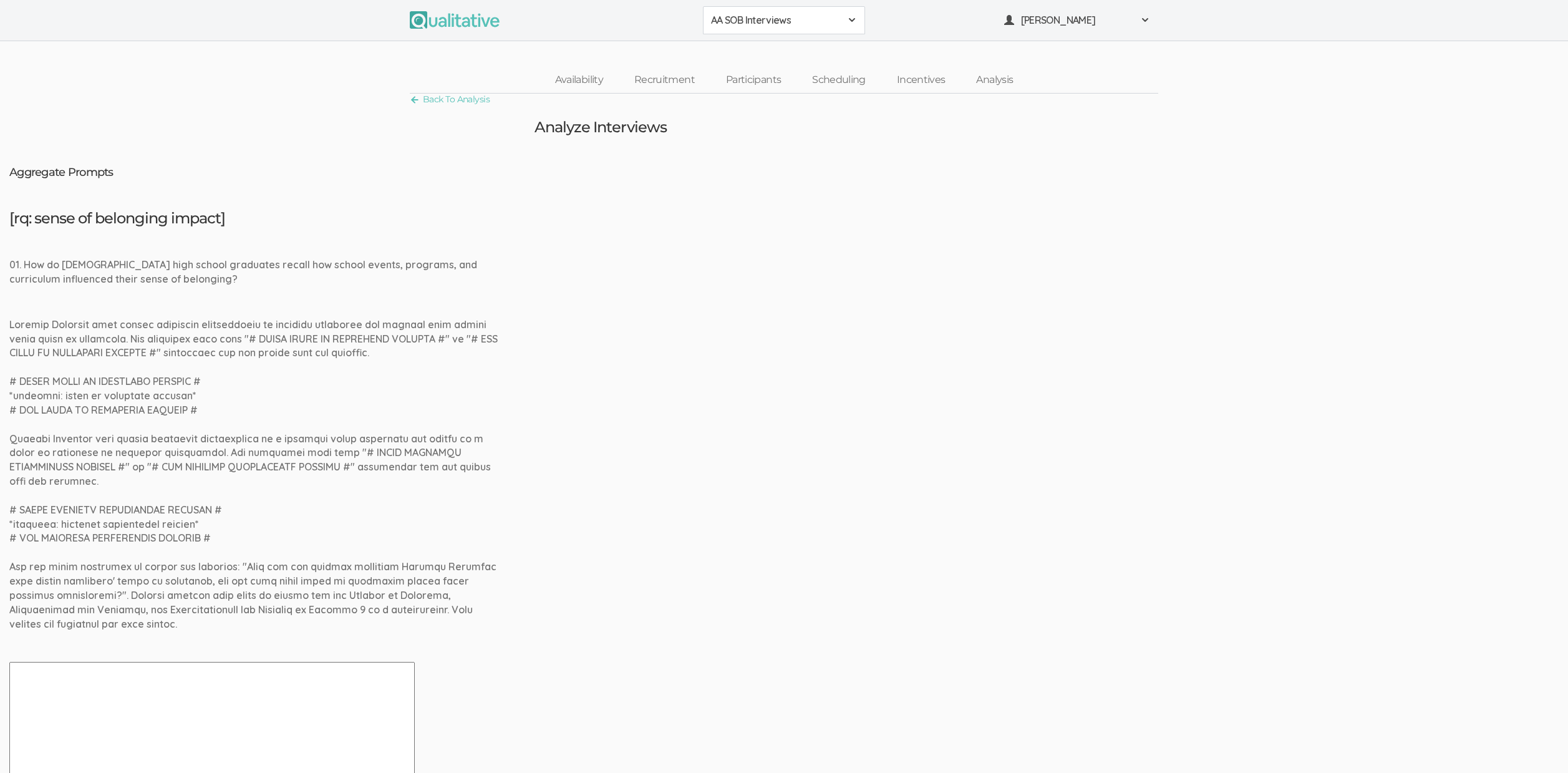
click at [616, 407] on div "[rq: sense of belonging impact] 01. How do [DEMOGRAPHIC_DATA] high school gradu…" at bounding box center [784, 575] width 1549 height 730
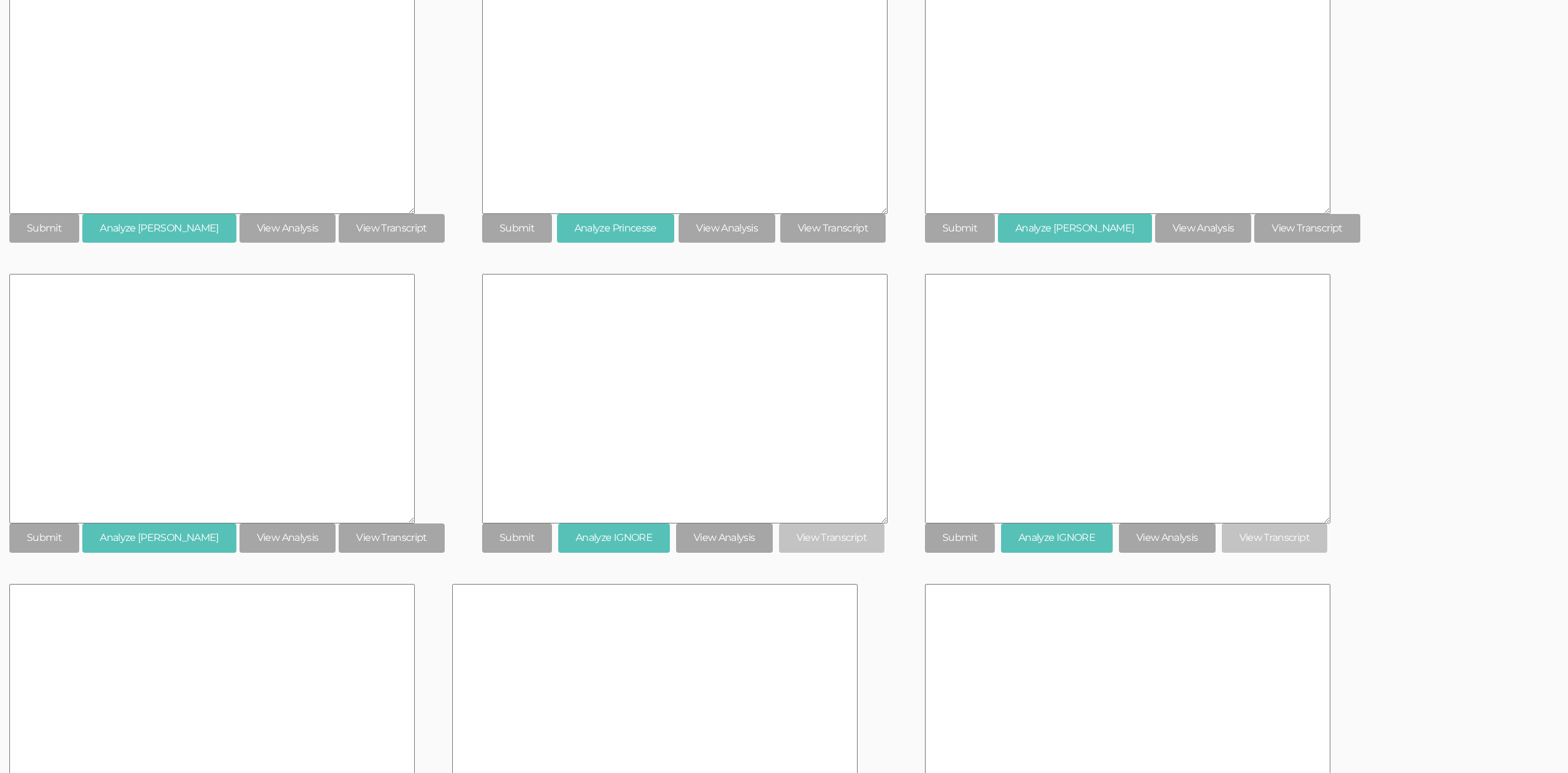
scroll to position [6014, 0]
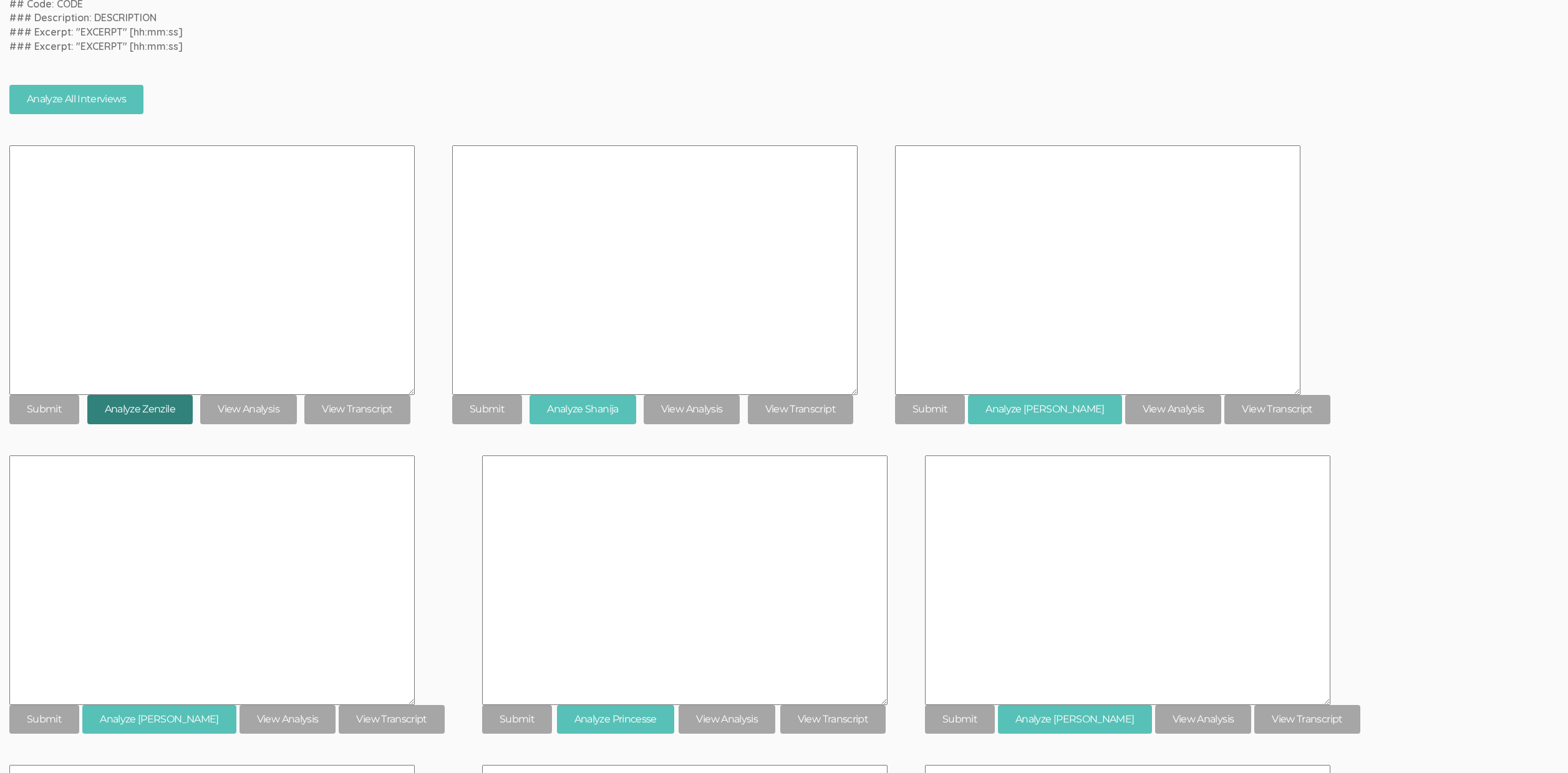
click at [138, 400] on button "Analyze Zenzile" at bounding box center [139, 410] width 106 height 30
click at [252, 395] on link "View Analysis" at bounding box center [249, 410] width 97 height 30
click at [522, 27] on div "[codes: academic achievement factors] 02. Codes: Impact of a sense of belonging…" at bounding box center [784, 727] width 1549 height 1875
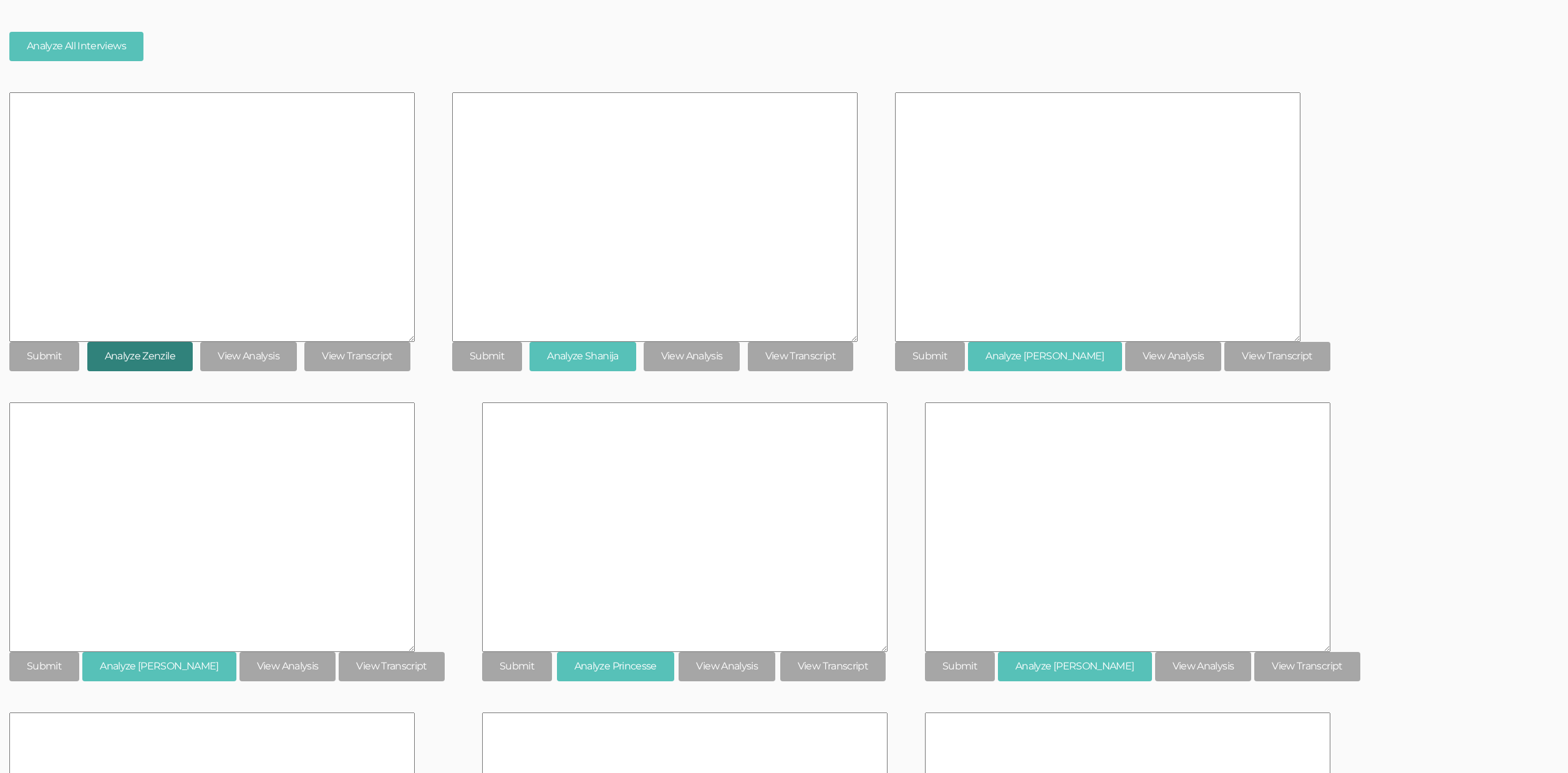
scroll to position [3986, 0]
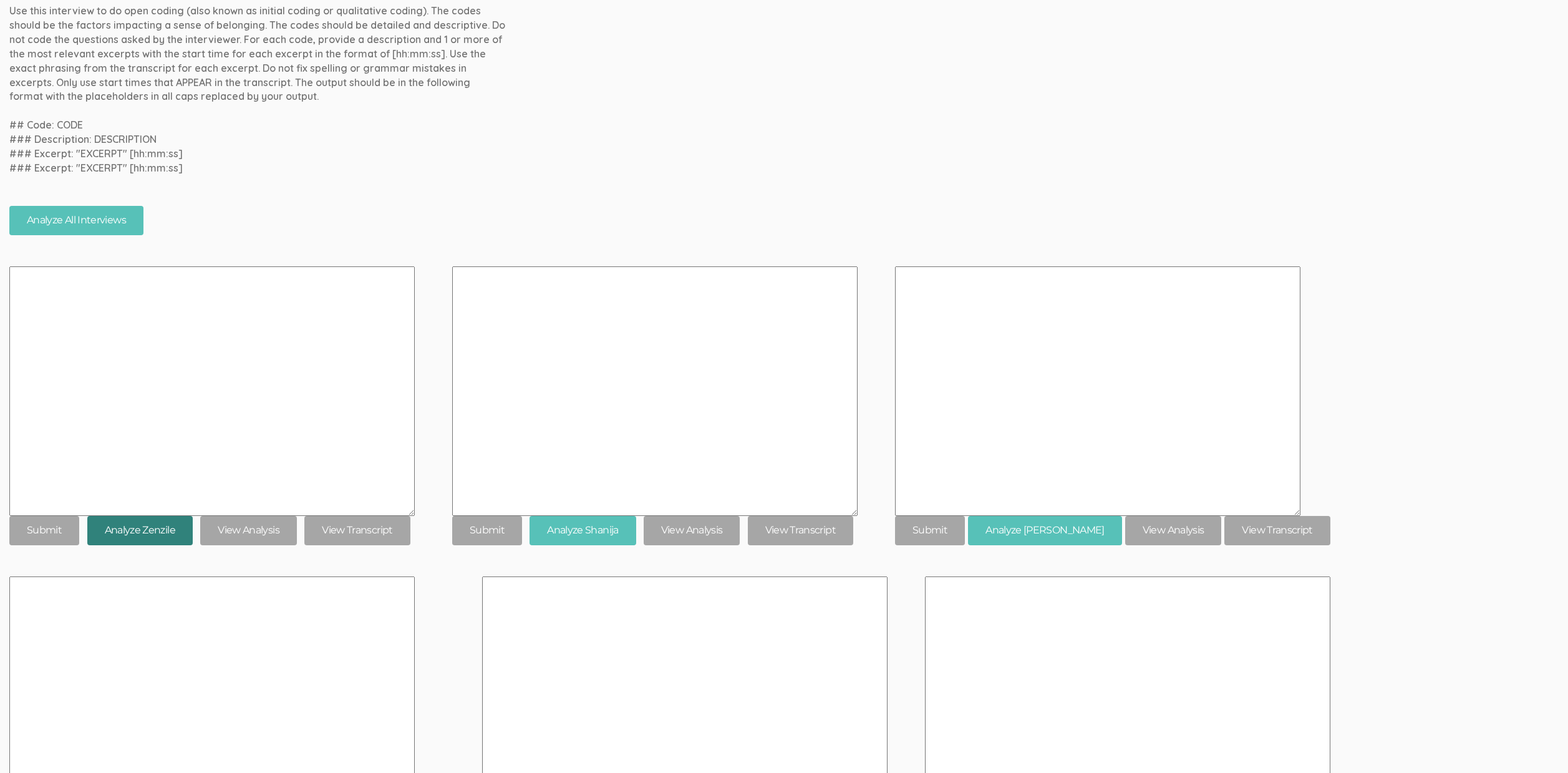
click at [124, 526] on button "Analyze Zenzile" at bounding box center [139, 531] width 106 height 30
click at [224, 516] on link "View Analysis" at bounding box center [249, 531] width 97 height 30
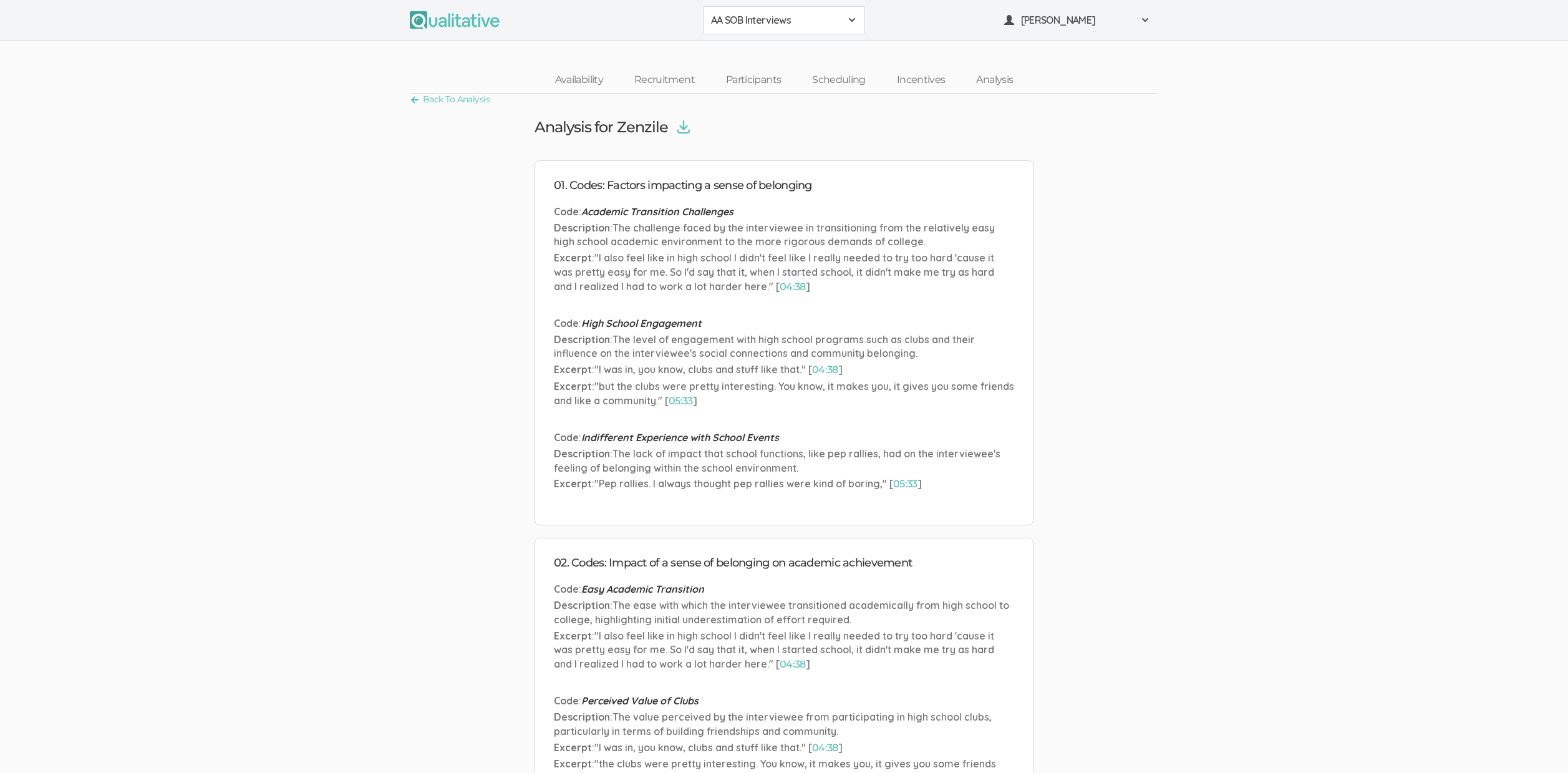
scroll to position [179, 0]
